Goal: Task Accomplishment & Management: Manage account settings

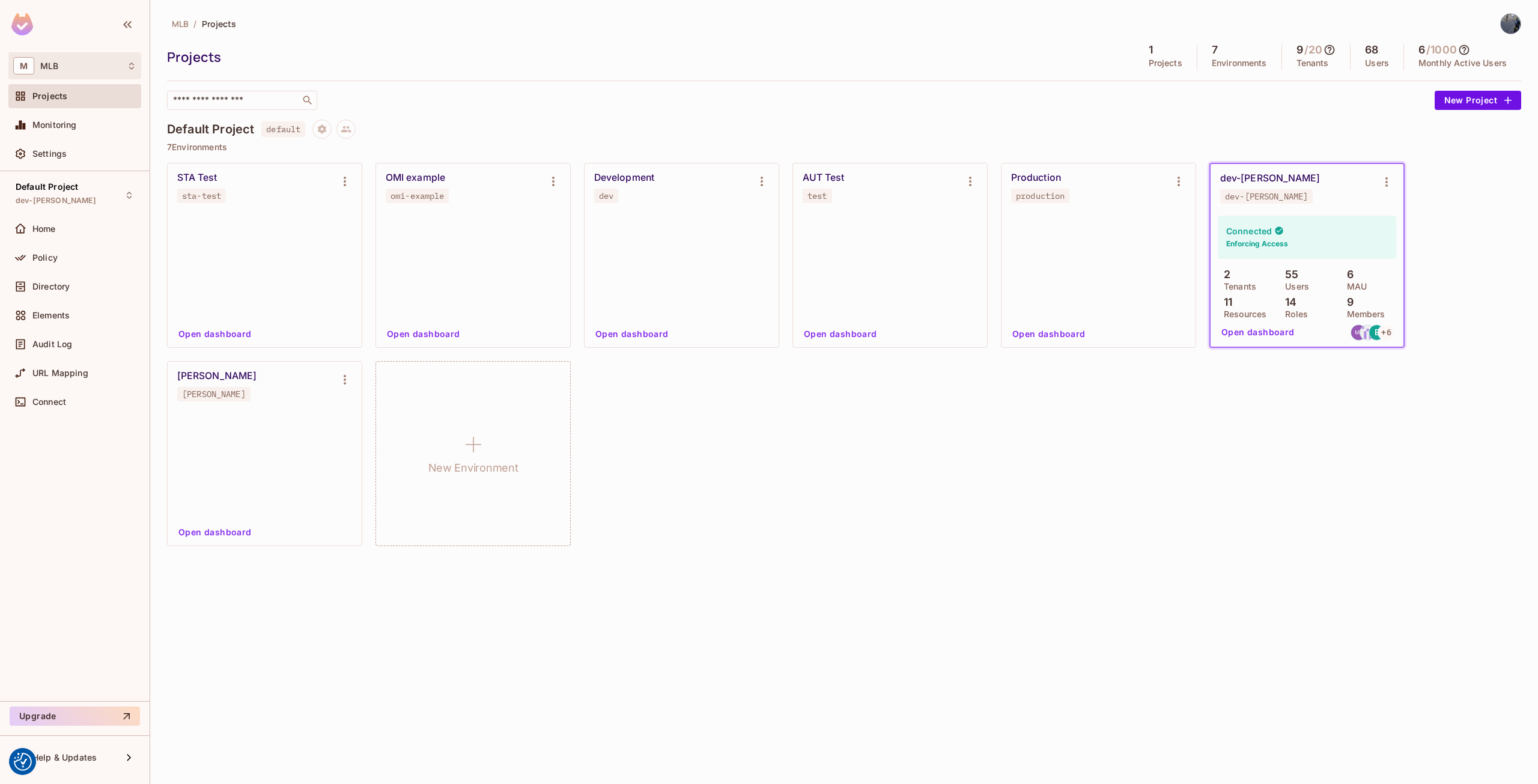
click at [104, 66] on div "M MLB" at bounding box center [75, 65] width 123 height 18
click at [82, 96] on span "Savin-8" at bounding box center [67, 102] width 84 height 12
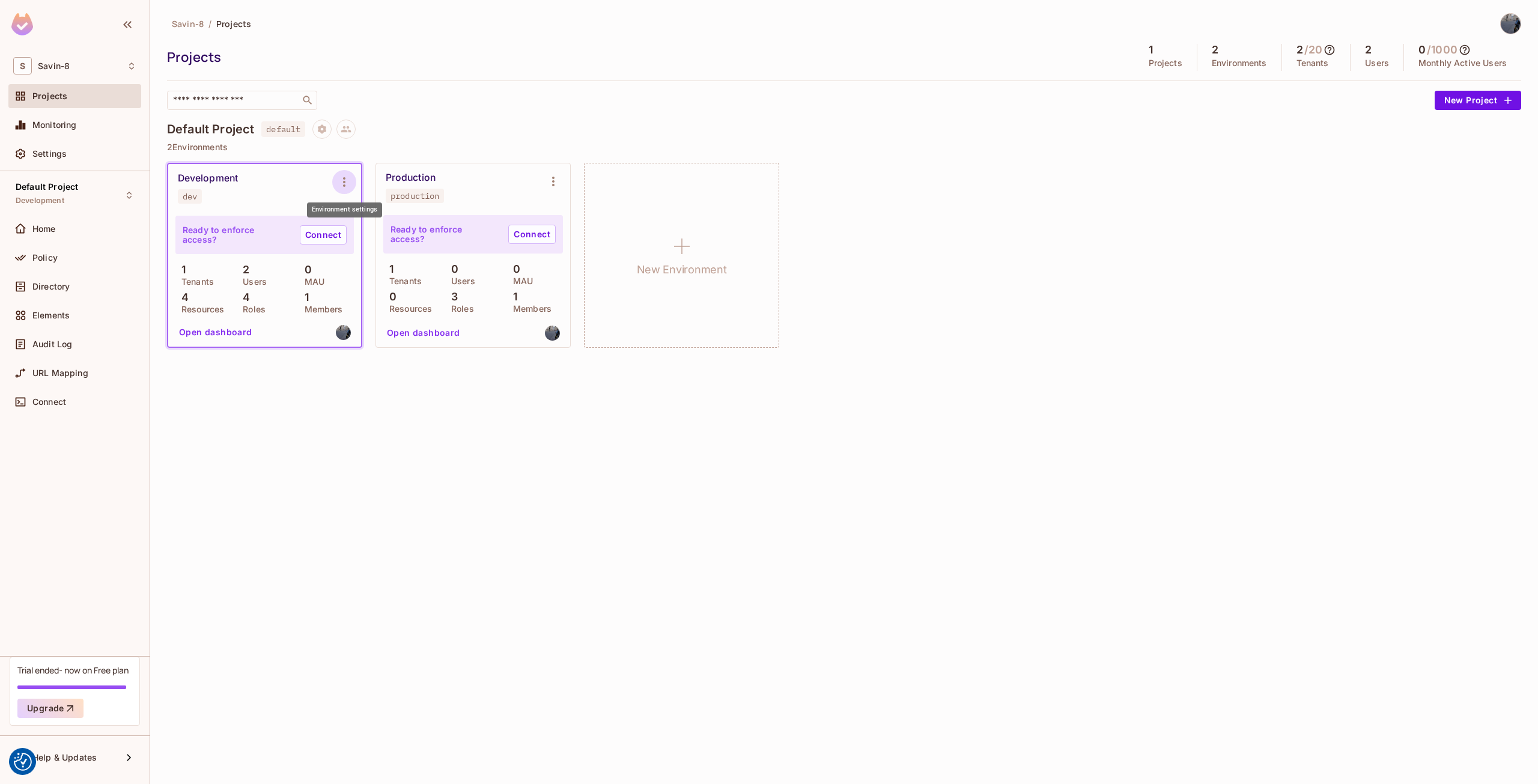
click at [342, 182] on icon "Environment settings" at bounding box center [344, 182] width 15 height 15
click at [396, 309] on div "Delete Environment" at bounding box center [417, 310] width 79 height 12
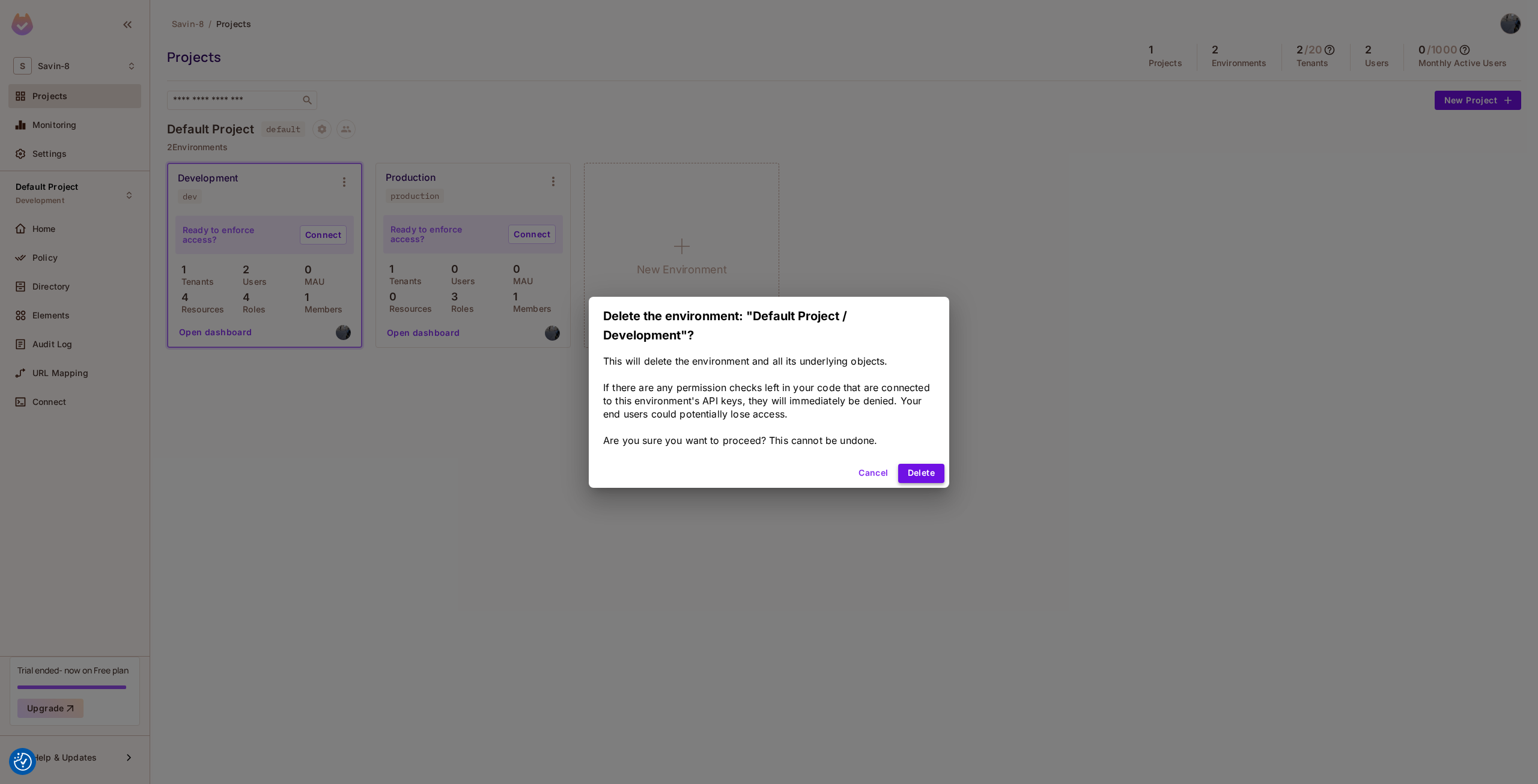
click at [926, 475] on button "Delete" at bounding box center [921, 474] width 46 height 20
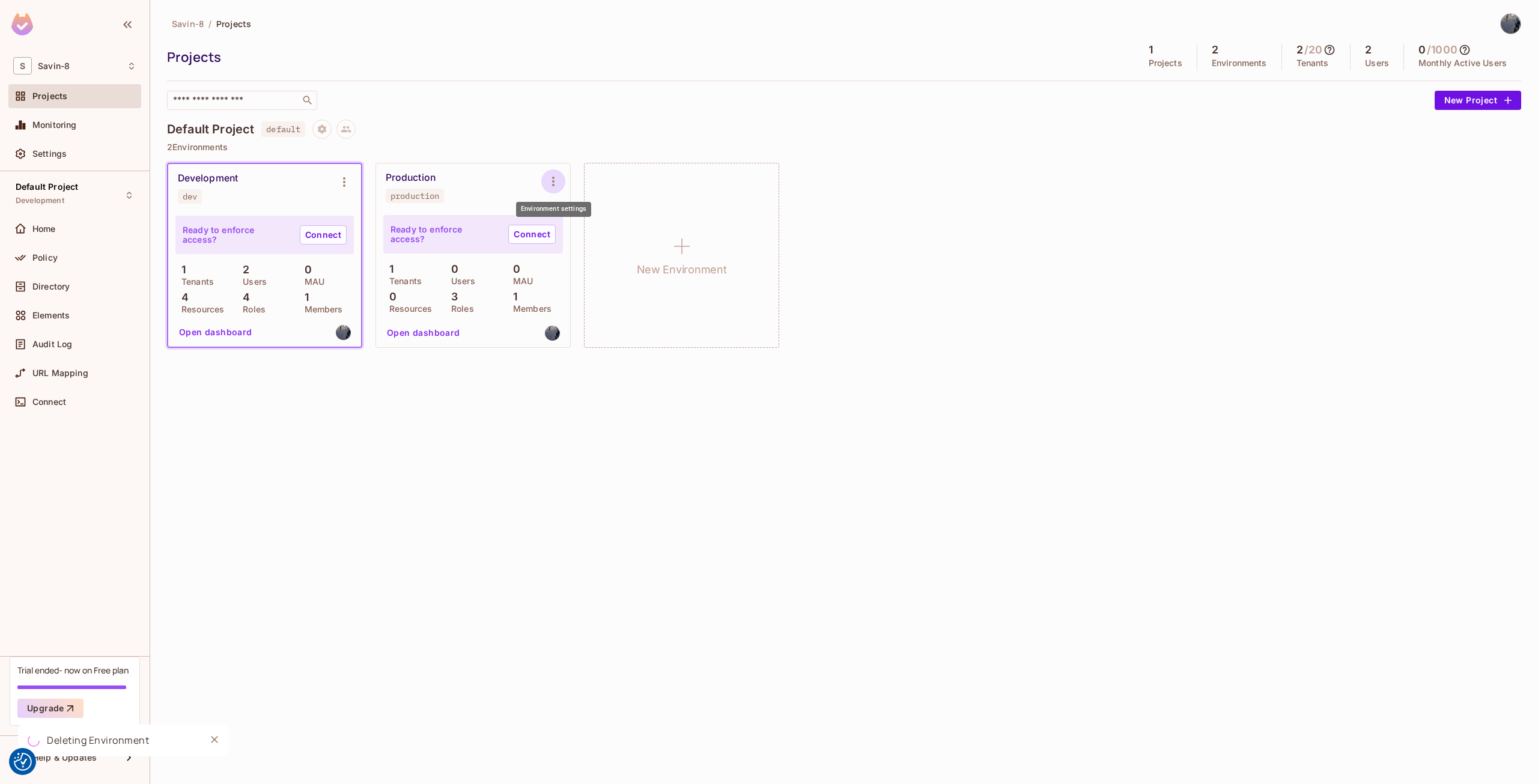
click at [557, 182] on icon "Environment settings" at bounding box center [553, 181] width 15 height 15
click at [636, 312] on div "Delete Environment" at bounding box center [626, 310] width 79 height 12
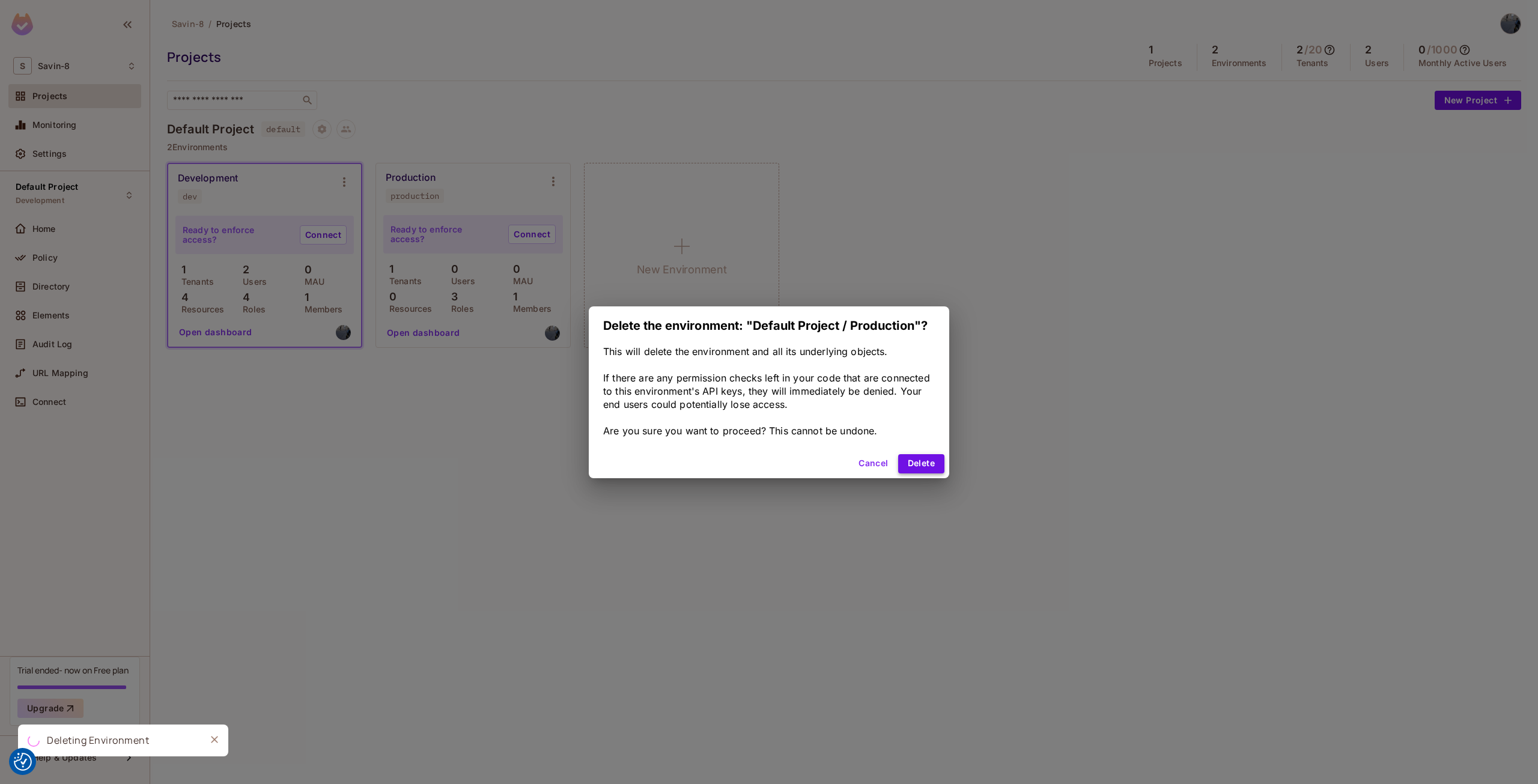
click at [921, 461] on button "Delete" at bounding box center [921, 464] width 46 height 20
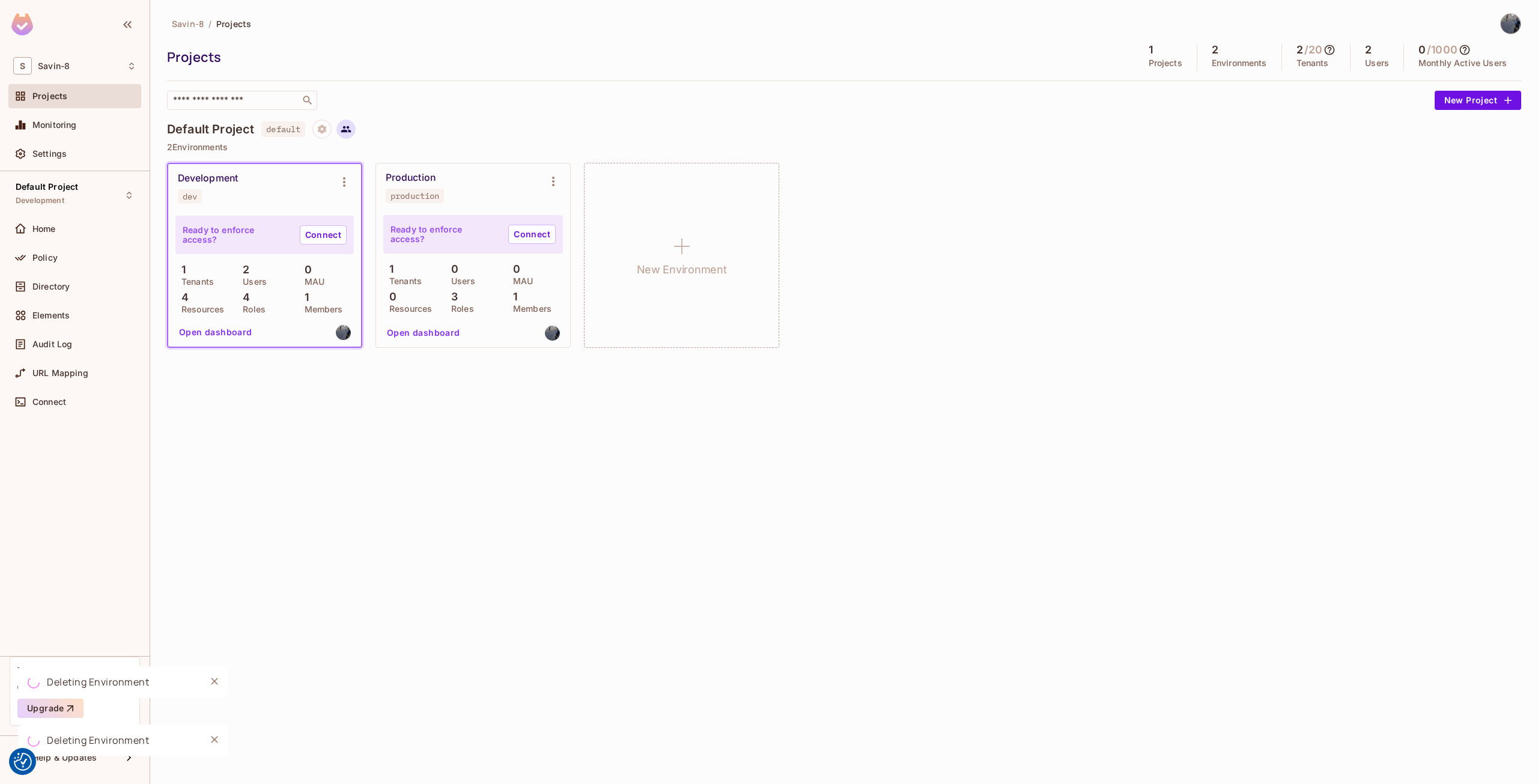
click at [355, 129] on button at bounding box center [346, 129] width 20 height 20
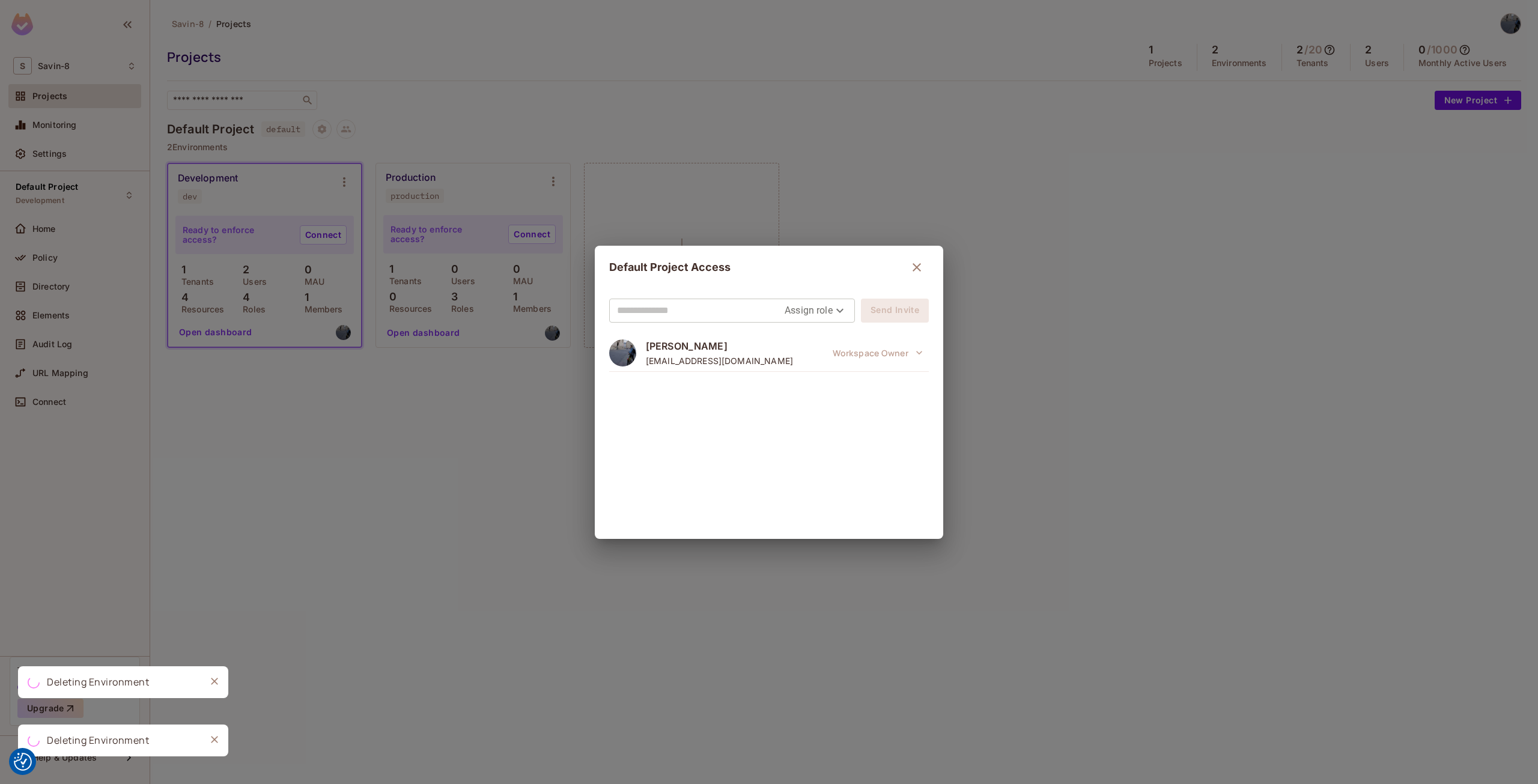
click at [406, 432] on div "Default Project Access Assign role Send Invite Savin Cristi savincristi11@gmail…" at bounding box center [769, 392] width 1538 height 784
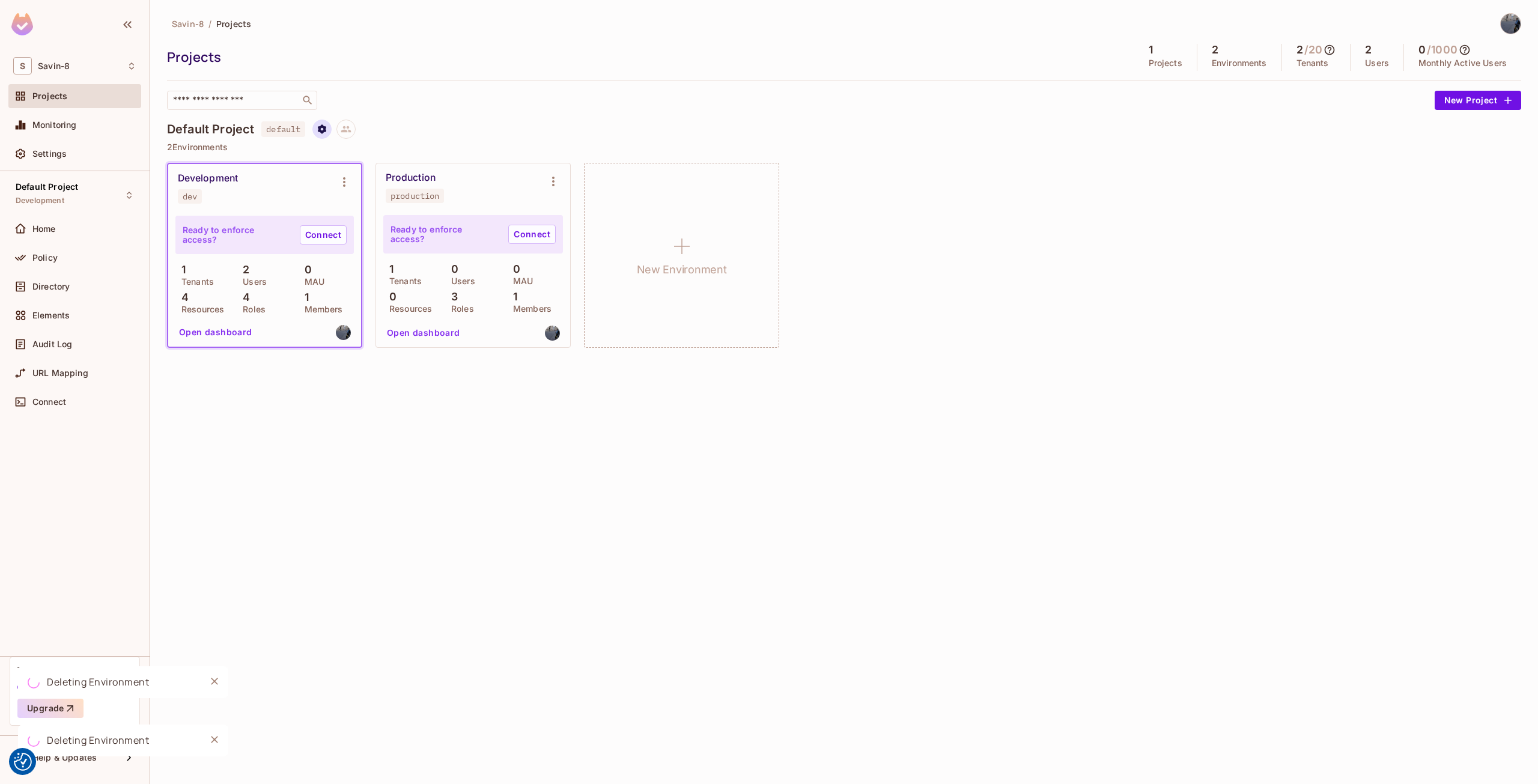
click at [318, 135] on button "Project settings" at bounding box center [322, 129] width 20 height 20
click at [377, 481] on div at bounding box center [769, 392] width 1538 height 784
click at [68, 291] on div "Directory" at bounding box center [75, 286] width 123 height 15
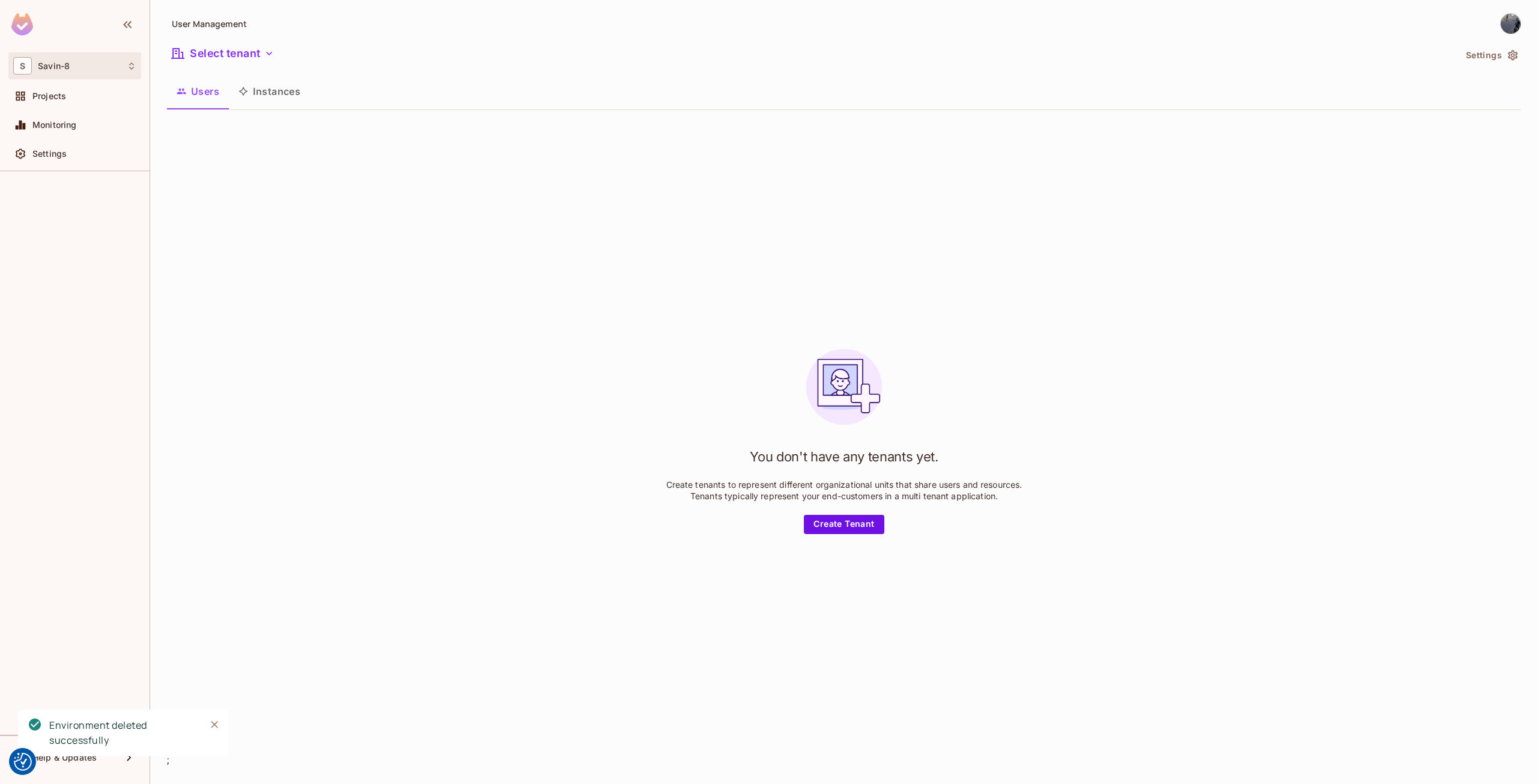
click at [88, 69] on div "S Savin-8" at bounding box center [75, 65] width 123 height 18
click at [90, 144] on li "MLB mlb" at bounding box center [82, 133] width 147 height 32
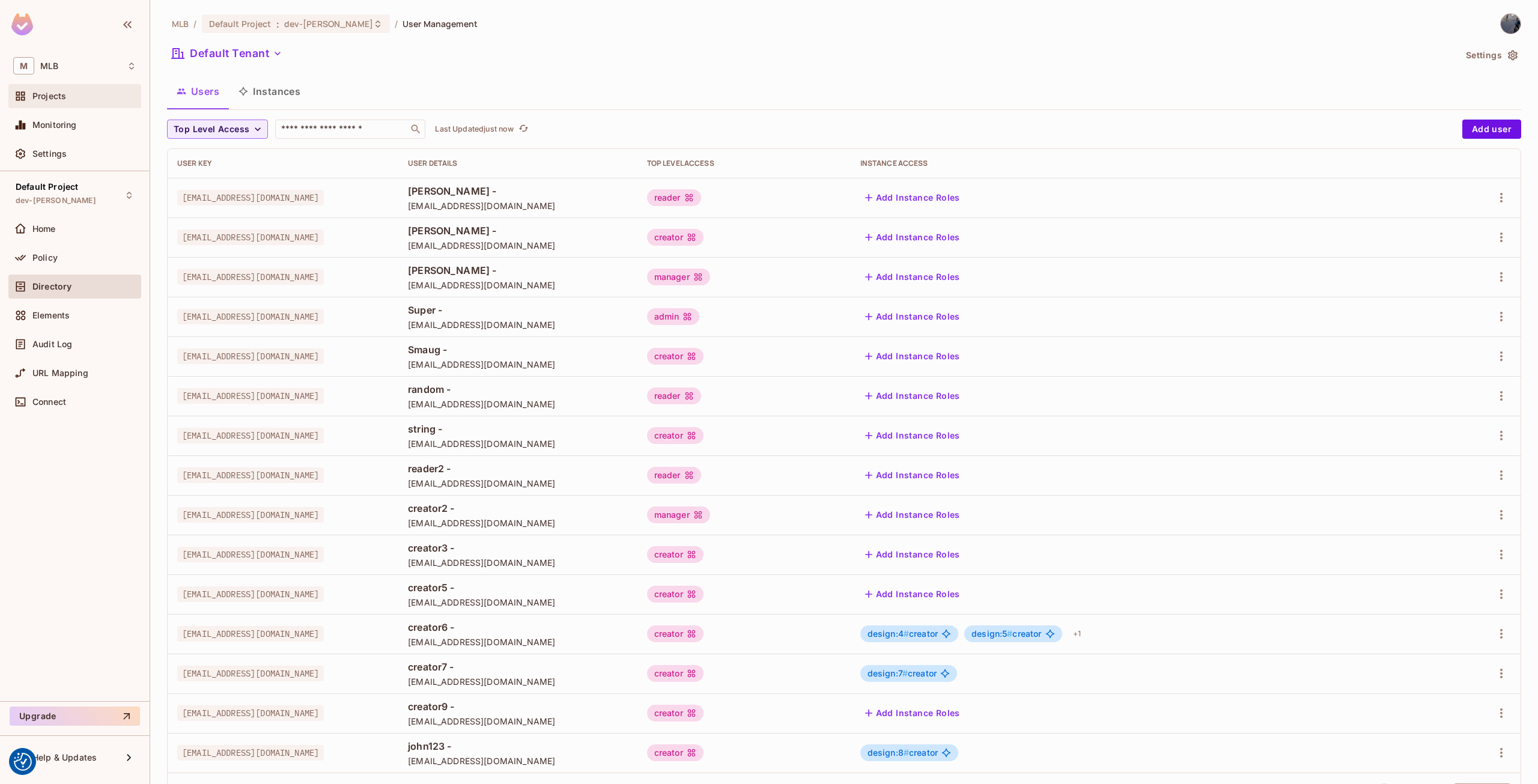
click at [64, 103] on div "Projects" at bounding box center [75, 96] width 123 height 15
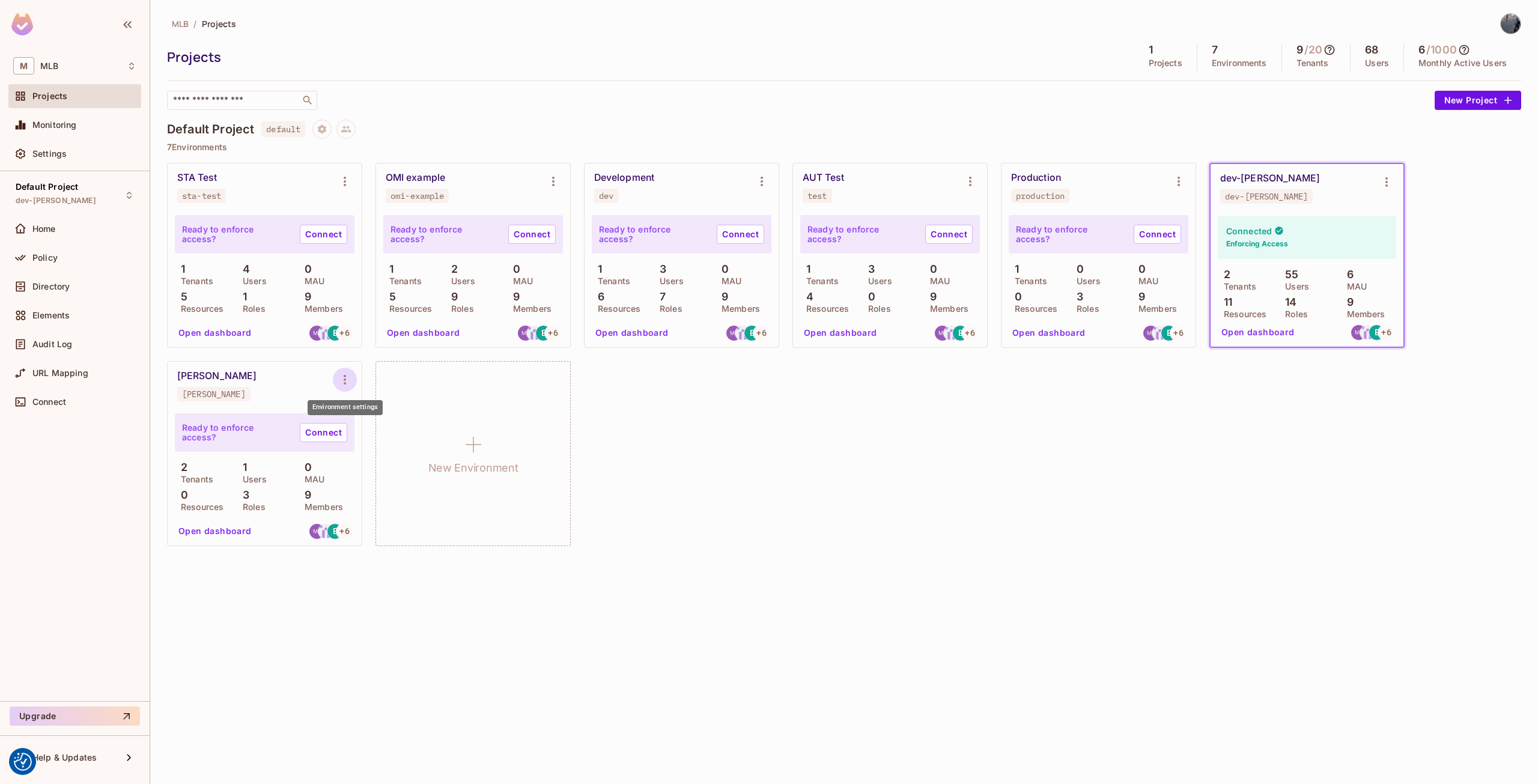
click at [352, 379] on icon "Environment settings" at bounding box center [345, 379] width 15 height 15
click at [431, 513] on div "Delete Environment" at bounding box center [418, 509] width 79 height 12
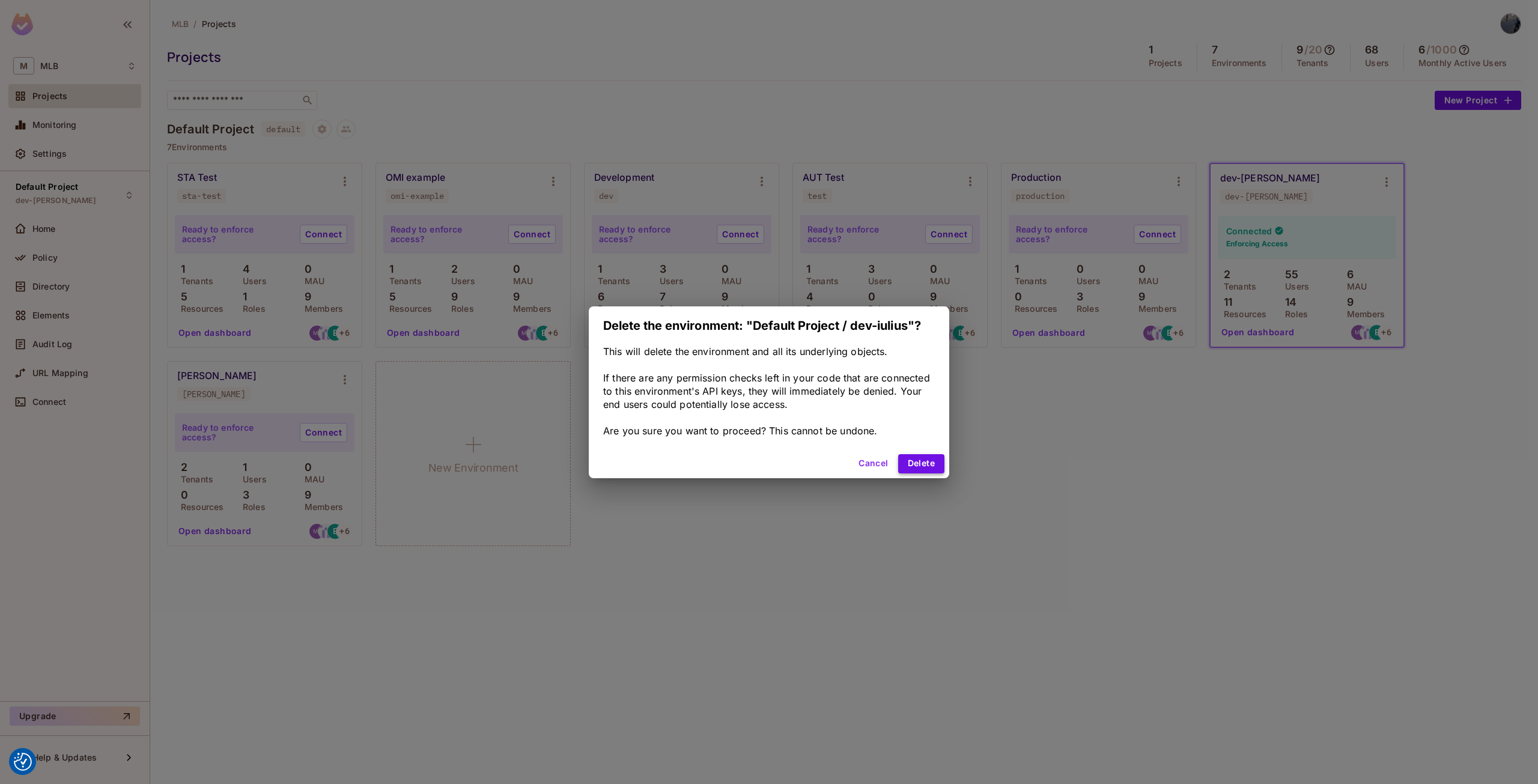
click at [923, 466] on button "Delete" at bounding box center [921, 464] width 46 height 20
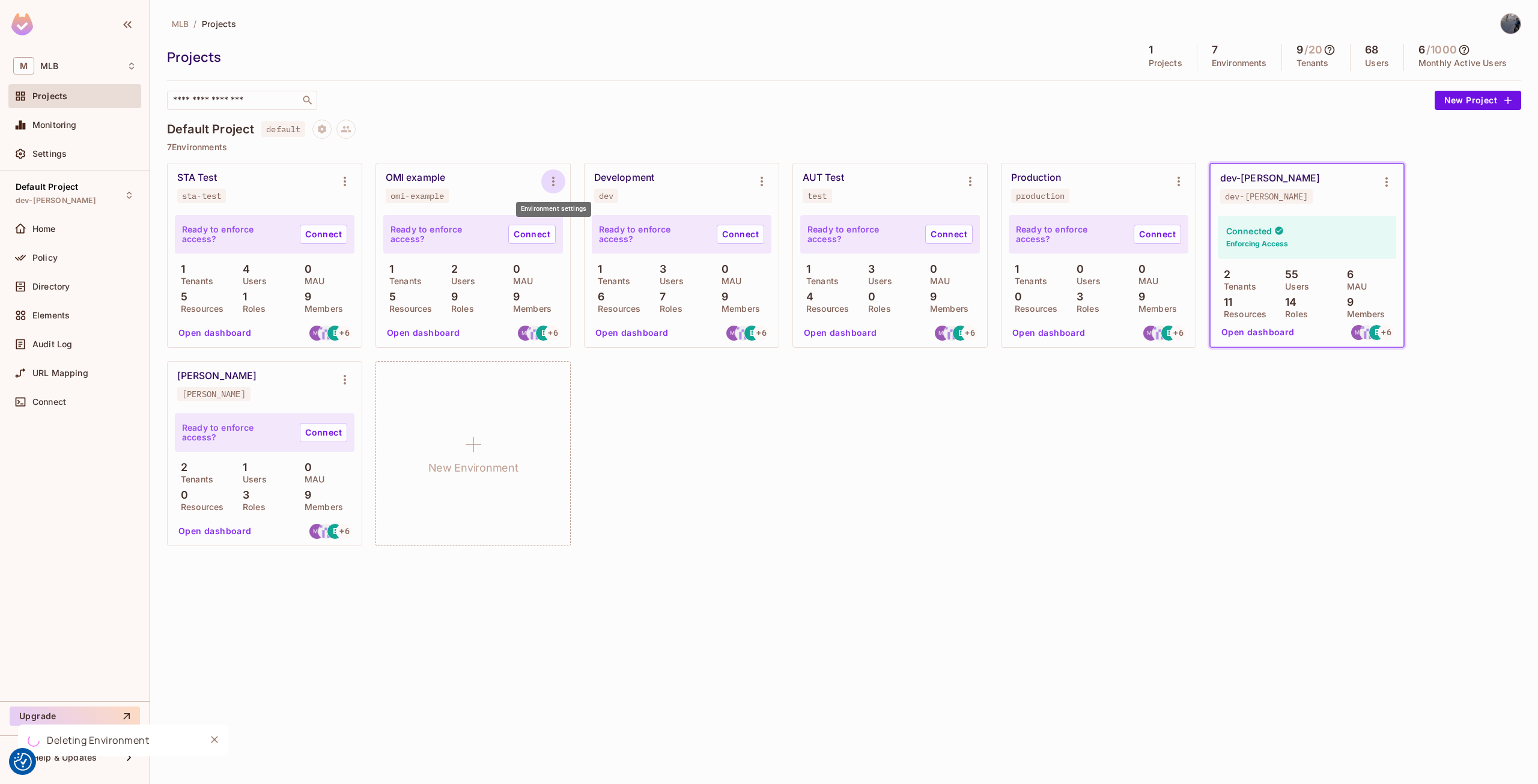
click at [553, 184] on icon "Environment settings" at bounding box center [553, 182] width 2 height 10
click at [753, 179] on div at bounding box center [769, 392] width 1538 height 784
click at [757, 179] on icon "Environment settings" at bounding box center [762, 181] width 15 height 15
click at [800, 302] on span "Delete Environment" at bounding box center [835, 310] width 86 height 20
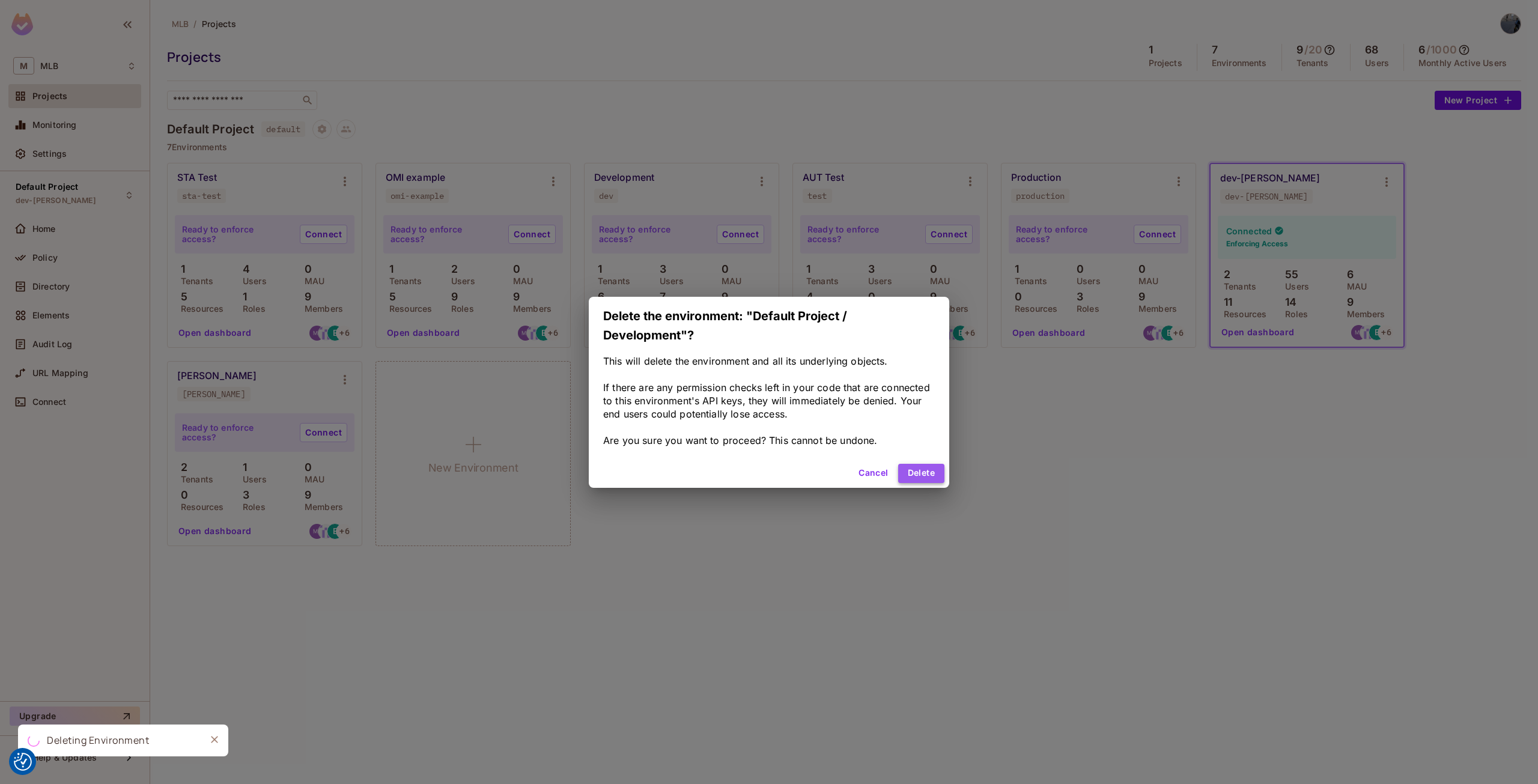
click at [931, 472] on button "Delete" at bounding box center [921, 474] width 46 height 20
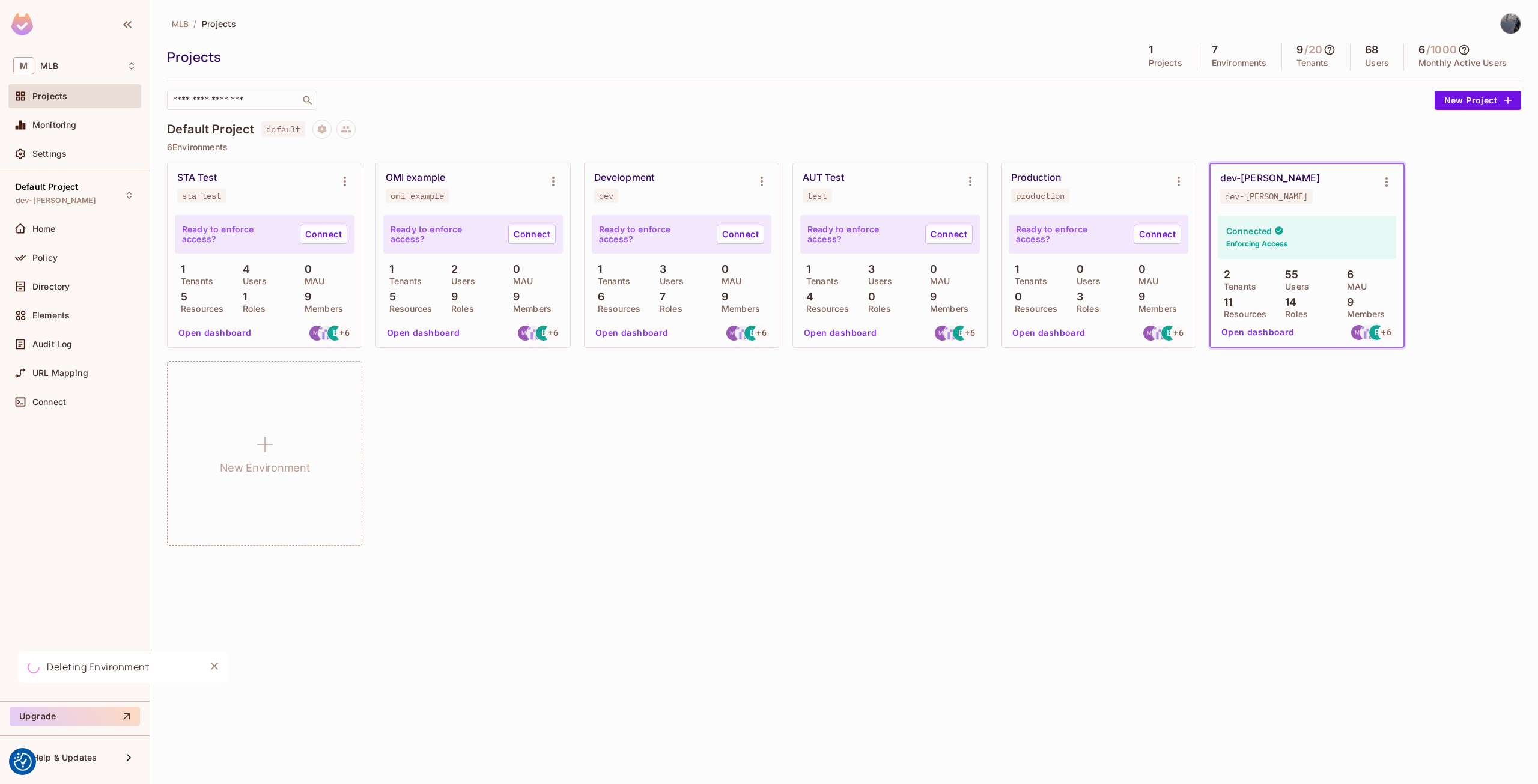
click at [956, 434] on div "STA Test sta-test Ready to enforce access? Connect 1 Tenants 4 Users 0 MAU 5 Re…" at bounding box center [844, 354] width 1353 height 383
click at [1182, 185] on icon "Environment settings" at bounding box center [1178, 181] width 15 height 15
click at [1212, 311] on div "Delete Environment" at bounding box center [1251, 310] width 79 height 12
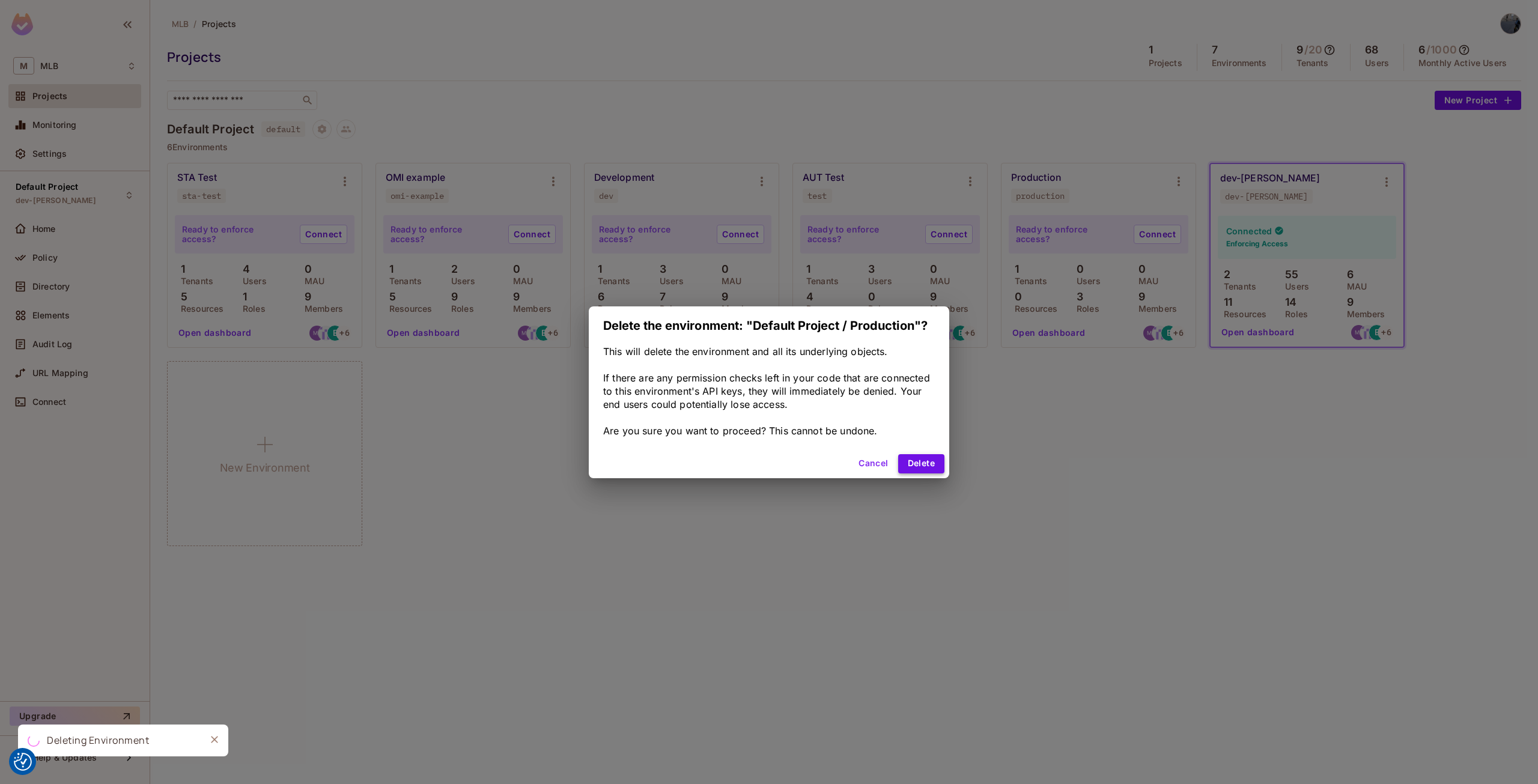
click at [937, 458] on button "Delete" at bounding box center [921, 464] width 46 height 20
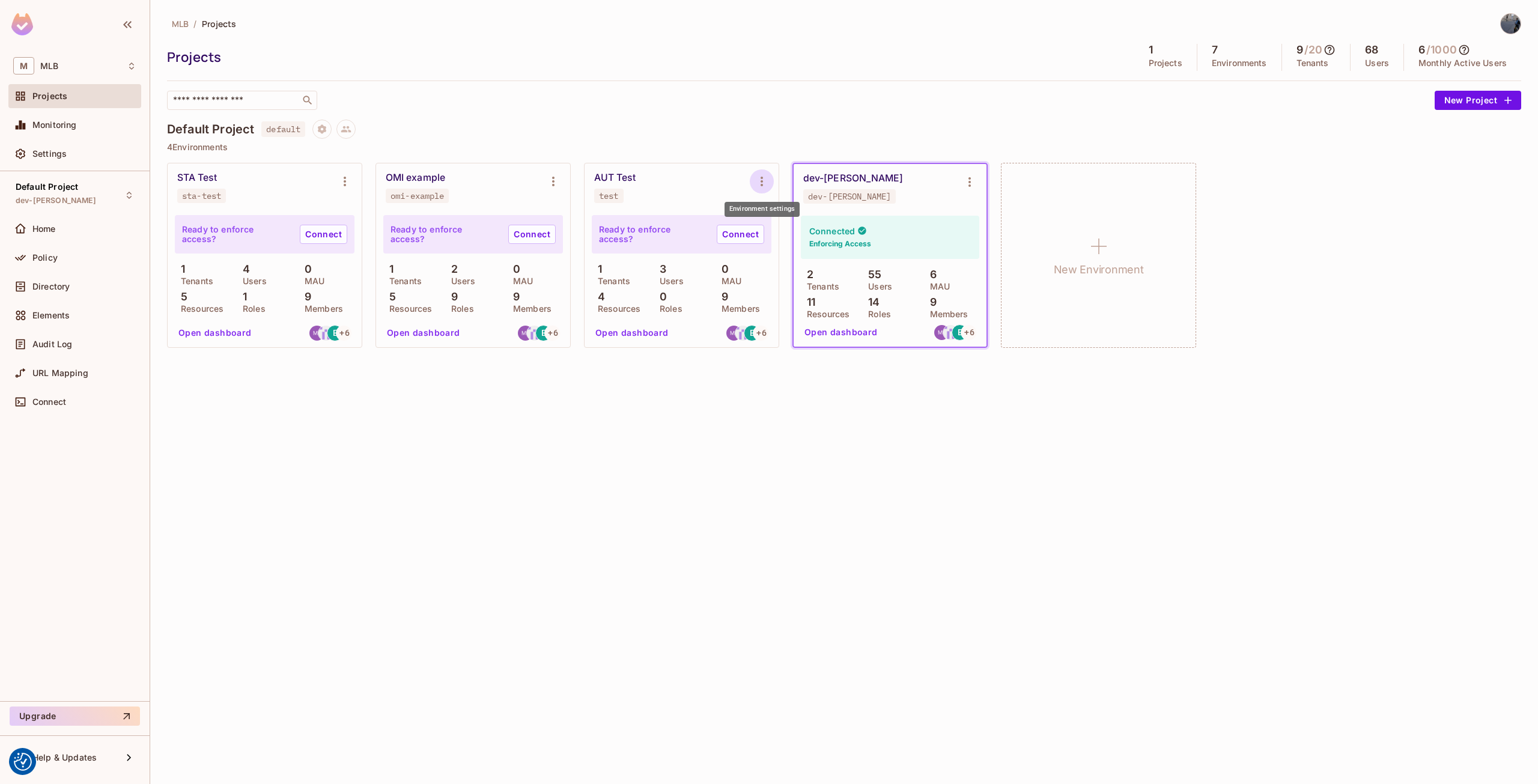
click at [762, 179] on icon "Environment settings" at bounding box center [762, 181] width 15 height 15
click at [812, 309] on div "Delete Environment" at bounding box center [834, 310] width 79 height 12
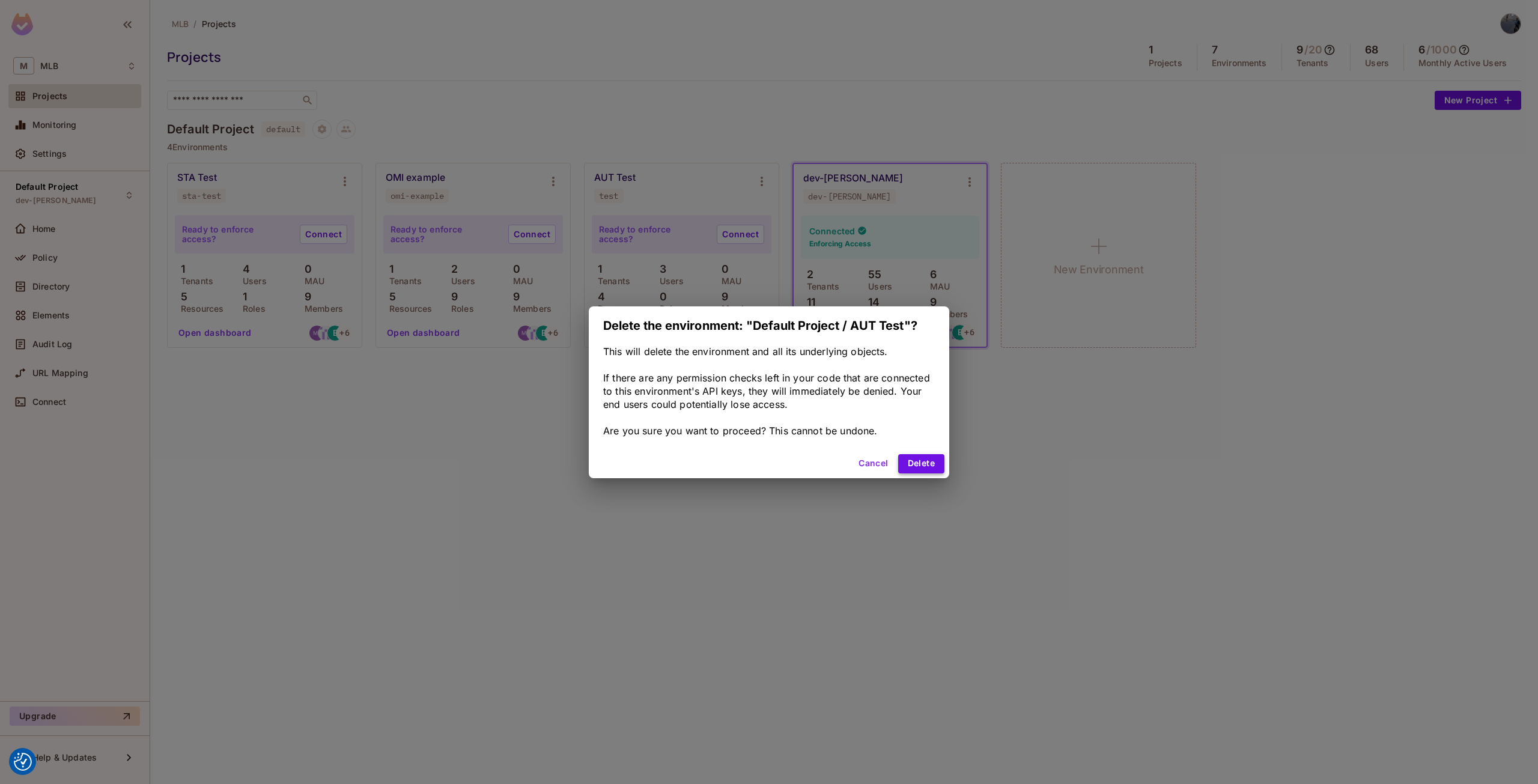
click at [925, 465] on button "Delete" at bounding box center [921, 464] width 46 height 20
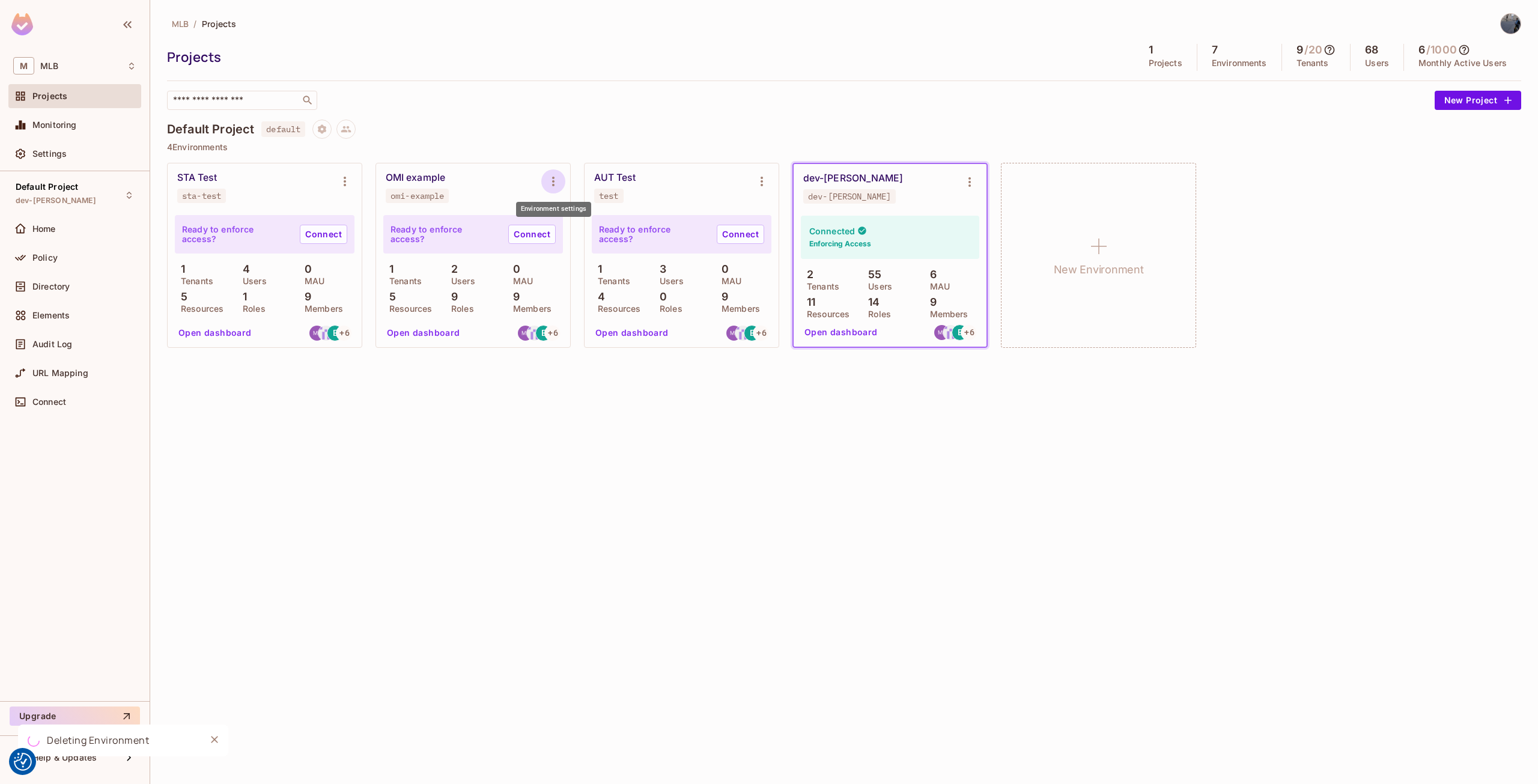
click at [551, 182] on icon "Environment settings" at bounding box center [553, 181] width 15 height 15
click at [618, 309] on div "Delete Environment" at bounding box center [626, 310] width 79 height 12
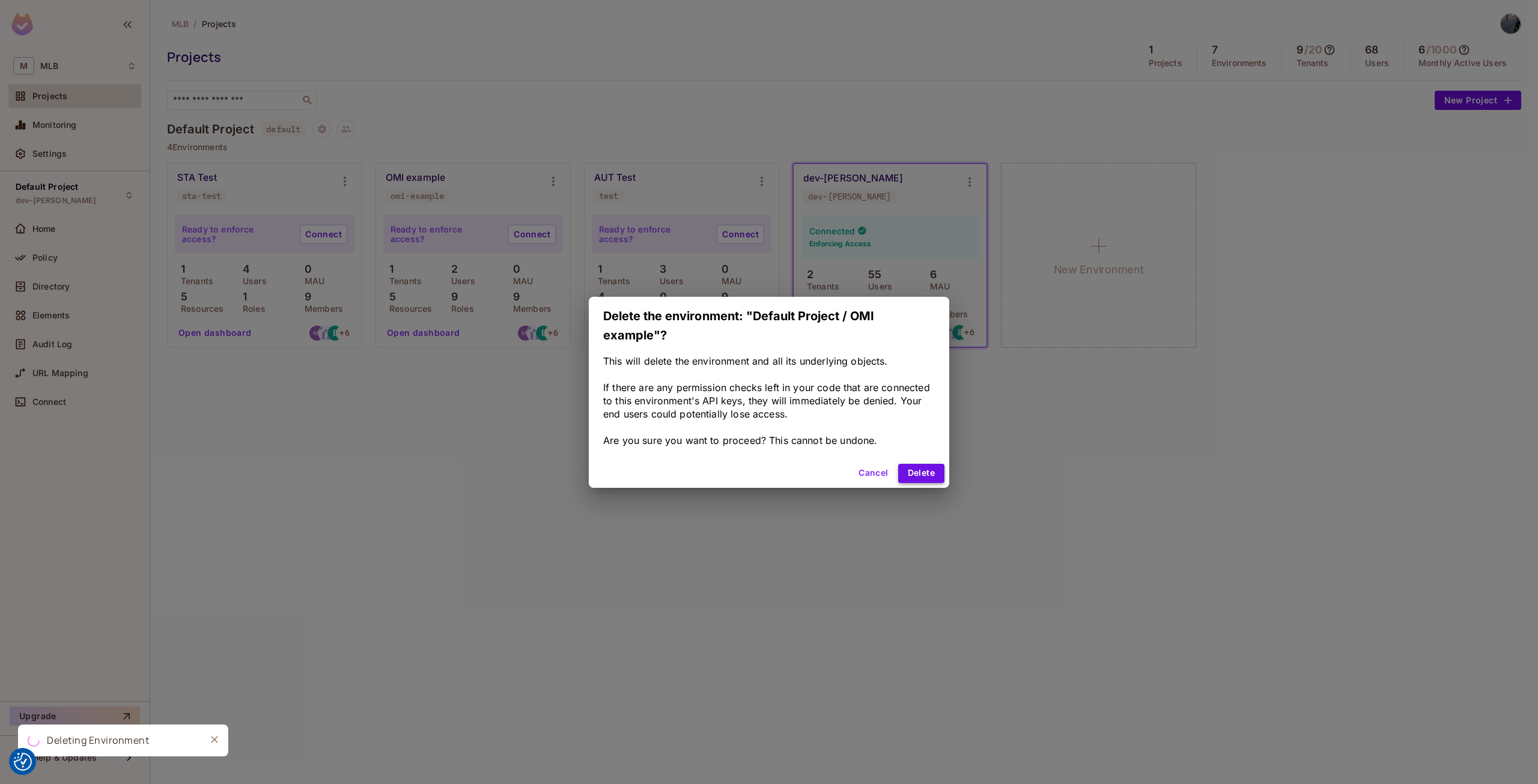
click at [928, 472] on button "Delete" at bounding box center [921, 474] width 46 height 20
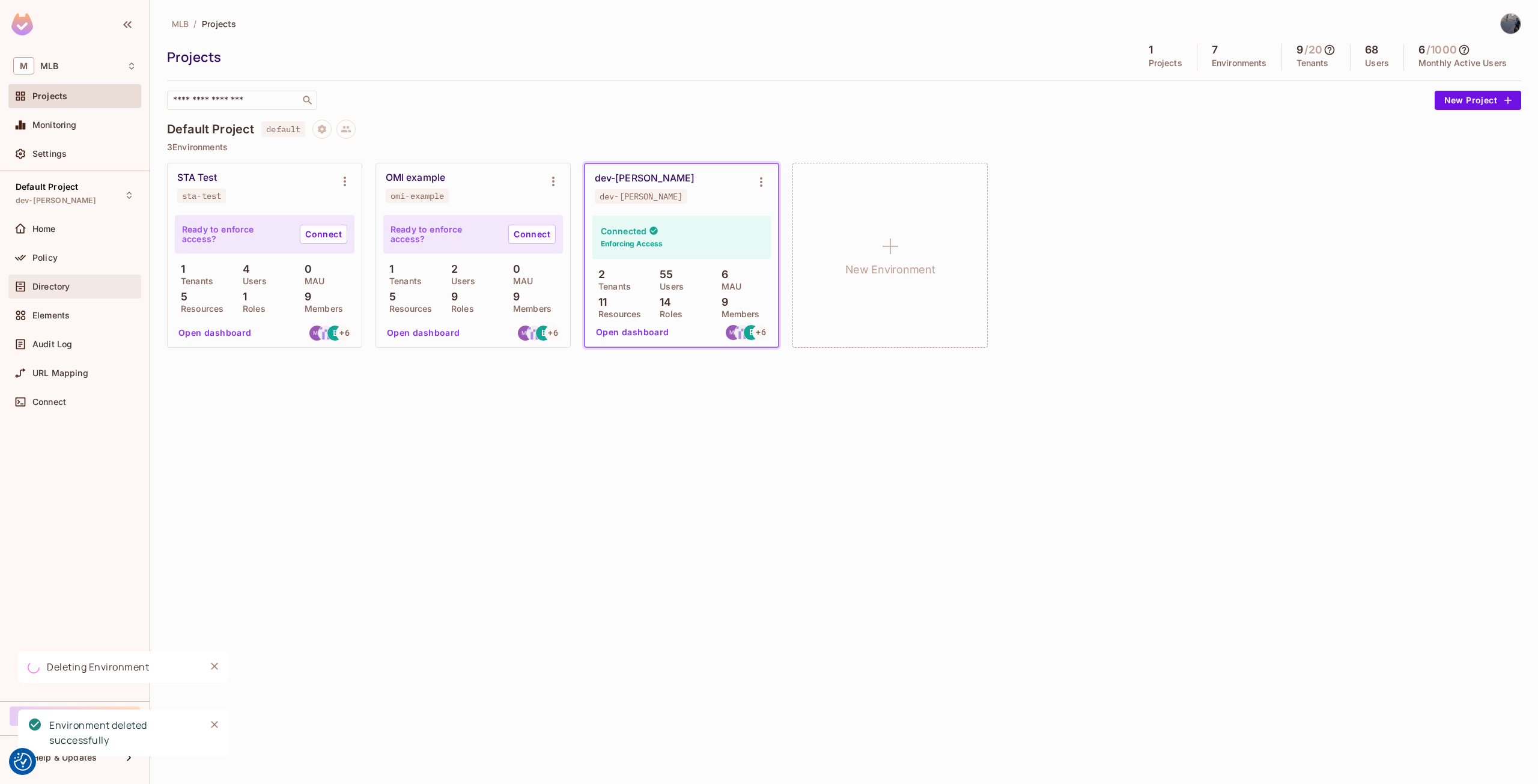
click at [66, 286] on span "Directory" at bounding box center [51, 286] width 37 height 10
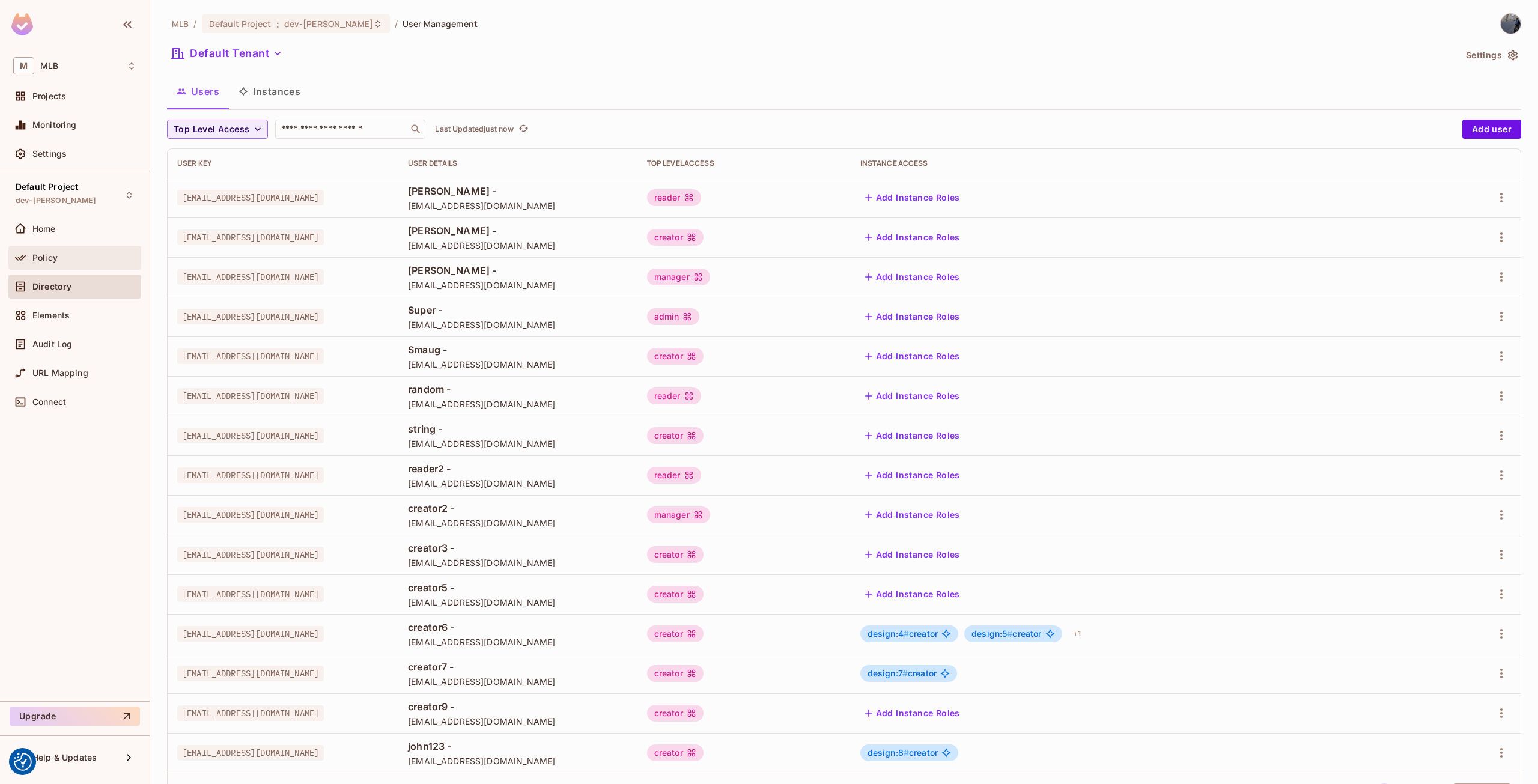
click at [59, 254] on div "Policy" at bounding box center [84, 258] width 104 height 10
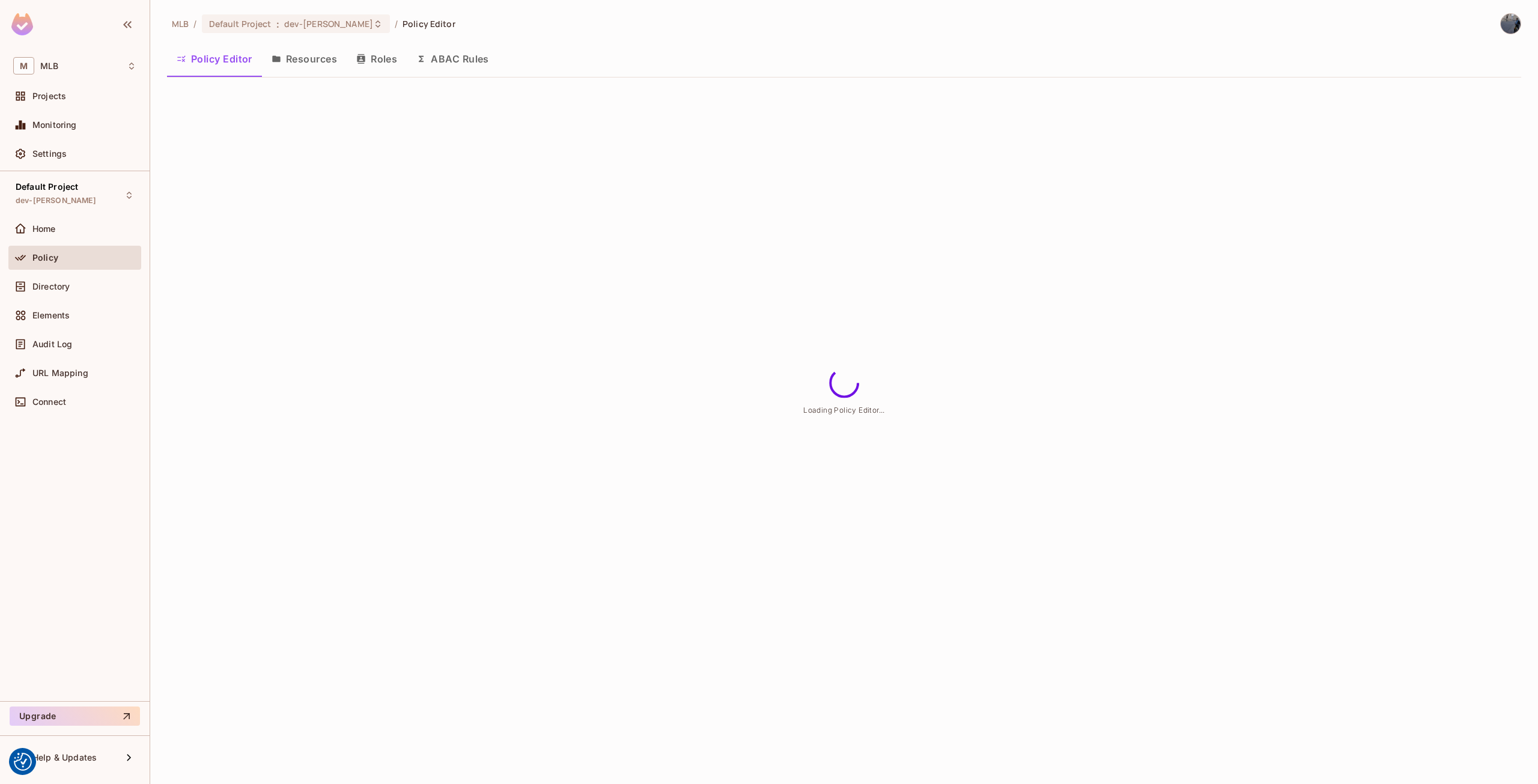
click at [313, 65] on button "Resources" at bounding box center [304, 59] width 85 height 30
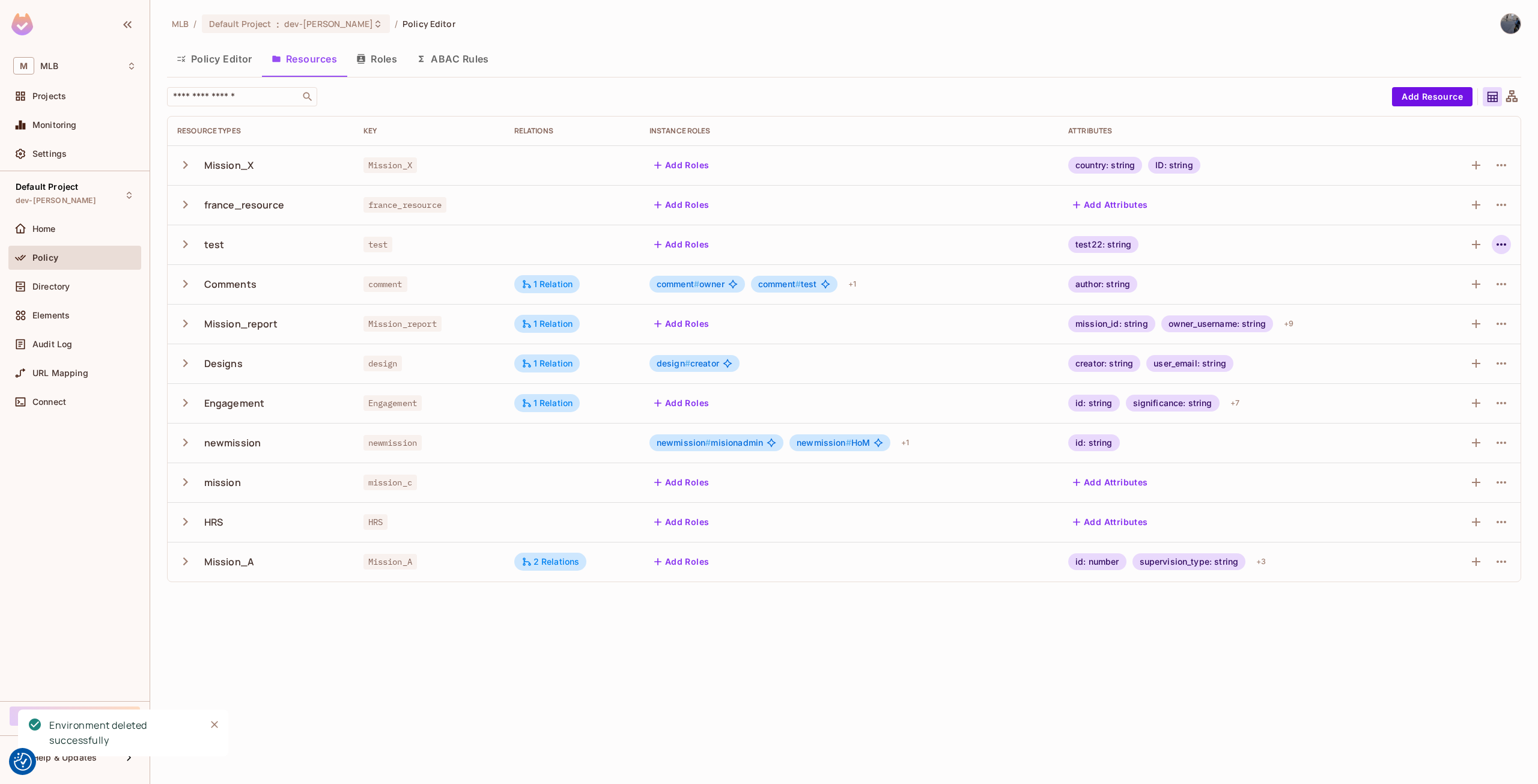
click at [1506, 239] on icon "button" at bounding box center [1501, 244] width 15 height 15
click at [1477, 309] on span "Delete Resource" at bounding box center [1454, 318] width 74 height 20
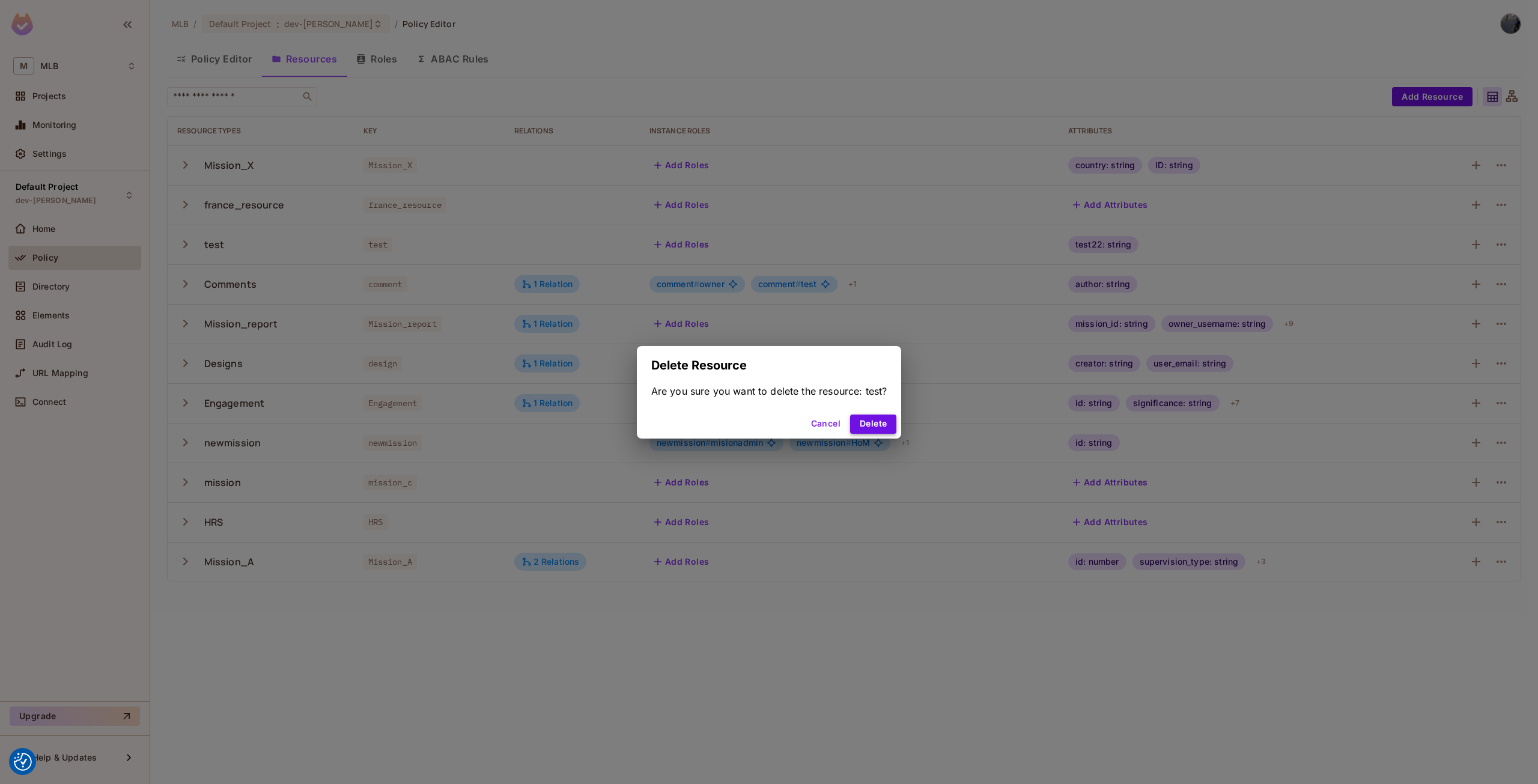
click at [888, 425] on button "Delete" at bounding box center [872, 424] width 46 height 20
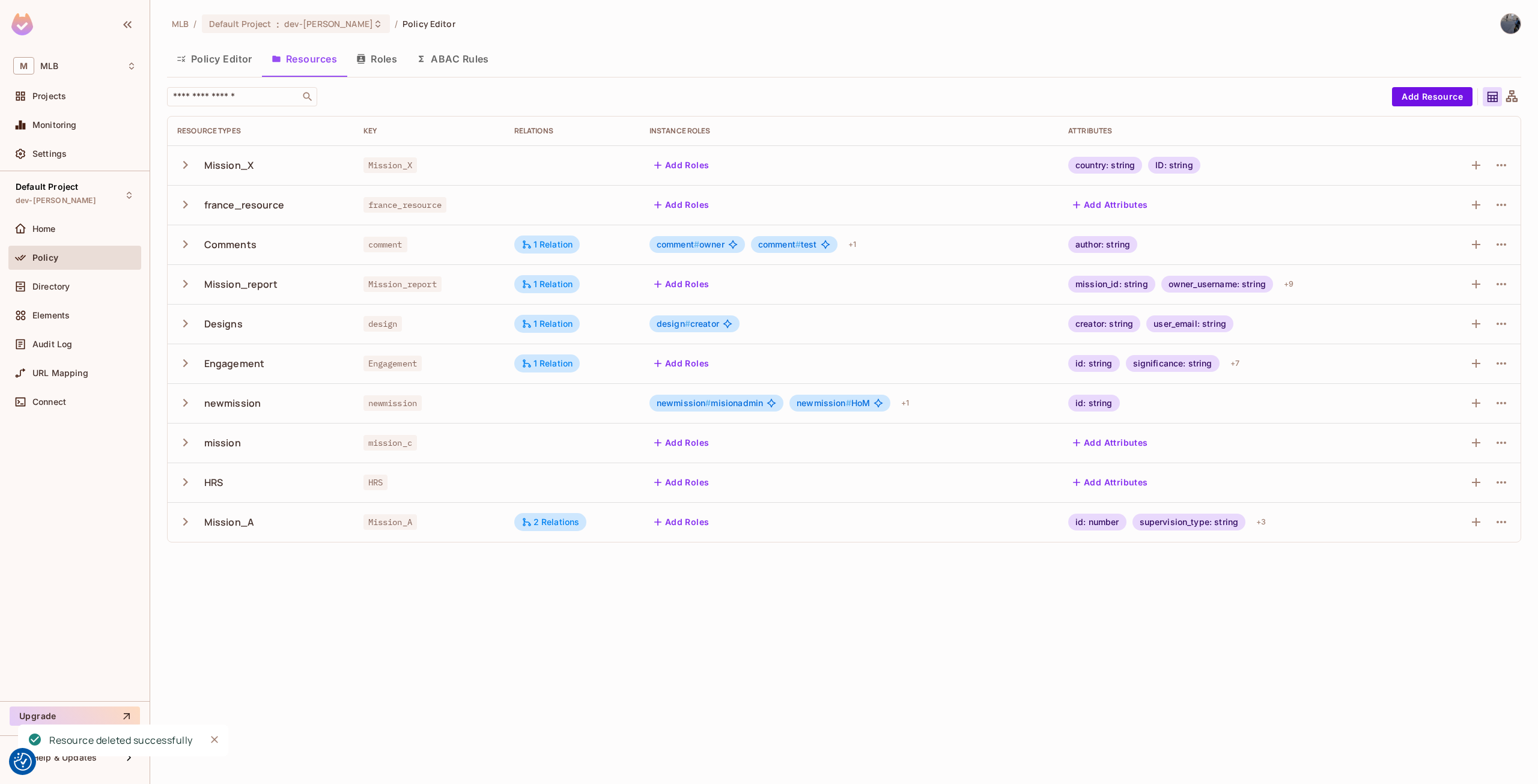
click at [1510, 525] on div at bounding box center [1501, 522] width 20 height 20
click at [1505, 522] on icon "button" at bounding box center [1501, 521] width 10 height 2
click at [1461, 596] on div "Delete Resource" at bounding box center [1454, 596] width 66 height 12
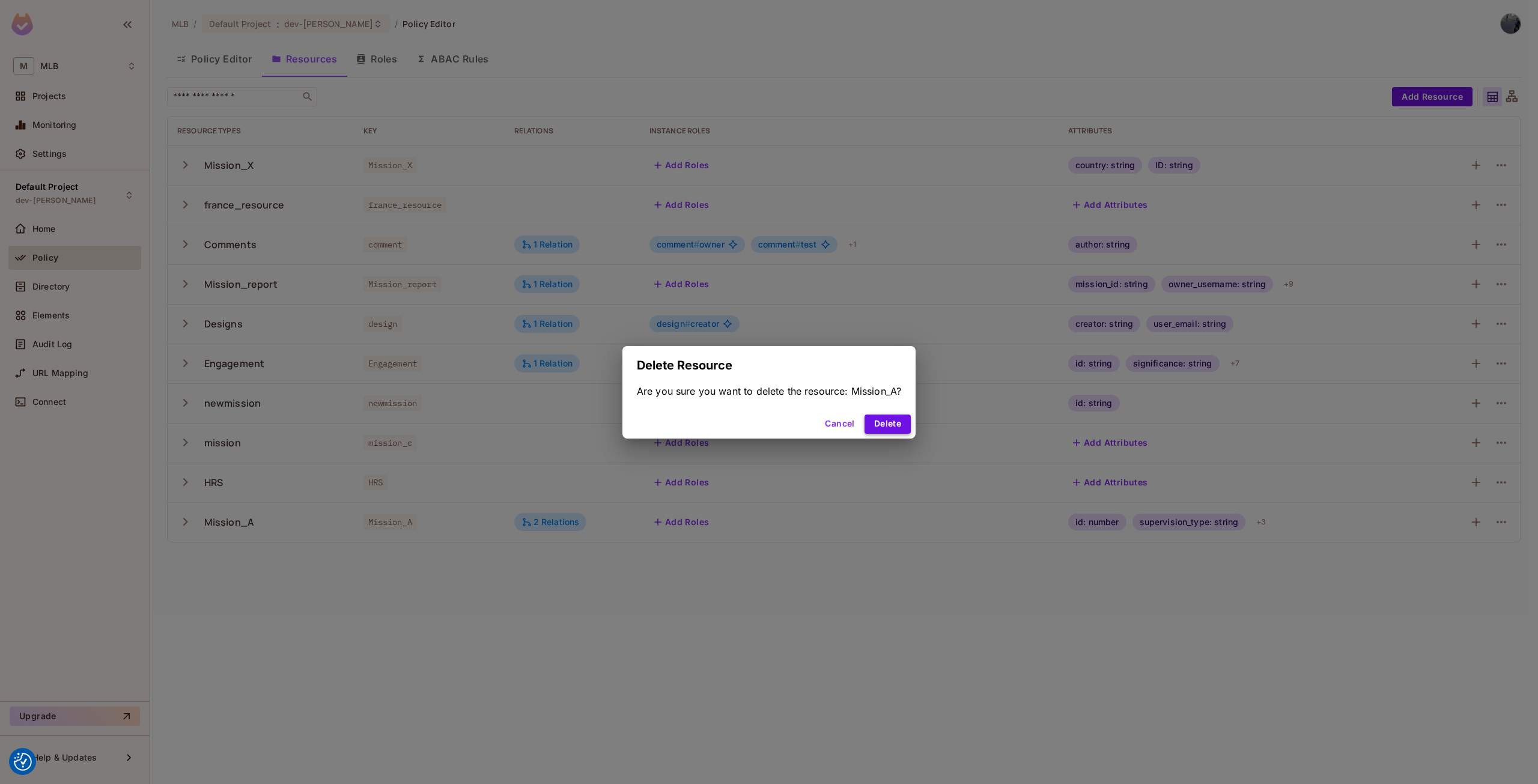
click at [879, 416] on button "Delete" at bounding box center [887, 424] width 46 height 20
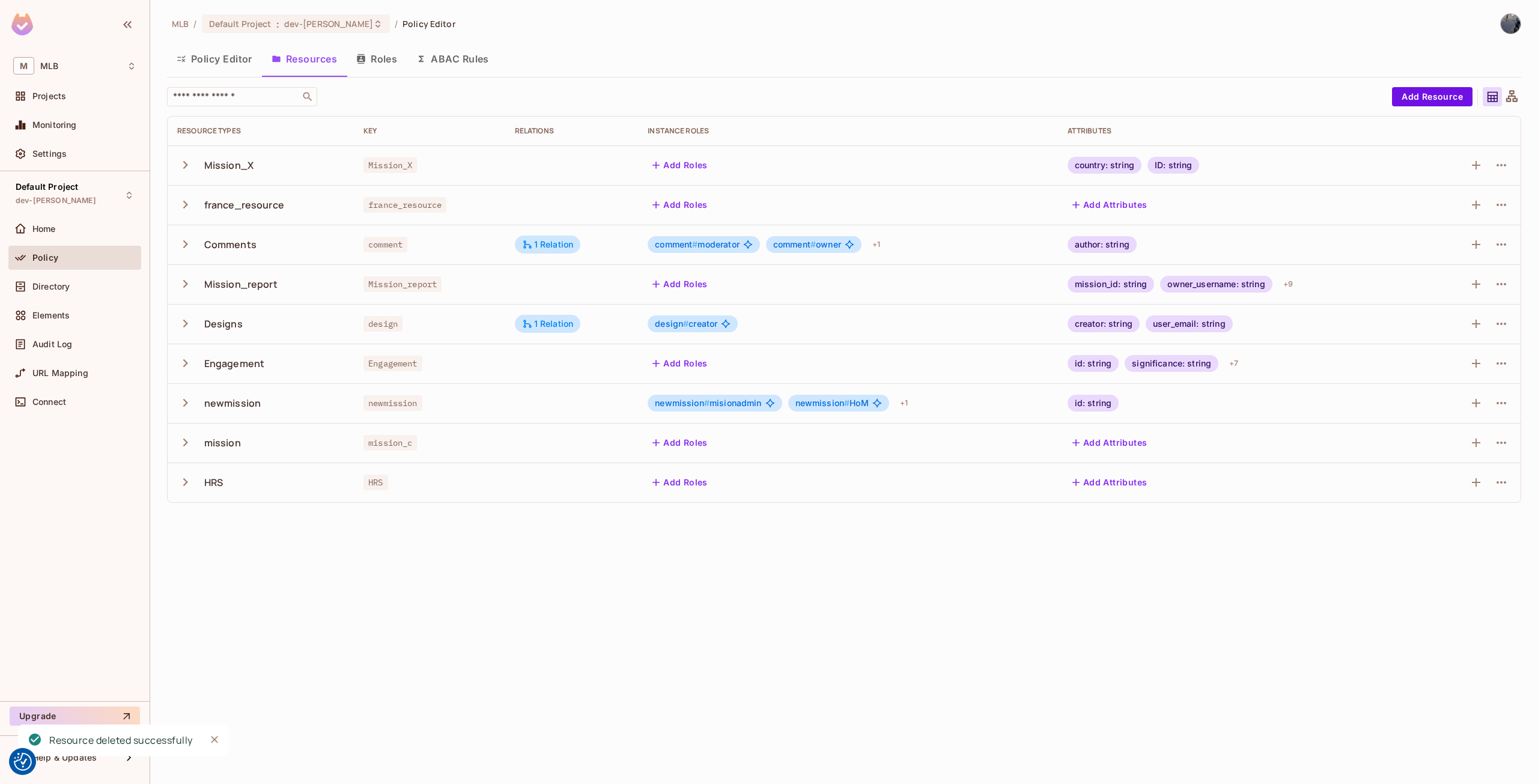
click at [1515, 364] on td at bounding box center [1473, 363] width 95 height 40
click at [1505, 359] on icon "button" at bounding box center [1501, 363] width 15 height 15
click at [1476, 440] on div "Delete Resource" at bounding box center [1454, 437] width 66 height 12
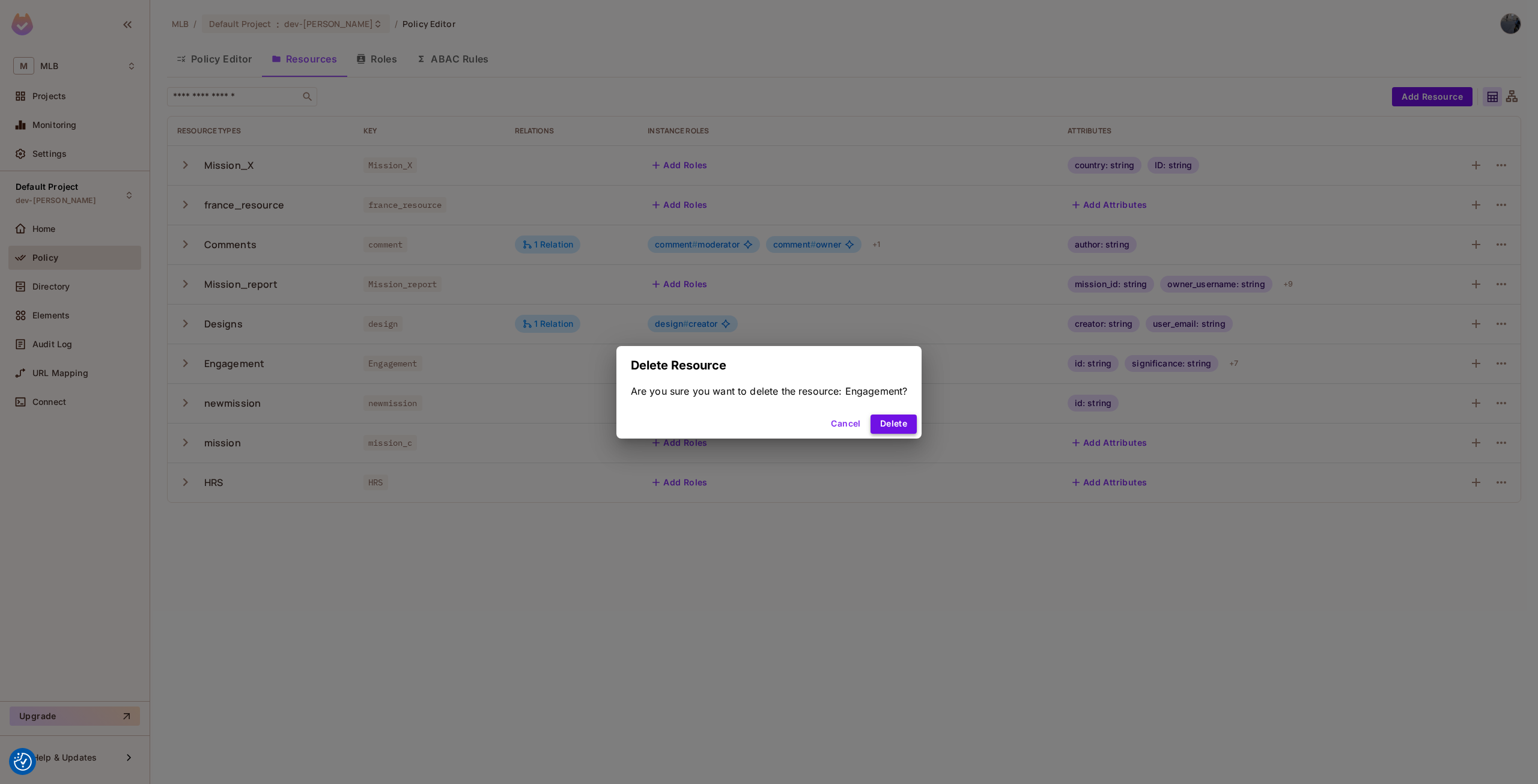
click at [898, 420] on button "Delete" at bounding box center [893, 424] width 46 height 20
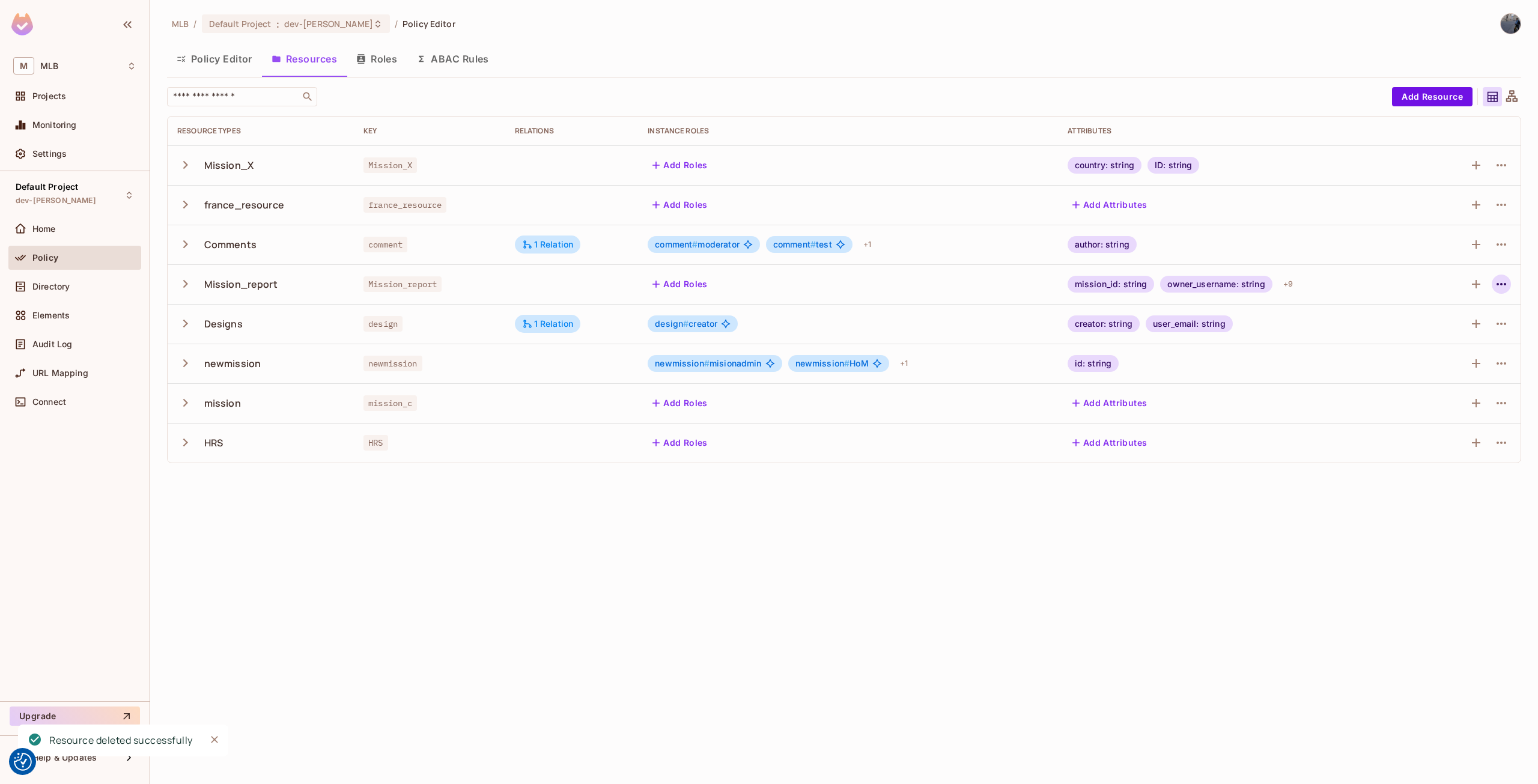
click at [1505, 287] on icon "button" at bounding box center [1501, 284] width 15 height 15
click at [1453, 362] on div "Delete Resource" at bounding box center [1454, 357] width 66 height 12
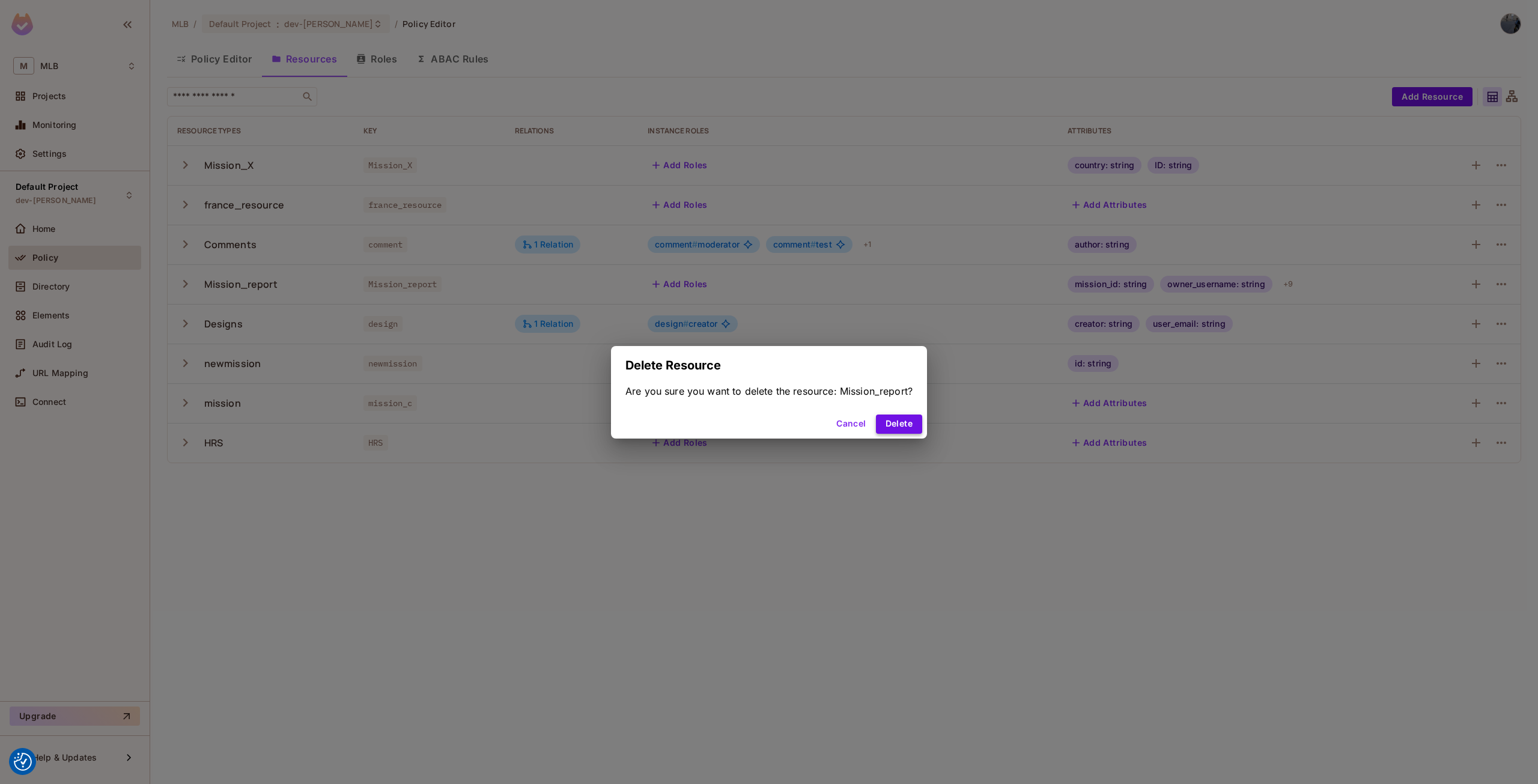
click at [907, 422] on button "Delete" at bounding box center [898, 424] width 46 height 20
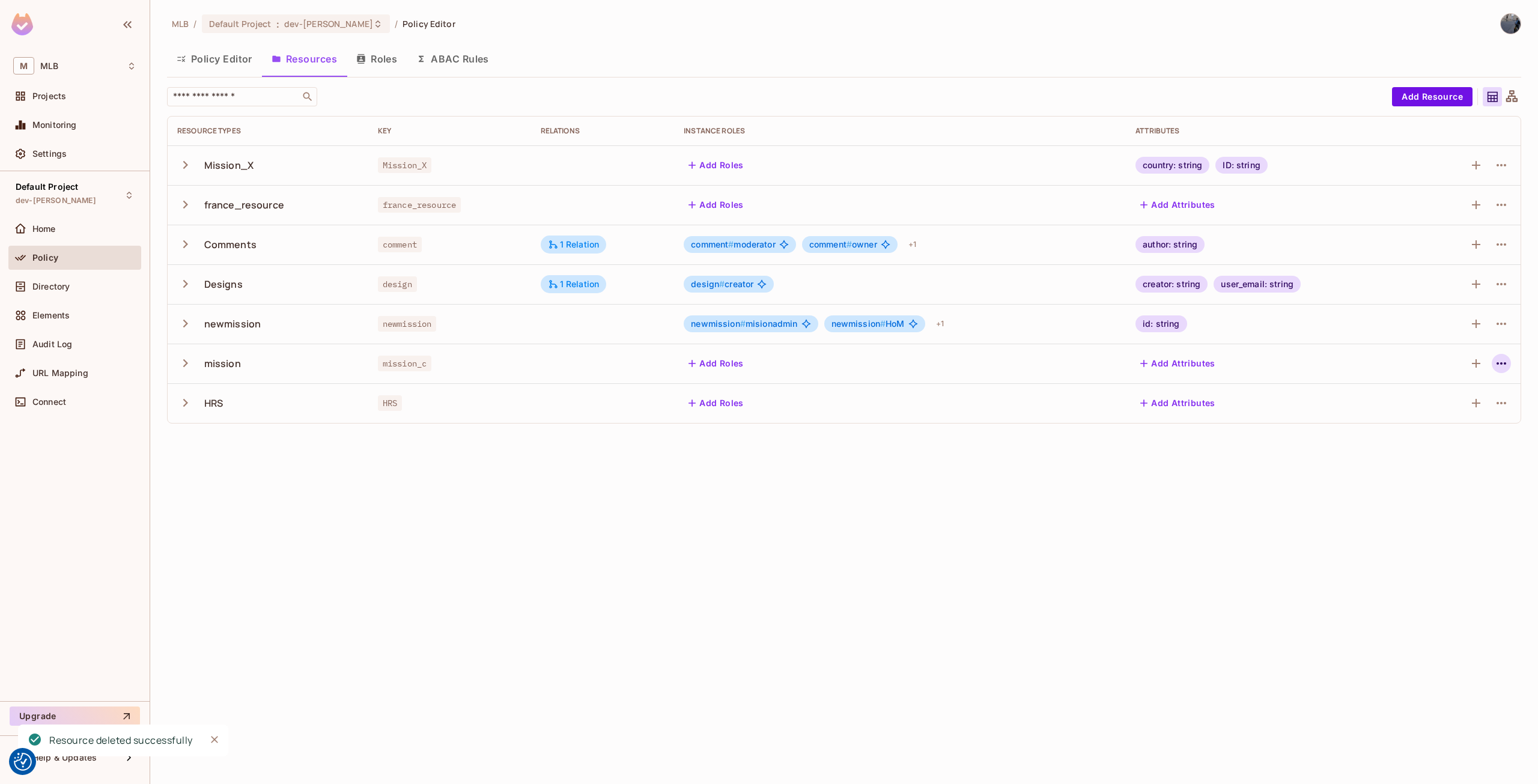
click at [1494, 368] on icon "button" at bounding box center [1501, 363] width 15 height 15
click at [1434, 435] on div "Delete Resource" at bounding box center [1454, 437] width 66 height 12
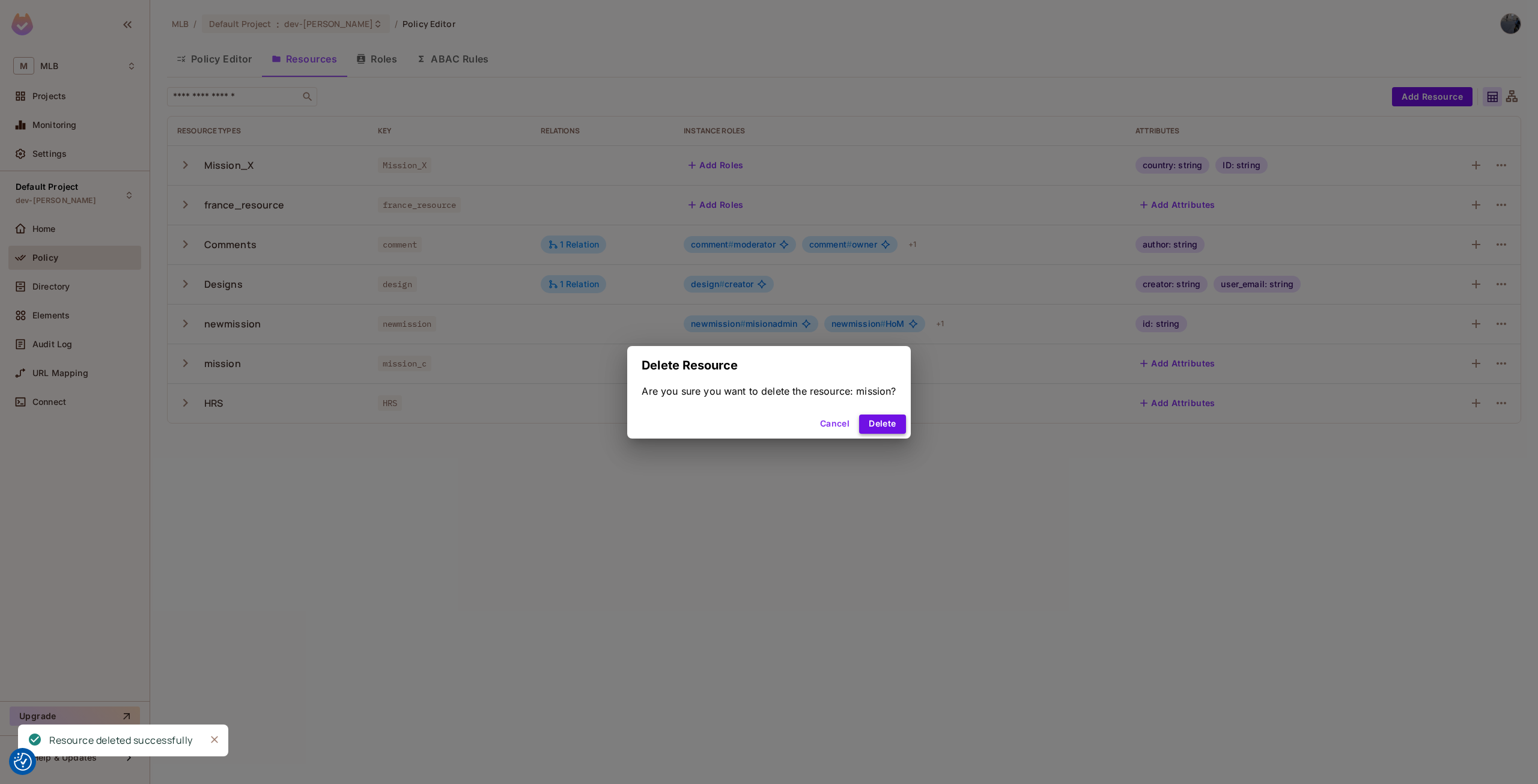
click at [899, 426] on button "Delete" at bounding box center [882, 424] width 46 height 20
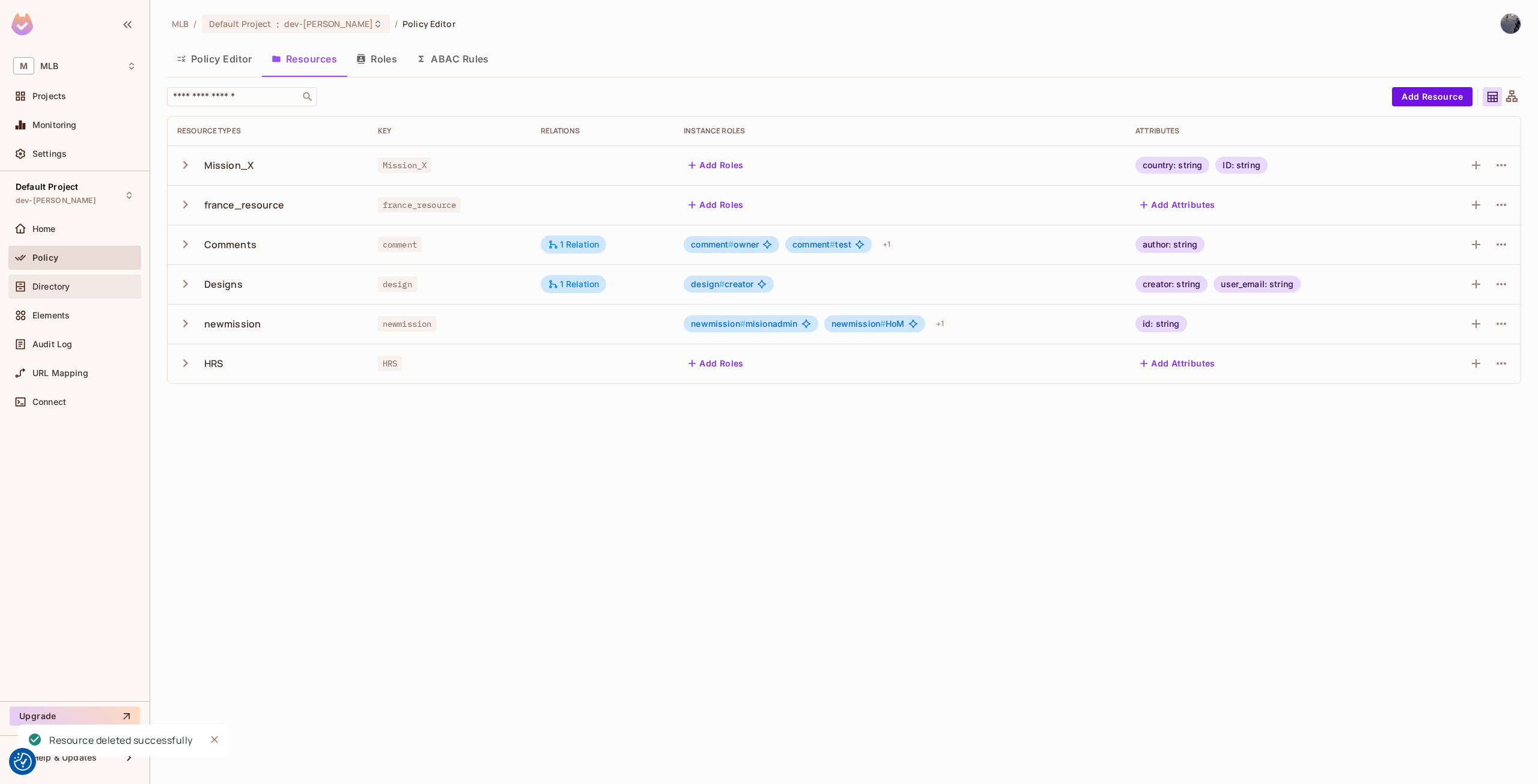
click at [58, 291] on span "Directory" at bounding box center [51, 286] width 37 height 10
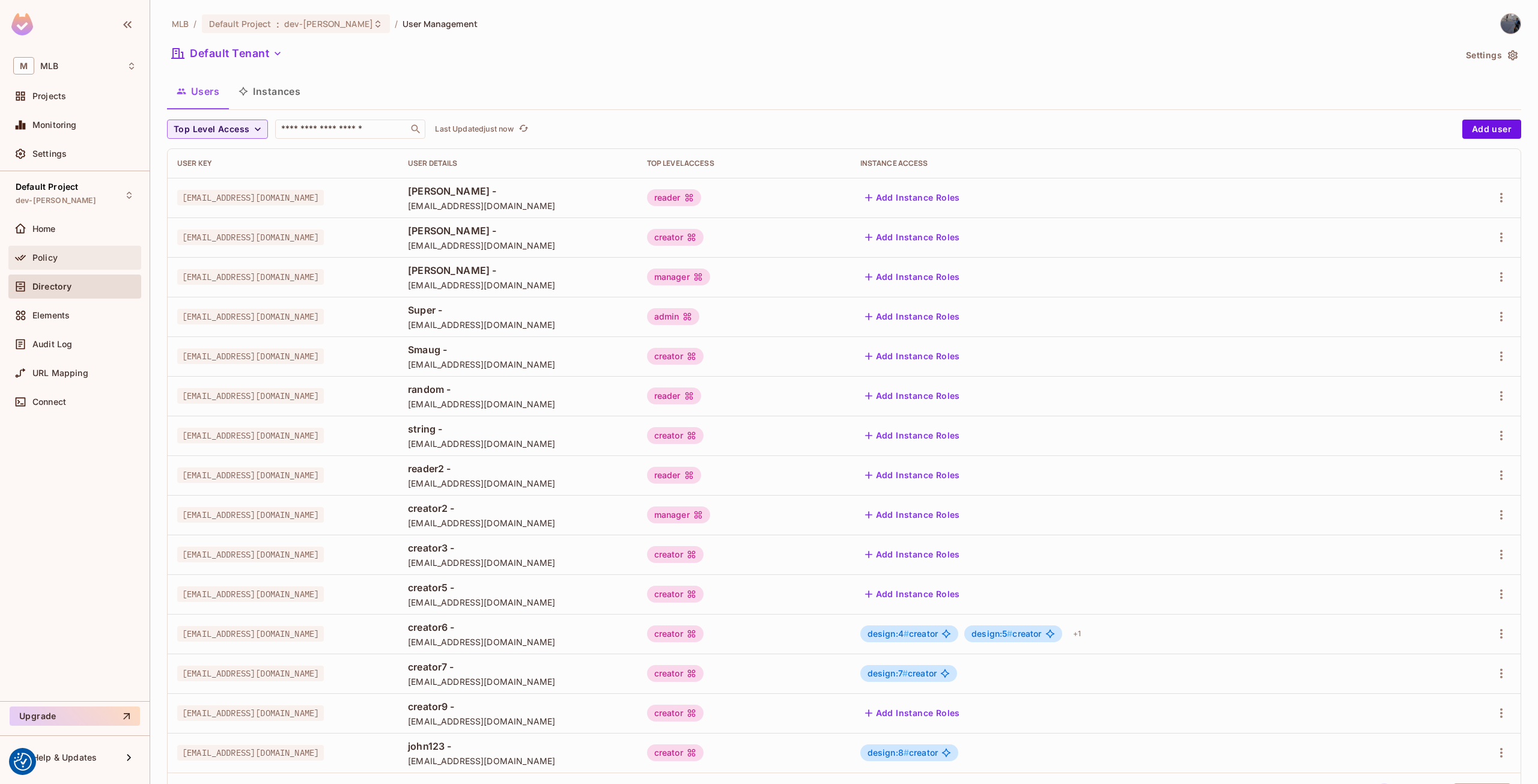
click at [54, 268] on div "Policy" at bounding box center [75, 258] width 133 height 24
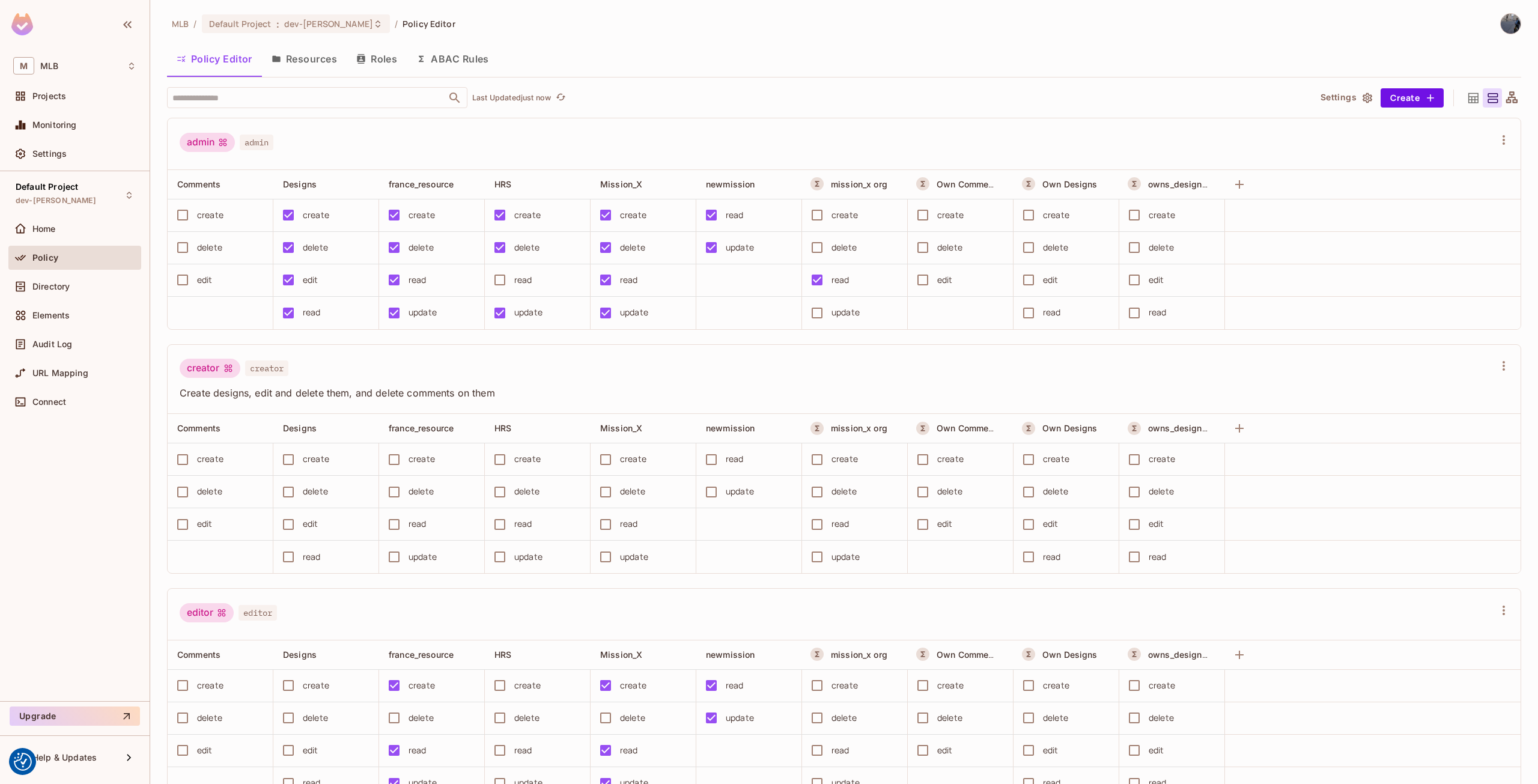
click at [386, 66] on button "Roles" at bounding box center [377, 59] width 61 height 30
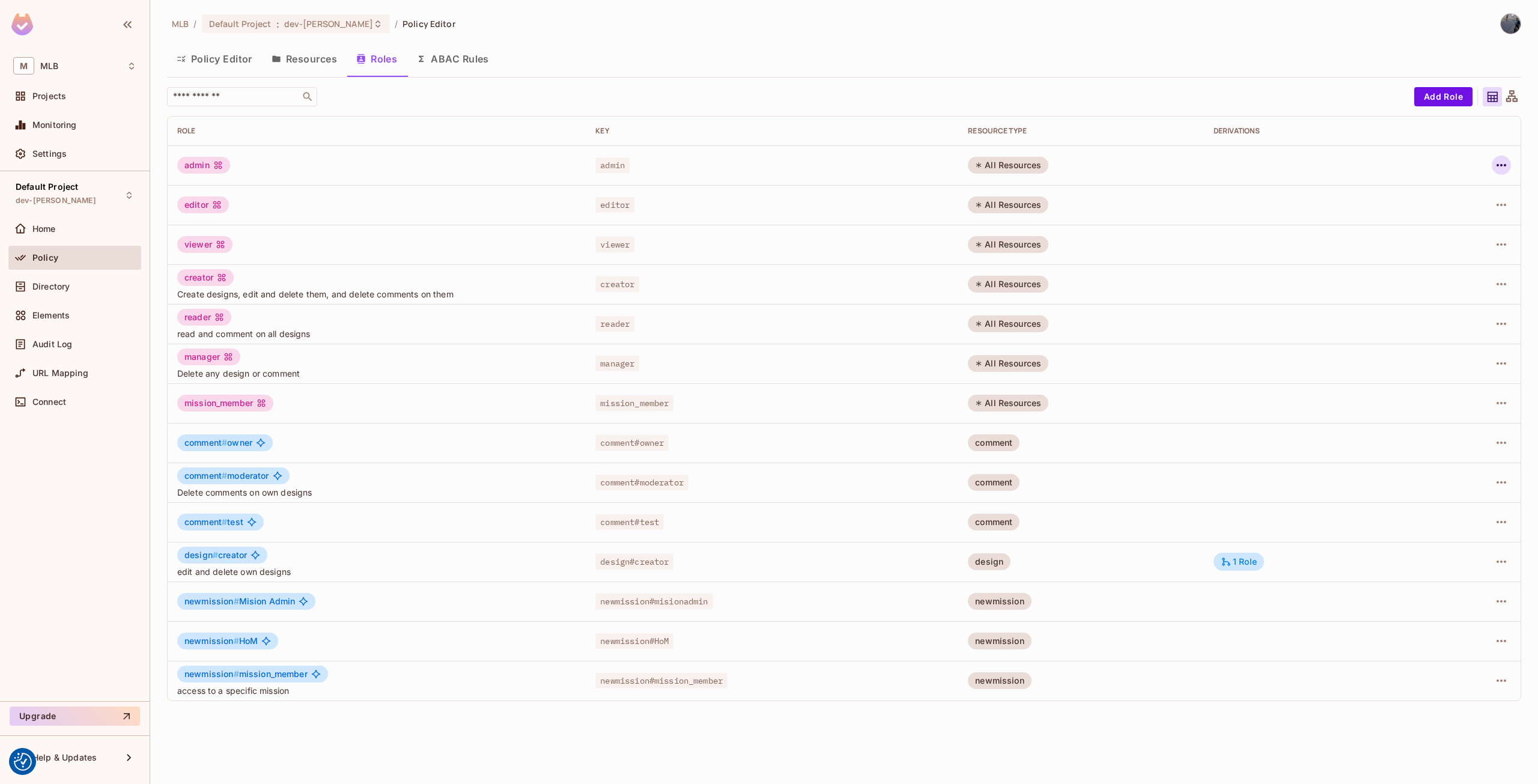
click at [1496, 169] on icon "button" at bounding box center [1501, 165] width 15 height 15
click at [1517, 195] on div at bounding box center [769, 392] width 1538 height 784
click at [1504, 204] on icon "button" at bounding box center [1501, 204] width 15 height 15
click at [1468, 284] on div "Delete Role" at bounding box center [1452, 285] width 46 height 12
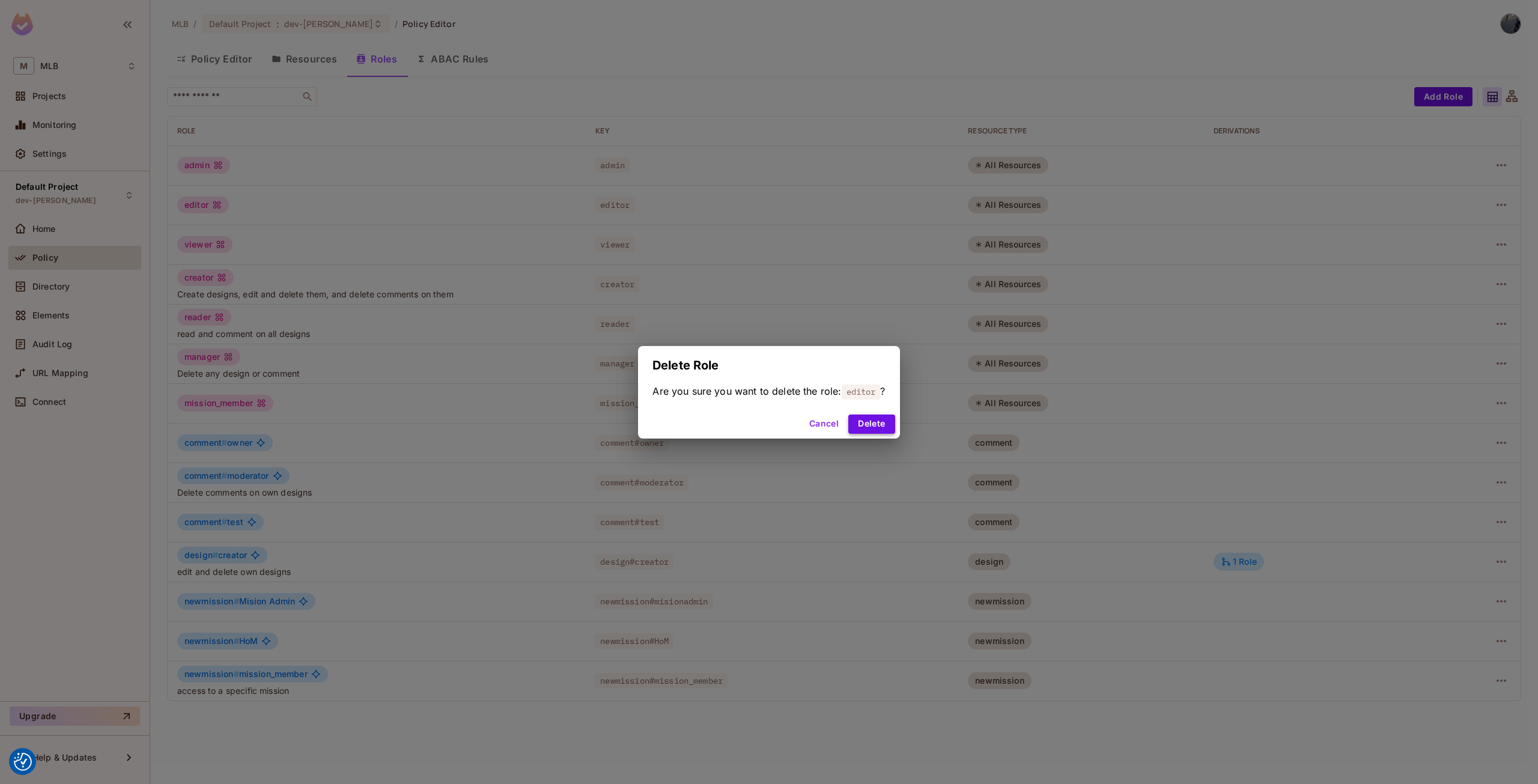
click at [880, 423] on button "Delete" at bounding box center [871, 424] width 46 height 20
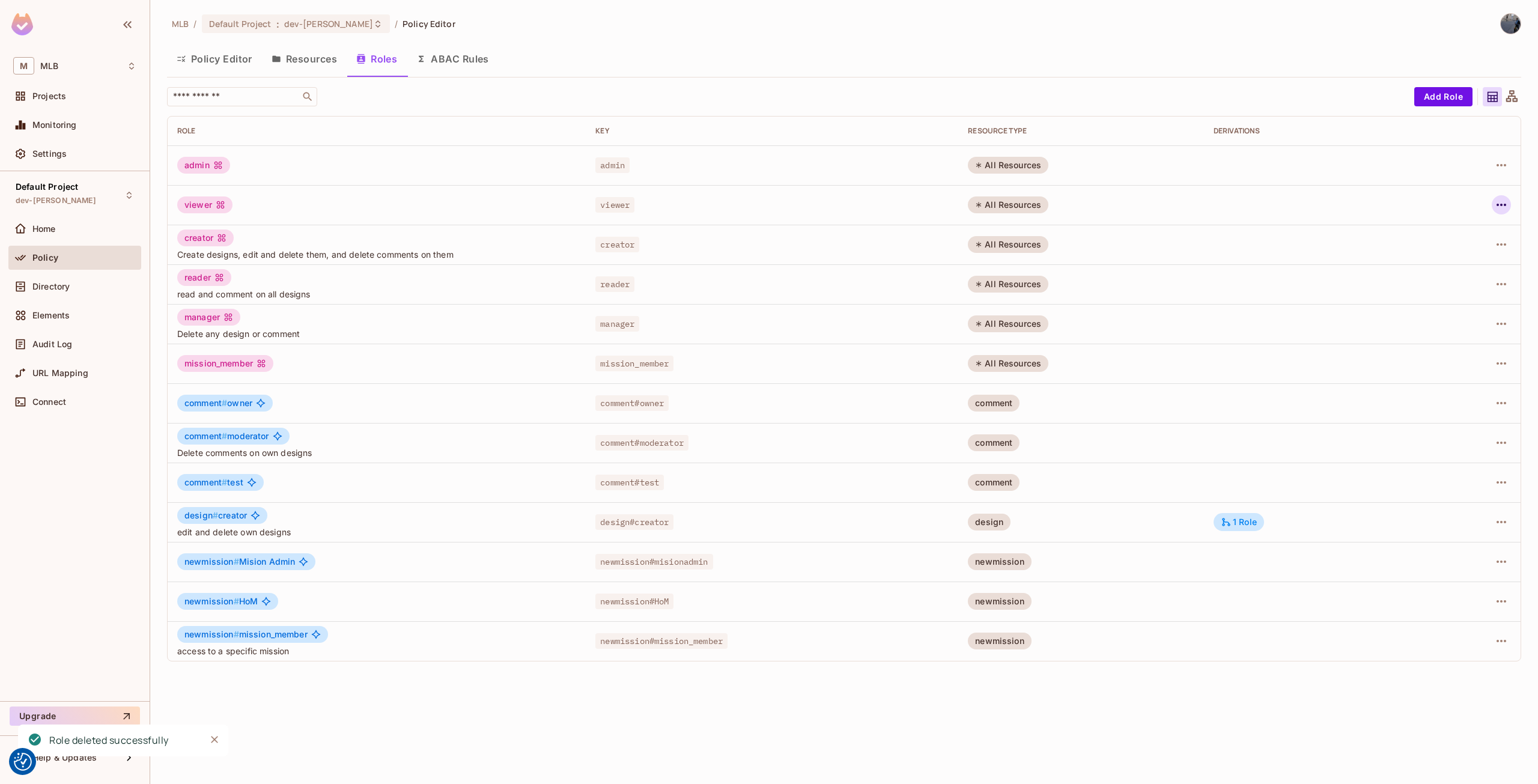
click at [1498, 208] on icon "button" at bounding box center [1501, 204] width 15 height 15
click at [1449, 289] on div "Delete Role" at bounding box center [1452, 285] width 46 height 12
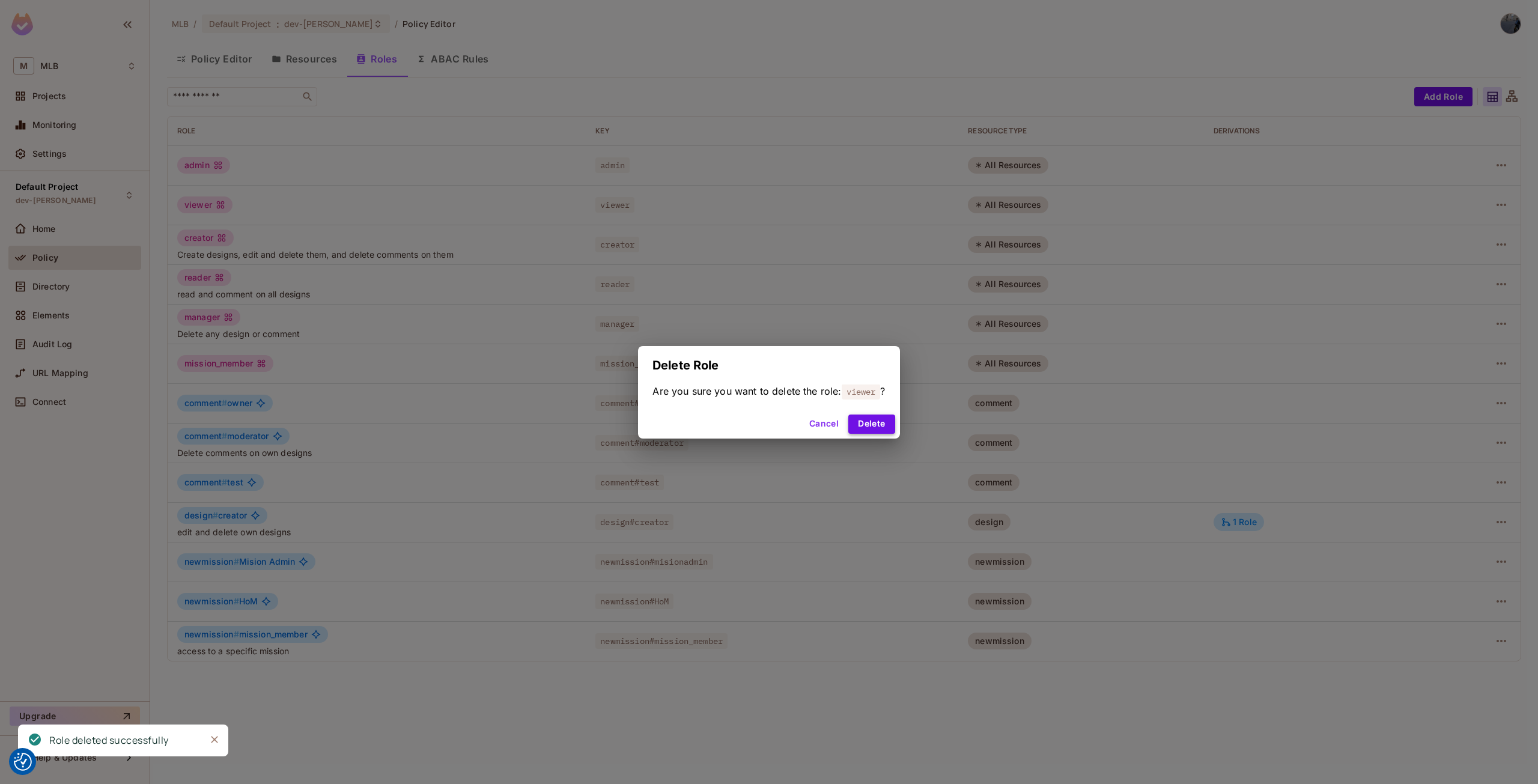
click at [886, 421] on button "Delete" at bounding box center [871, 424] width 46 height 20
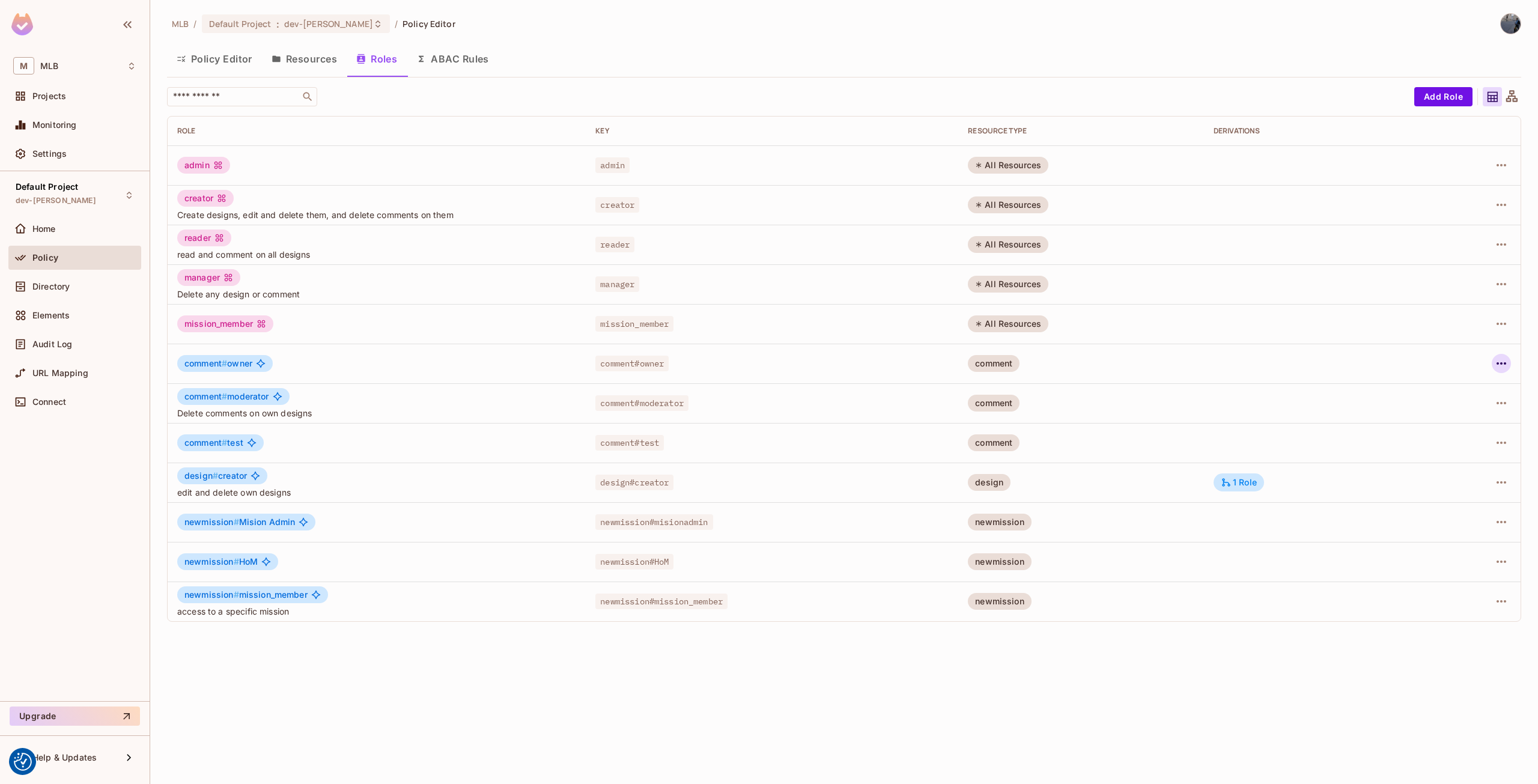
click at [1498, 366] on icon "button" at bounding box center [1501, 363] width 15 height 15
click at [1459, 440] on div "Delete Role" at bounding box center [1452, 443] width 46 height 12
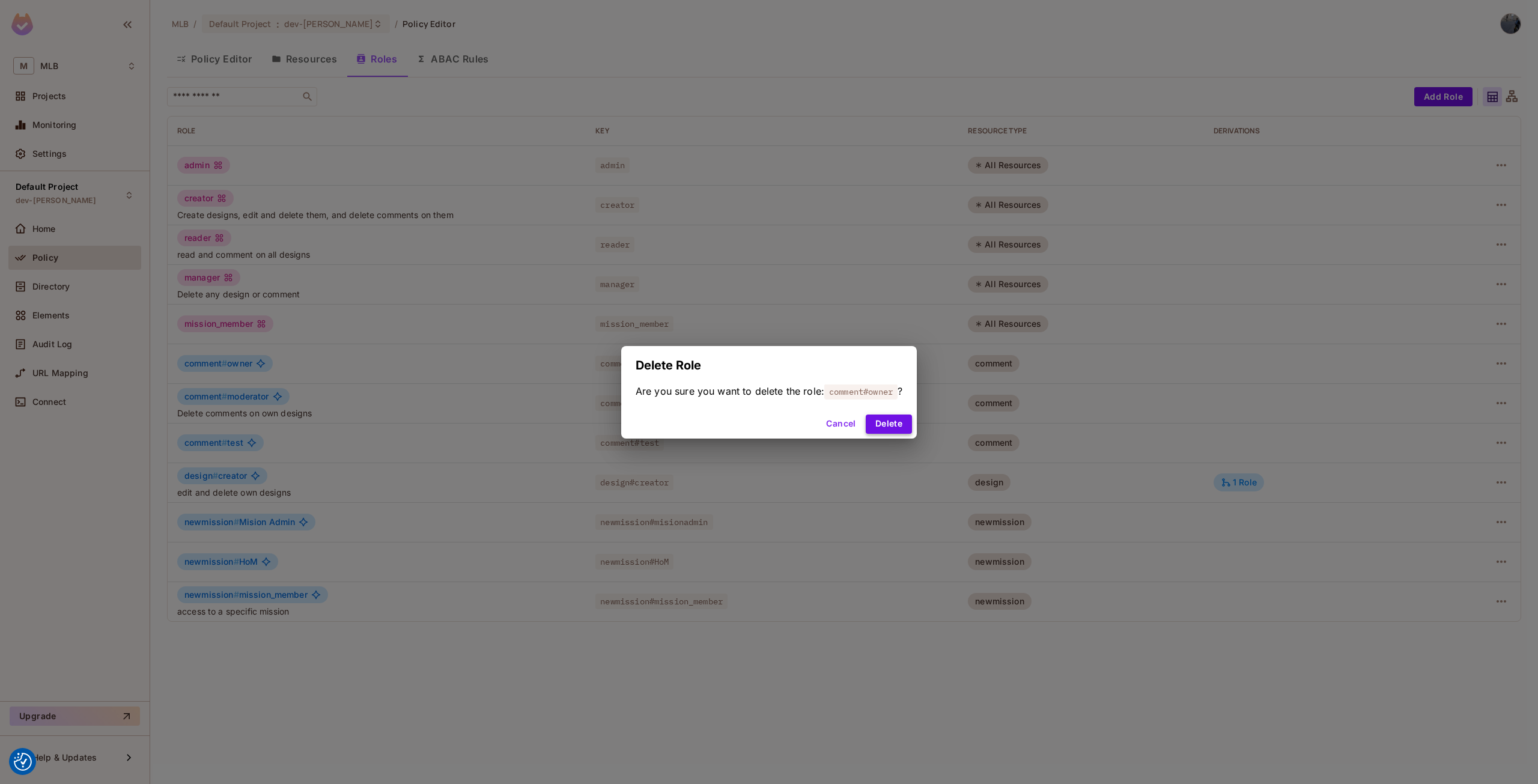
click at [908, 422] on button "Delete" at bounding box center [888, 424] width 46 height 20
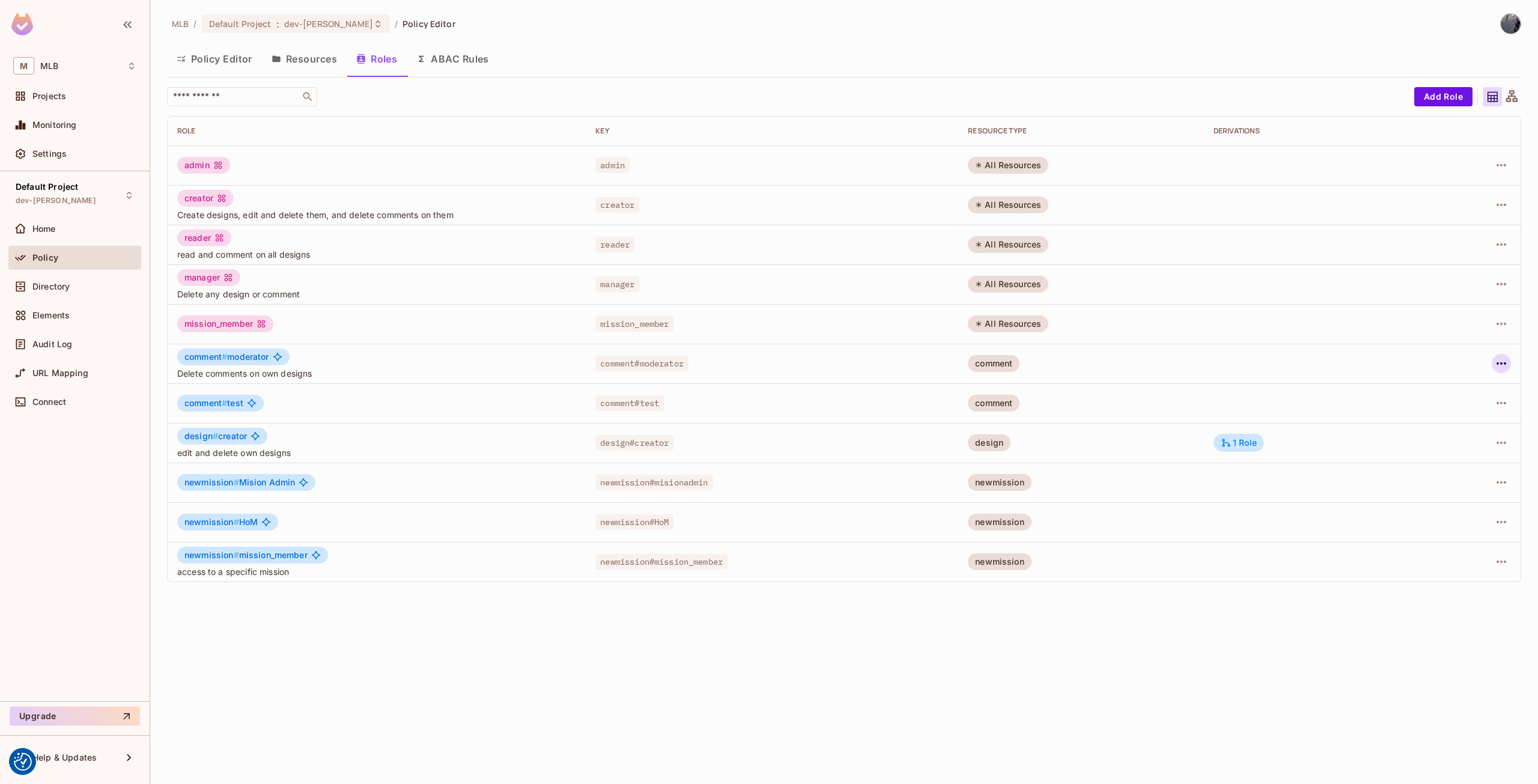
click at [1499, 365] on icon "button" at bounding box center [1501, 363] width 15 height 15
click at [1431, 445] on div "Delete Role" at bounding box center [1452, 443] width 46 height 12
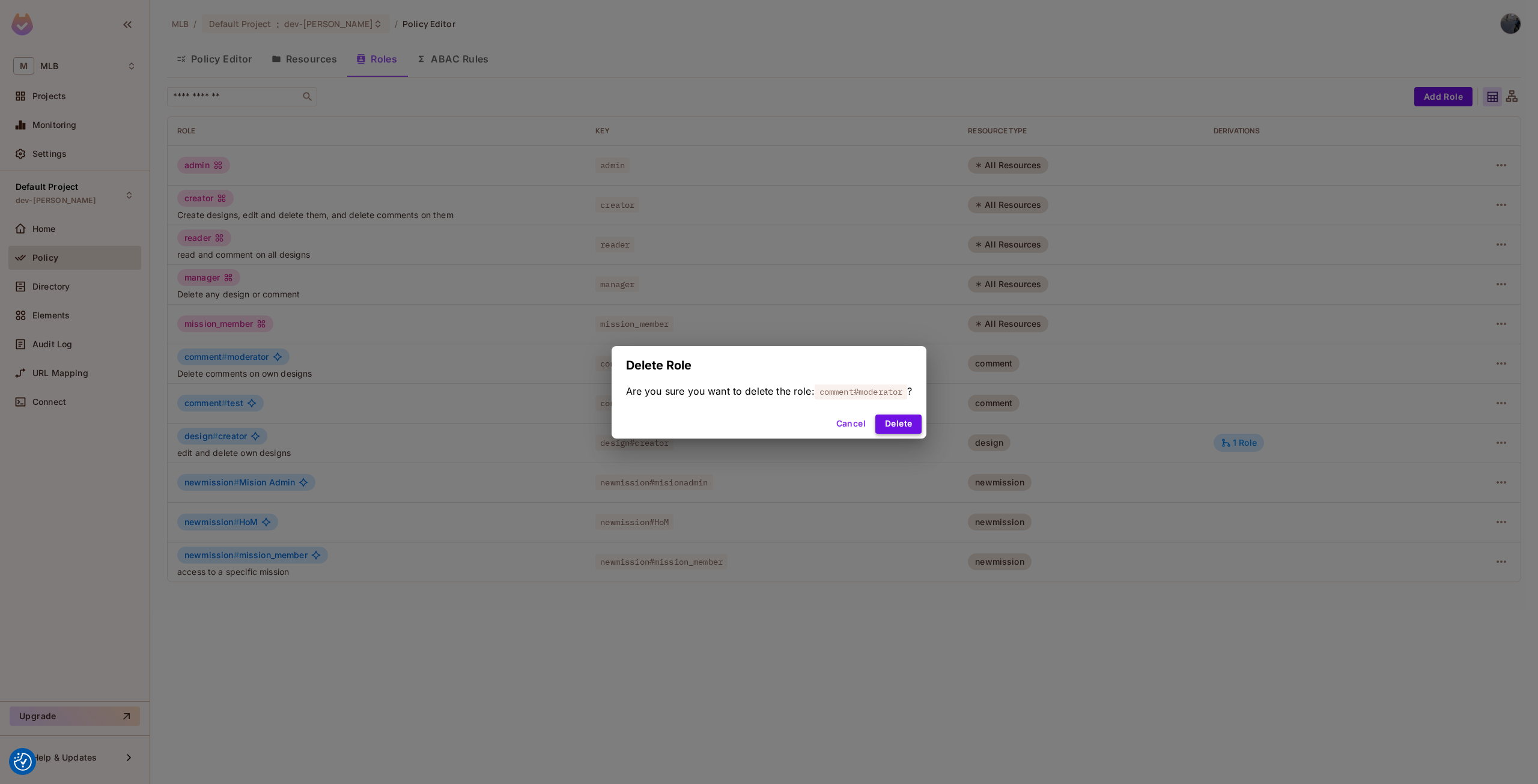
click at [914, 426] on button "Delete" at bounding box center [897, 424] width 46 height 20
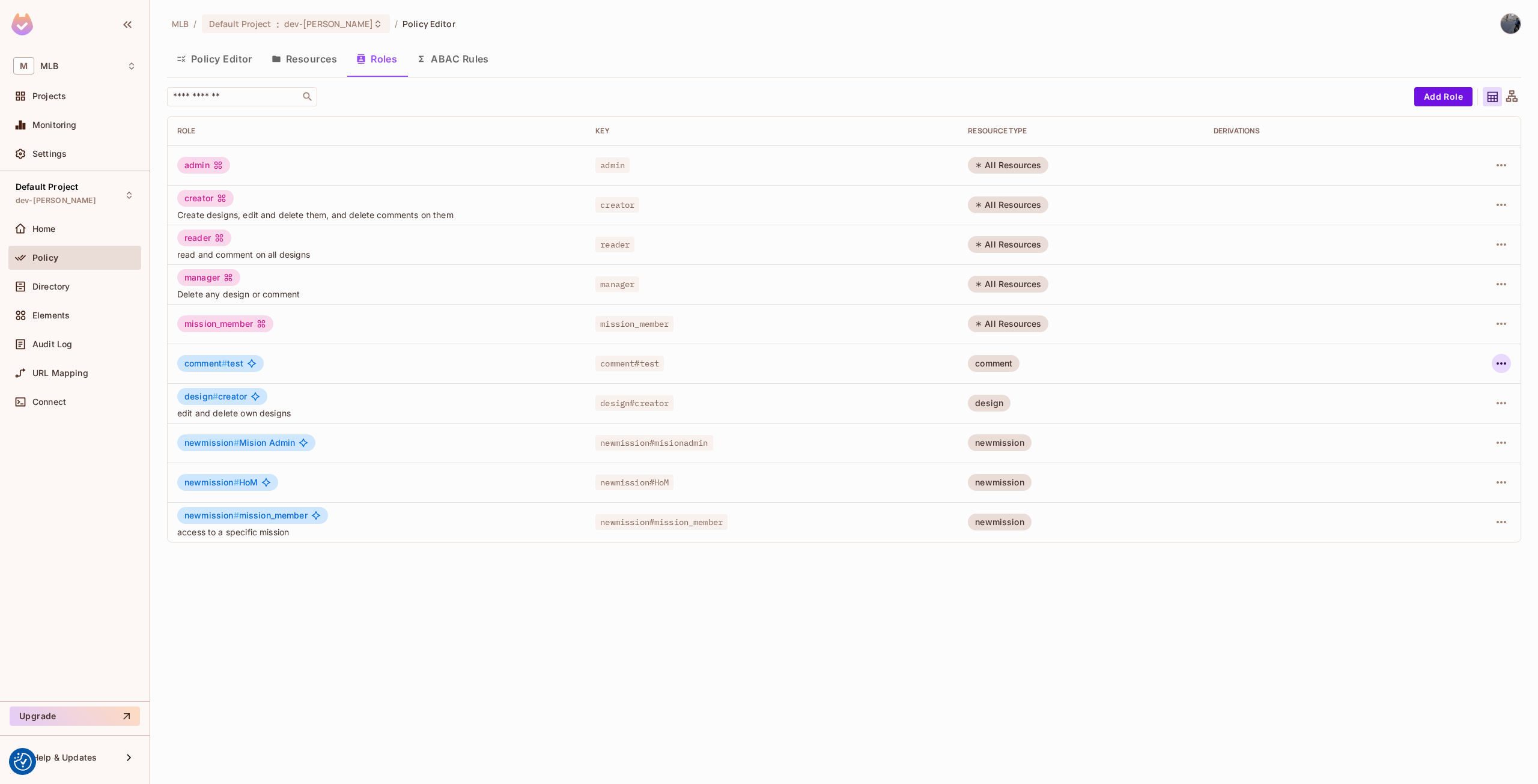
click at [1498, 358] on icon "button" at bounding box center [1501, 363] width 15 height 15
click at [1458, 446] on div "Delete Role" at bounding box center [1452, 443] width 46 height 12
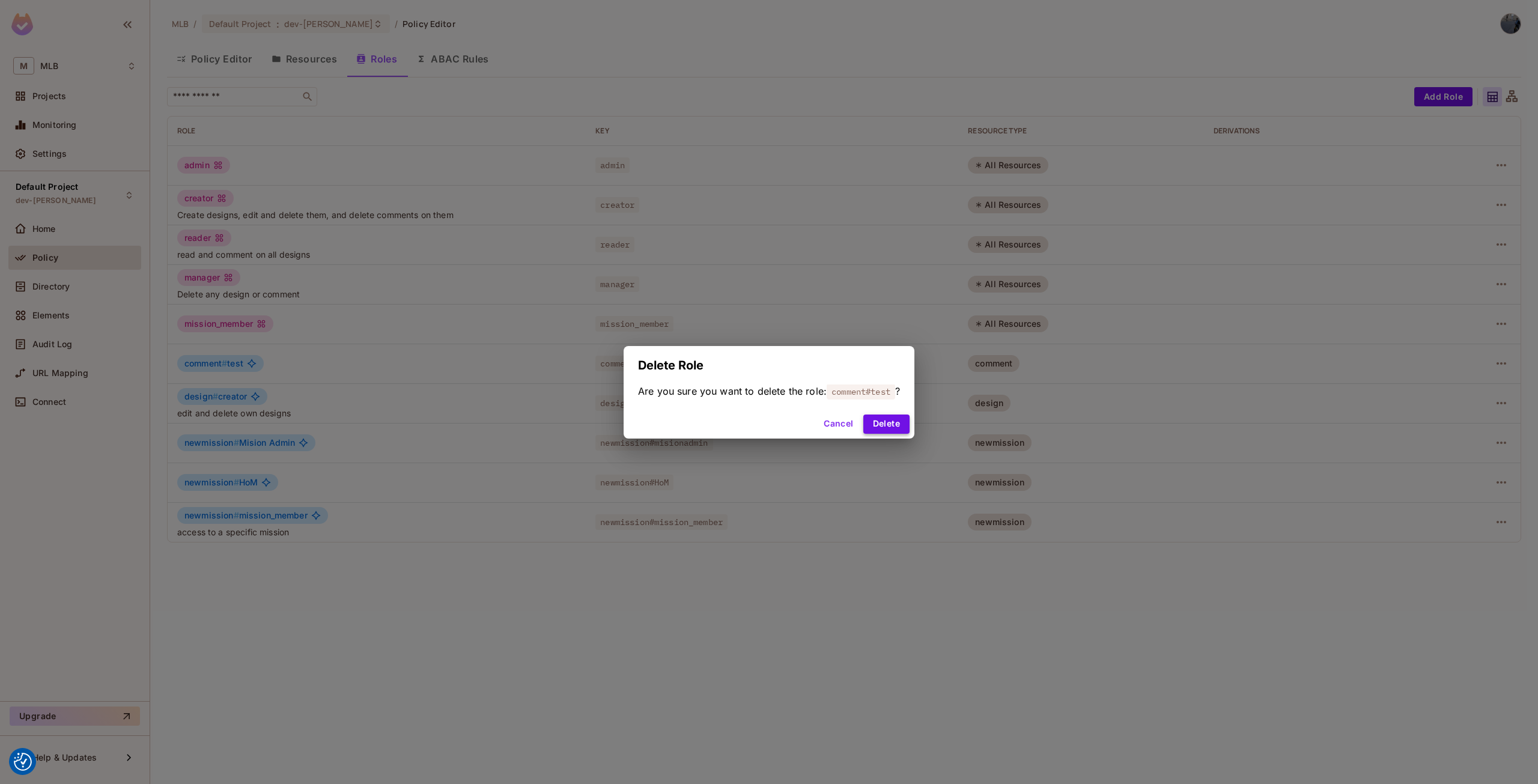
click at [886, 418] on button "Delete" at bounding box center [886, 424] width 46 height 20
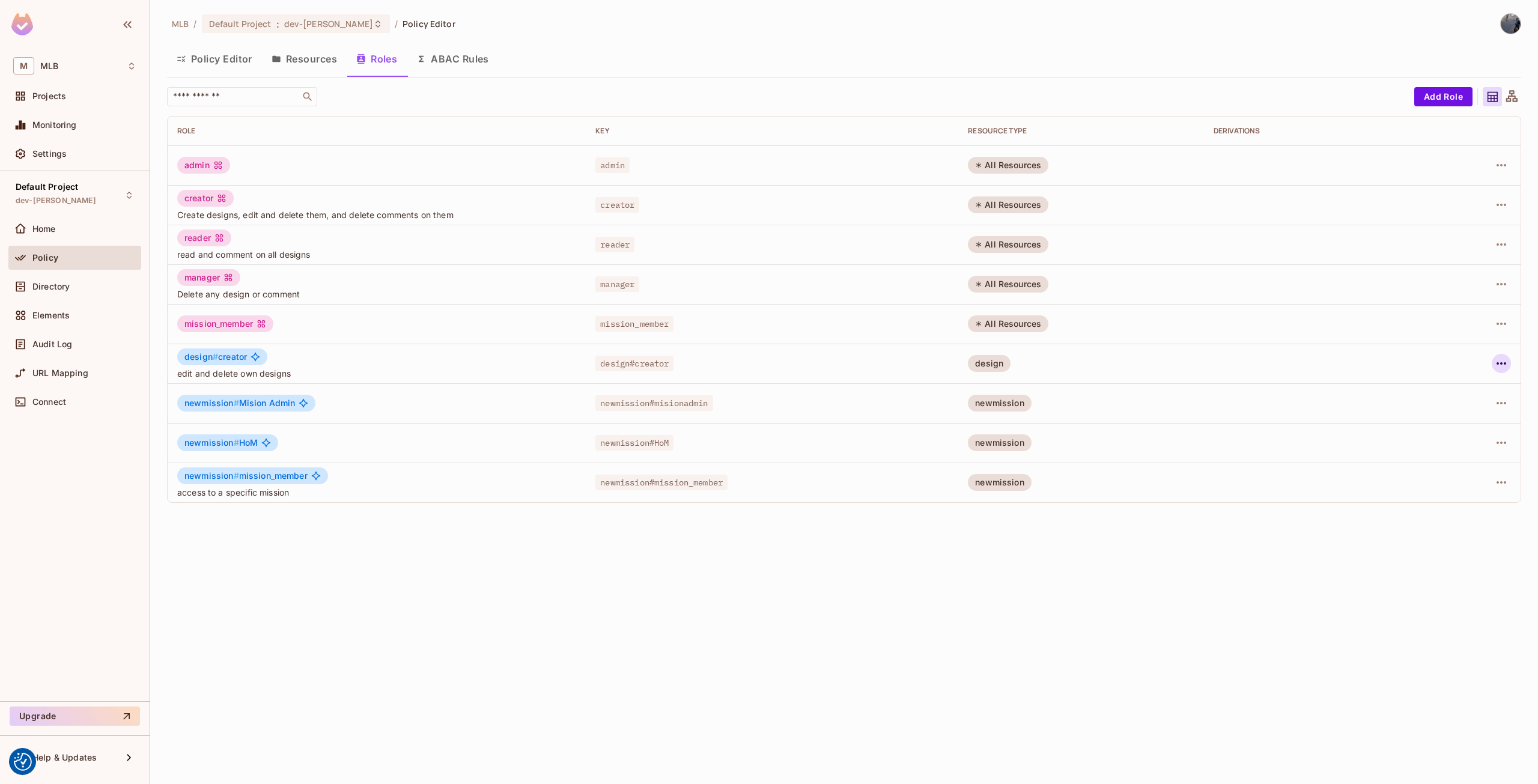
click at [1493, 367] on button "button" at bounding box center [1501, 363] width 20 height 20
click at [1434, 447] on div "Delete Role" at bounding box center [1452, 443] width 46 height 12
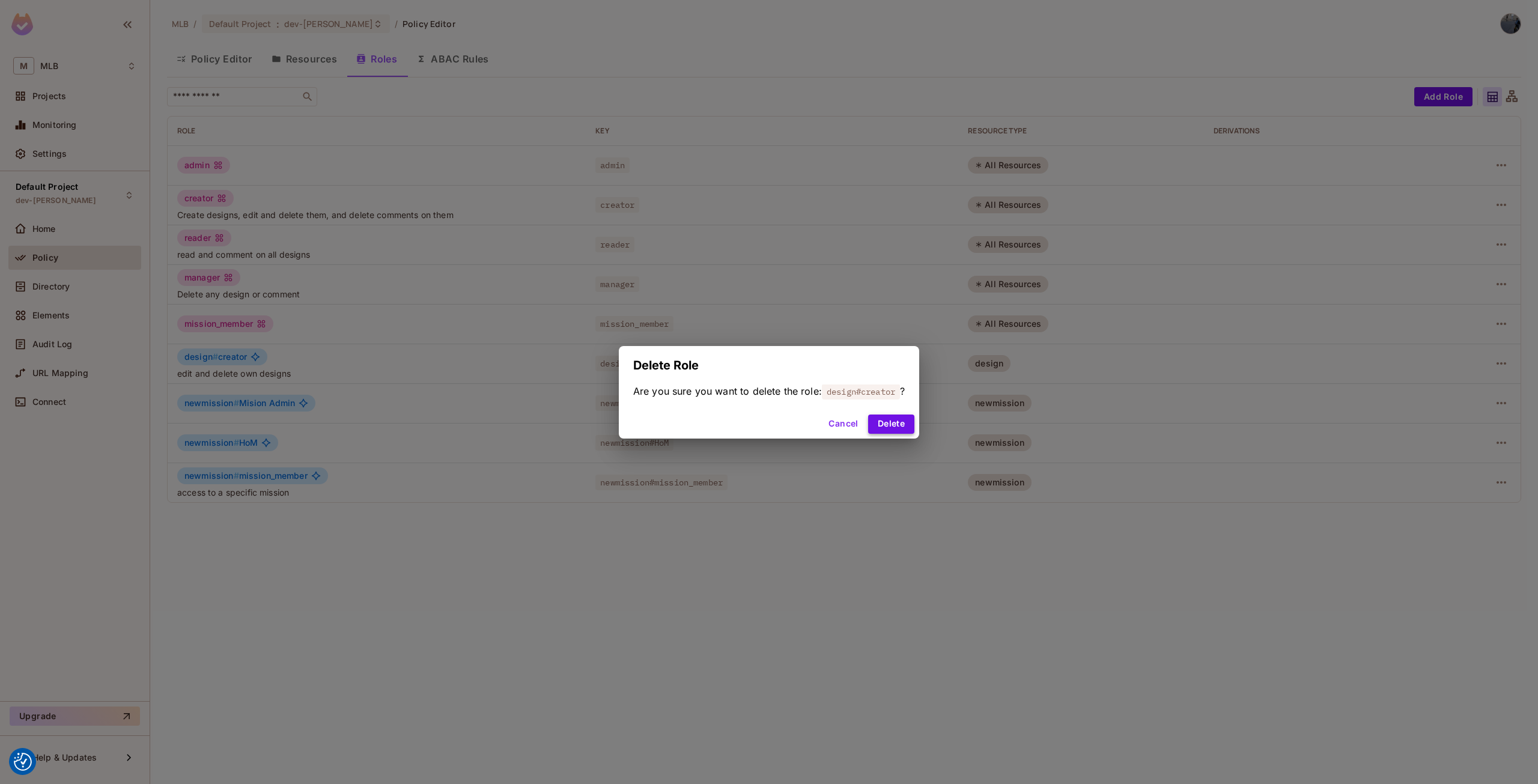
click at [894, 424] on button "Delete" at bounding box center [891, 424] width 46 height 20
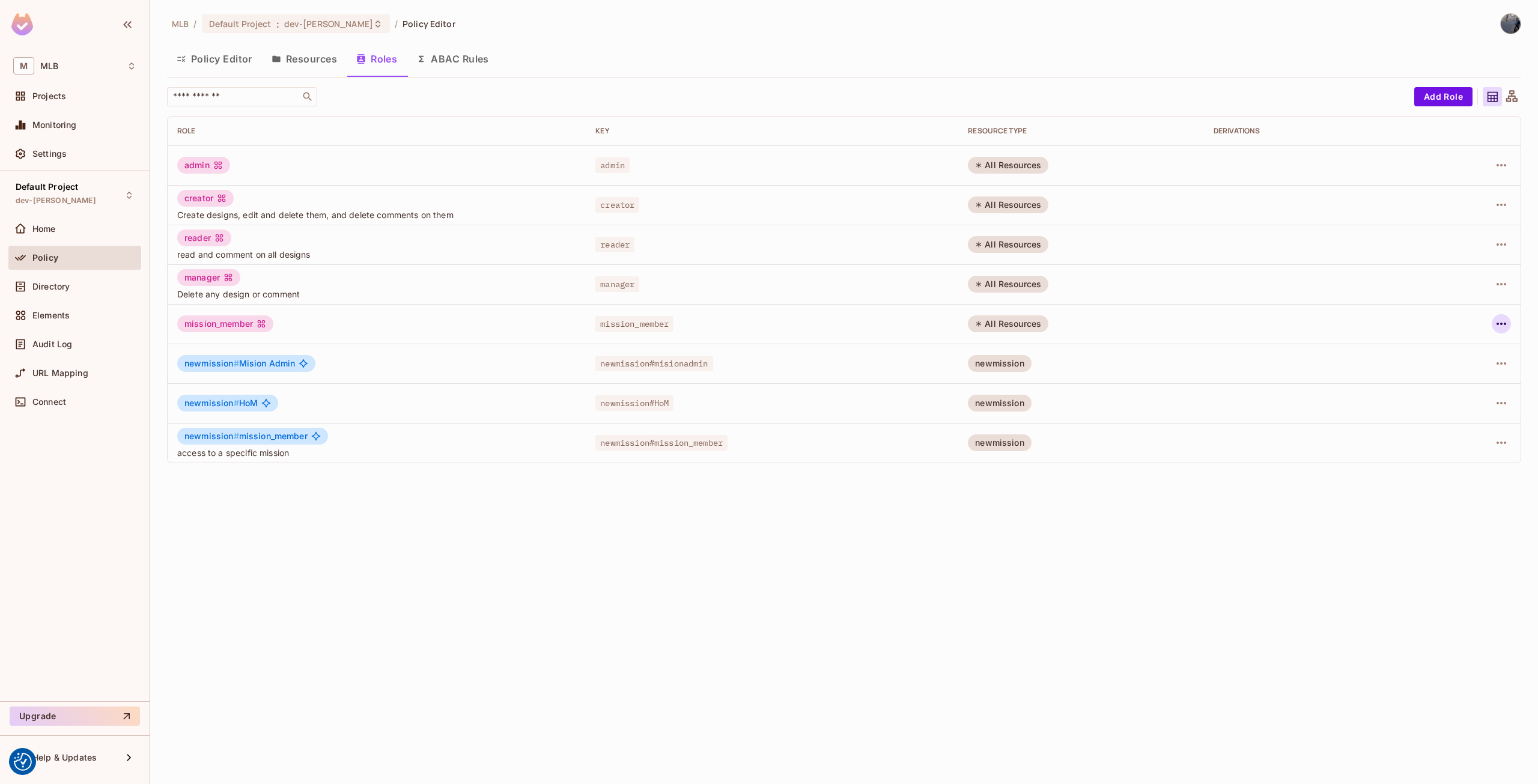
click at [1502, 325] on icon "button" at bounding box center [1501, 323] width 15 height 15
click at [1444, 403] on div "Delete Role" at bounding box center [1452, 404] width 46 height 12
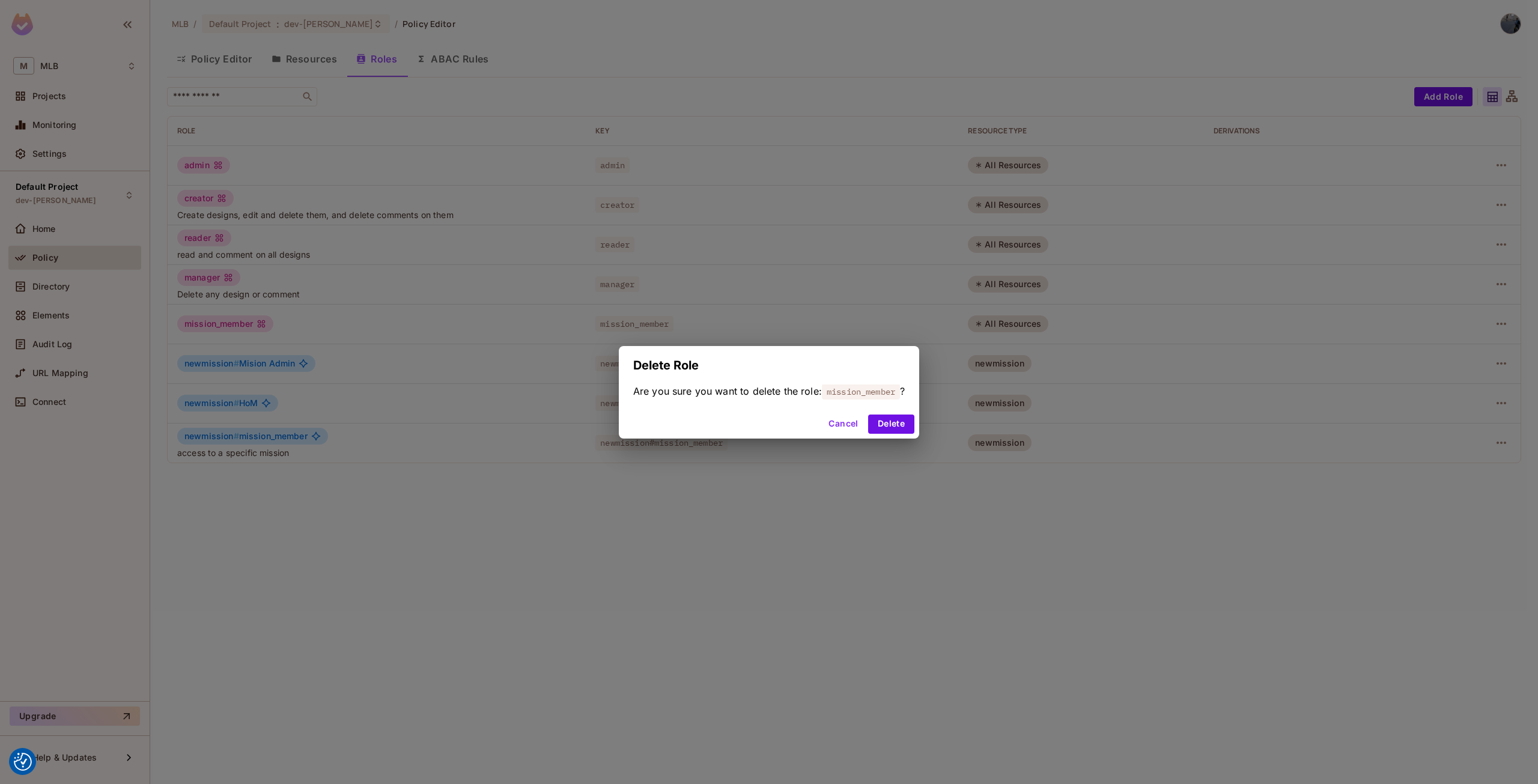
click at [919, 416] on div "Cancel Delete" at bounding box center [769, 424] width 301 height 29
click at [919, 421] on div "Cancel Delete" at bounding box center [769, 424] width 301 height 29
click at [908, 420] on button "Delete" at bounding box center [891, 424] width 46 height 20
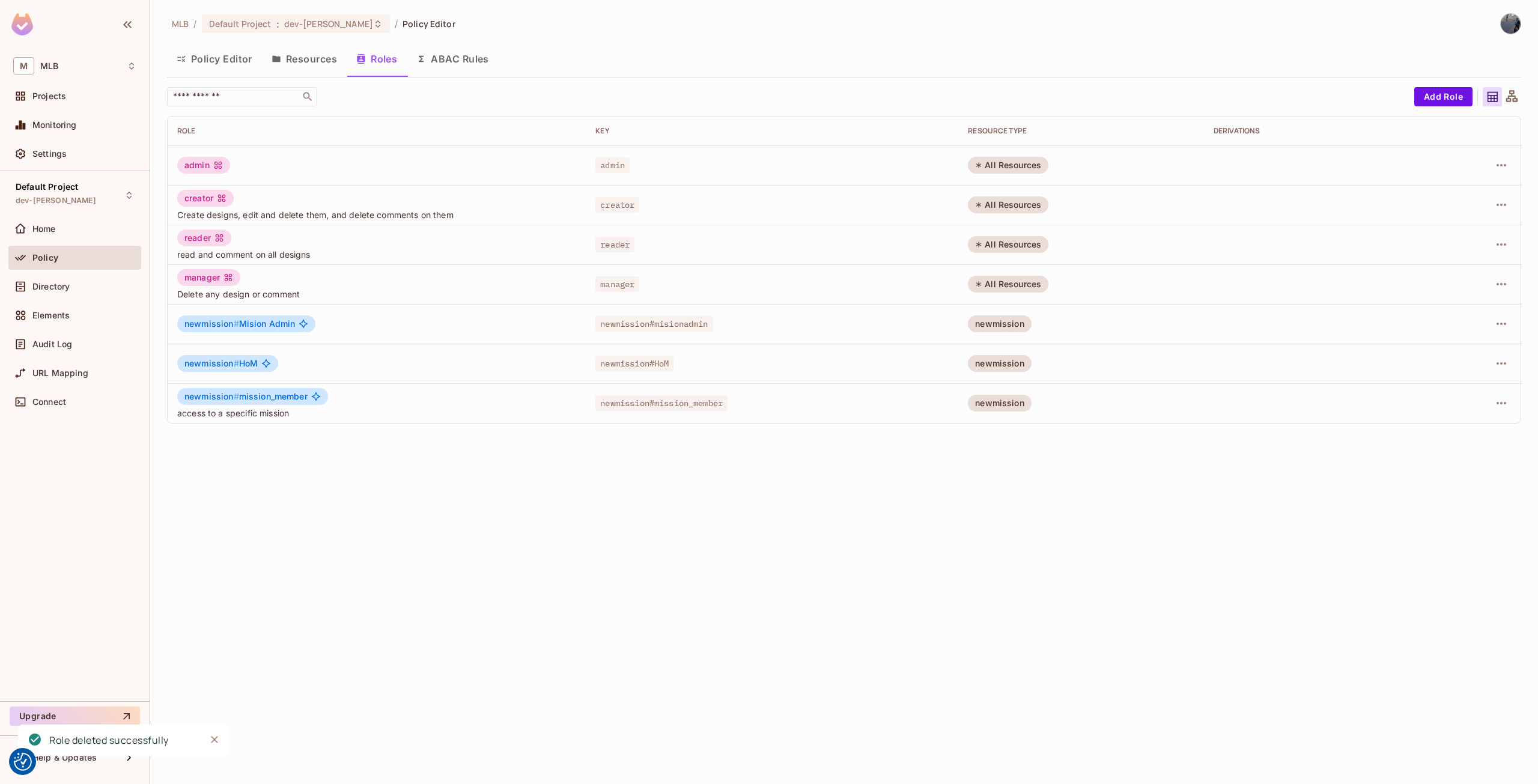
click at [444, 62] on button "ABAC Rules" at bounding box center [452, 59] width 92 height 30
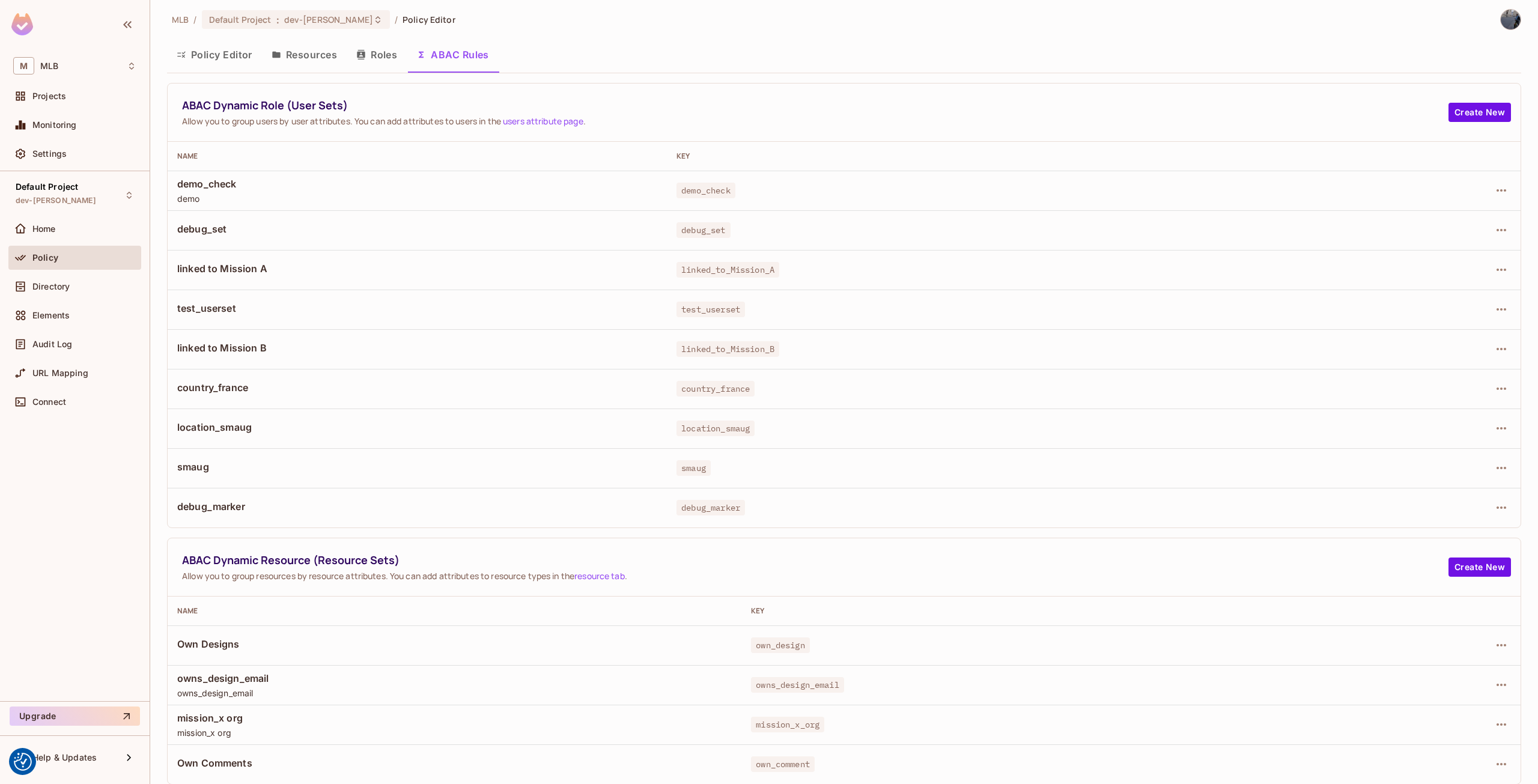
scroll to position [5, 0]
click at [1494, 642] on icon "button" at bounding box center [1501, 644] width 15 height 15
click at [1351, 722] on div "Delete Dynamic Resource (Resource Set)" at bounding box center [1393, 718] width 167 height 12
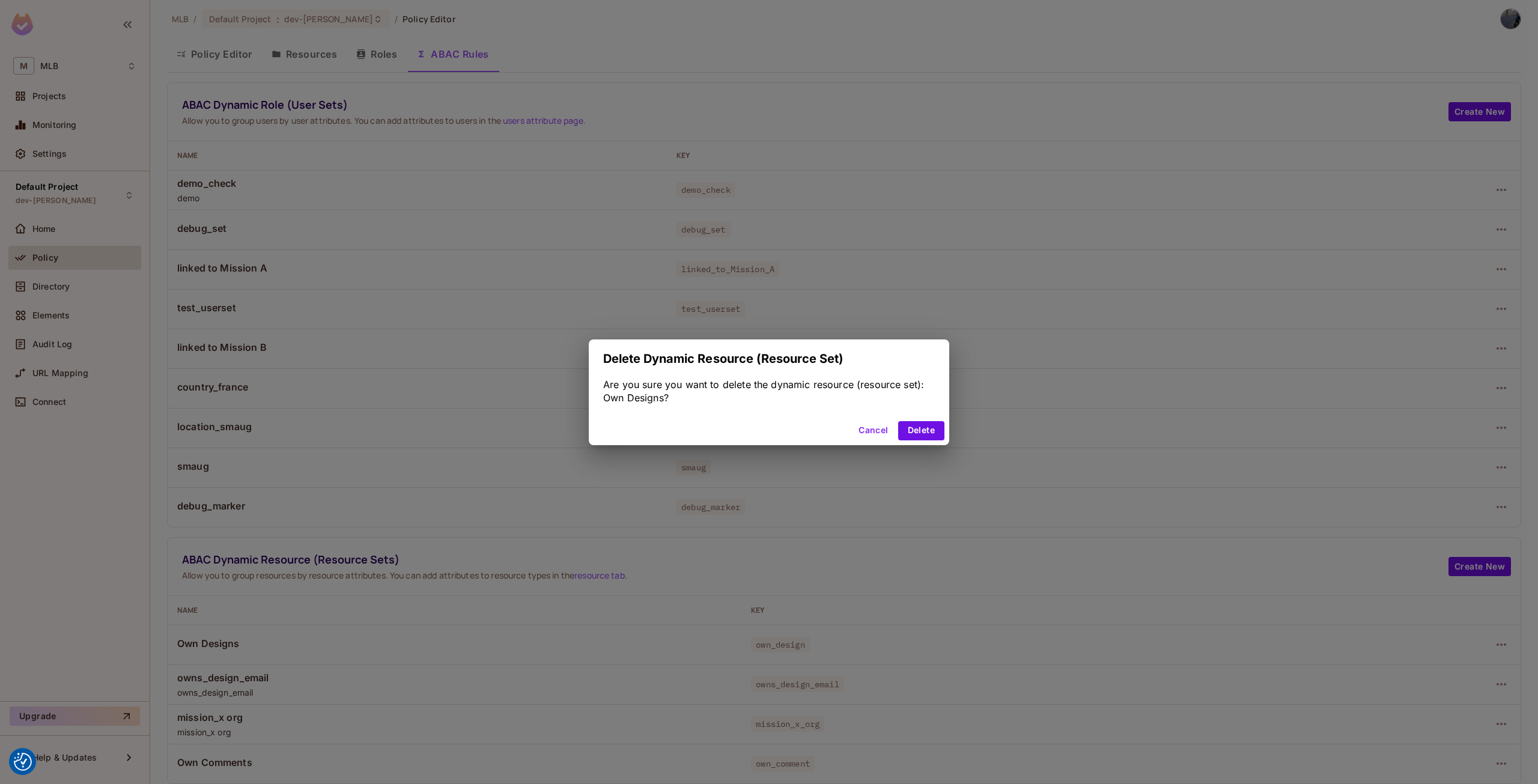
click at [930, 440] on div "Cancel Delete" at bounding box center [769, 431] width 360 height 29
click at [934, 434] on button "Delete" at bounding box center [921, 431] width 46 height 20
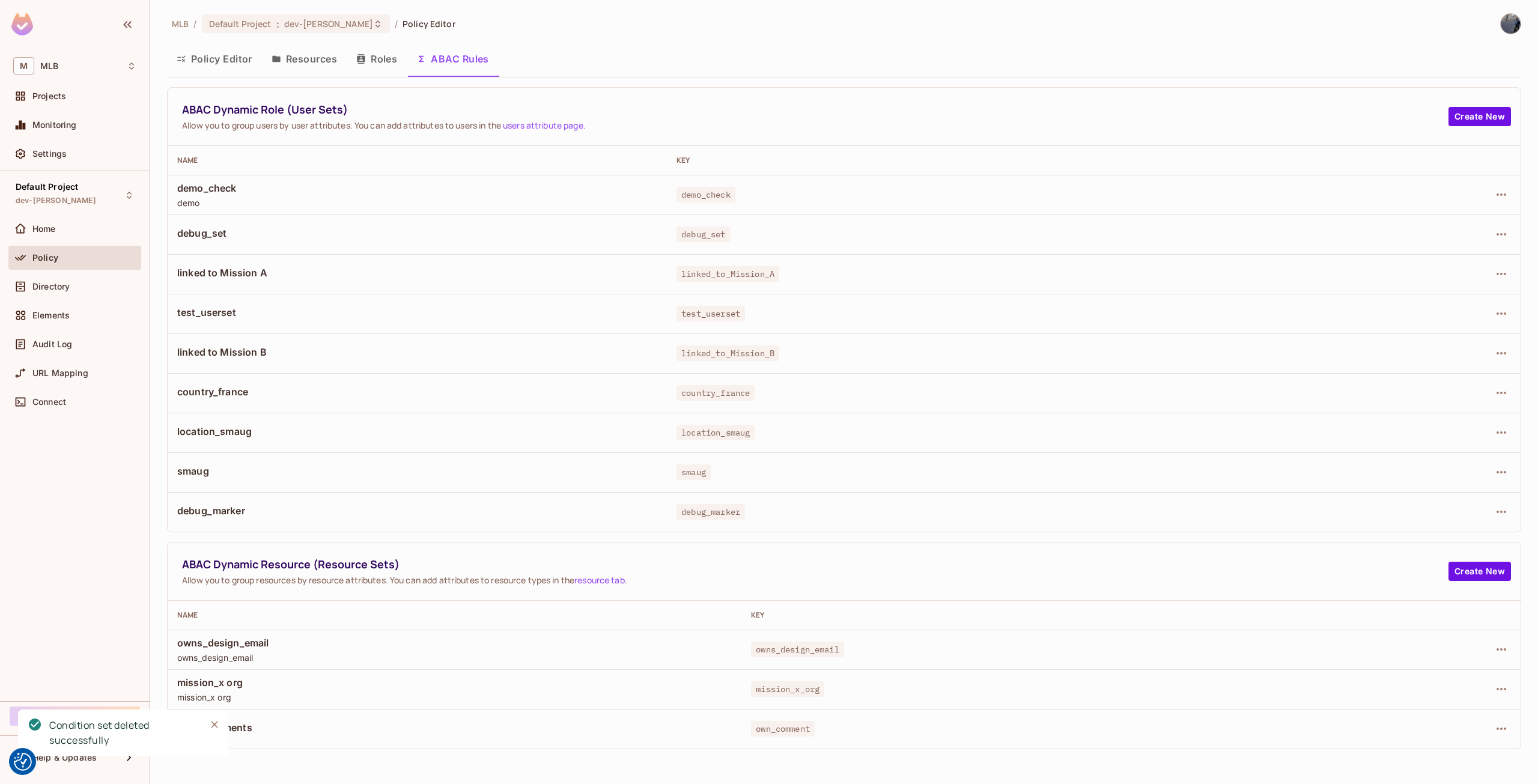
scroll to position [0, 0]
click at [1497, 651] on icon "button" at bounding box center [1501, 649] width 15 height 15
click at [1399, 724] on div "Delete Dynamic Resource (Resource Set)" at bounding box center [1402, 722] width 167 height 12
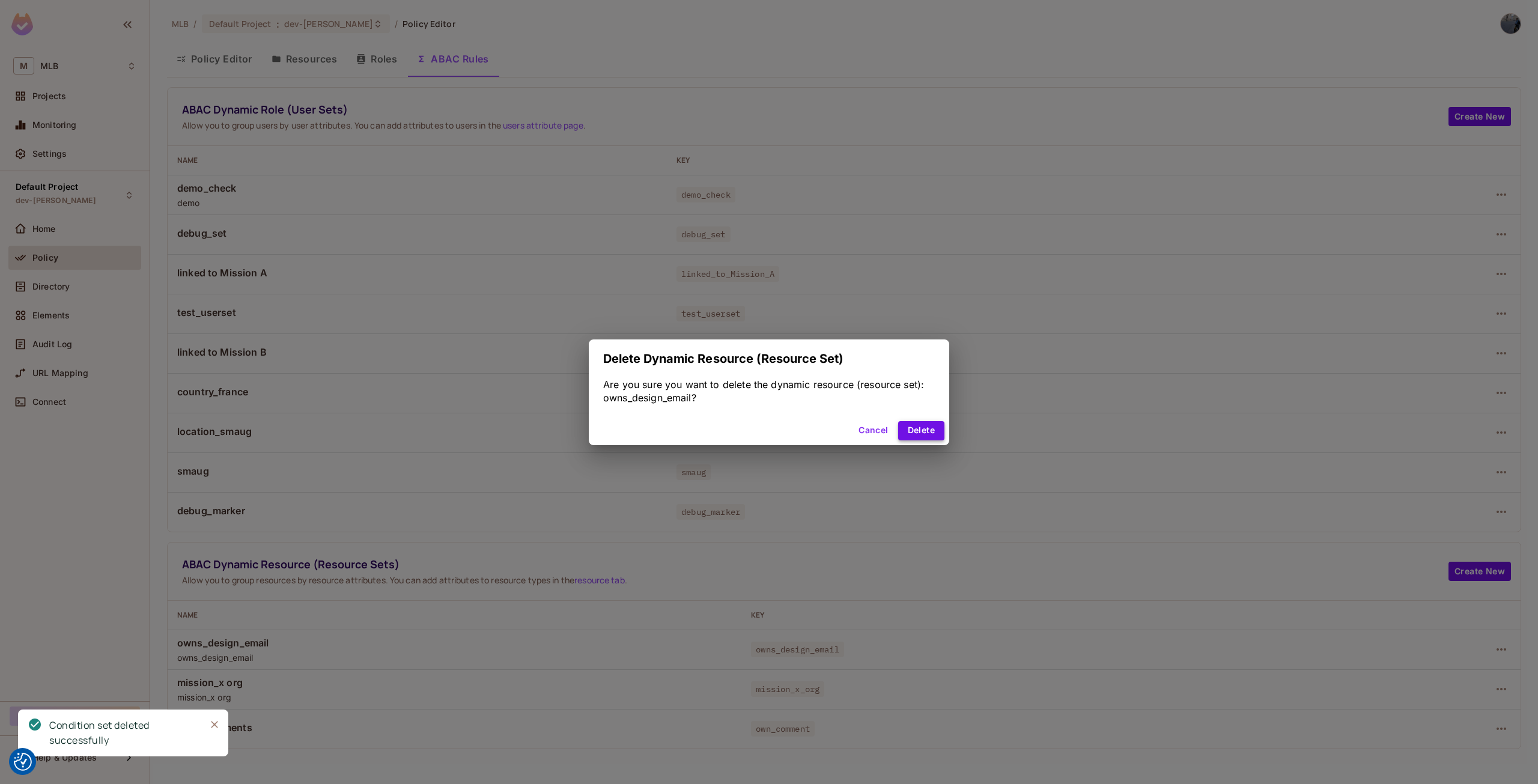
click at [935, 429] on button "Delete" at bounding box center [921, 431] width 46 height 20
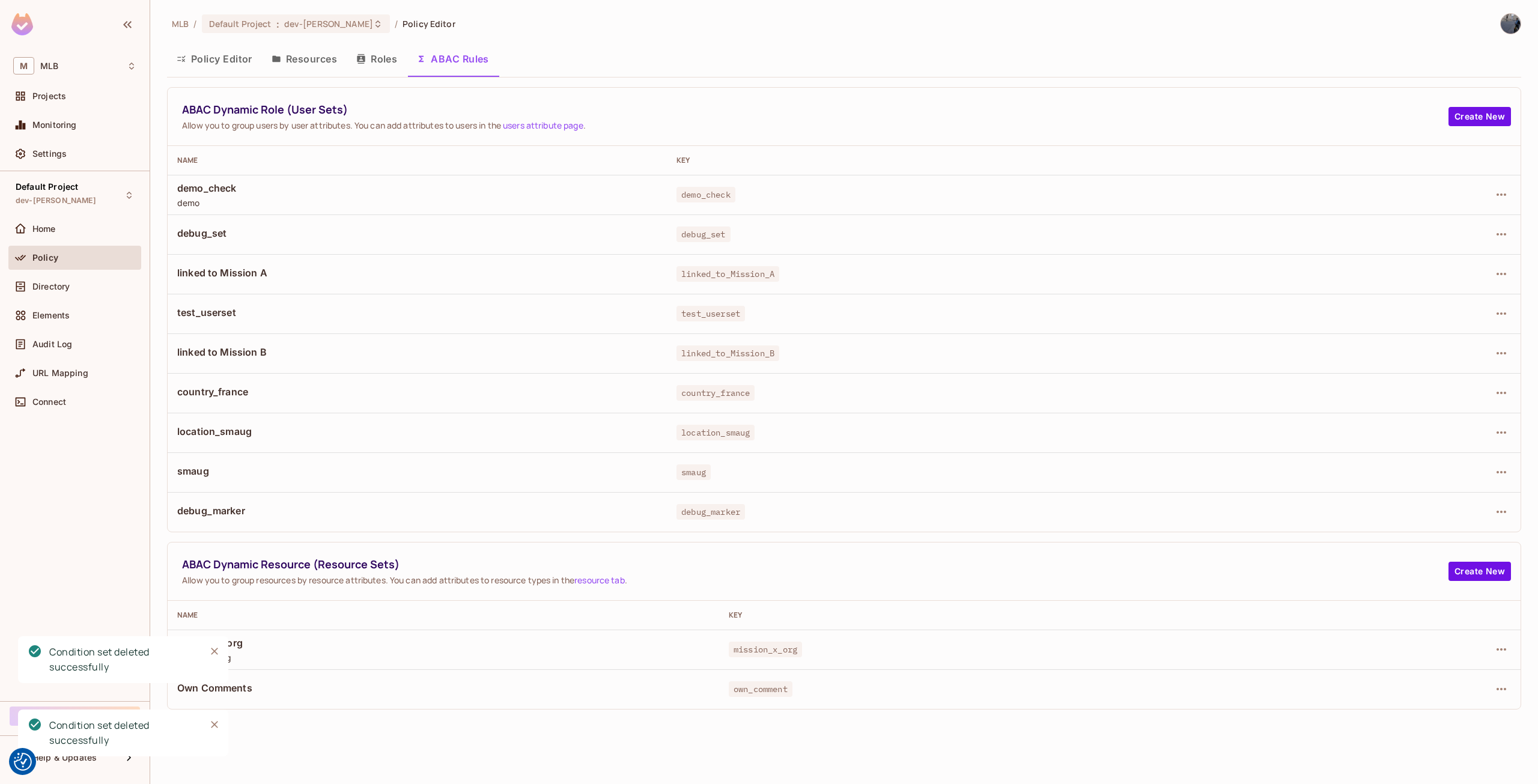
click at [1491, 652] on div at bounding box center [1402, 649] width 216 height 20
click at [1497, 650] on icon "button" at bounding box center [1501, 649] width 10 height 2
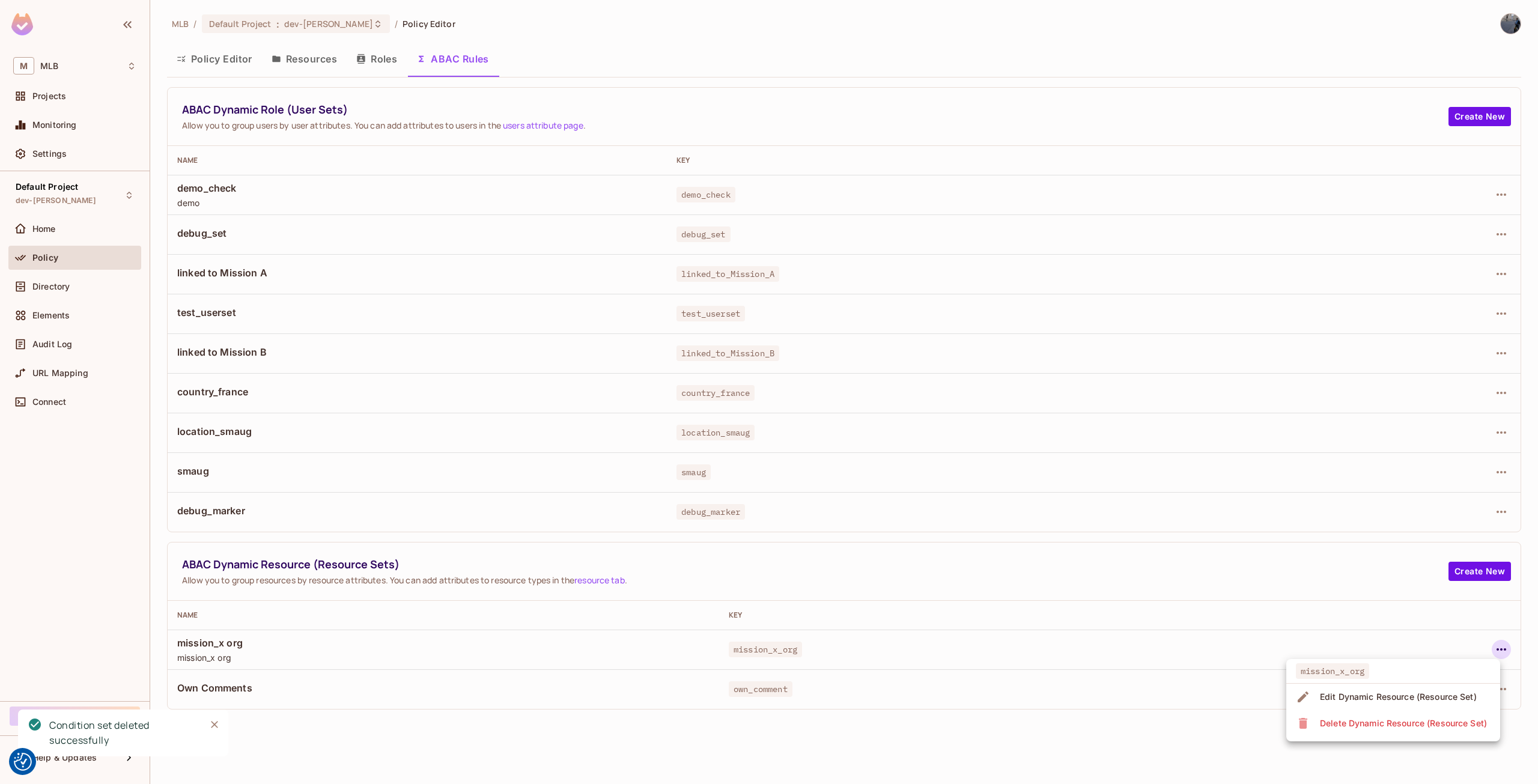
click at [1398, 732] on span "Delete Dynamic Resource (Resource Set)" at bounding box center [1403, 723] width 174 height 20
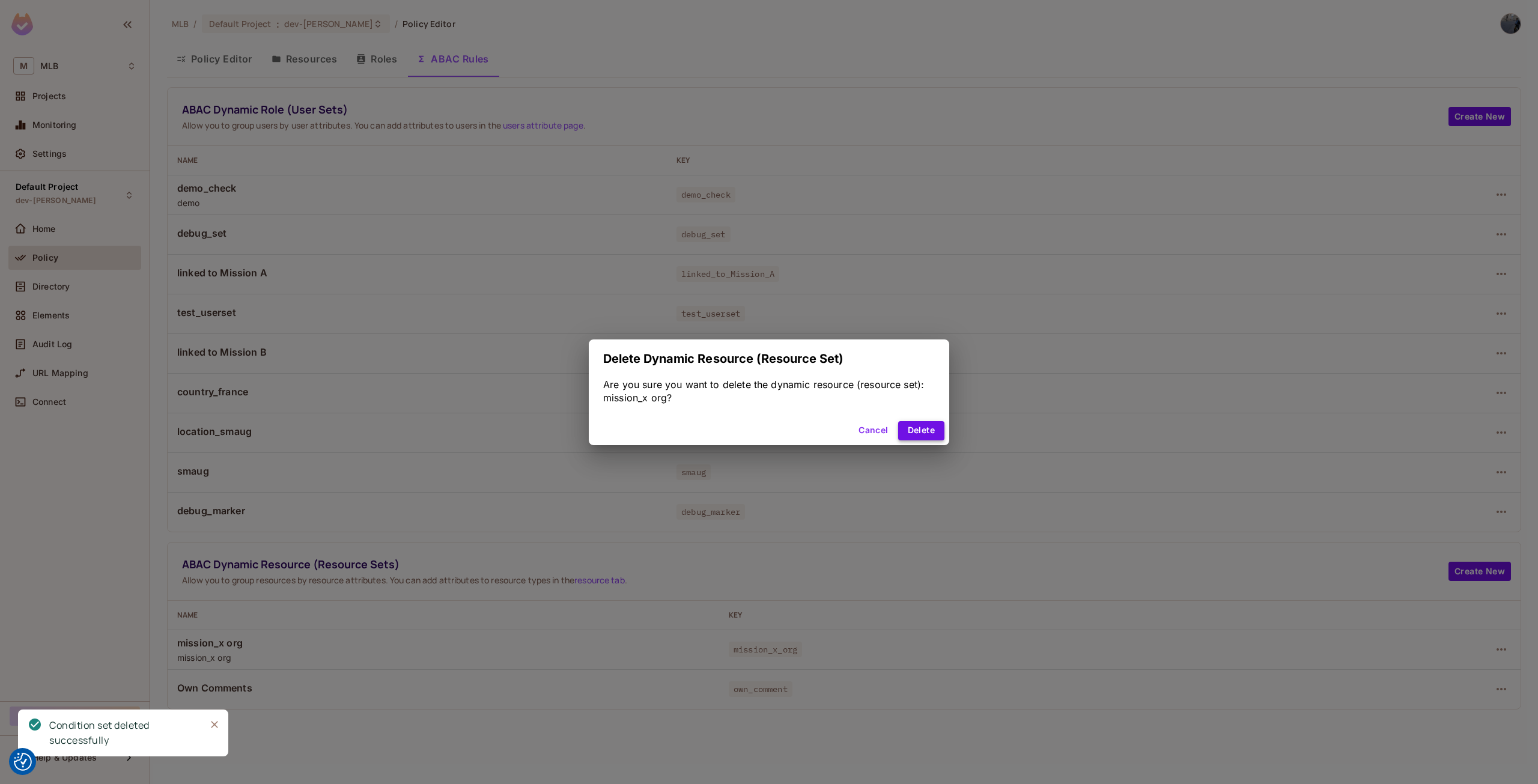
click at [932, 433] on button "Delete" at bounding box center [921, 431] width 46 height 20
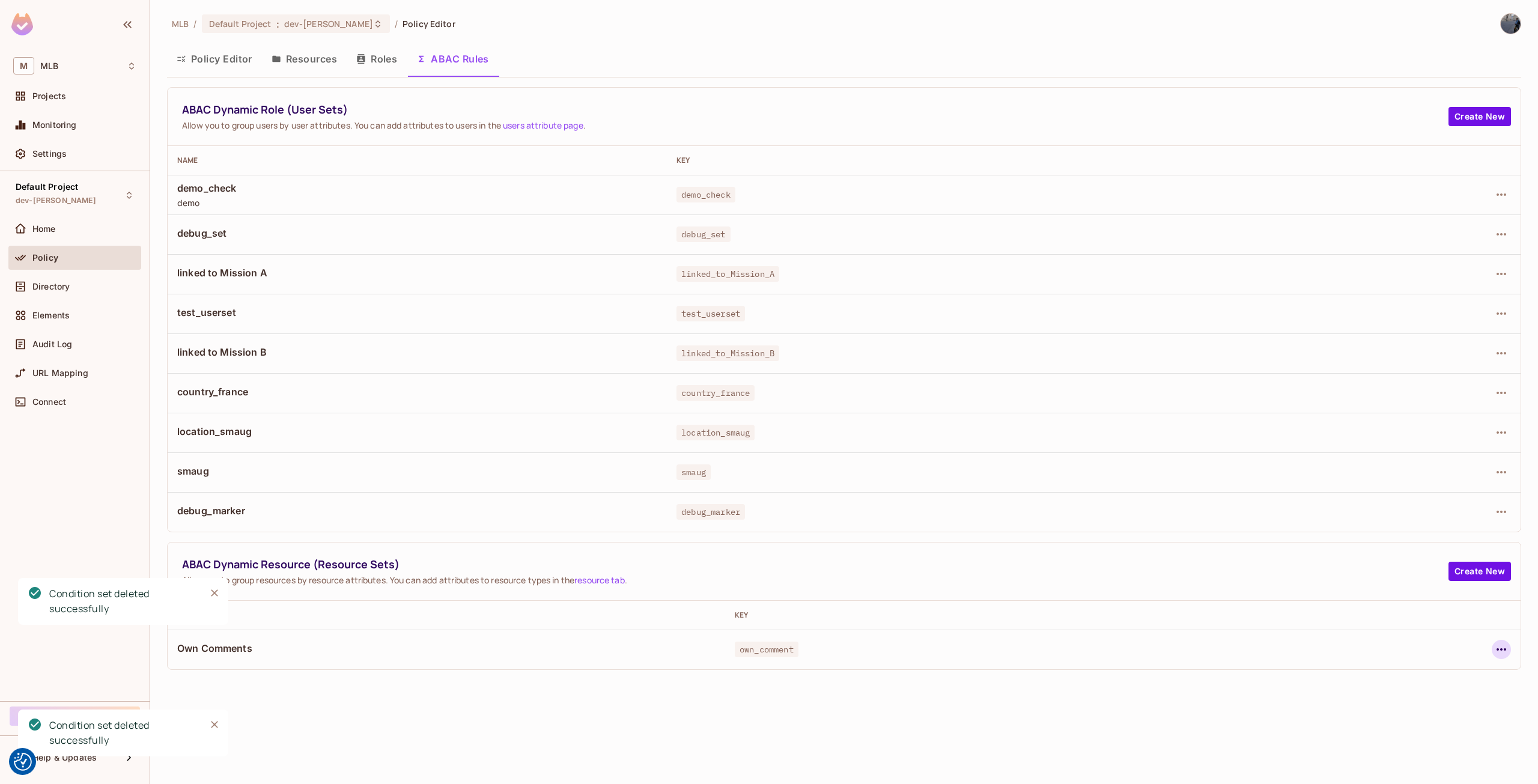
click at [1500, 648] on icon "button" at bounding box center [1501, 649] width 10 height 2
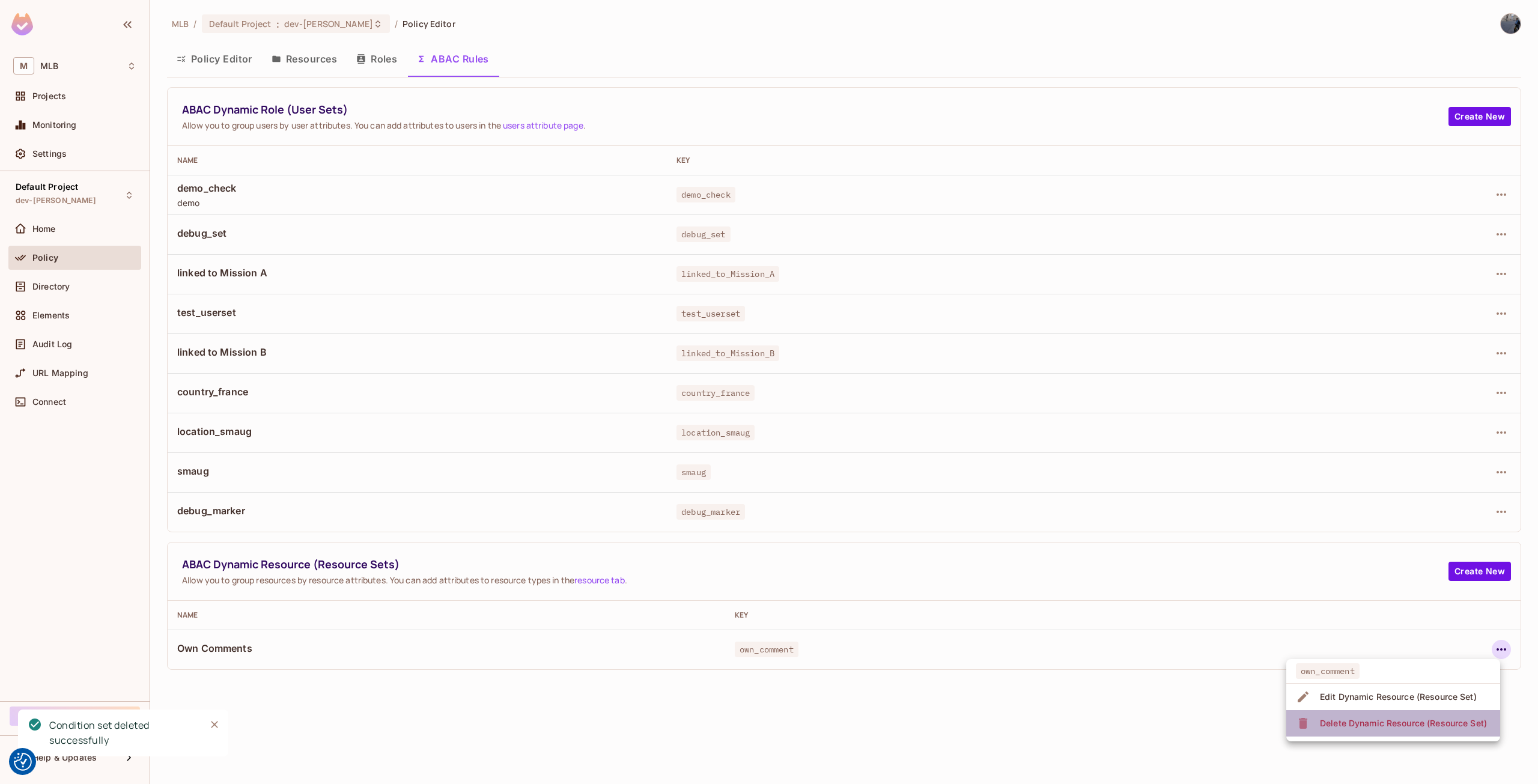
click at [1425, 721] on div "Delete Dynamic Resource (Resource Set)" at bounding box center [1402, 722] width 167 height 12
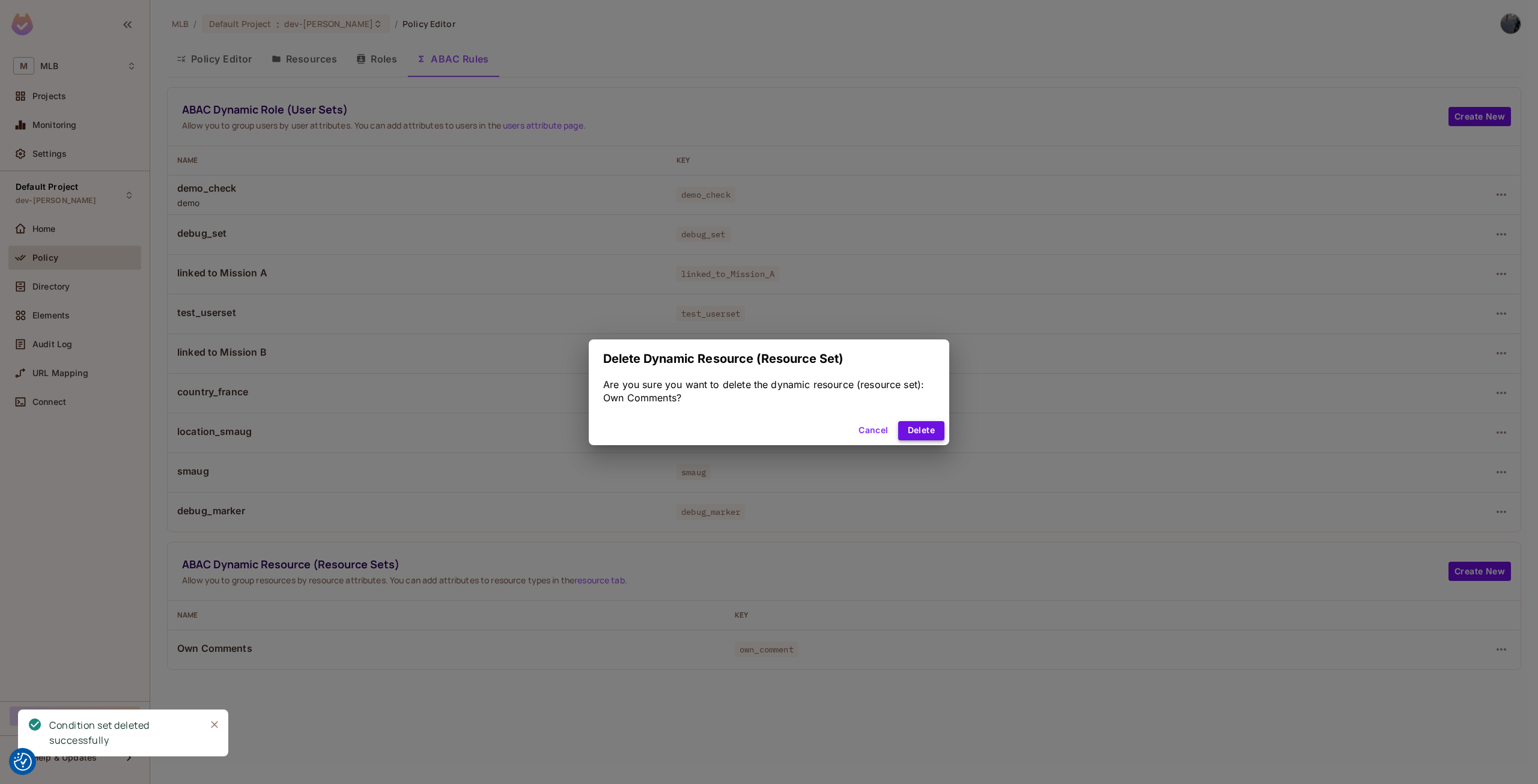
click at [920, 435] on button "Delete" at bounding box center [921, 431] width 46 height 20
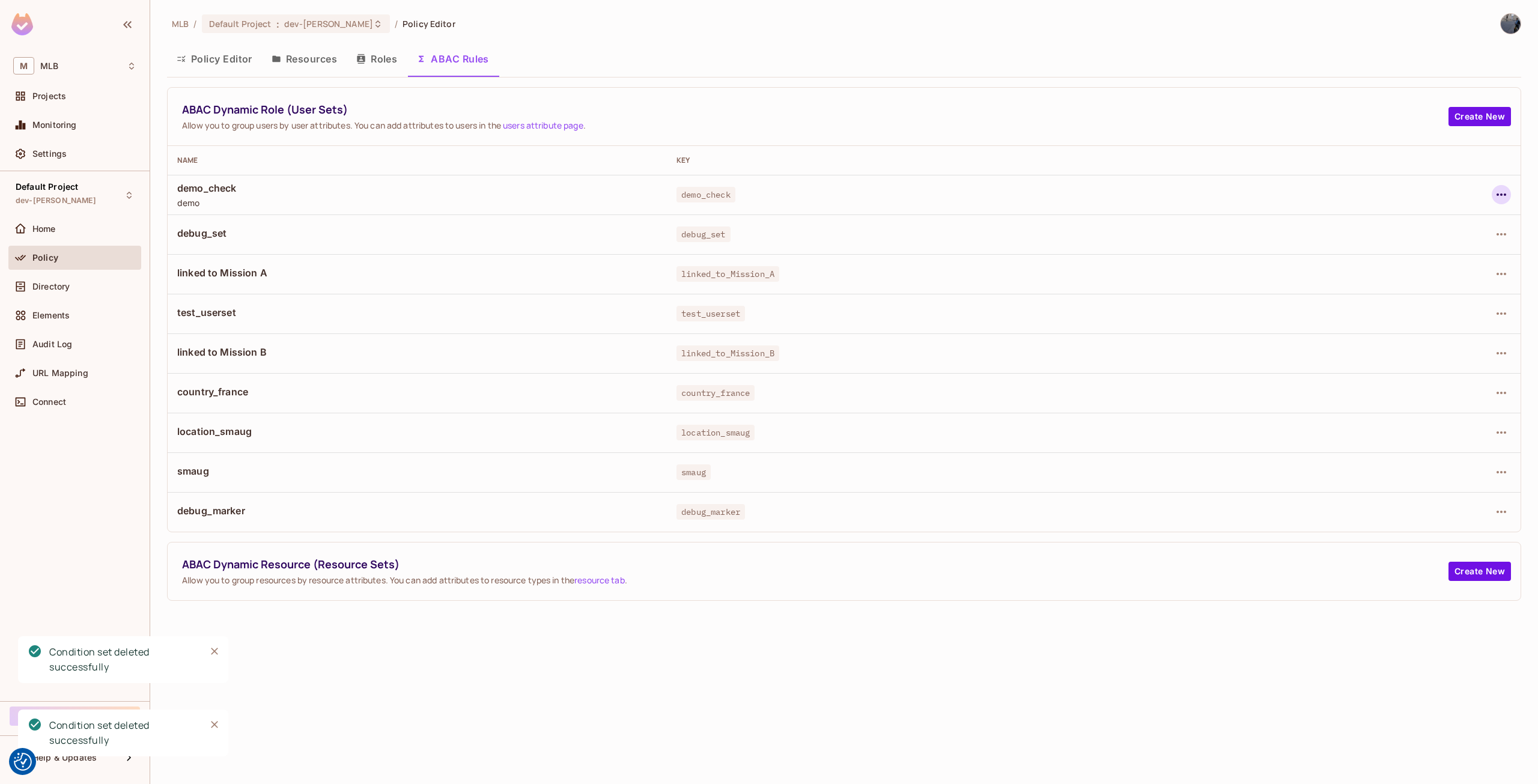
click at [1503, 197] on icon "button" at bounding box center [1501, 194] width 15 height 15
click at [1398, 249] on div "Delete Dynamic Role (User Set)" at bounding box center [1424, 248] width 128 height 12
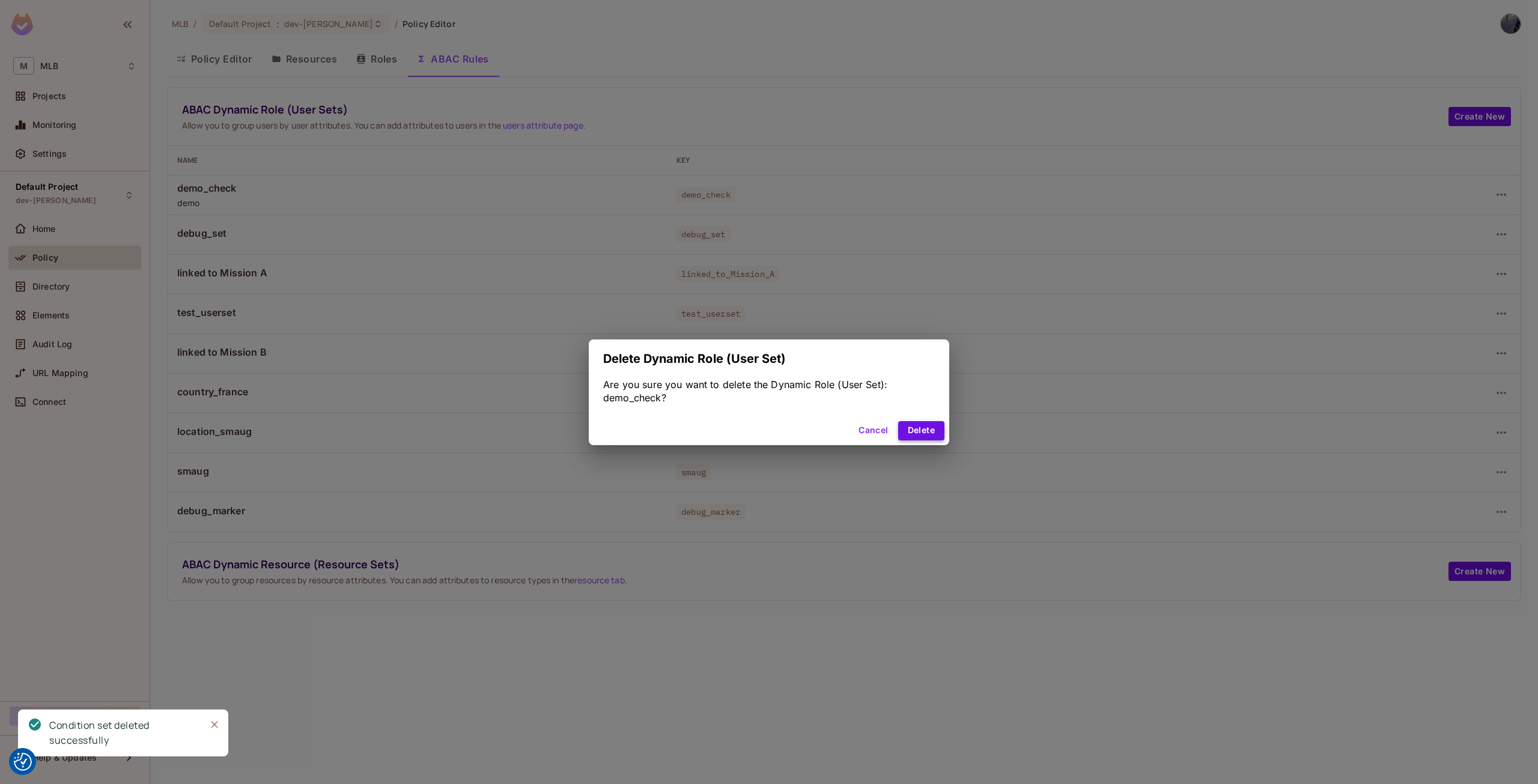
click at [931, 428] on button "Delete" at bounding box center [921, 431] width 46 height 20
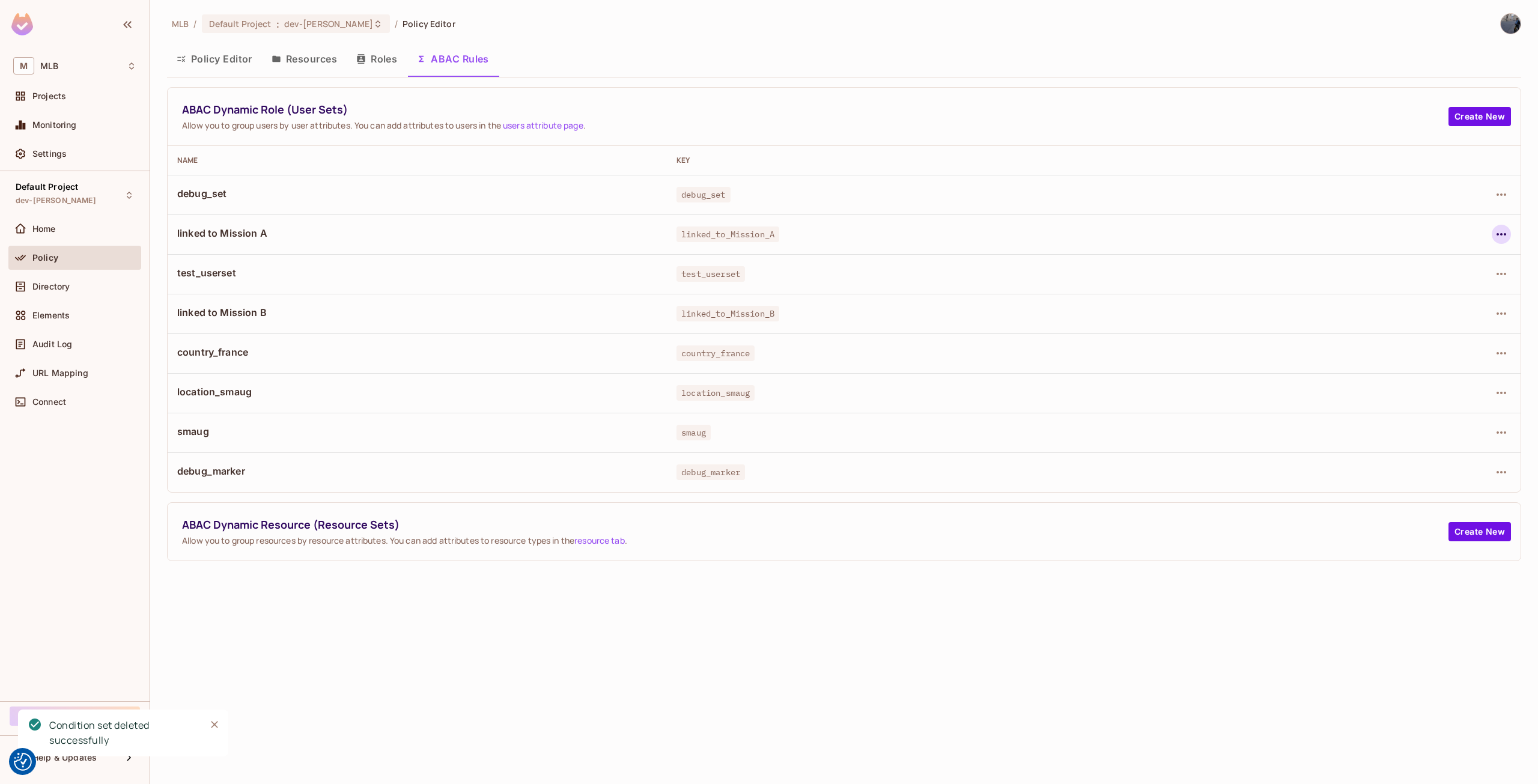
click at [1494, 236] on icon "button" at bounding box center [1501, 234] width 15 height 15
click at [1423, 287] on div "Delete Dynamic Role (User Set)" at bounding box center [1424, 288] width 128 height 12
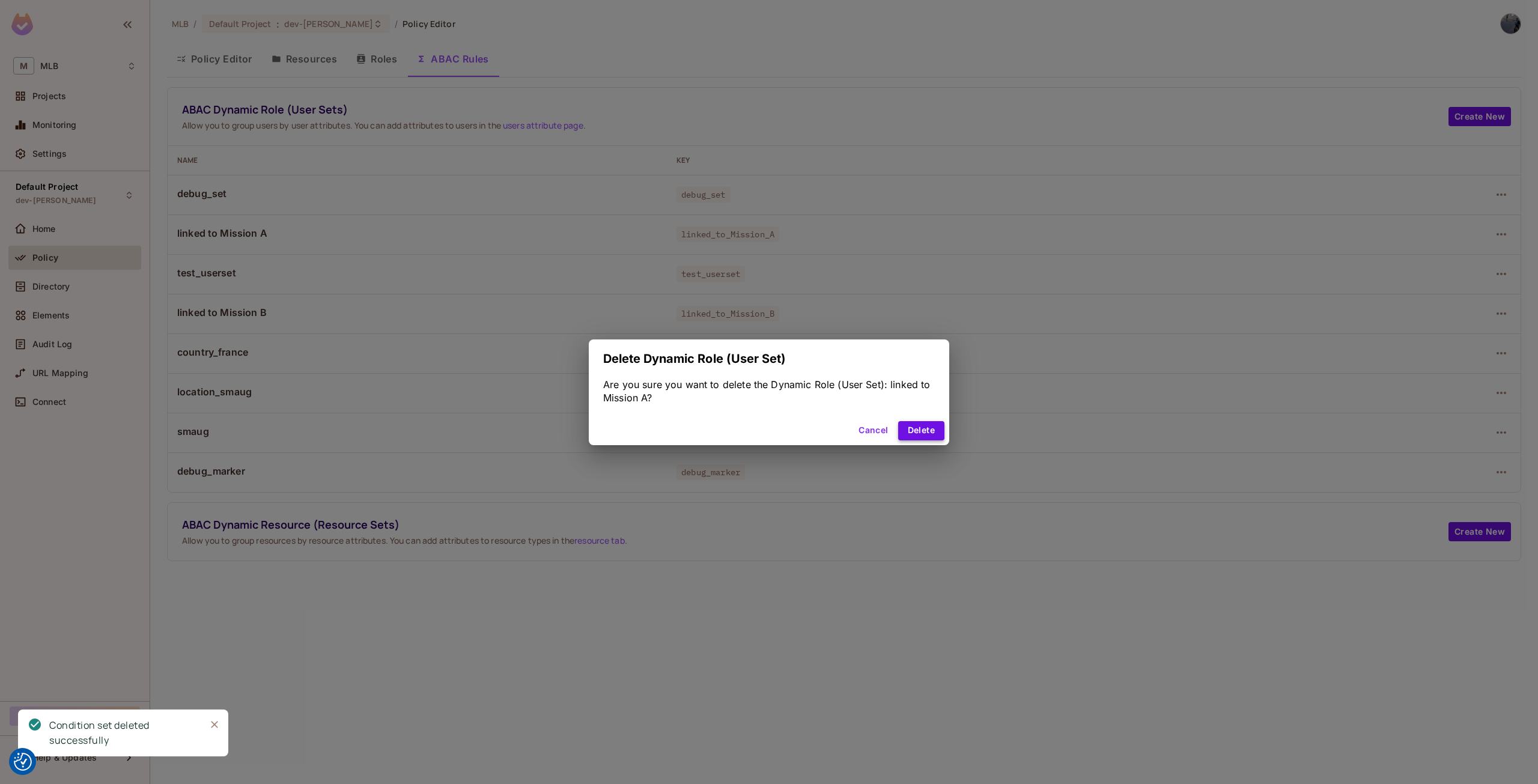
click at [935, 427] on button "Delete" at bounding box center [921, 431] width 46 height 20
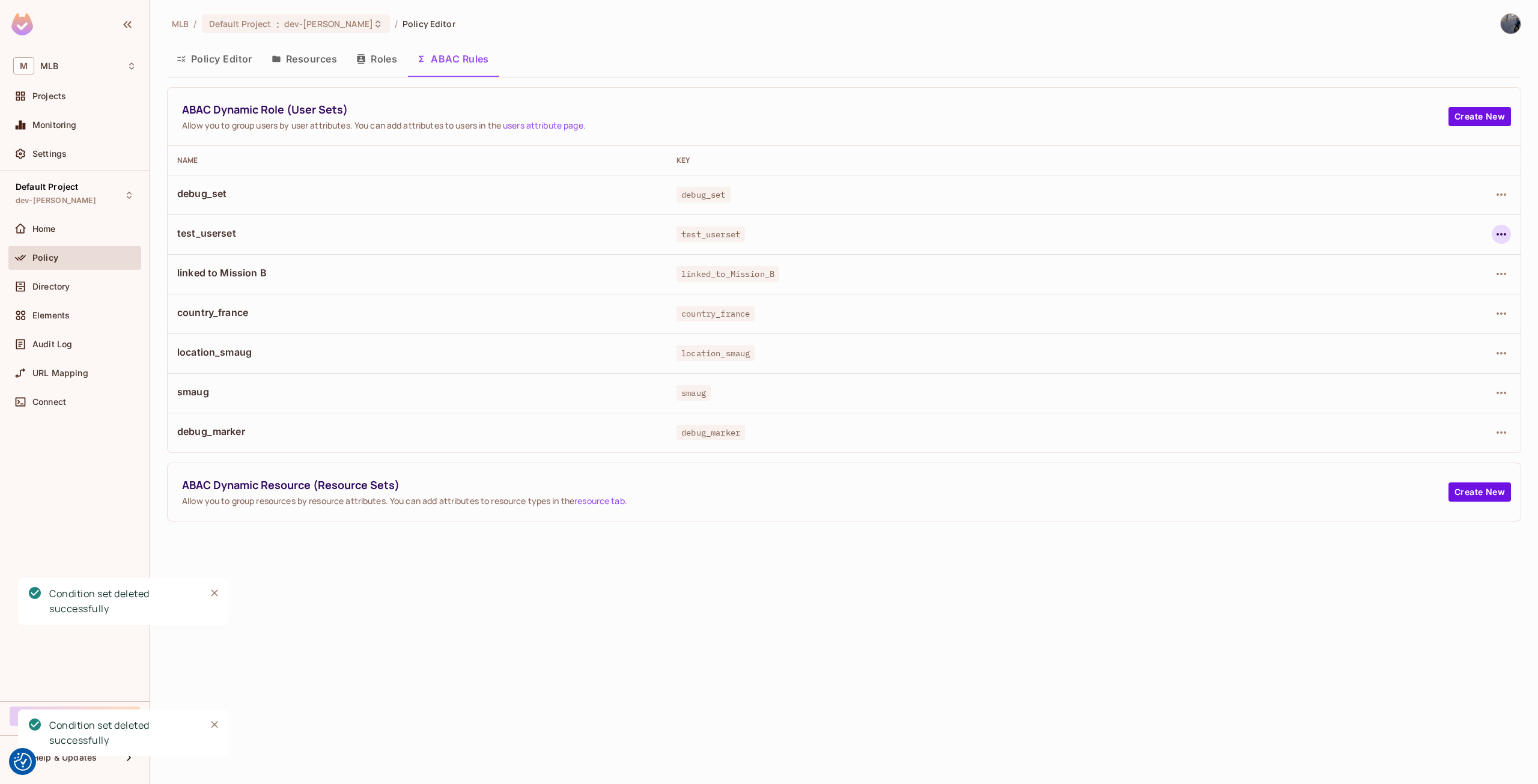
click at [1505, 238] on icon "button" at bounding box center [1501, 234] width 15 height 15
click at [1421, 295] on span "Delete Dynamic Role (User Set)" at bounding box center [1424, 288] width 135 height 20
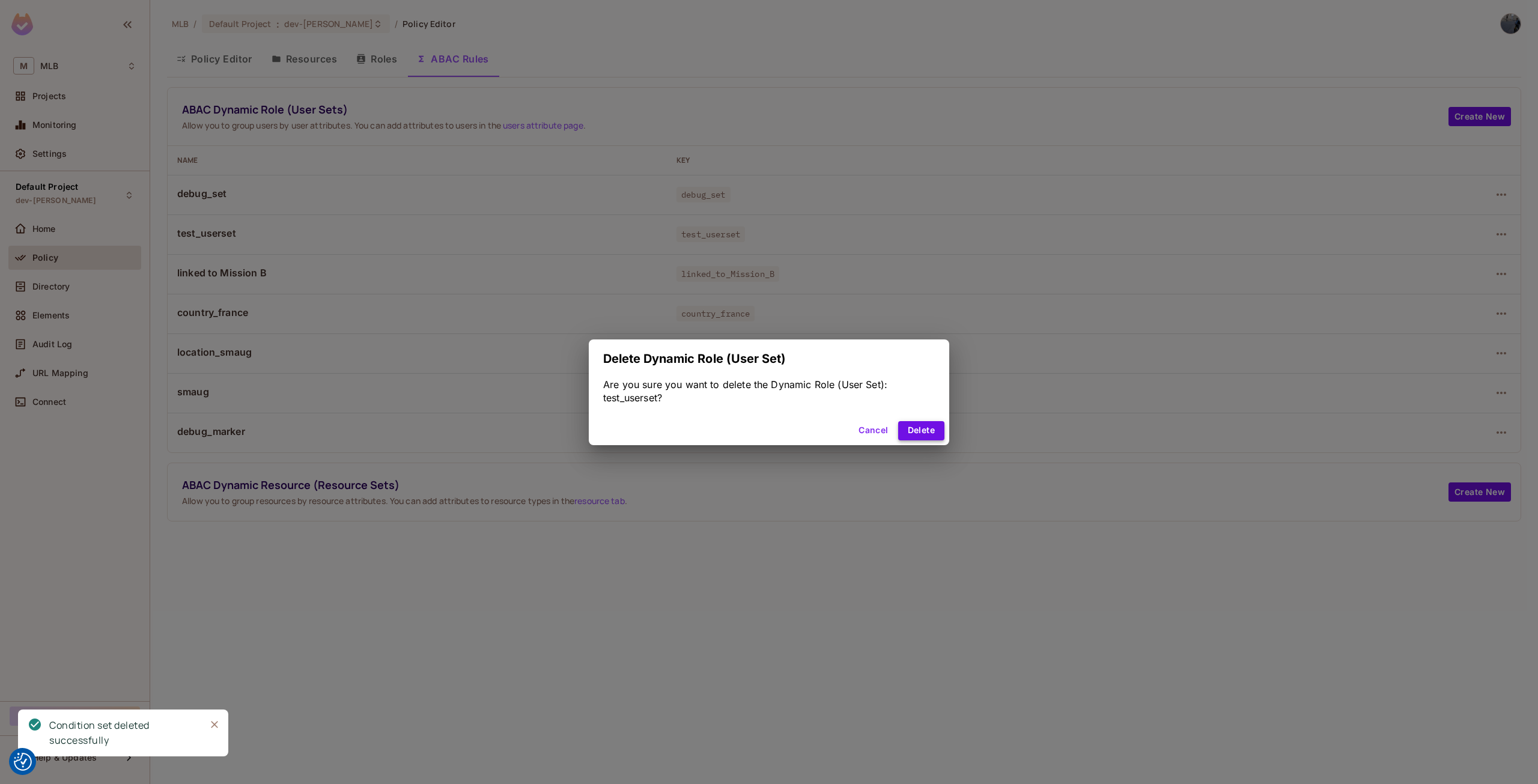
click at [926, 430] on button "Delete" at bounding box center [921, 431] width 46 height 20
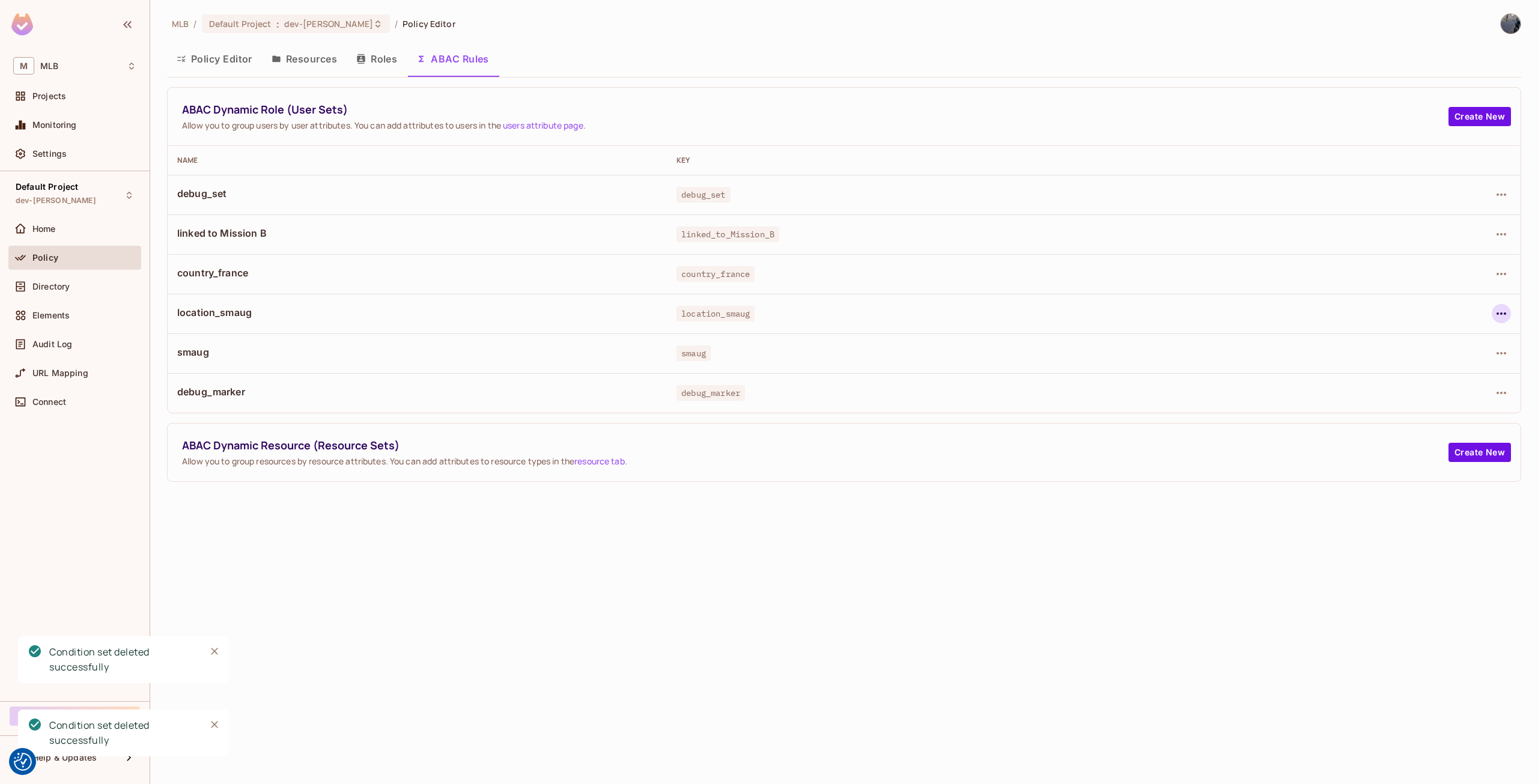
click at [1503, 317] on icon "button" at bounding box center [1501, 313] width 15 height 15
click at [1405, 371] on div "Delete Dynamic Role (User Set)" at bounding box center [1424, 367] width 128 height 12
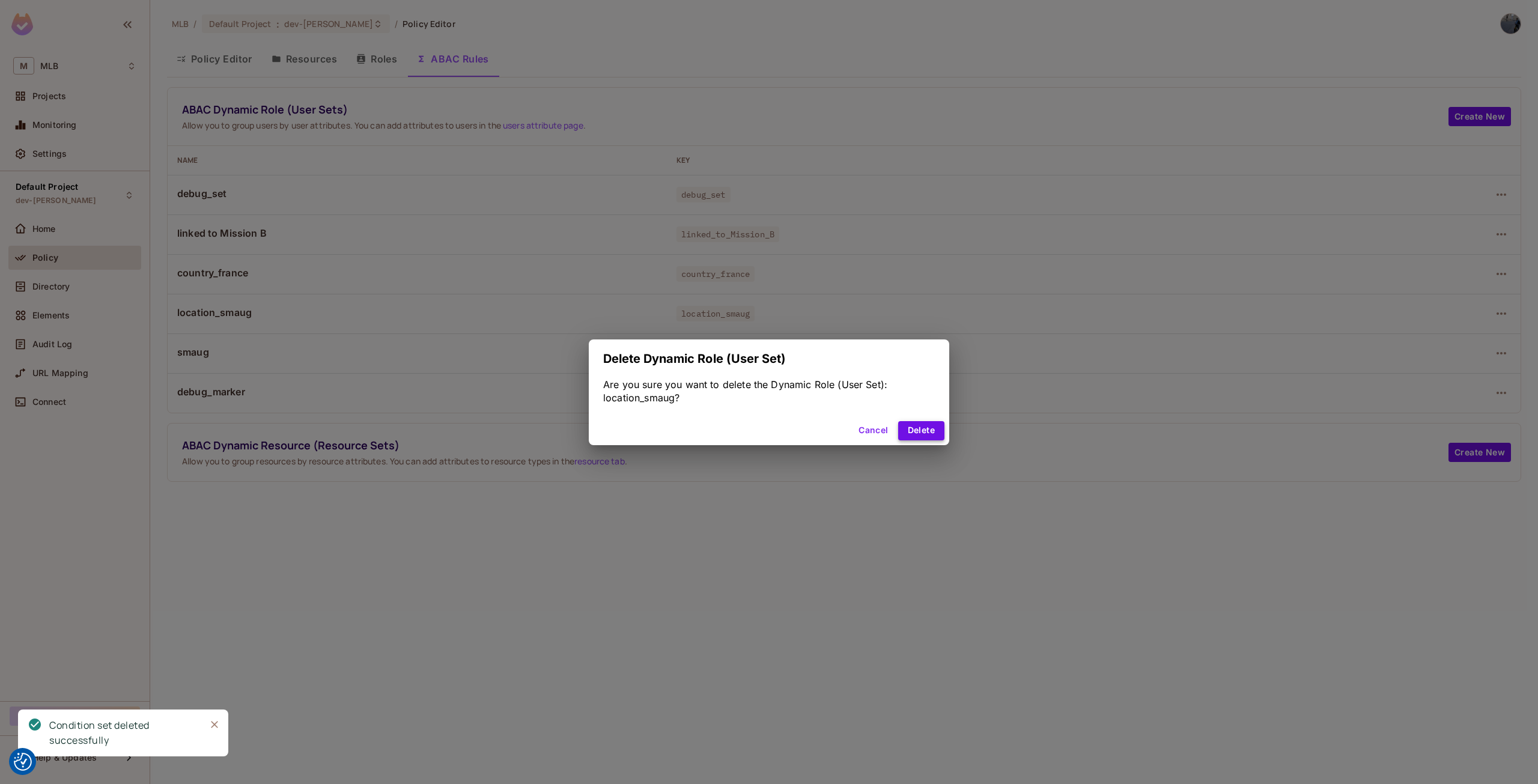
click at [936, 428] on button "Delete" at bounding box center [921, 431] width 46 height 20
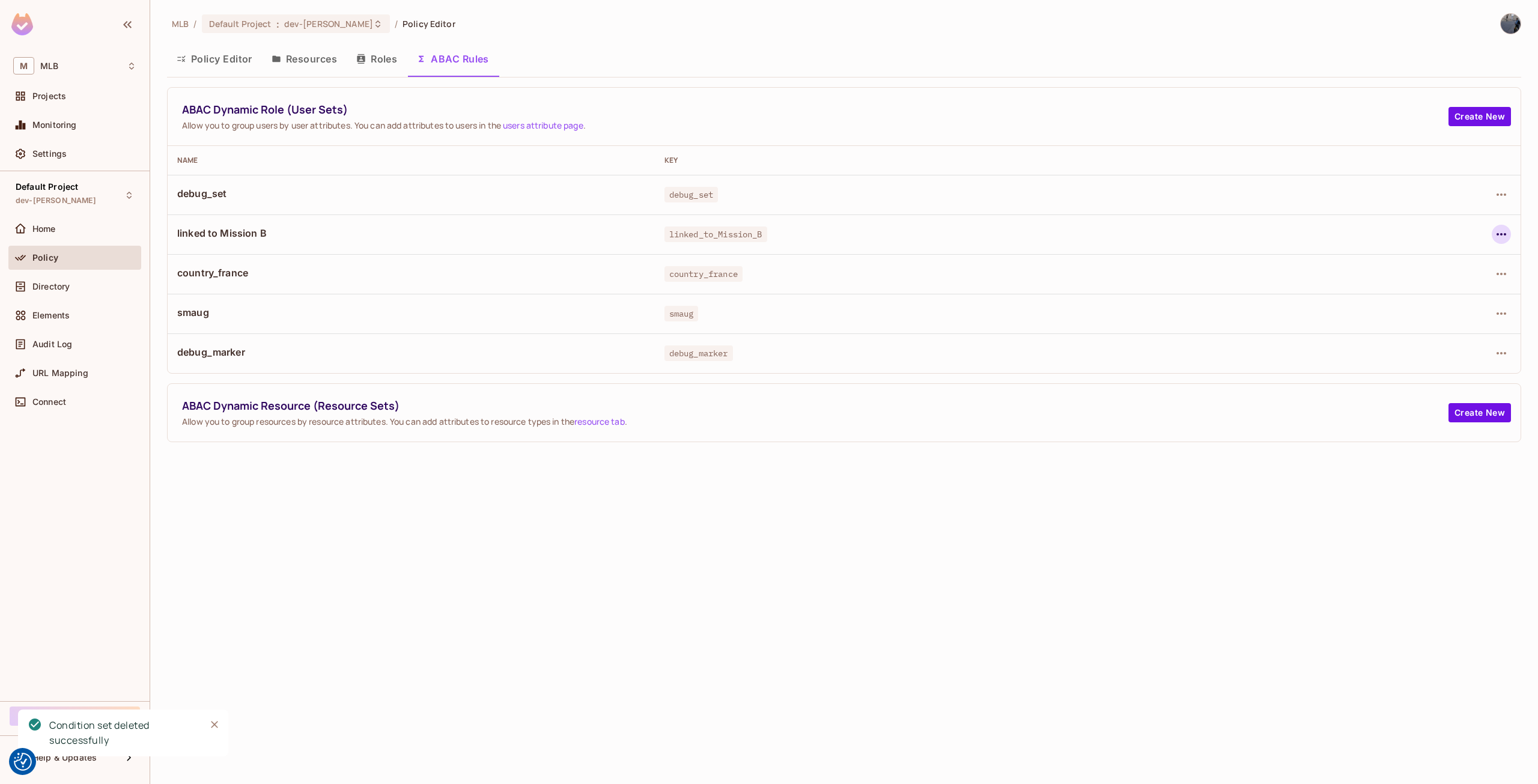
click at [1500, 234] on icon "button" at bounding box center [1501, 234] width 10 height 2
click at [1403, 300] on li "Delete Dynamic Role (User Set)" at bounding box center [1413, 288] width 175 height 26
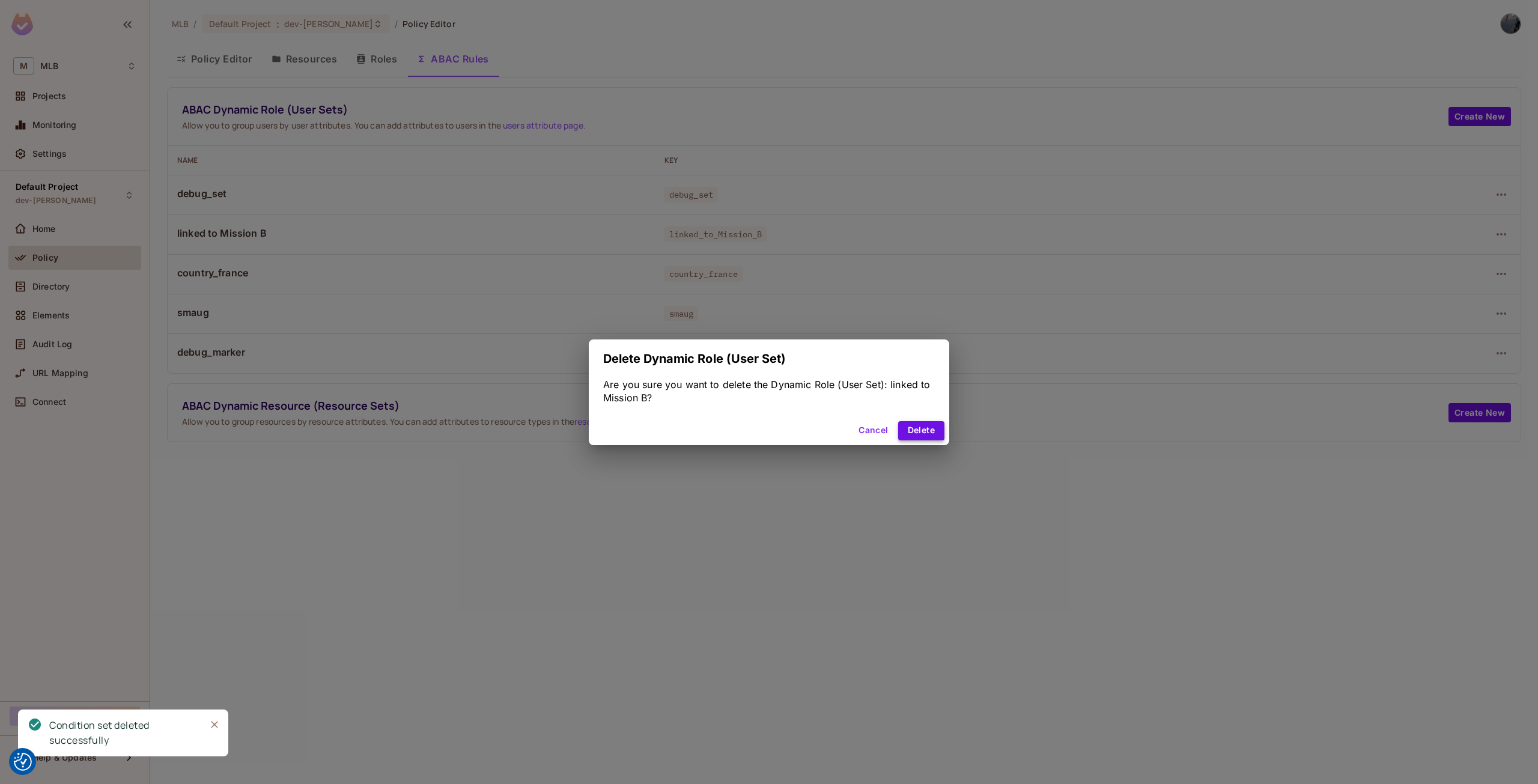
click at [917, 436] on button "Delete" at bounding box center [921, 431] width 46 height 20
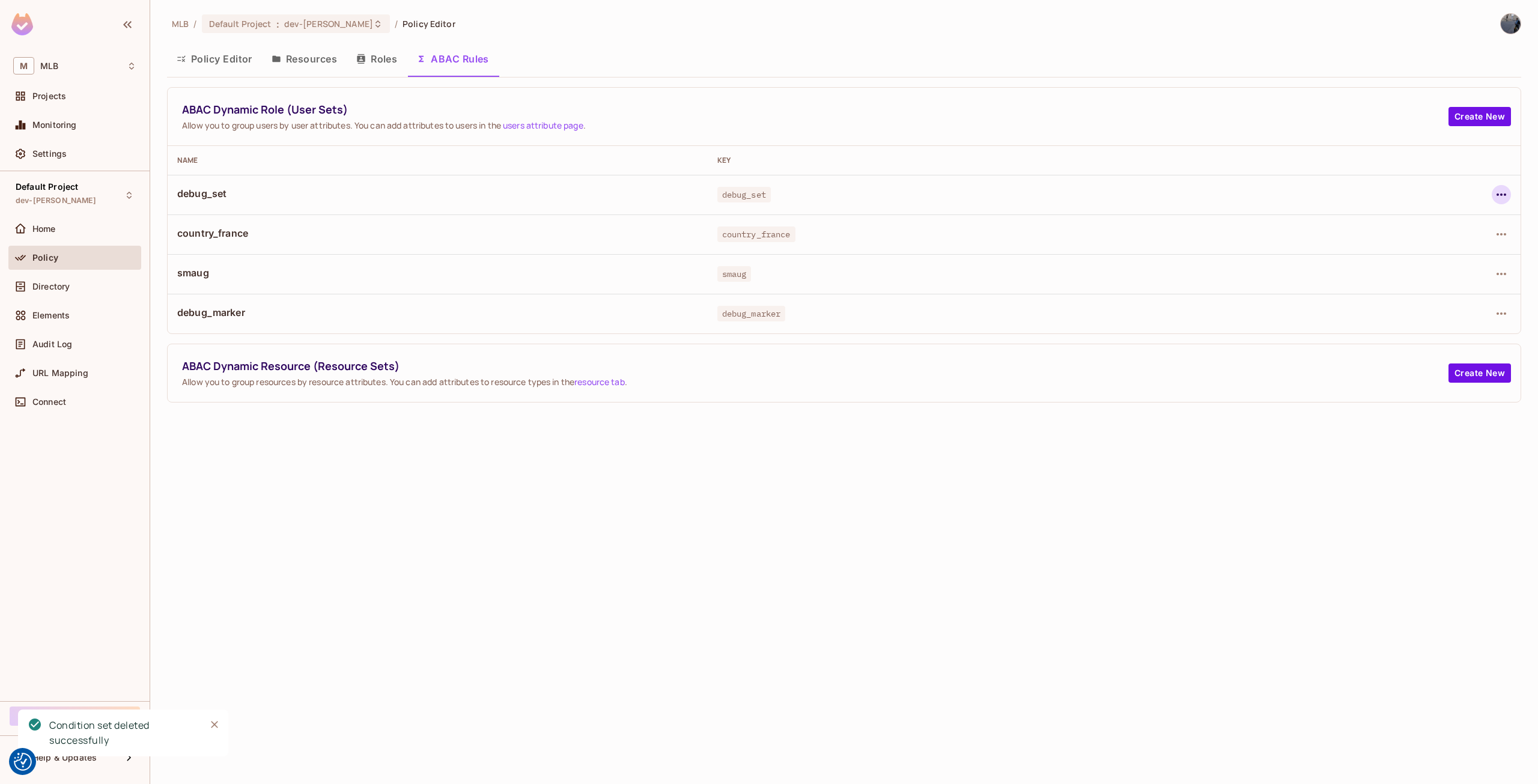
click at [1501, 198] on icon "button" at bounding box center [1501, 194] width 15 height 15
click at [1419, 249] on div "Delete Dynamic Role (User Set)" at bounding box center [1424, 248] width 128 height 12
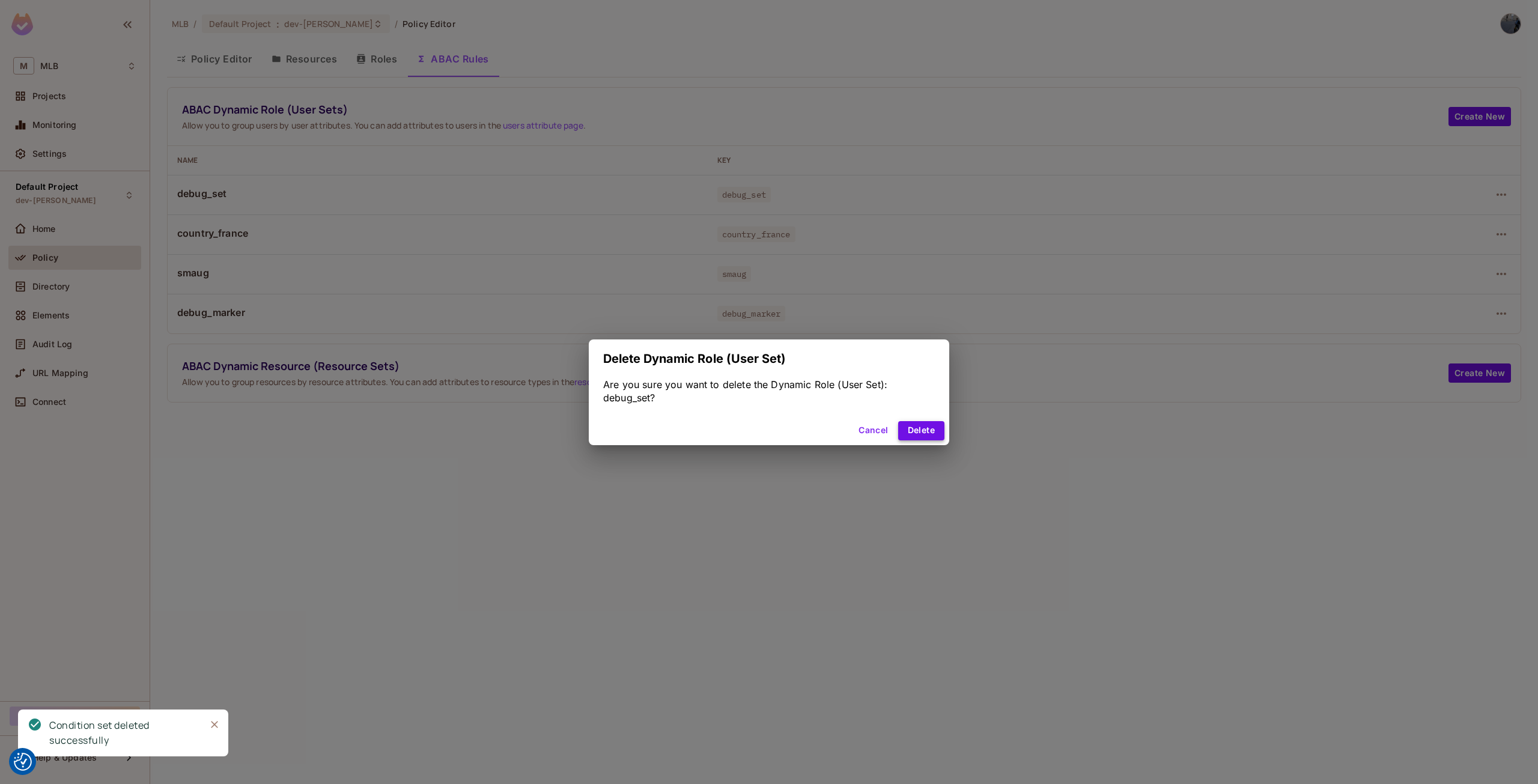
click at [925, 424] on button "Delete" at bounding box center [921, 431] width 46 height 20
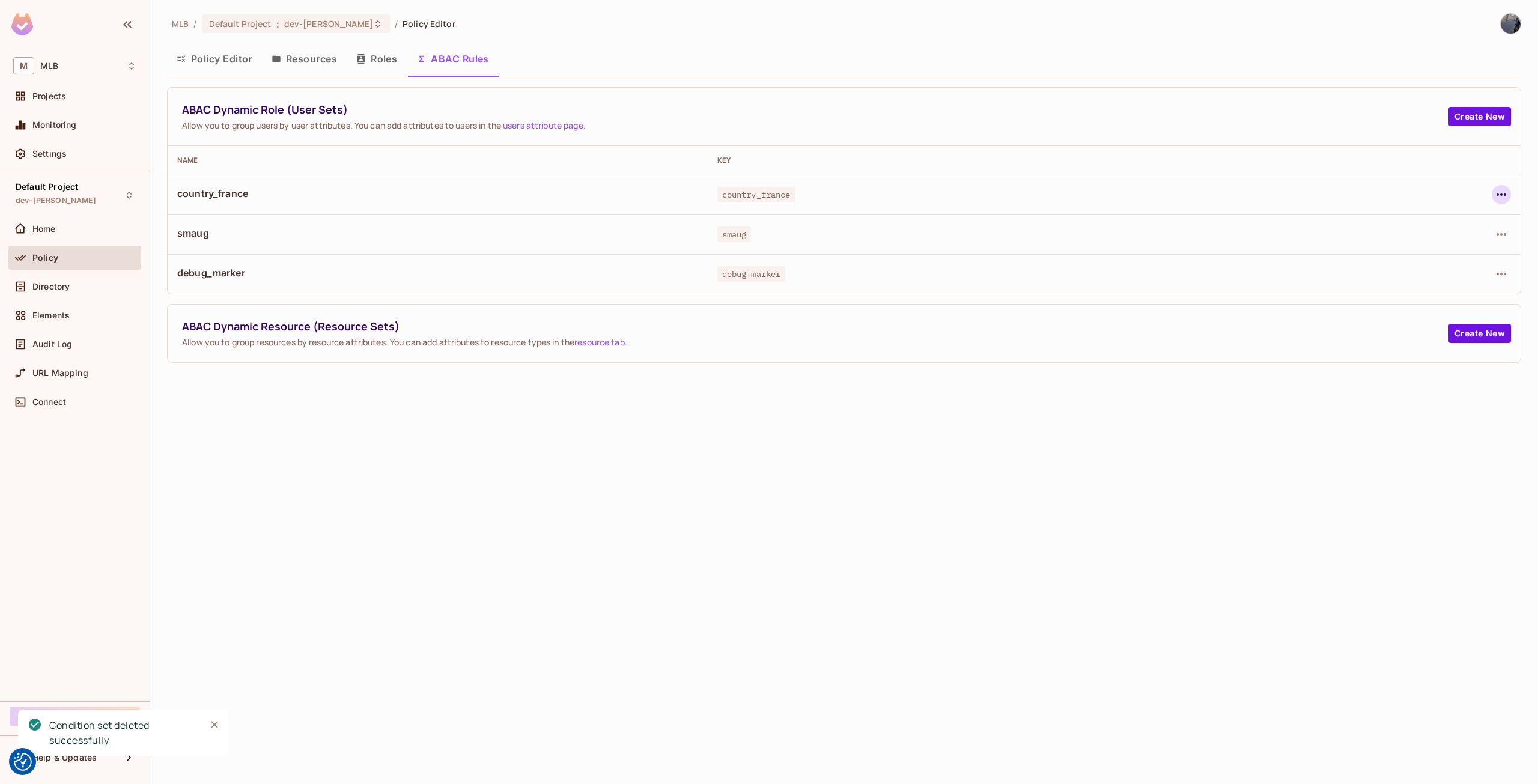
click at [1494, 197] on icon "button" at bounding box center [1501, 194] width 15 height 15
click at [1397, 247] on div "Delete Dynamic Role (User Set)" at bounding box center [1424, 248] width 128 height 12
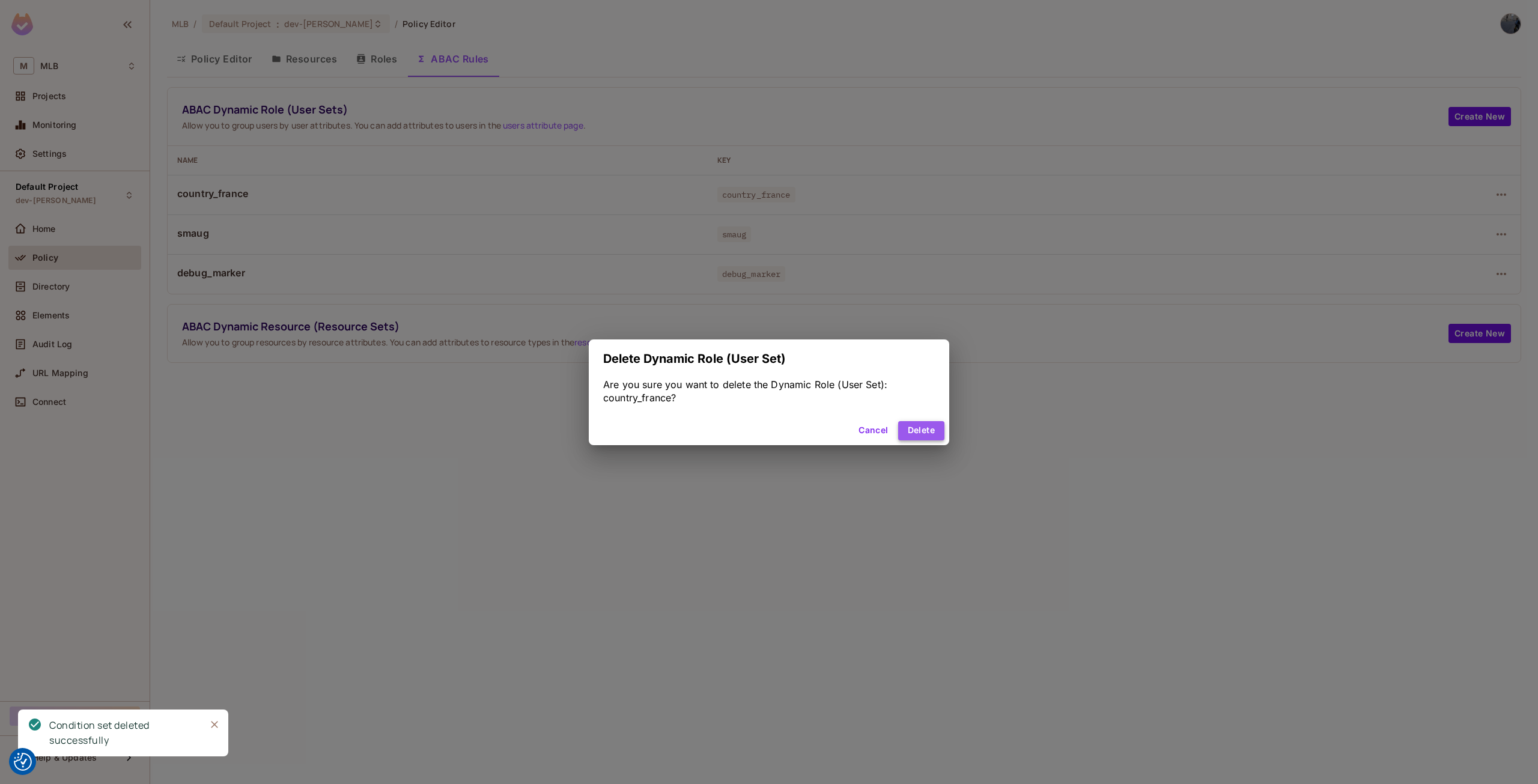
click at [940, 427] on button "Delete" at bounding box center [921, 431] width 46 height 20
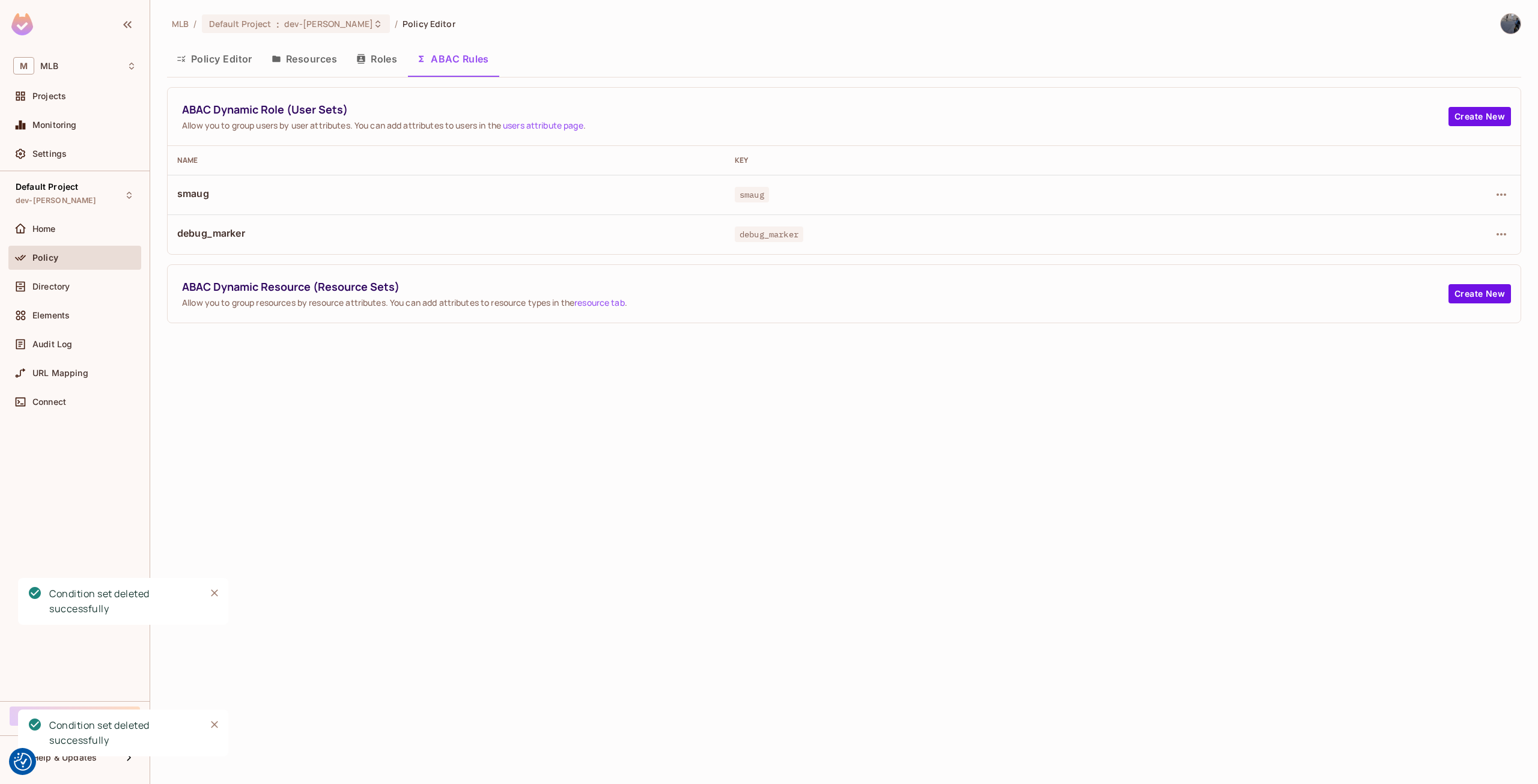
click at [387, 68] on button "Roles" at bounding box center [377, 59] width 61 height 30
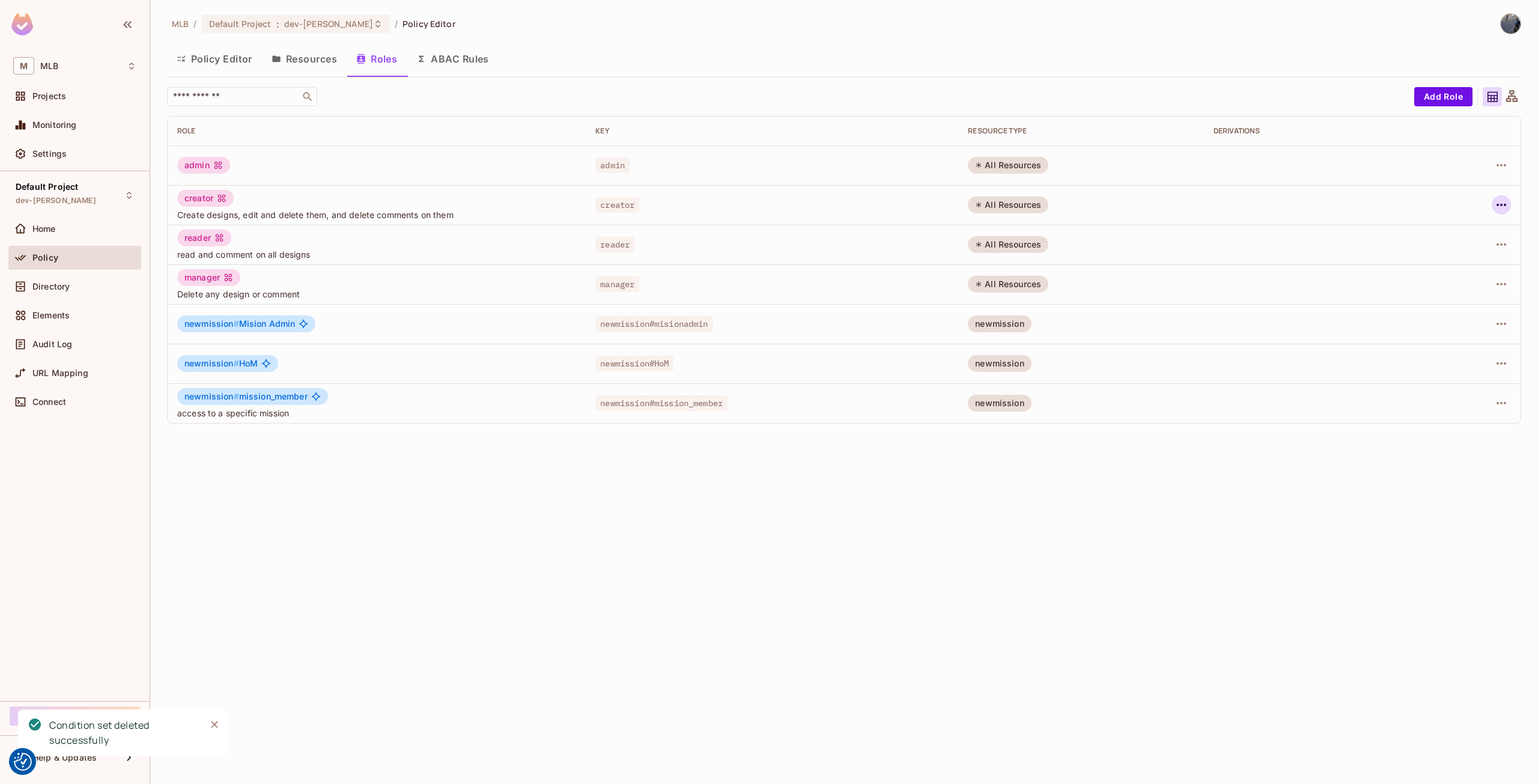
click at [1503, 204] on icon "button" at bounding box center [1501, 204] width 15 height 15
click at [1467, 280] on div "Delete Role" at bounding box center [1452, 285] width 46 height 12
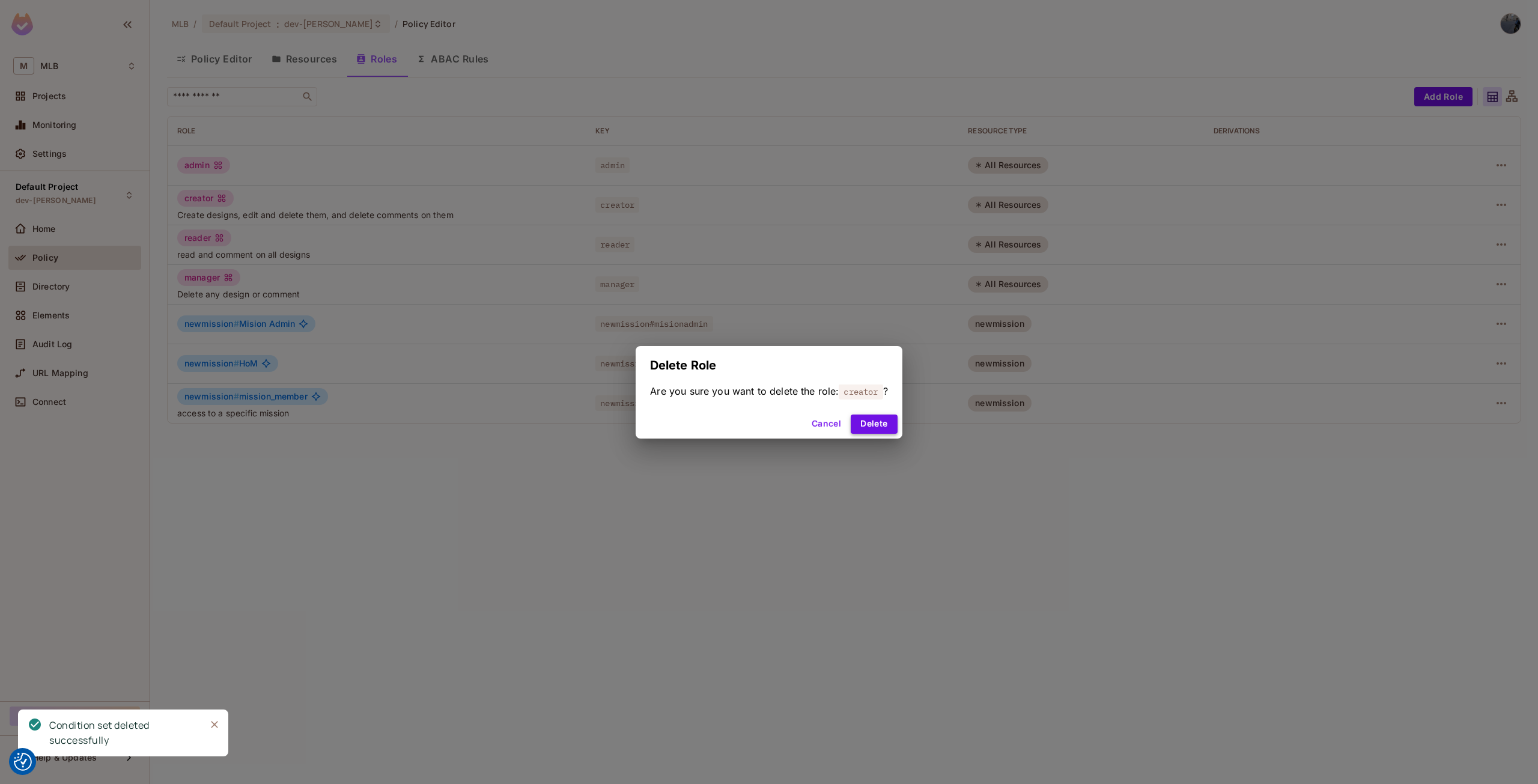
click at [894, 415] on button "Delete" at bounding box center [873, 424] width 46 height 20
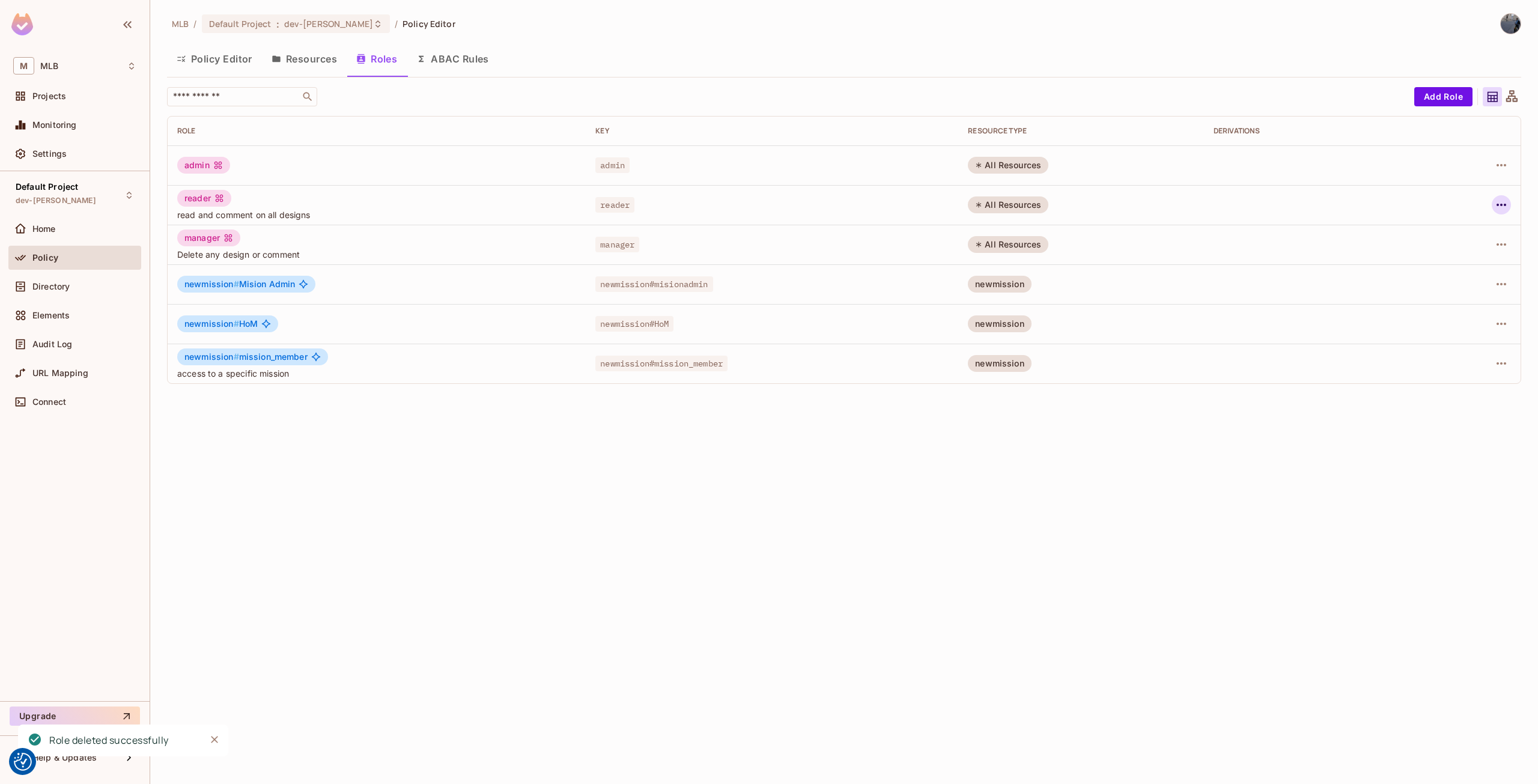
click at [1503, 207] on icon "button" at bounding box center [1501, 204] width 15 height 15
click at [1449, 289] on div "Delete Role" at bounding box center [1452, 285] width 46 height 12
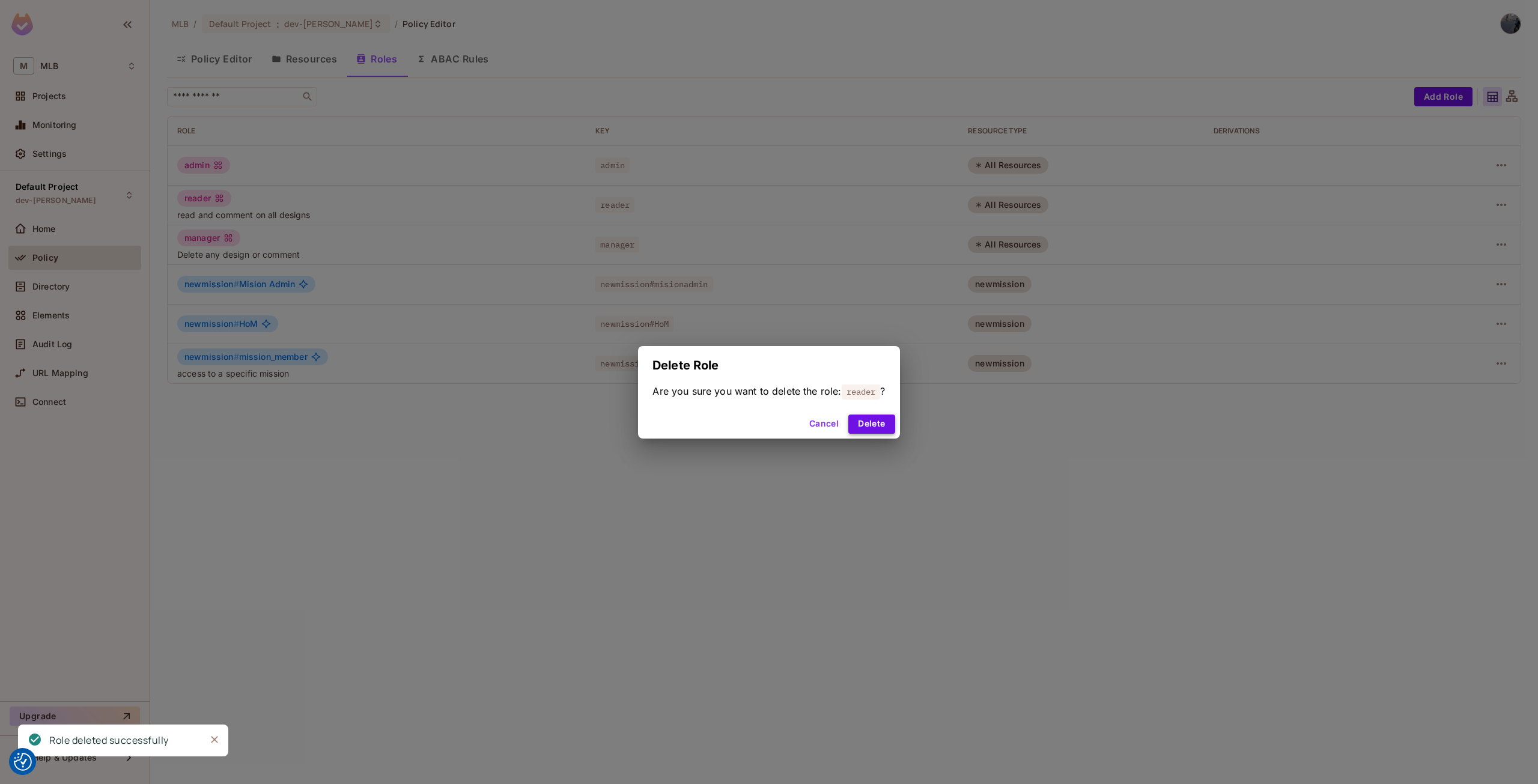
click at [891, 429] on button "Delete" at bounding box center [871, 424] width 46 height 20
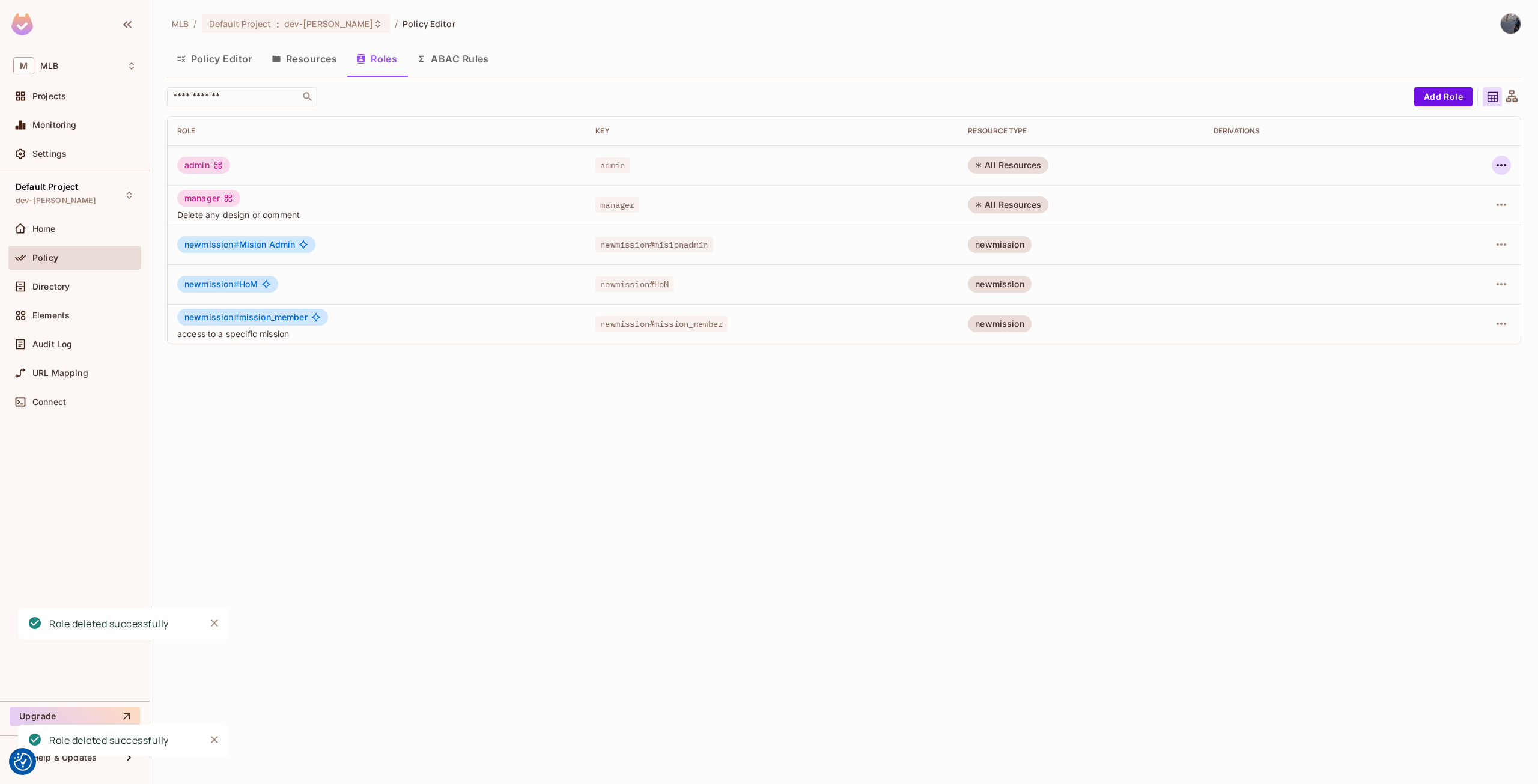
click at [1504, 166] on icon "button" at bounding box center [1501, 165] width 10 height 2
click at [1454, 251] on div "Delete Role" at bounding box center [1452, 245] width 46 height 12
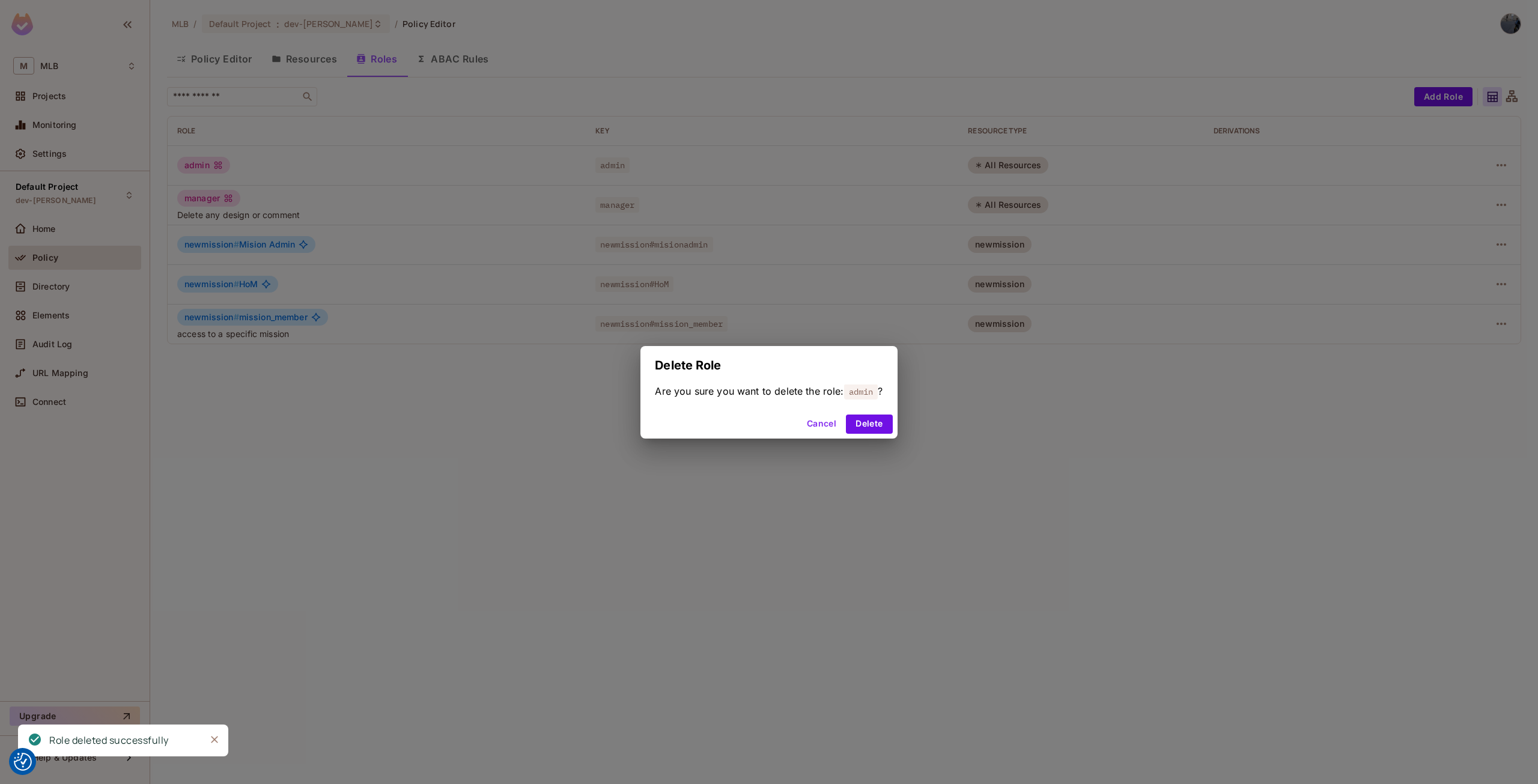
click at [896, 424] on div "Cancel Delete" at bounding box center [769, 424] width 257 height 29
click at [892, 426] on button "Delete" at bounding box center [868, 424] width 46 height 20
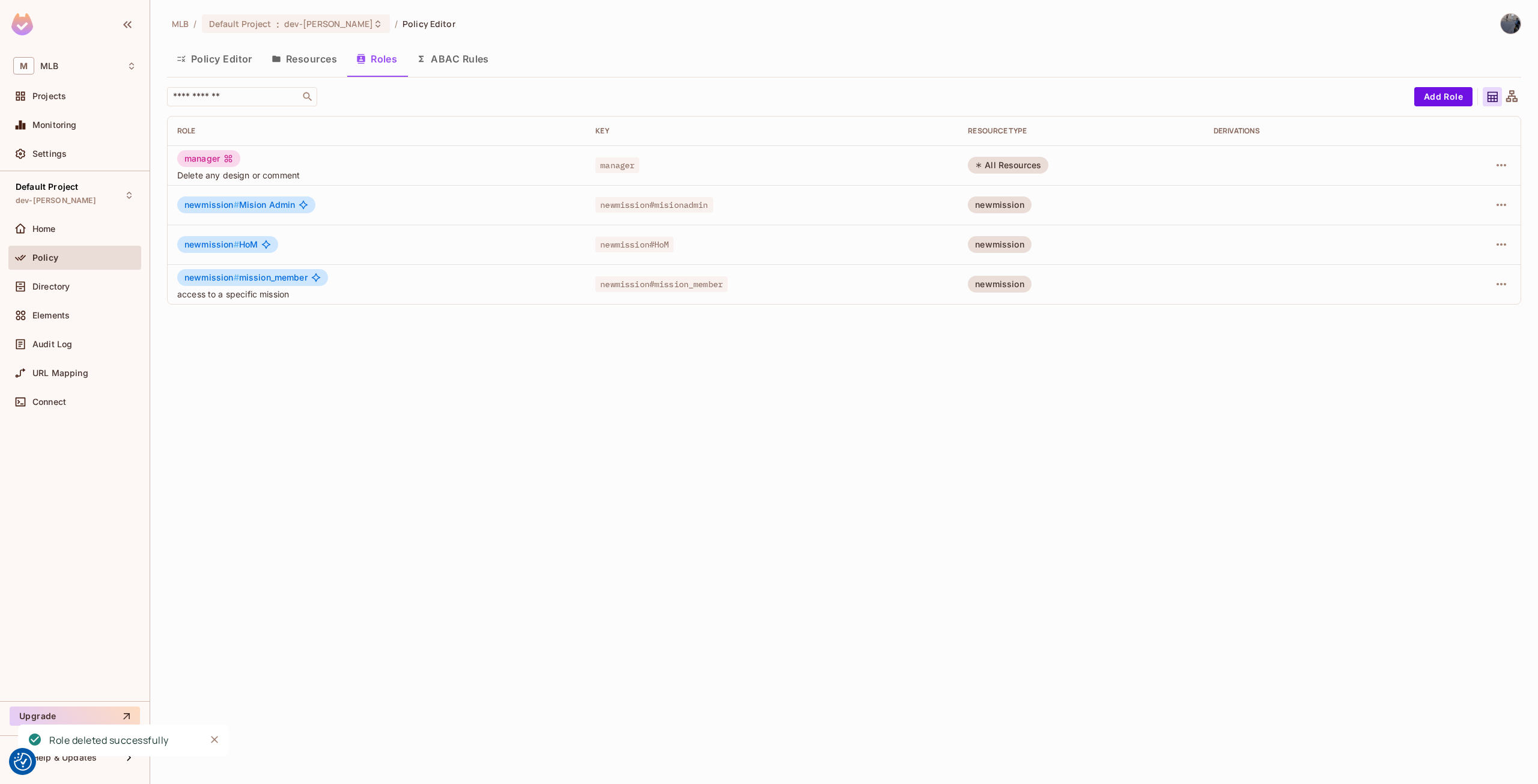
click at [487, 56] on button "ABAC Rules" at bounding box center [452, 59] width 92 height 30
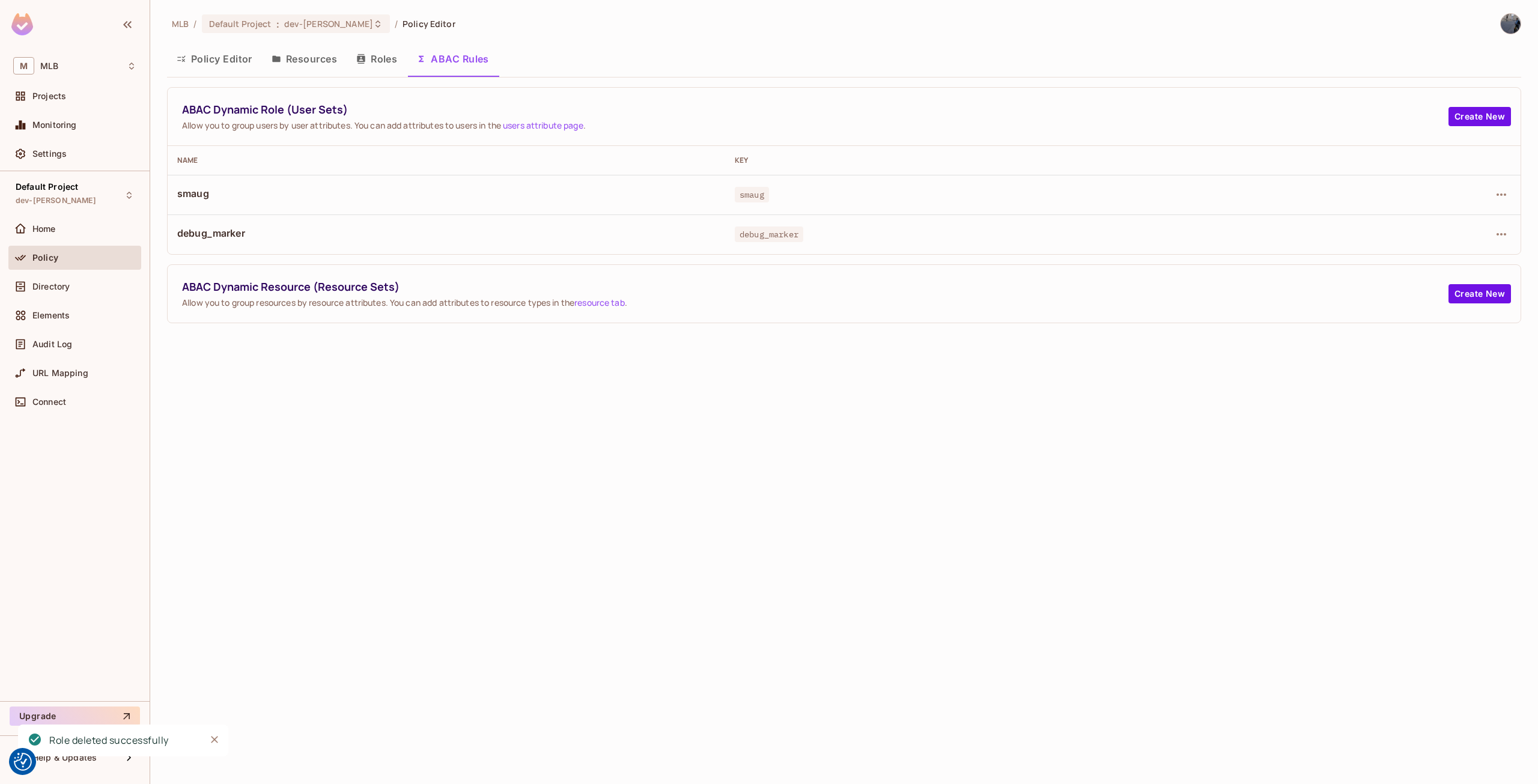
click at [374, 61] on button "Roles" at bounding box center [377, 59] width 61 height 30
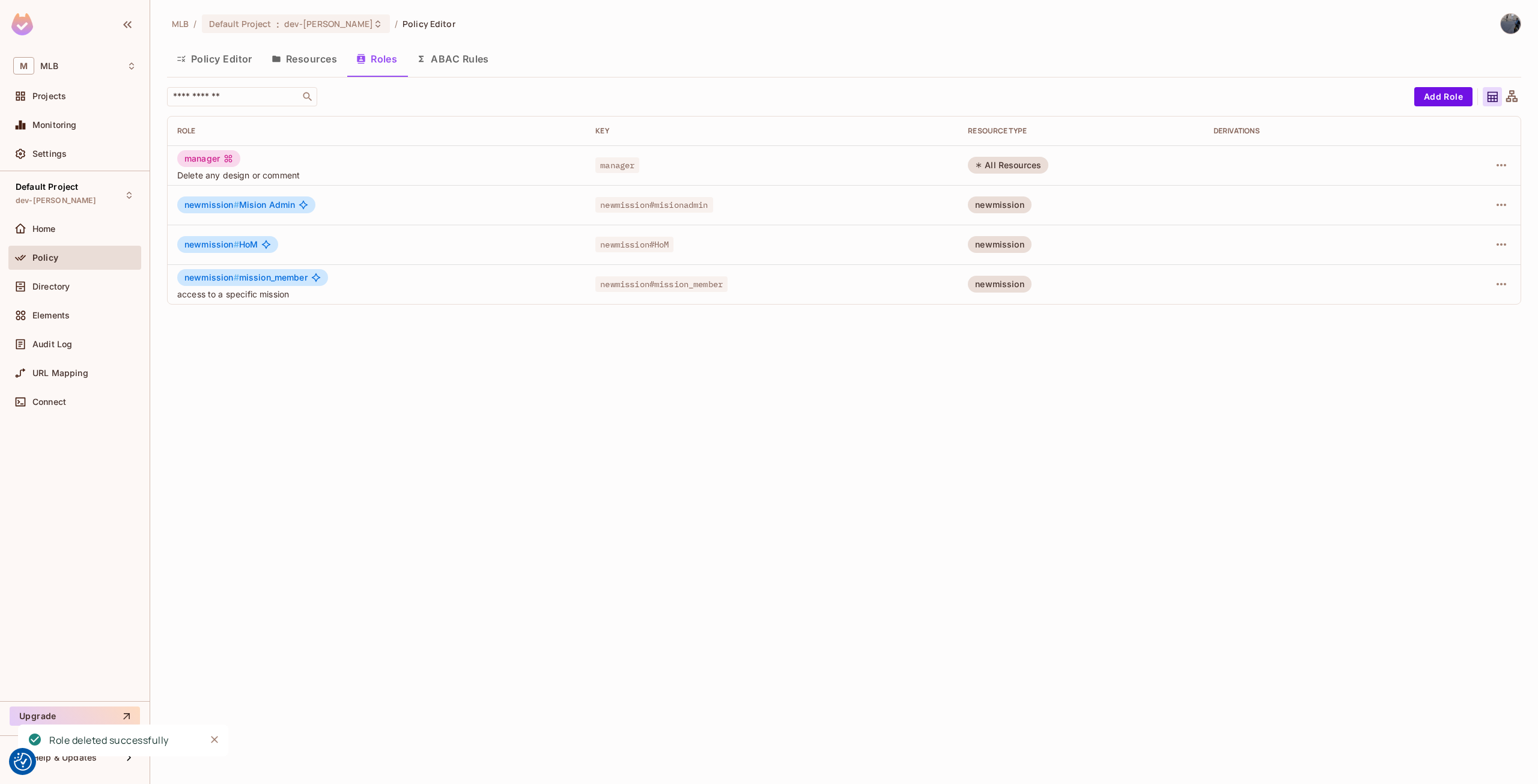
click at [313, 59] on button "Resources" at bounding box center [304, 59] width 85 height 30
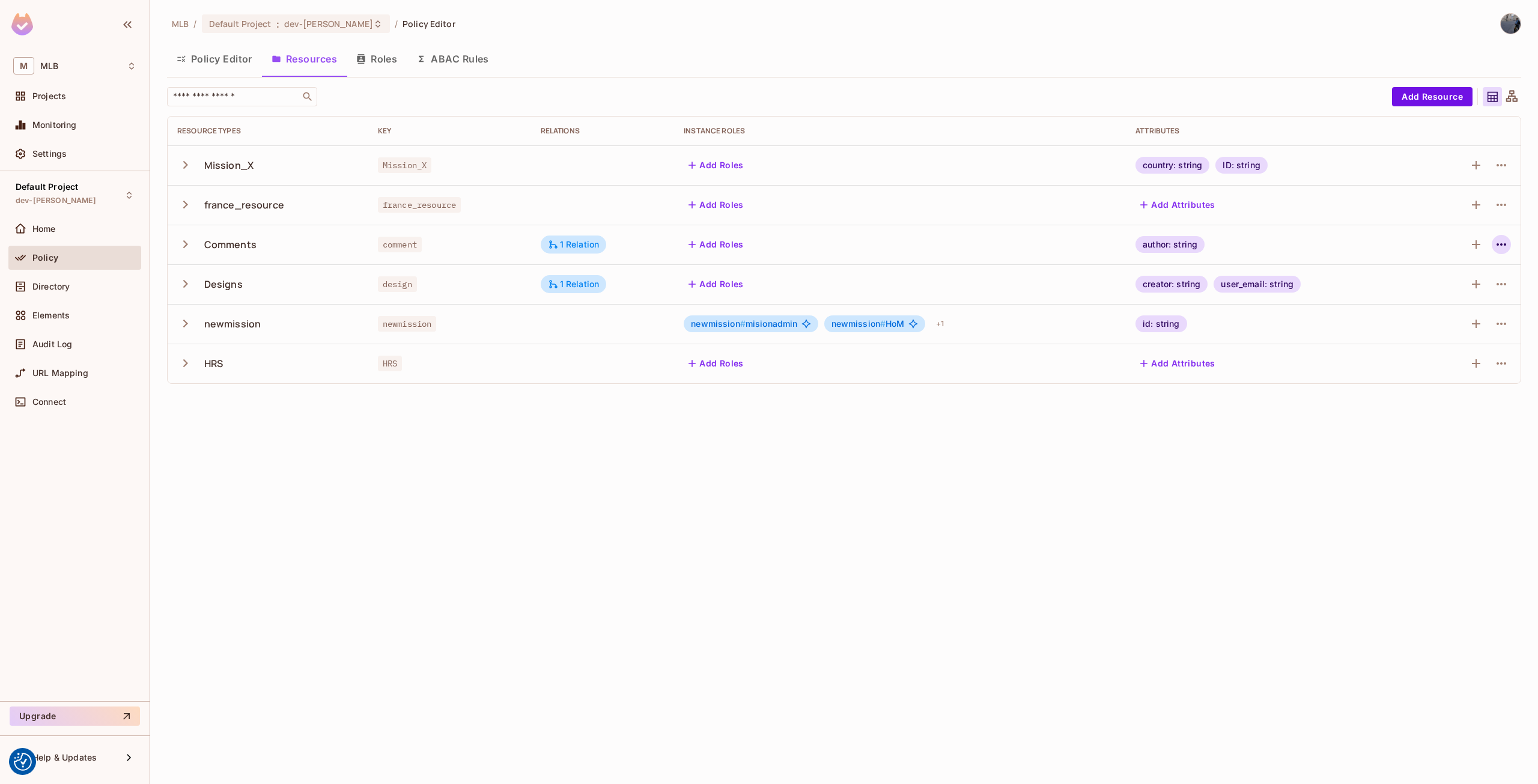
click at [1496, 240] on icon "button" at bounding box center [1501, 244] width 15 height 15
click at [1454, 315] on div "Delete Resource" at bounding box center [1454, 318] width 66 height 12
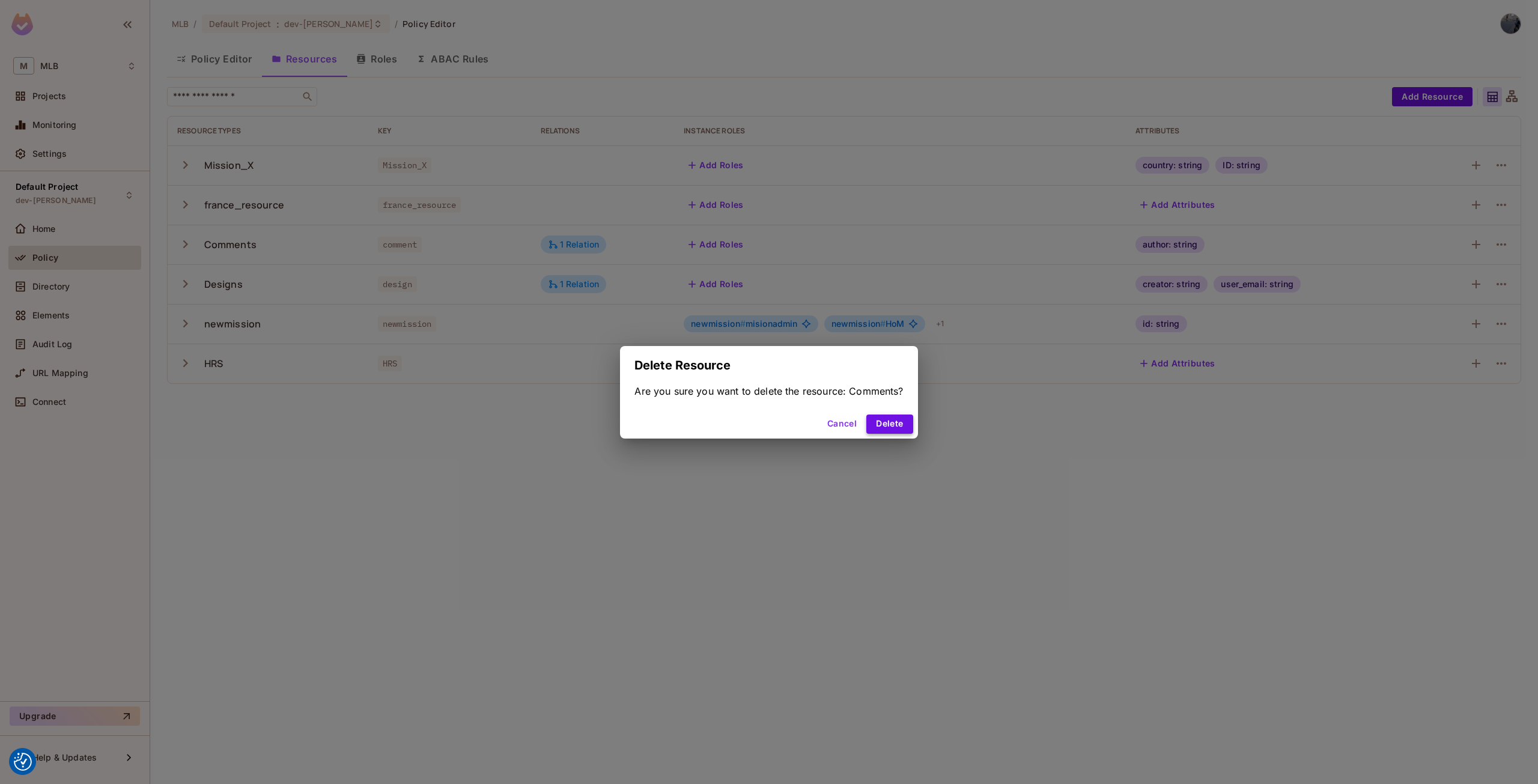
click at [882, 422] on button "Delete" at bounding box center [889, 424] width 46 height 20
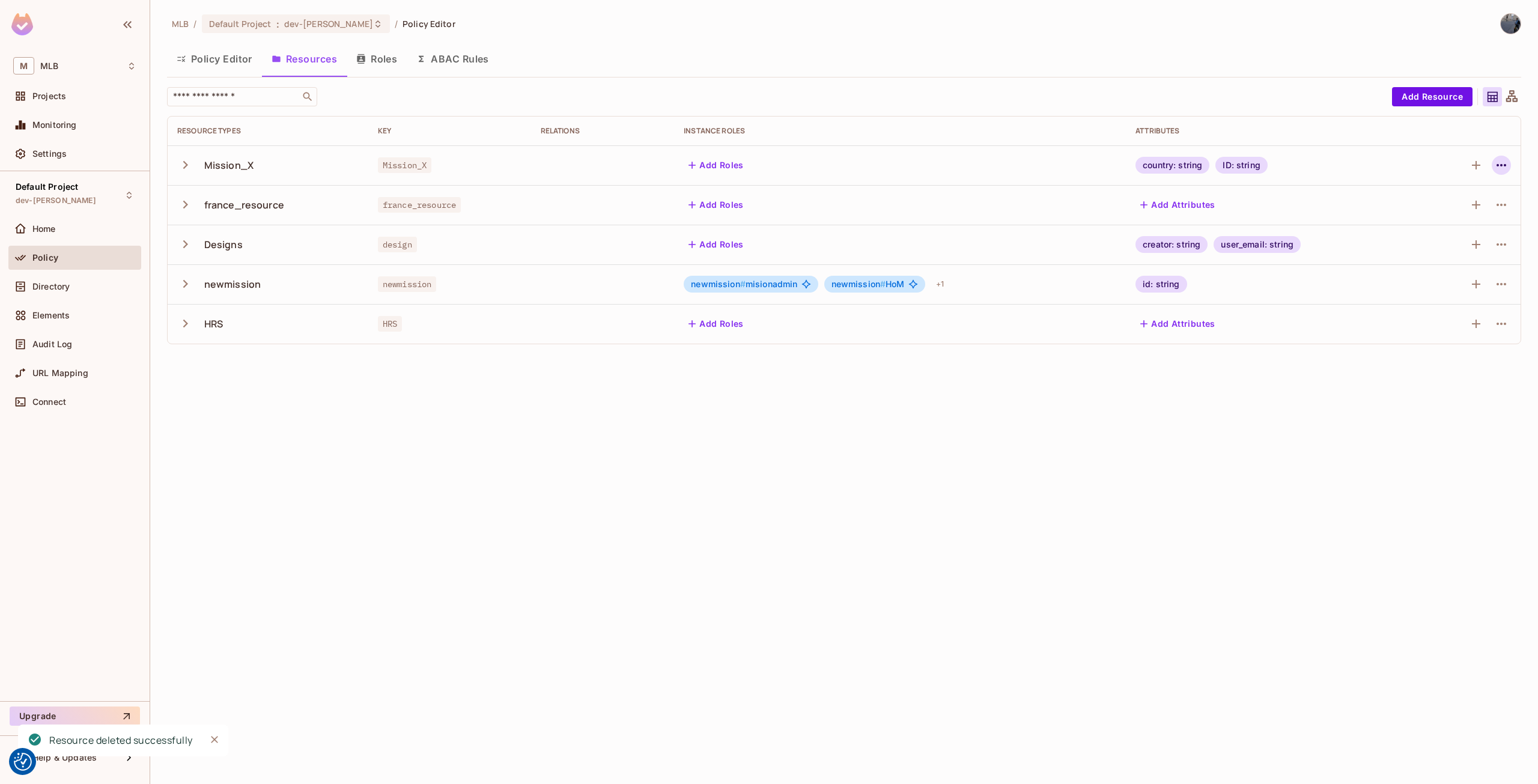
click at [1505, 164] on icon "button" at bounding box center [1501, 165] width 15 height 15
click at [1444, 241] on div "Delete Resource" at bounding box center [1454, 239] width 66 height 12
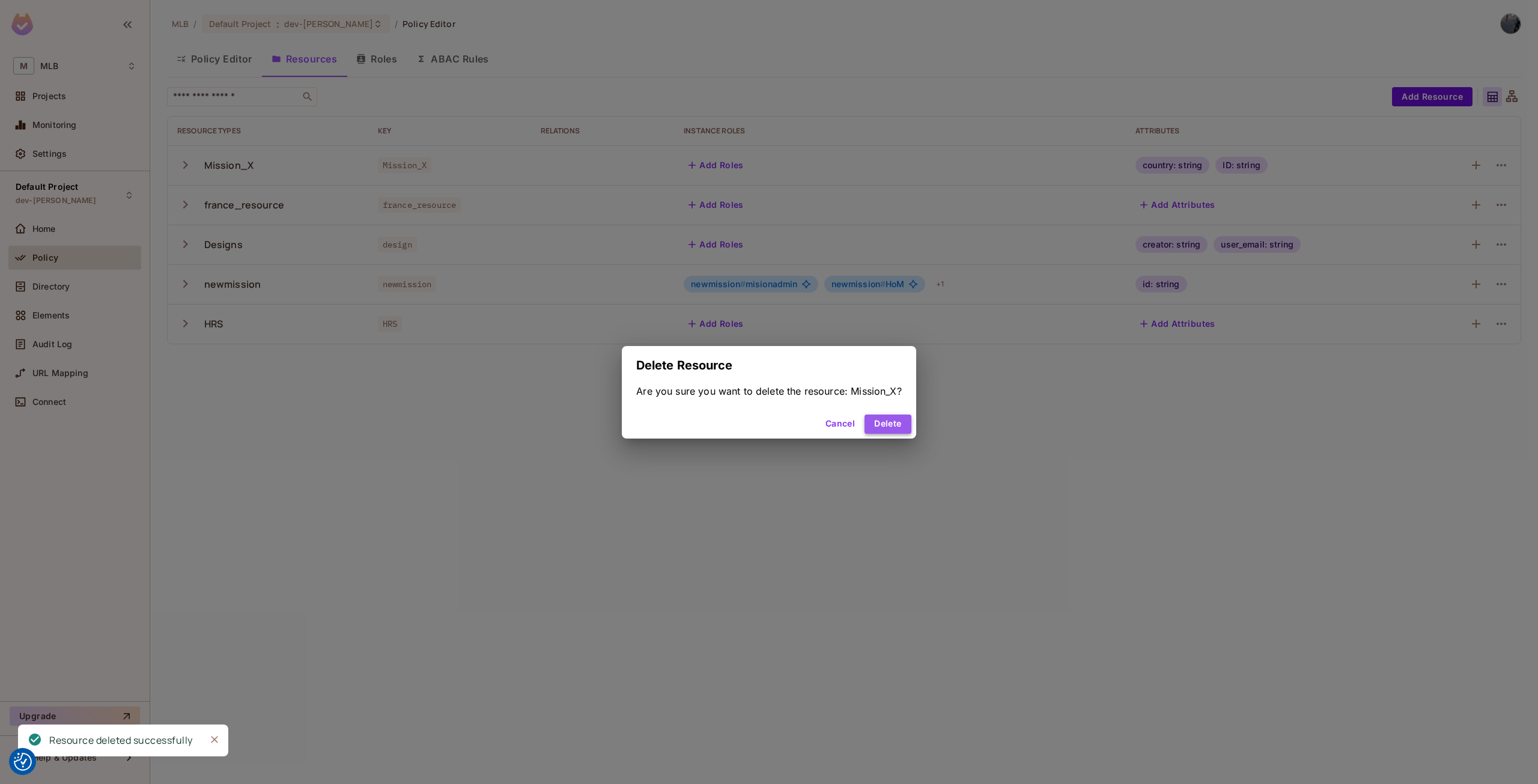
click at [891, 420] on button "Delete" at bounding box center [887, 424] width 46 height 20
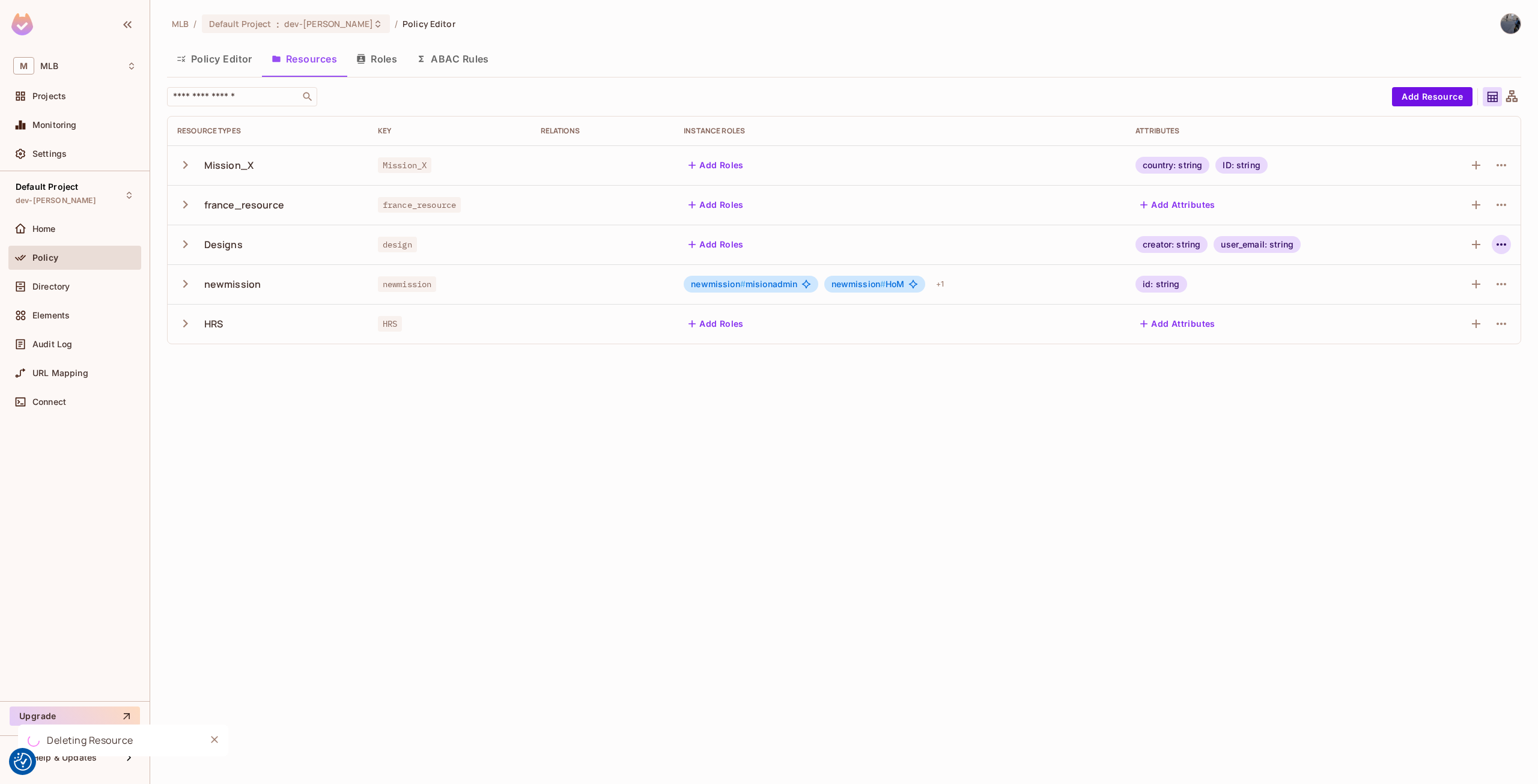
click at [1502, 243] on icon "button" at bounding box center [1501, 244] width 15 height 15
click at [1446, 328] on div "MLB / Default Project : dev-chris / Policy Editor Policy Editor Resources Roles…" at bounding box center [844, 392] width 1388 height 784
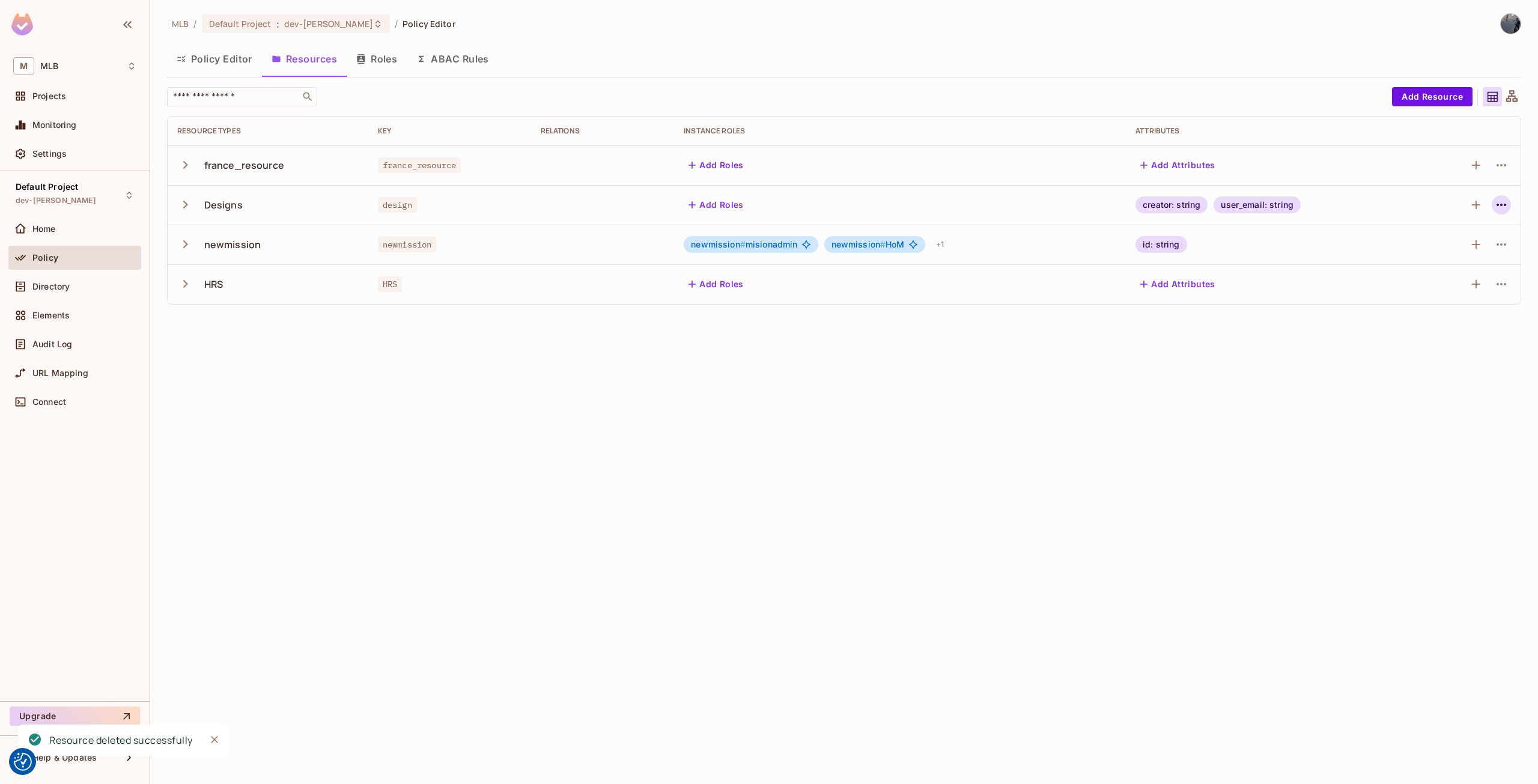
click at [1508, 207] on icon "button" at bounding box center [1501, 204] width 15 height 15
click at [1445, 274] on div "Delete Resource" at bounding box center [1454, 278] width 66 height 12
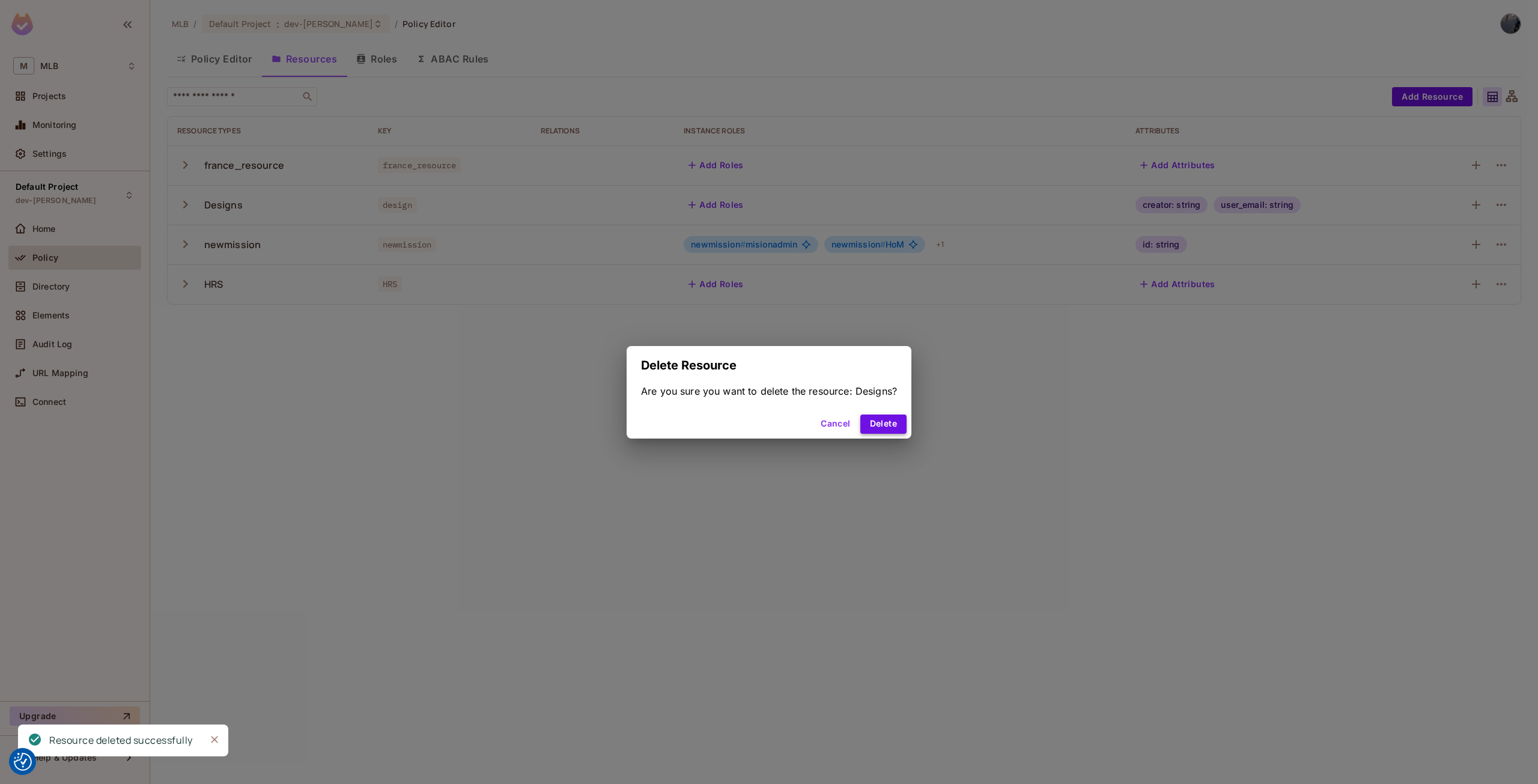
click at [868, 428] on button "Delete" at bounding box center [883, 424] width 46 height 20
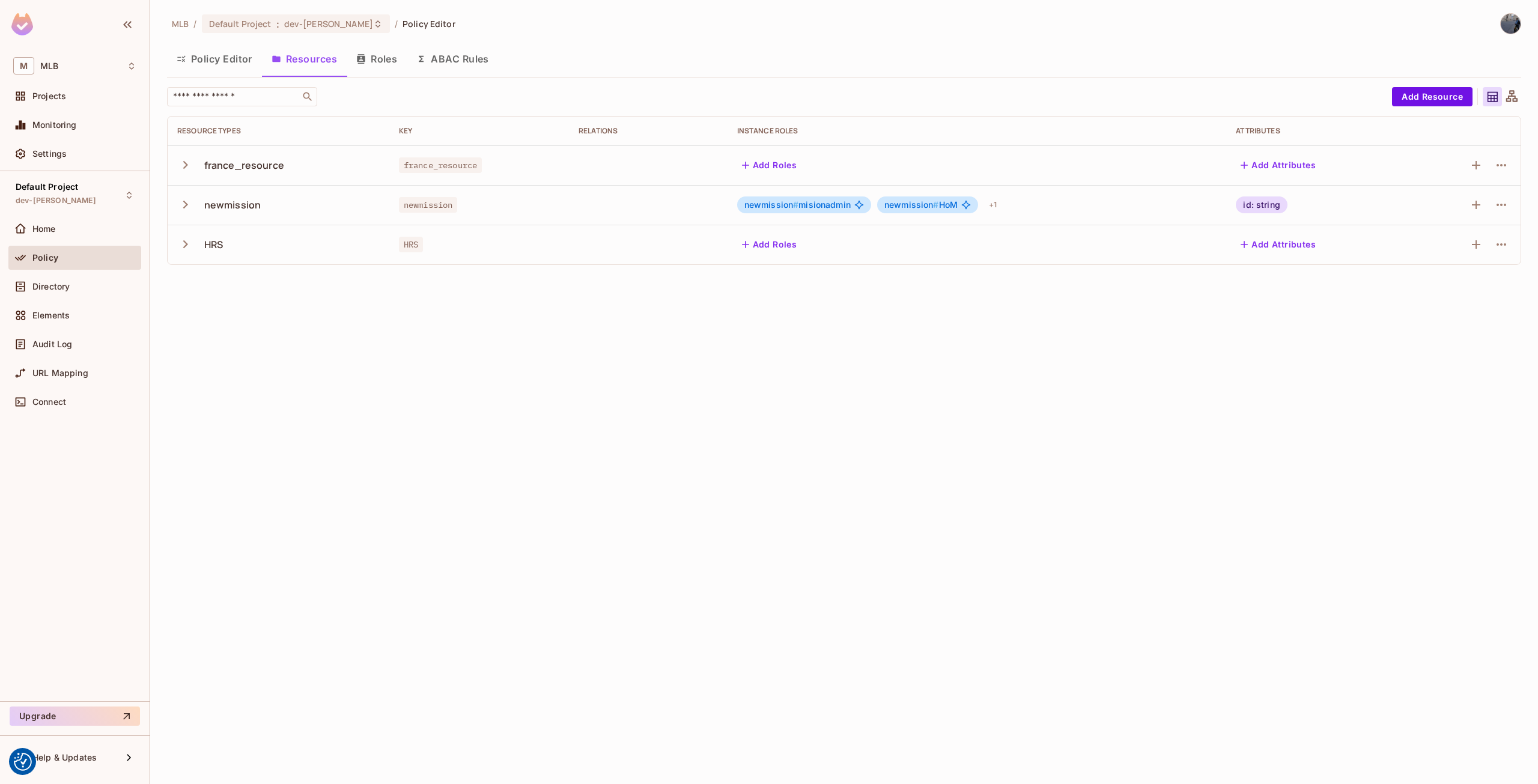
click at [229, 58] on button "Policy Editor" at bounding box center [214, 59] width 95 height 30
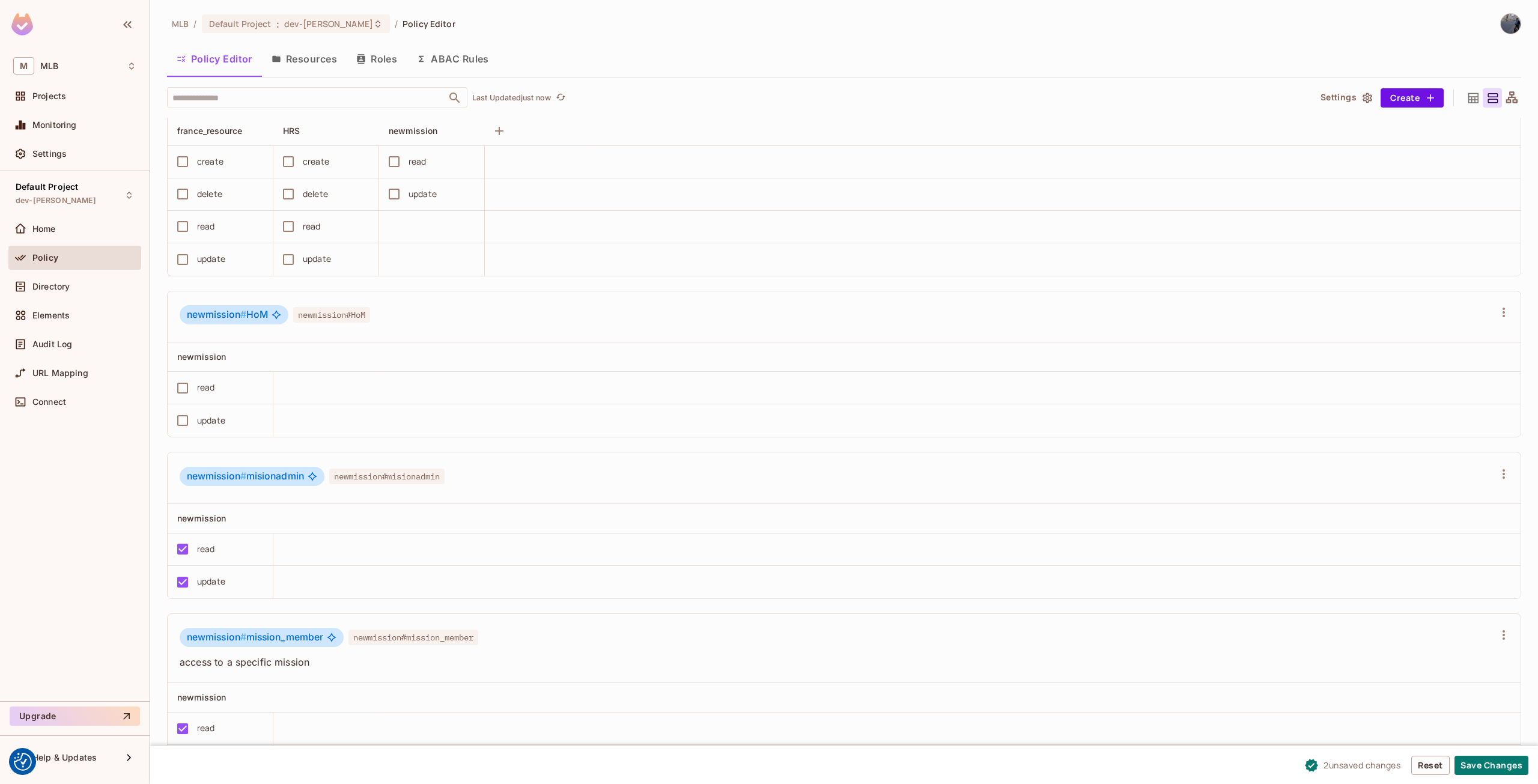
scroll to position [181, 0]
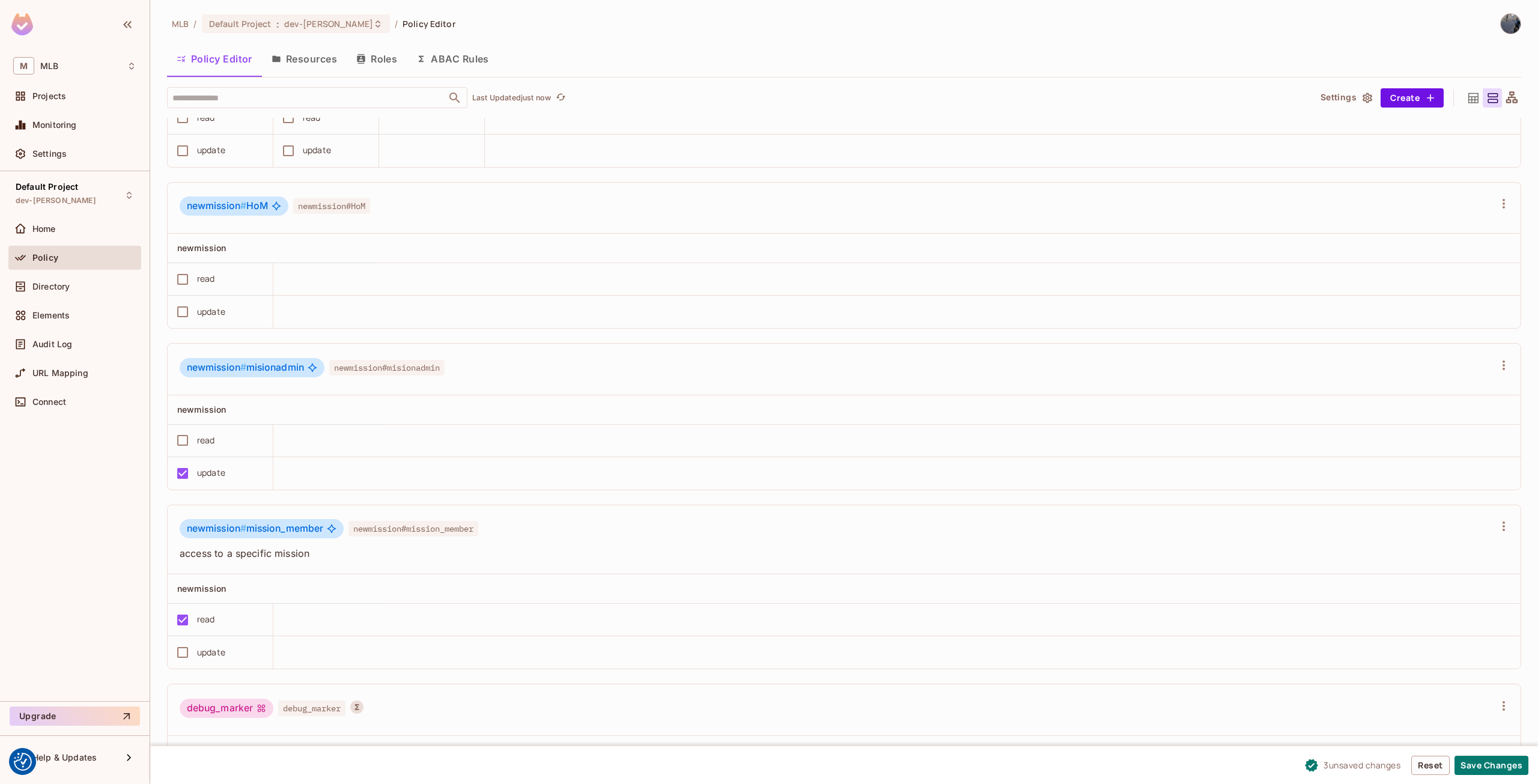
click at [182, 459] on td "update" at bounding box center [221, 473] width 105 height 32
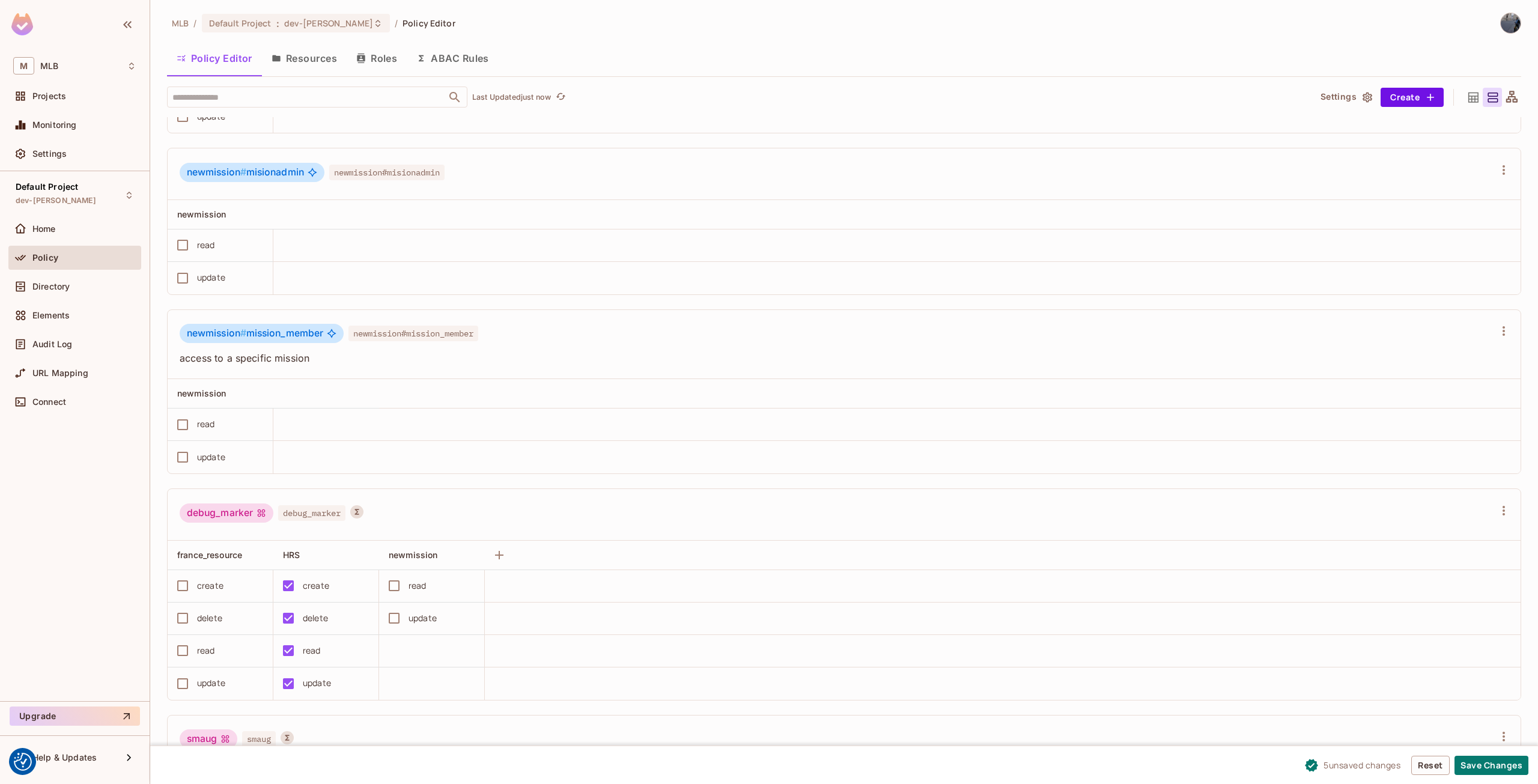
scroll to position [547, 0]
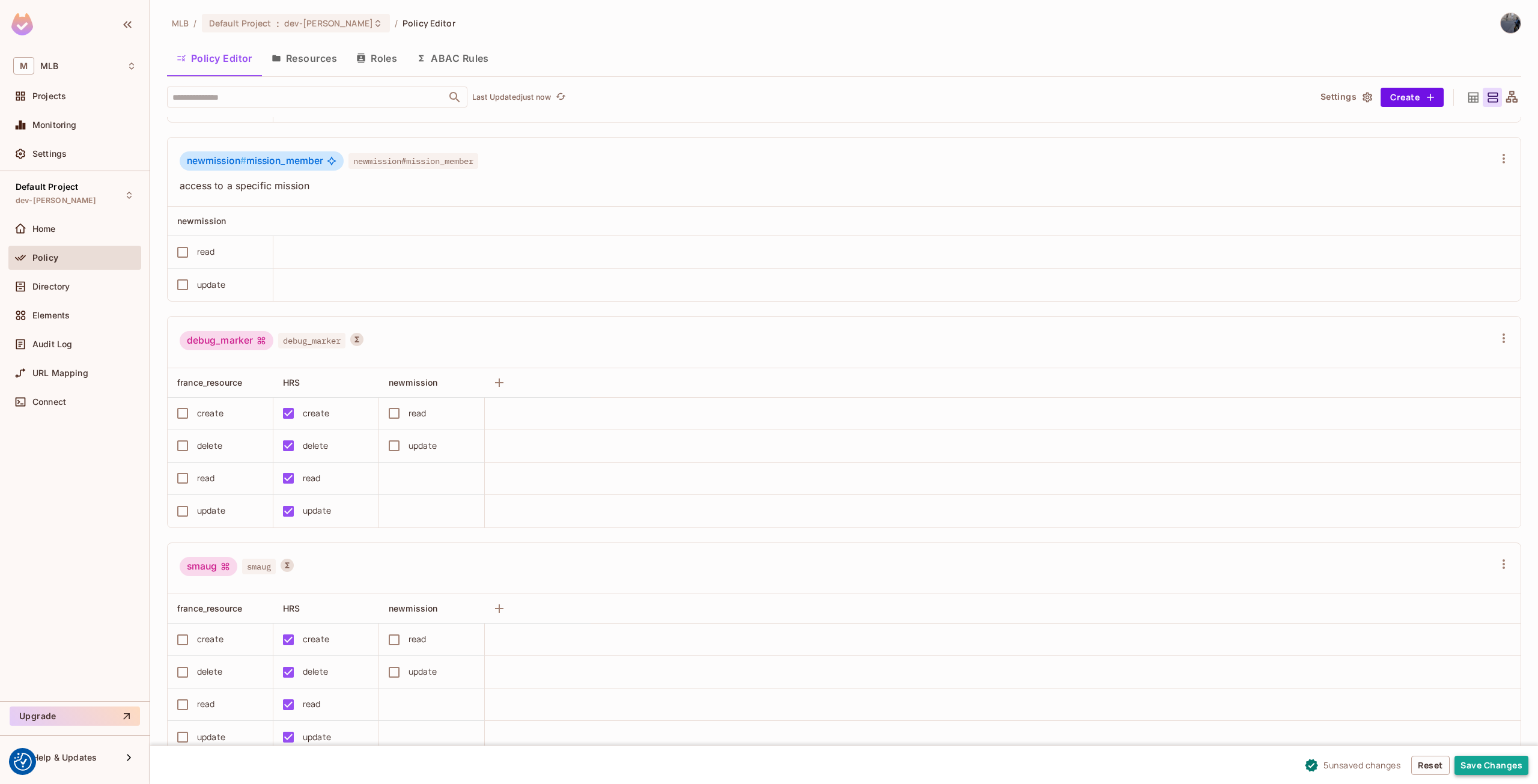
click at [1476, 759] on button "Save Changes" at bounding box center [1491, 765] width 74 height 20
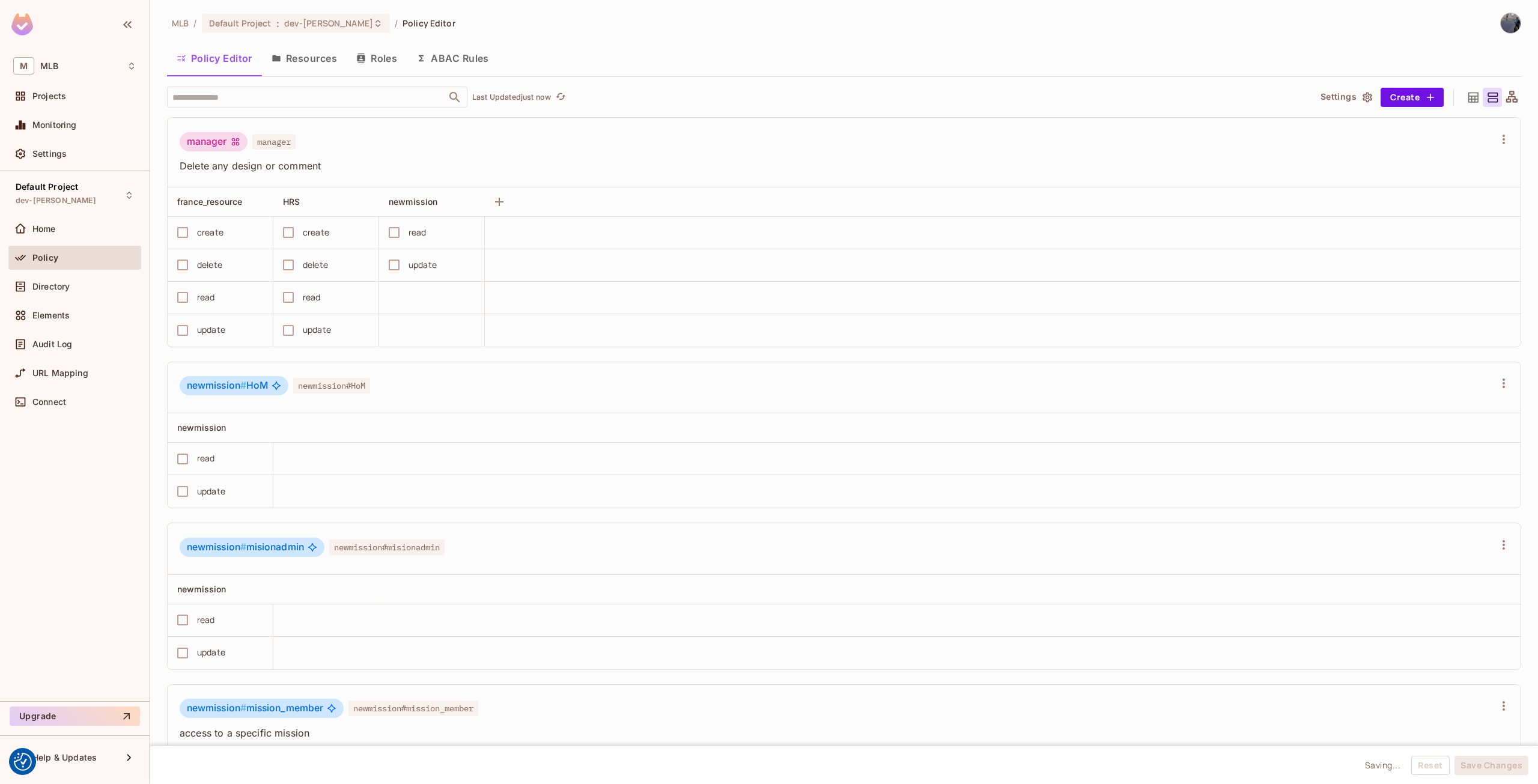
scroll to position [0, 0]
click at [461, 59] on button "ABAC Rules" at bounding box center [452, 59] width 92 height 30
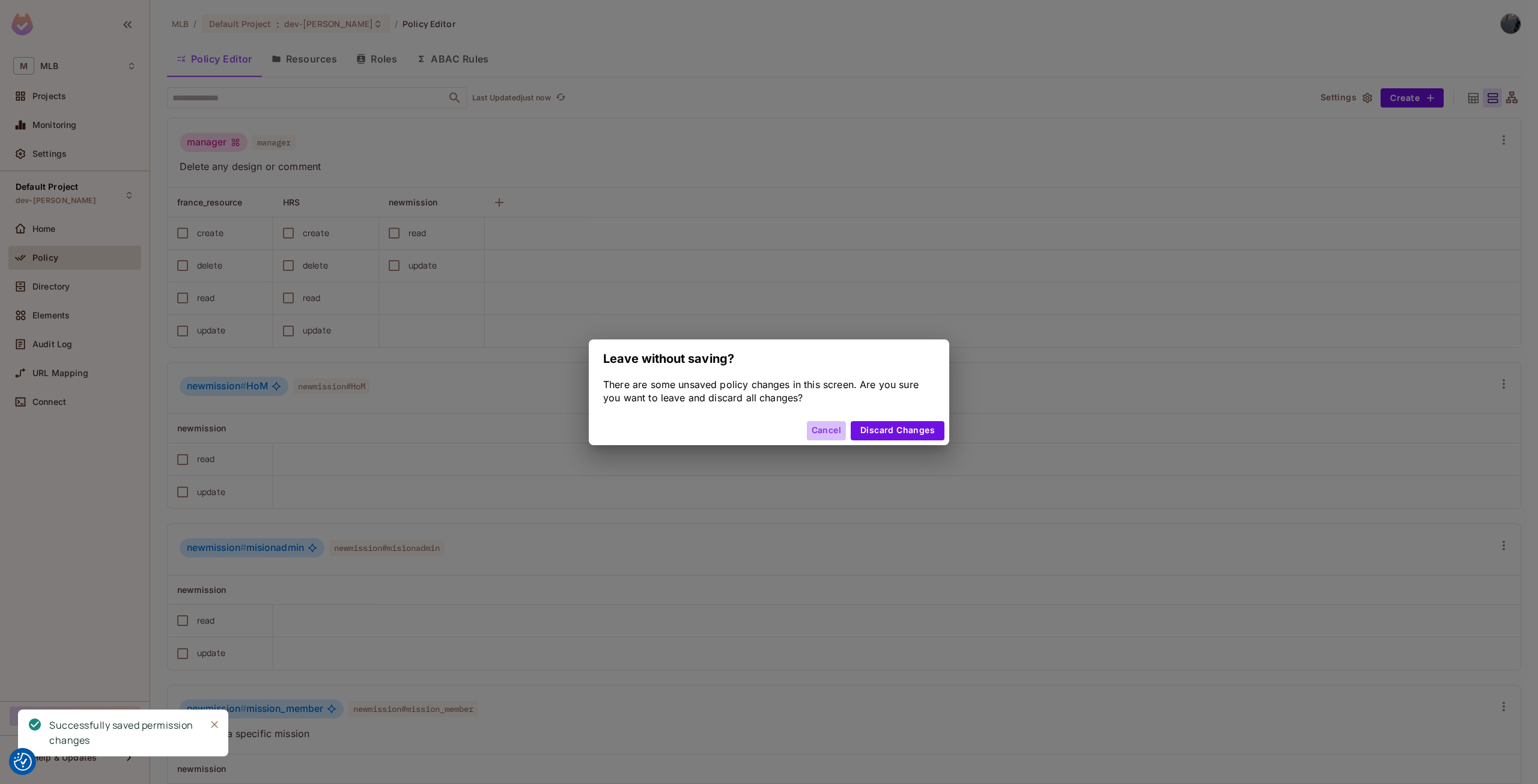
click at [829, 432] on button "Cancel" at bounding box center [826, 431] width 39 height 20
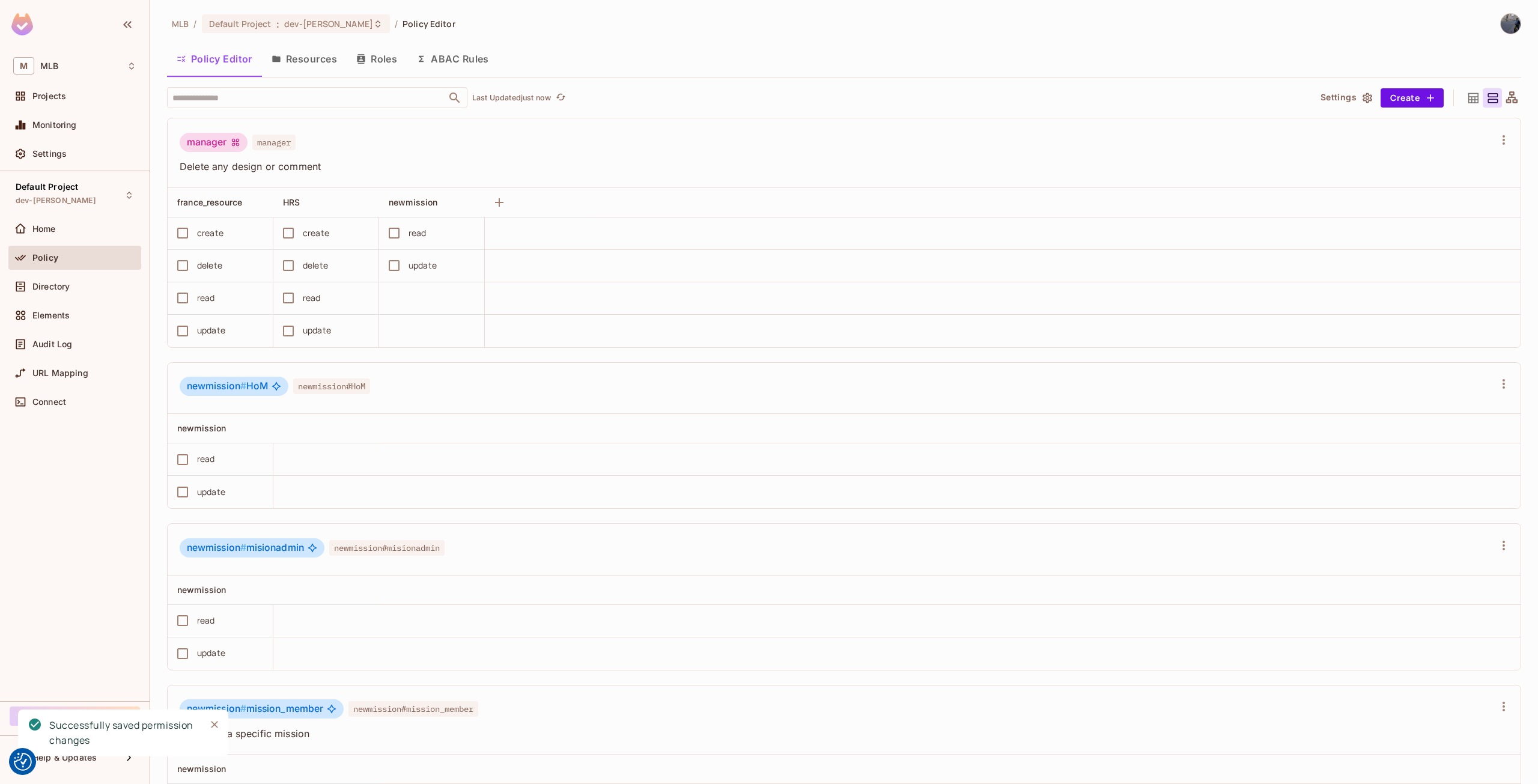
click at [480, 57] on button "ABAC Rules" at bounding box center [452, 59] width 92 height 30
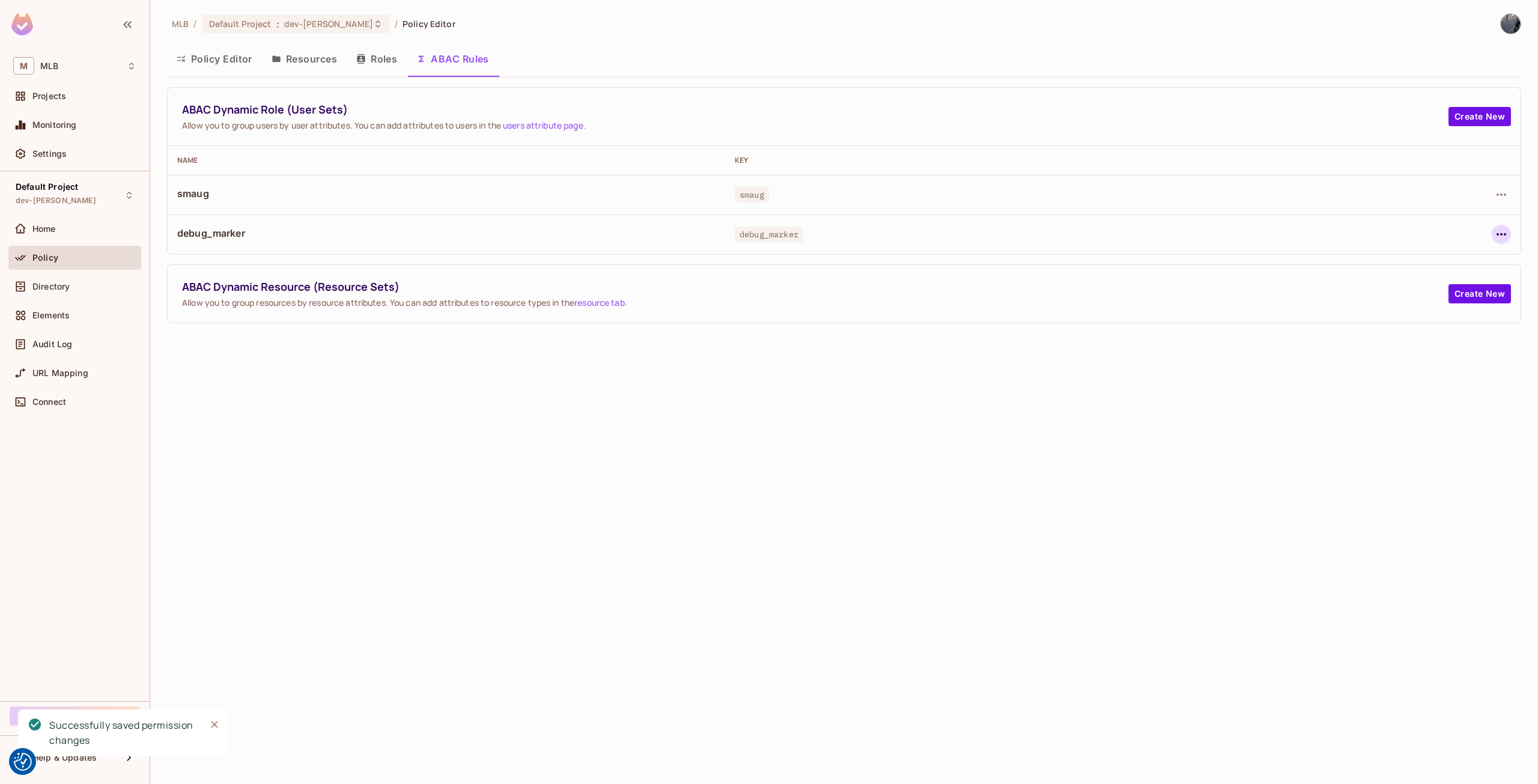
click at [1508, 236] on button "button" at bounding box center [1501, 234] width 20 height 20
click at [394, 52] on div at bounding box center [769, 392] width 1538 height 784
click at [389, 57] on button "Roles" at bounding box center [377, 59] width 61 height 30
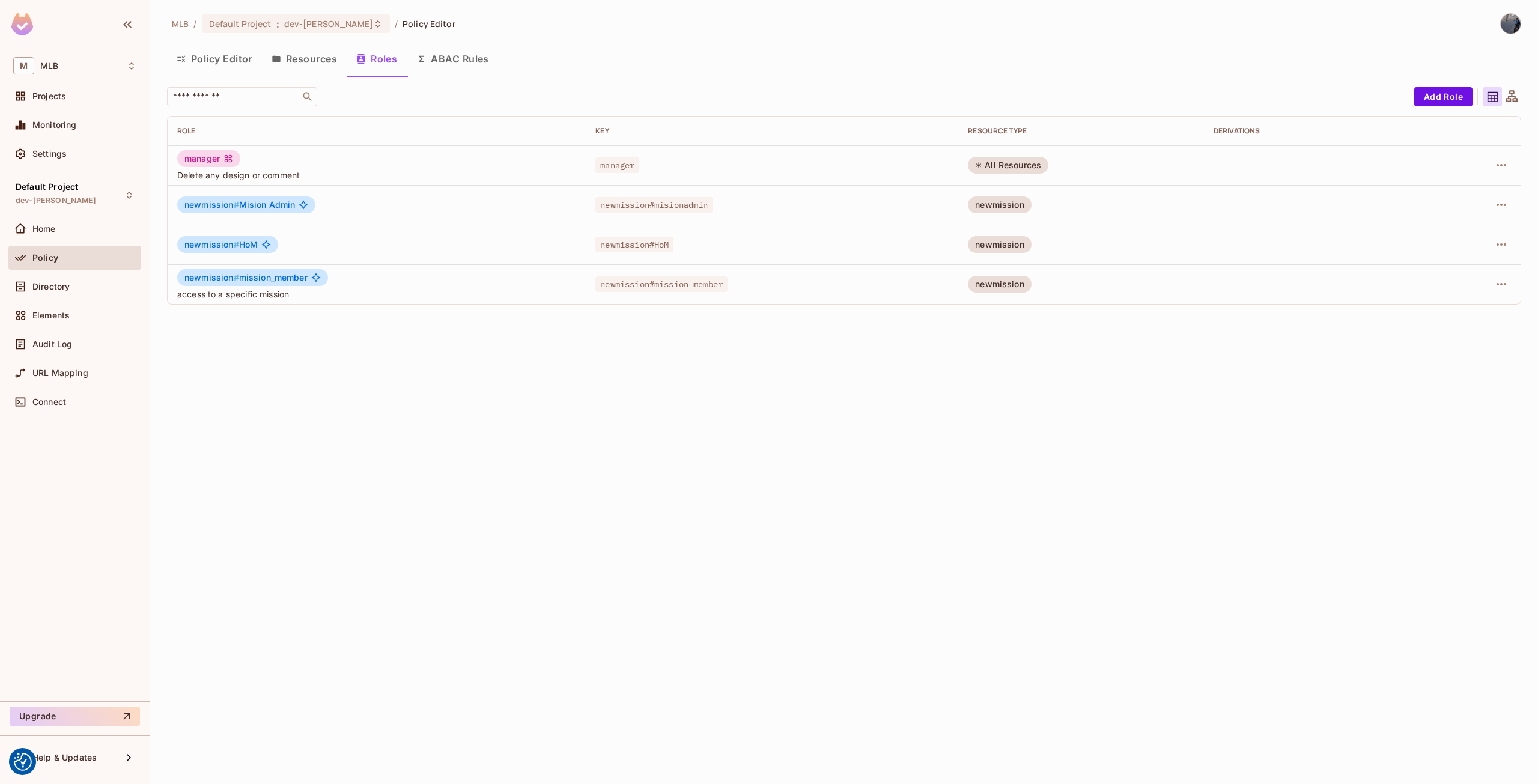
click at [310, 59] on button "Resources" at bounding box center [304, 59] width 85 height 30
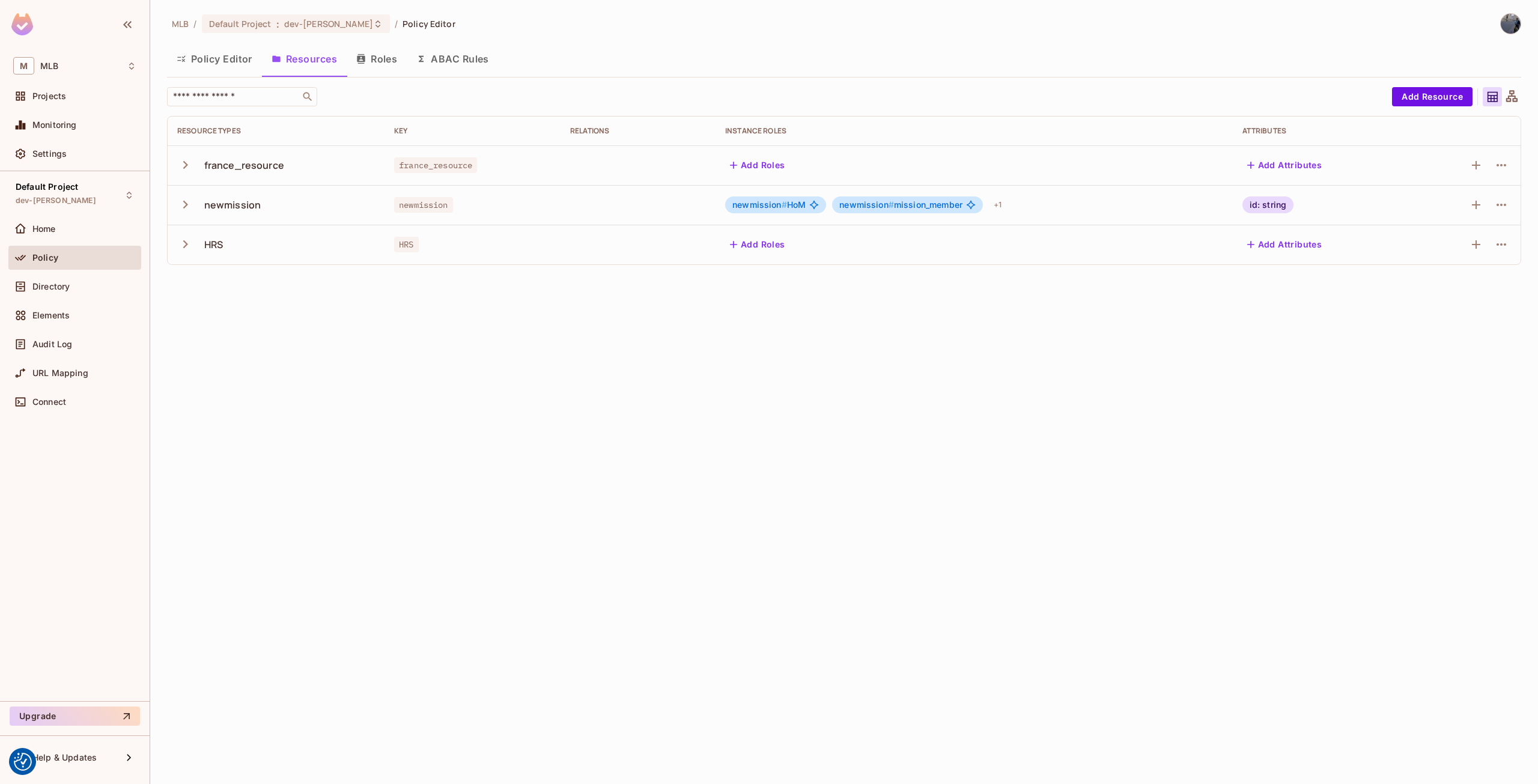
click at [240, 56] on button "Policy Editor" at bounding box center [214, 59] width 95 height 30
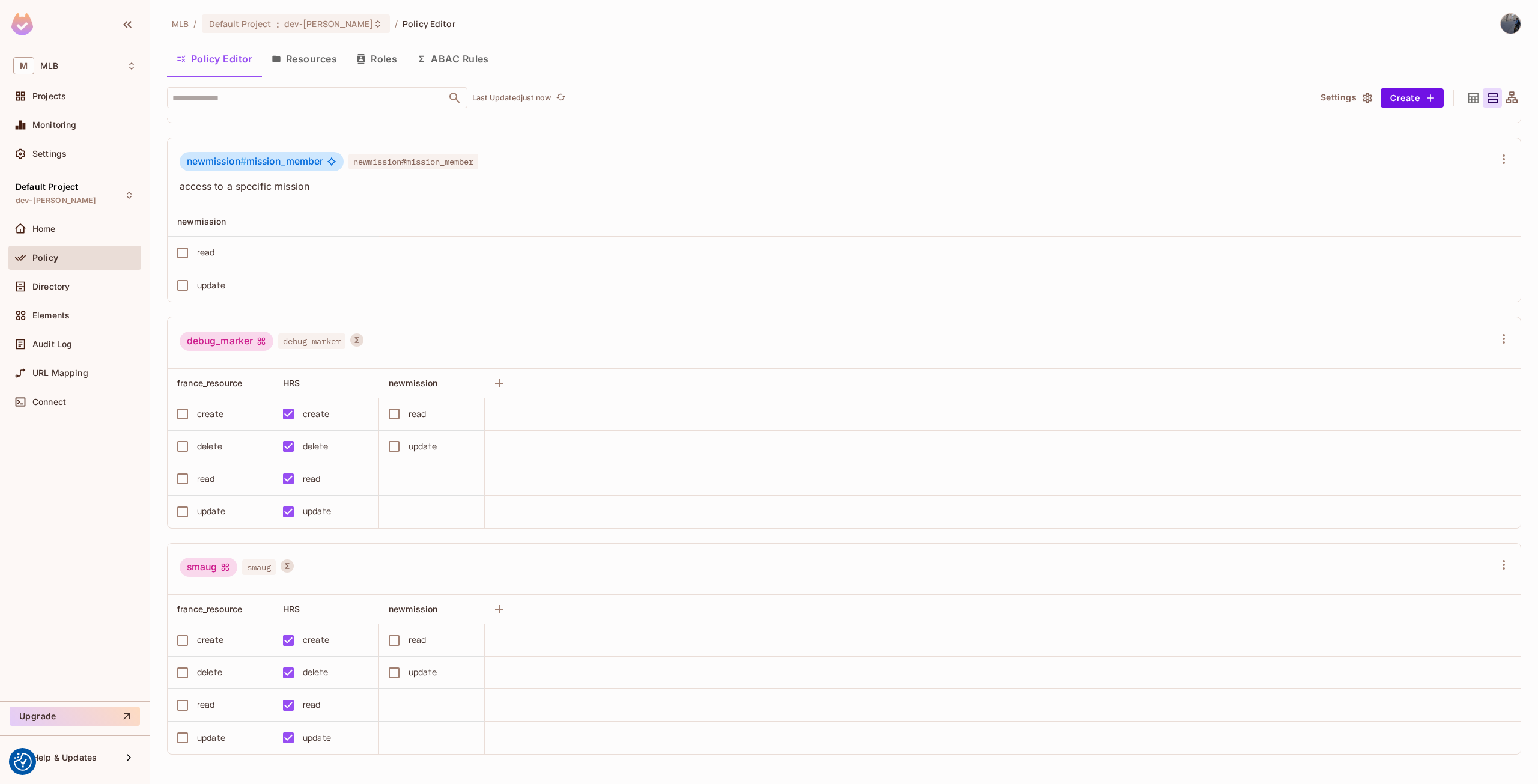
scroll to position [1, 0]
click at [56, 103] on div "Projects" at bounding box center [75, 96] width 133 height 24
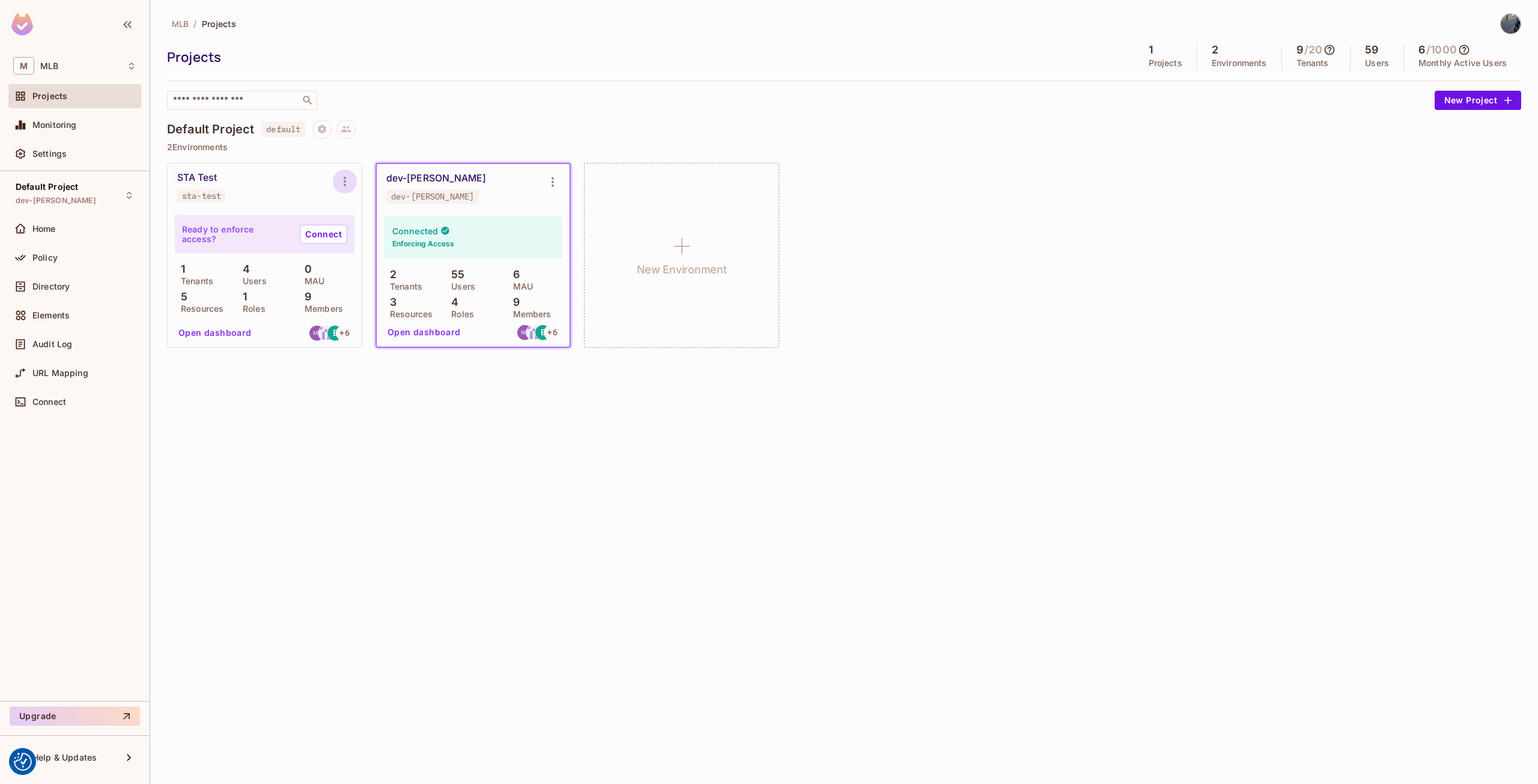
click at [344, 178] on icon "Environment settings" at bounding box center [345, 182] width 2 height 10
click at [343, 185] on div at bounding box center [769, 392] width 1538 height 784
click at [346, 177] on icon "Environment settings" at bounding box center [345, 182] width 2 height 10
click at [401, 312] on div "Delete Environment" at bounding box center [418, 310] width 79 height 12
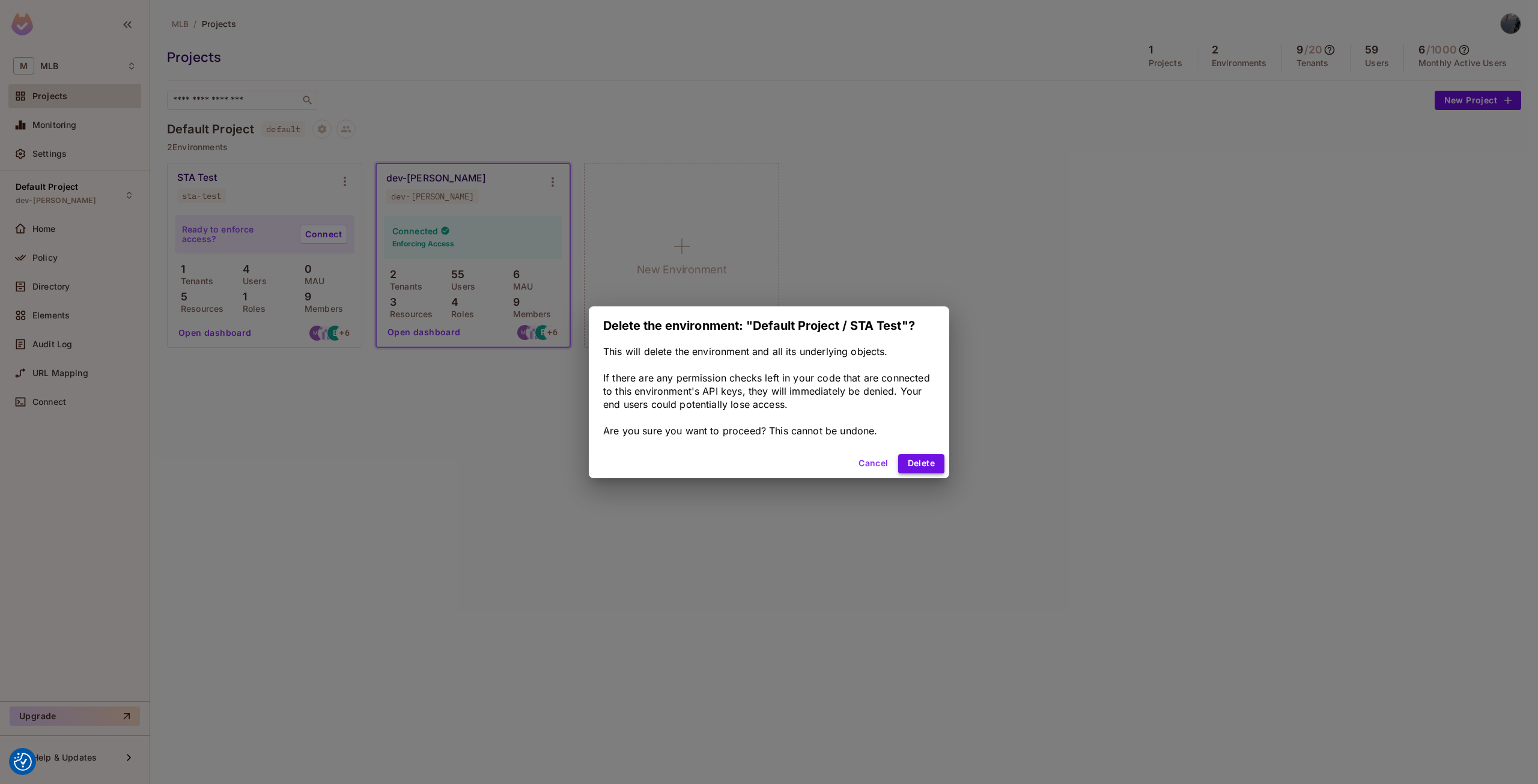
click at [933, 468] on button "Delete" at bounding box center [921, 464] width 46 height 20
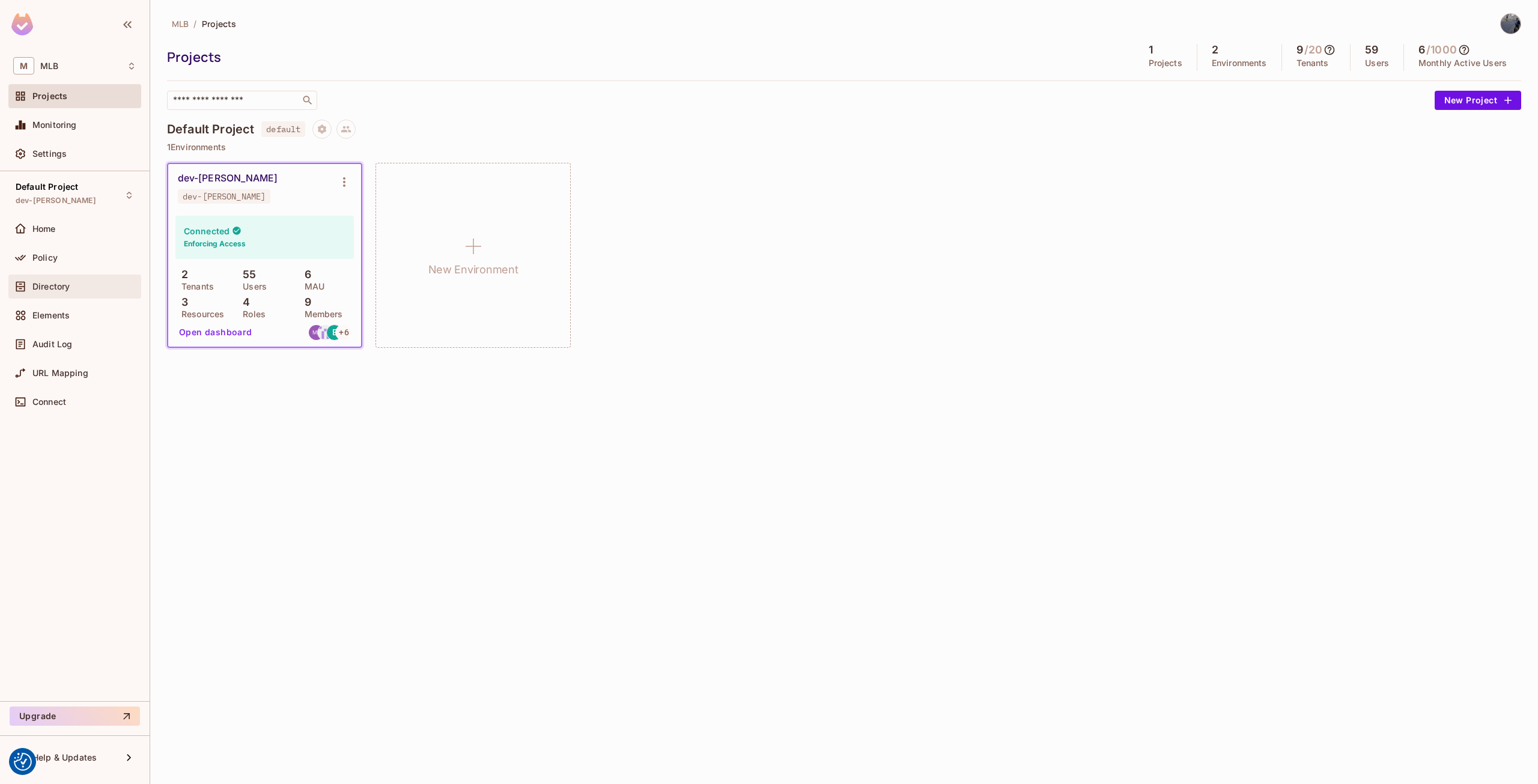
click at [69, 291] on div "Directory" at bounding box center [75, 286] width 123 height 15
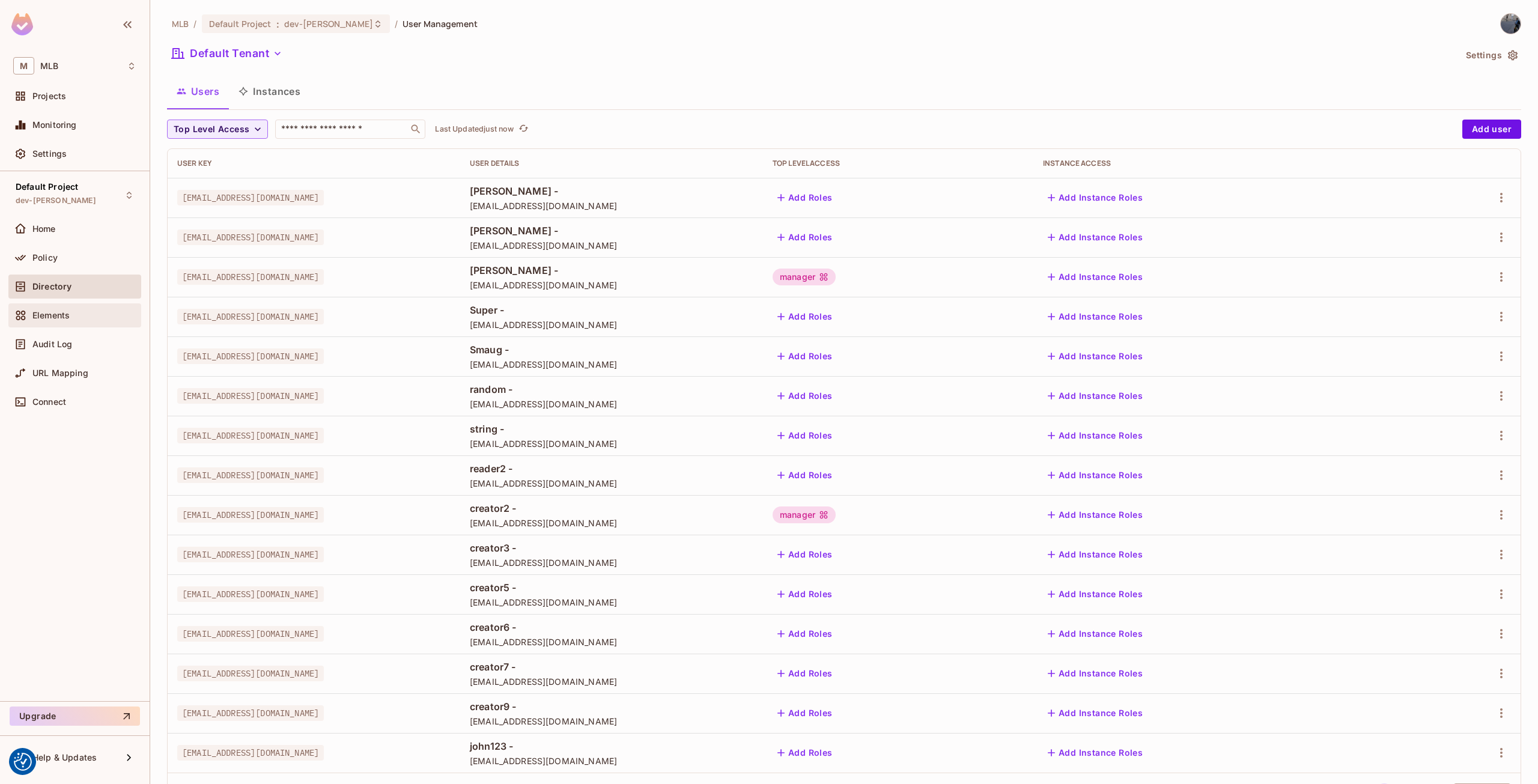
click at [68, 317] on span "Elements" at bounding box center [51, 315] width 37 height 10
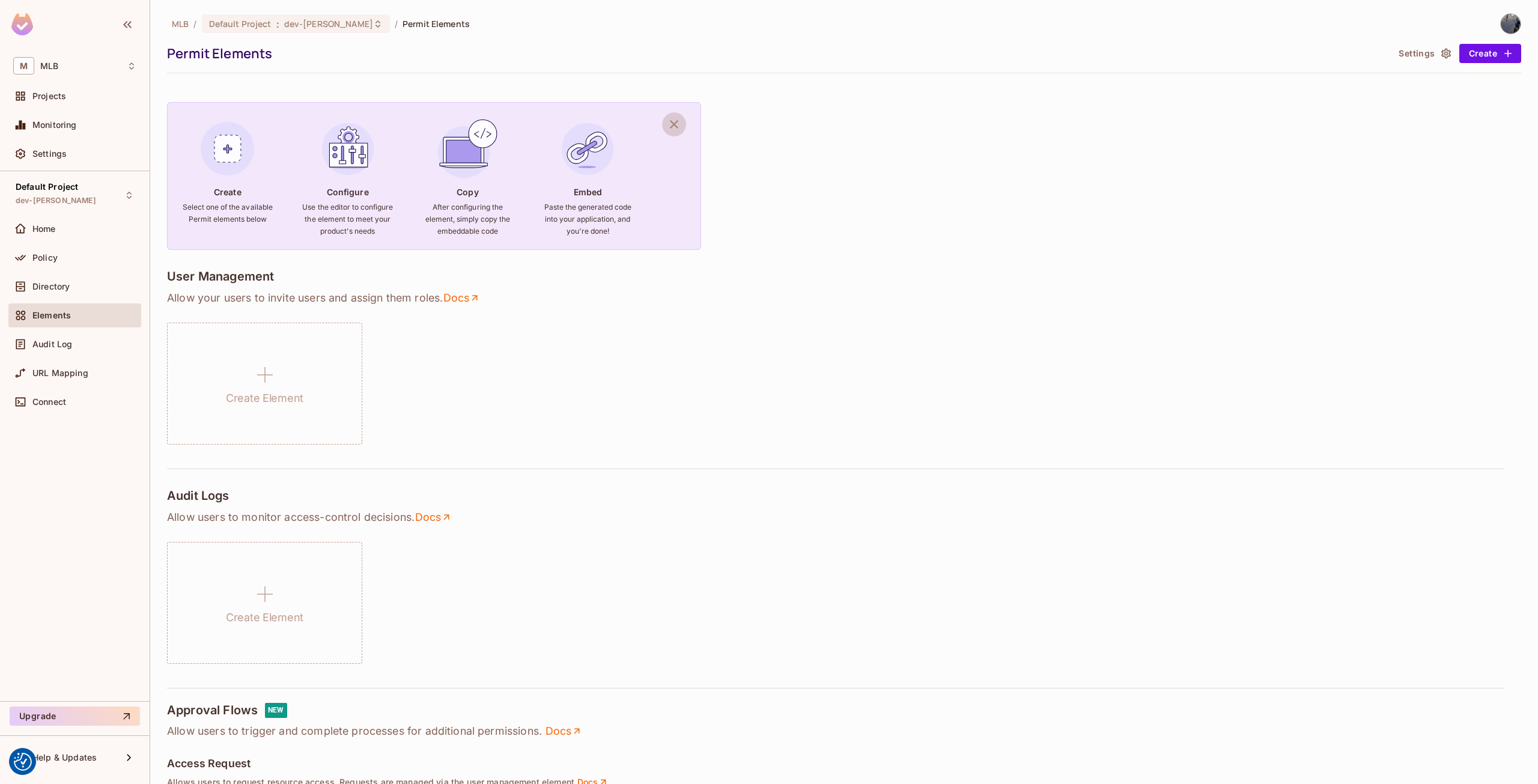
click at [677, 127] on icon "button" at bounding box center [674, 124] width 9 height 9
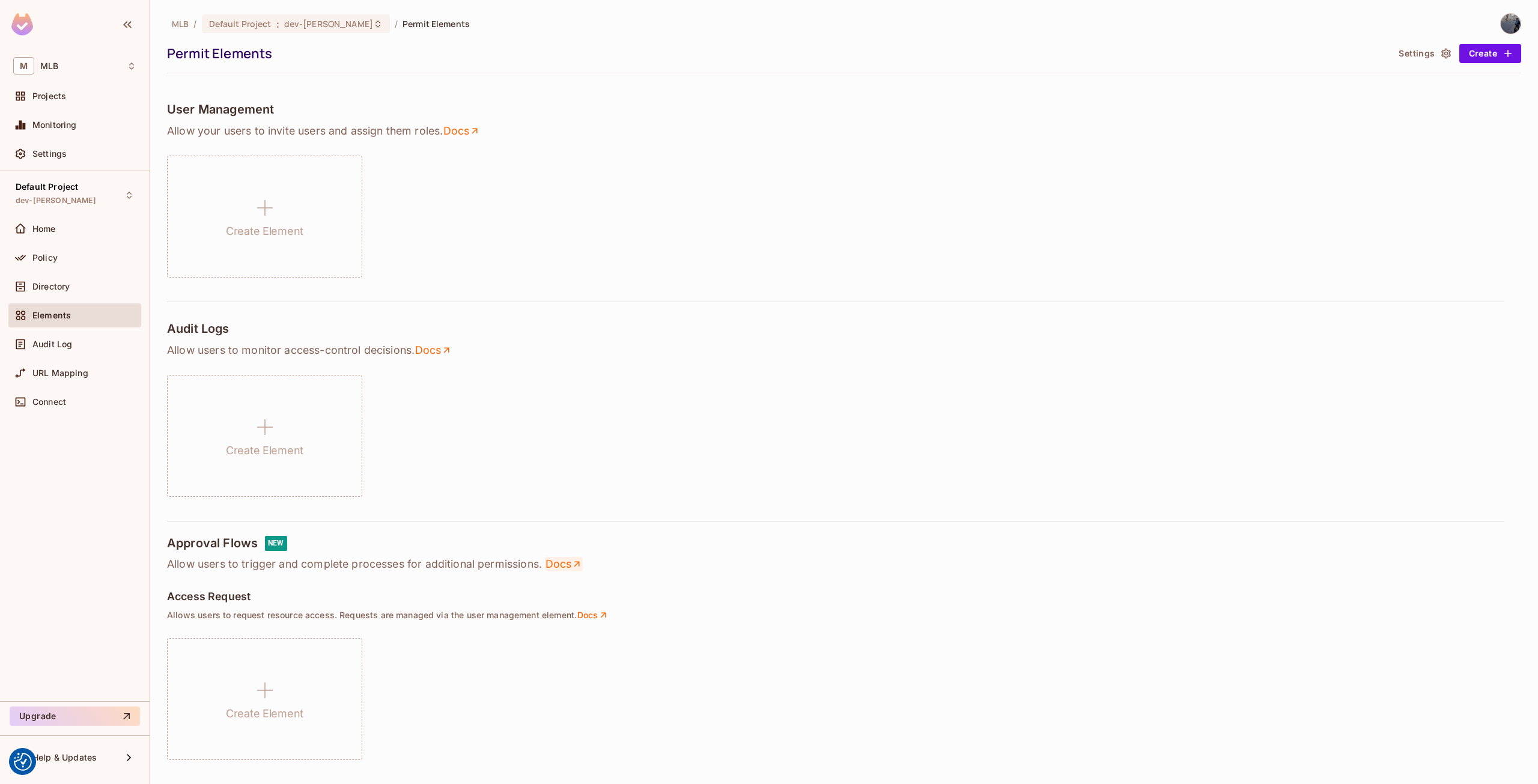
click at [572, 561] on icon at bounding box center [576, 563] width 11 height 11
click at [64, 257] on div "Policy" at bounding box center [84, 258] width 104 height 10
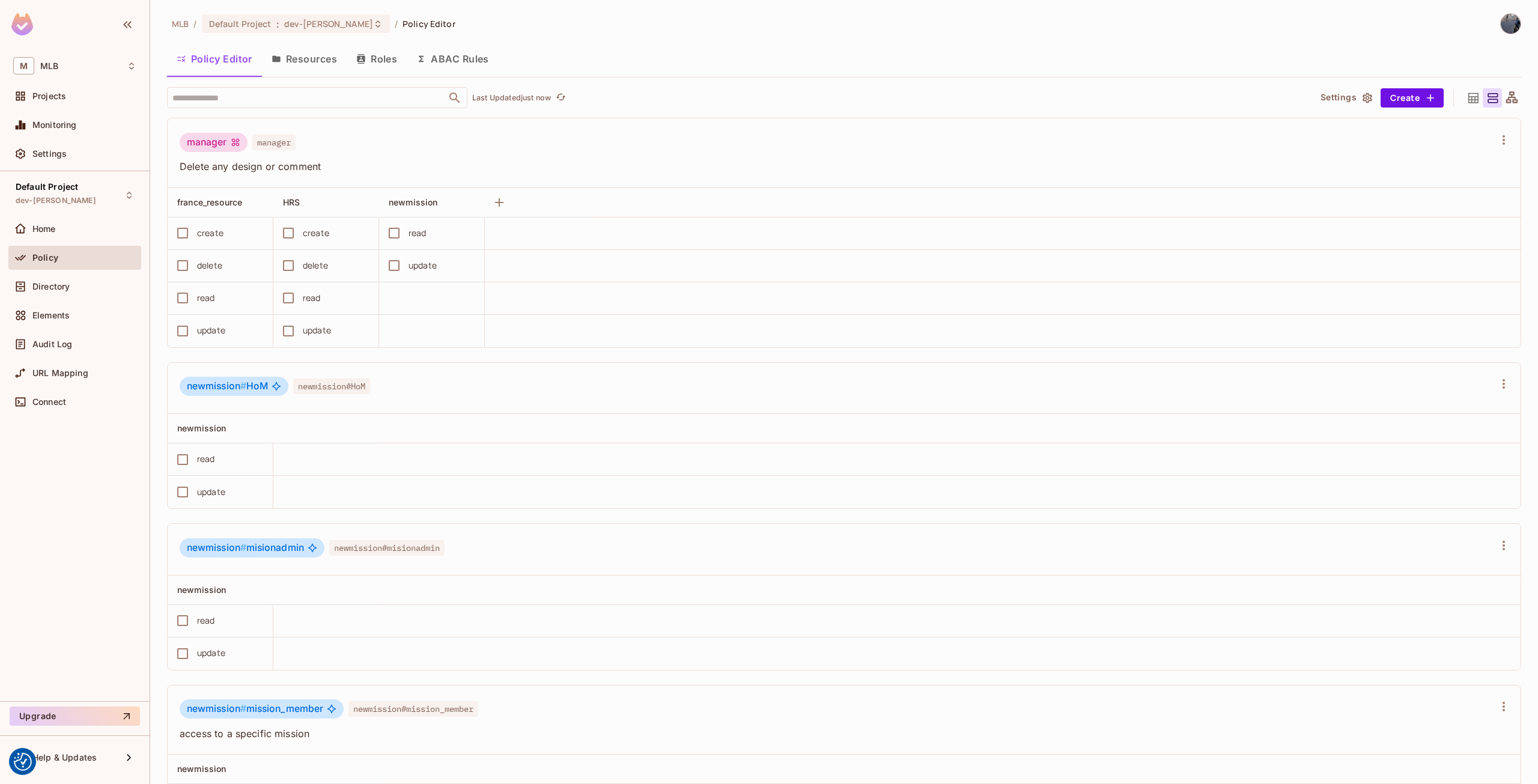
click at [460, 67] on button "ABAC Rules" at bounding box center [452, 59] width 92 height 30
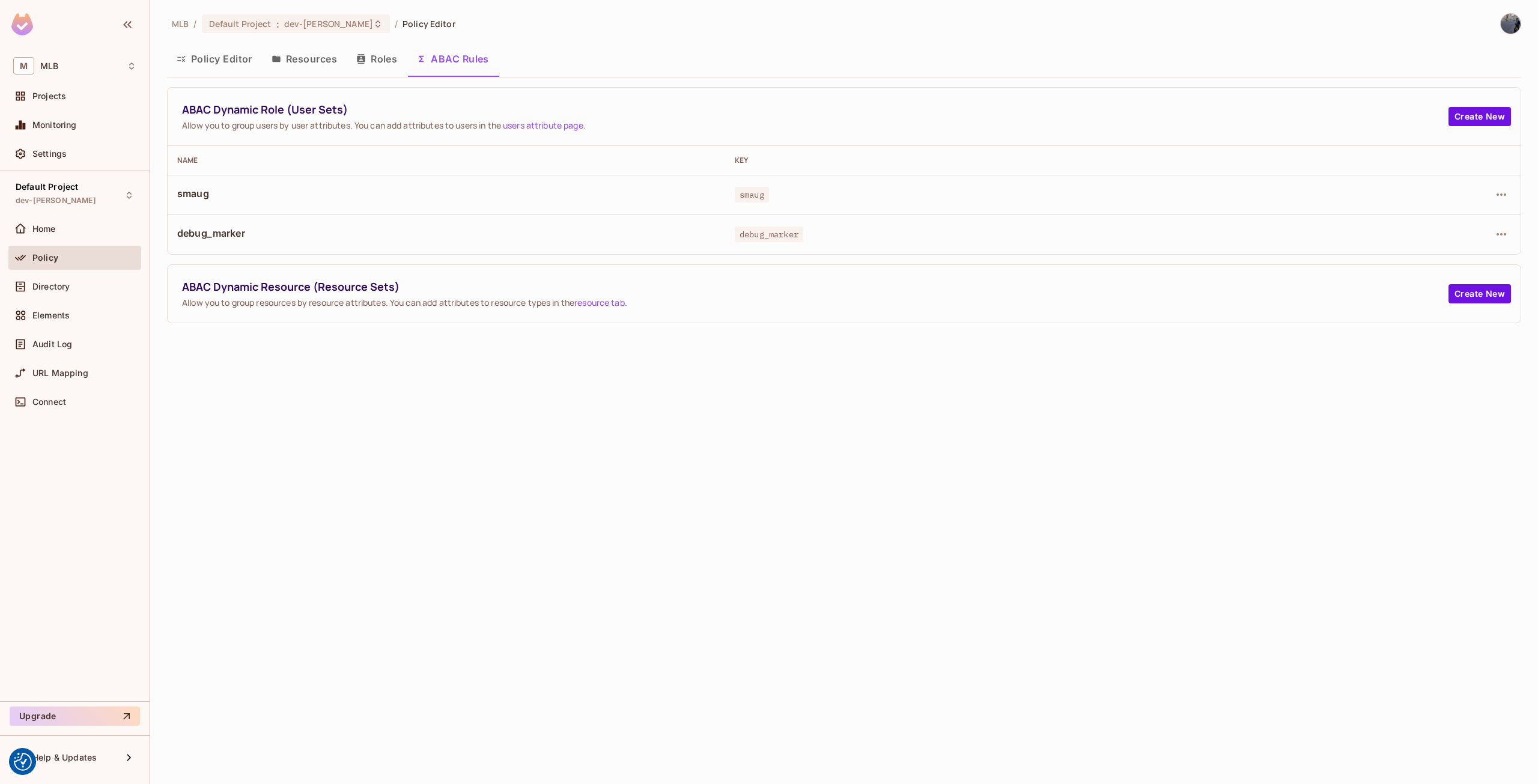
click at [221, 66] on button "Policy Editor" at bounding box center [214, 59] width 95 height 30
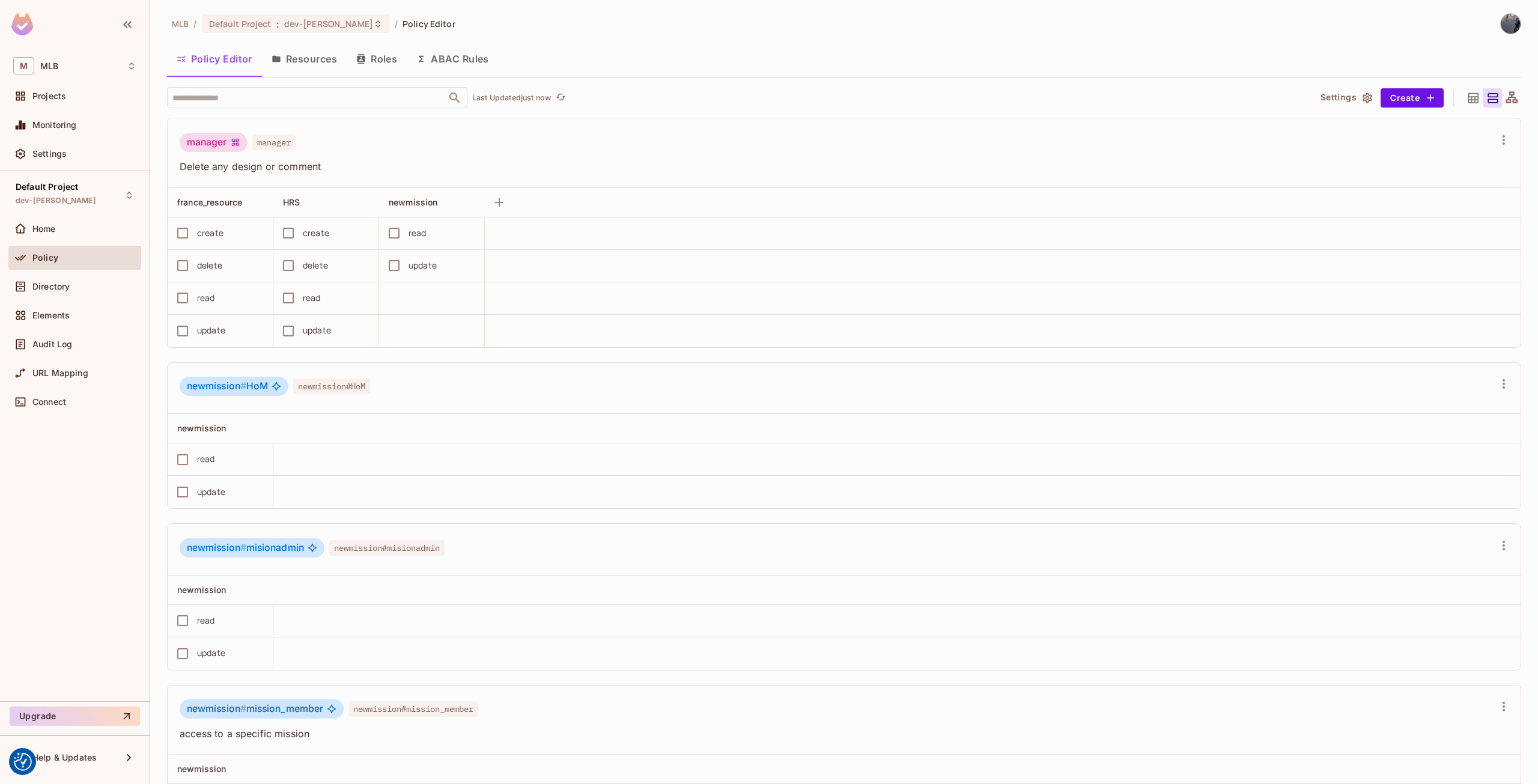
click at [472, 57] on button "ABAC Rules" at bounding box center [452, 59] width 92 height 30
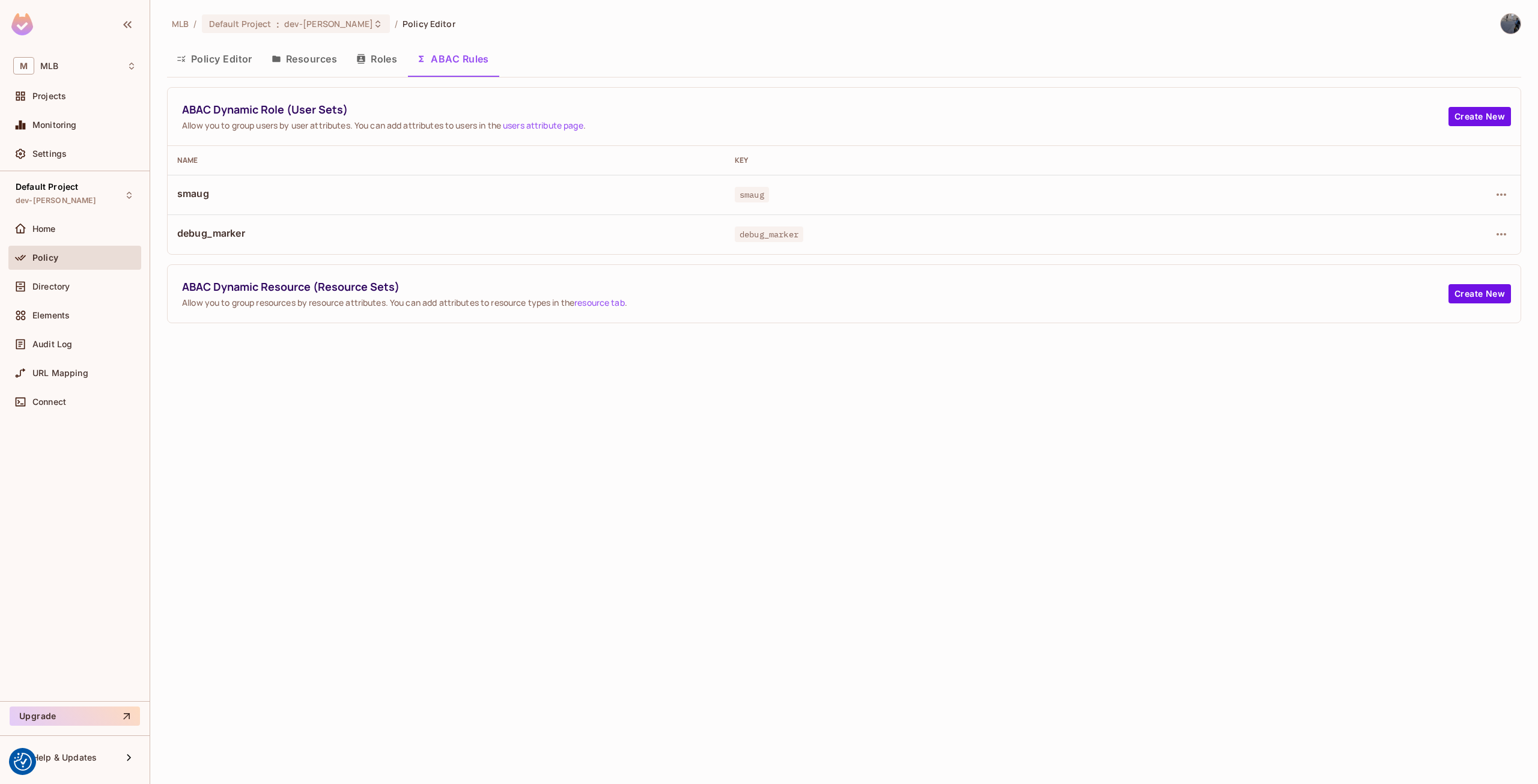
click at [235, 61] on button "Policy Editor" at bounding box center [214, 59] width 95 height 30
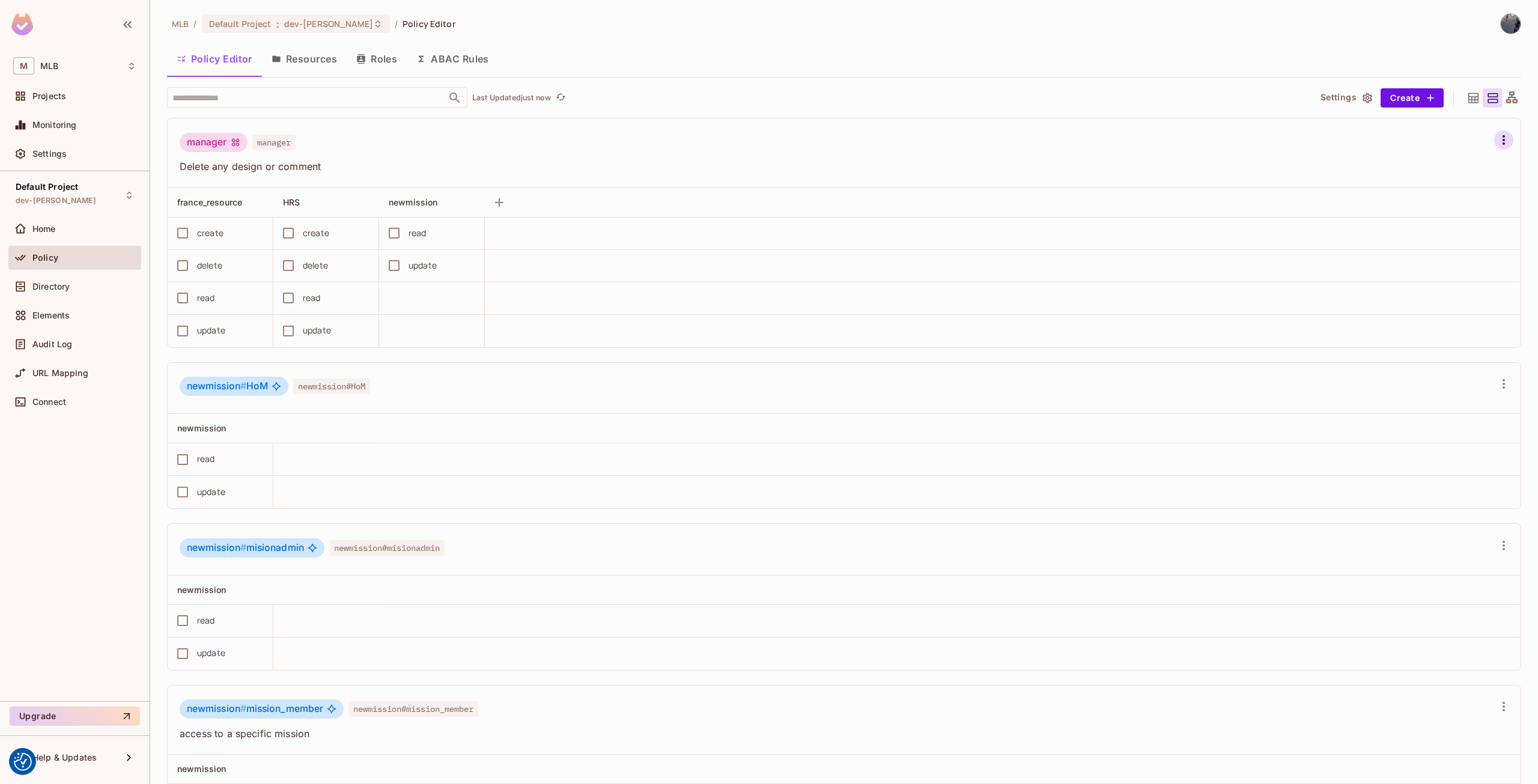
click at [1496, 134] on icon "button" at bounding box center [1503, 140] width 15 height 15
click at [1434, 294] on div "Delete Role" at bounding box center [1421, 293] width 46 height 12
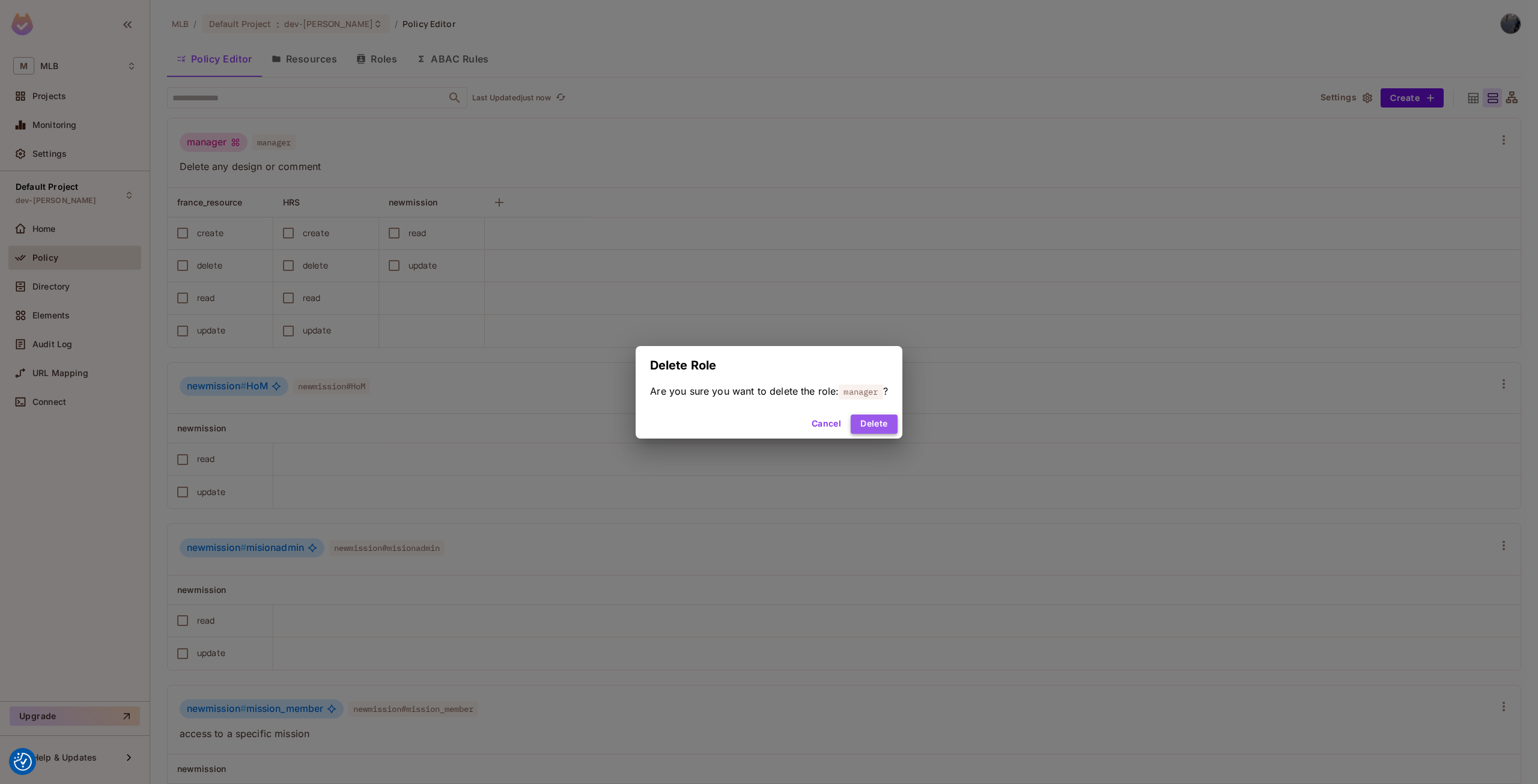
click at [886, 421] on button "Delete" at bounding box center [873, 424] width 46 height 20
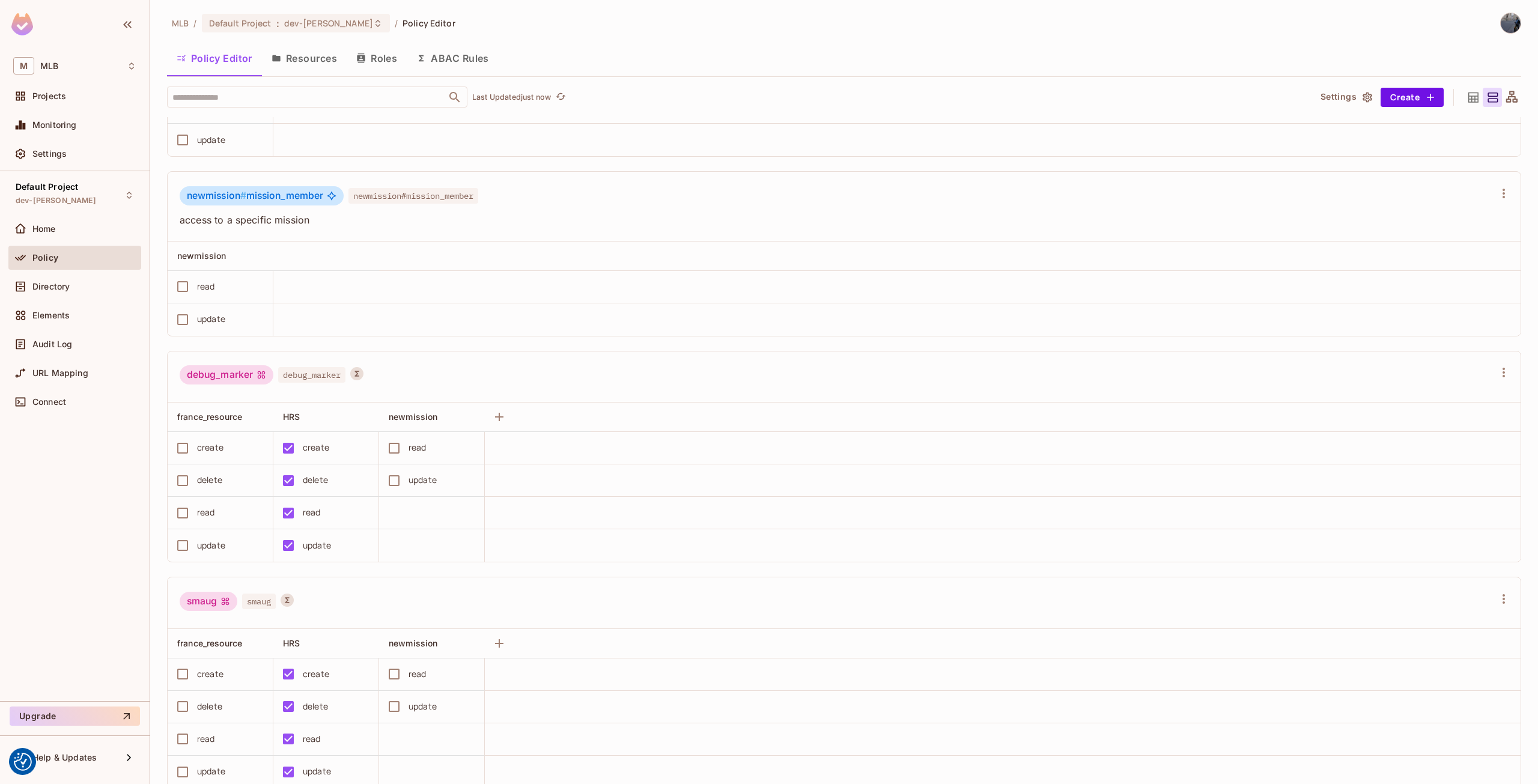
scroll to position [304, 0]
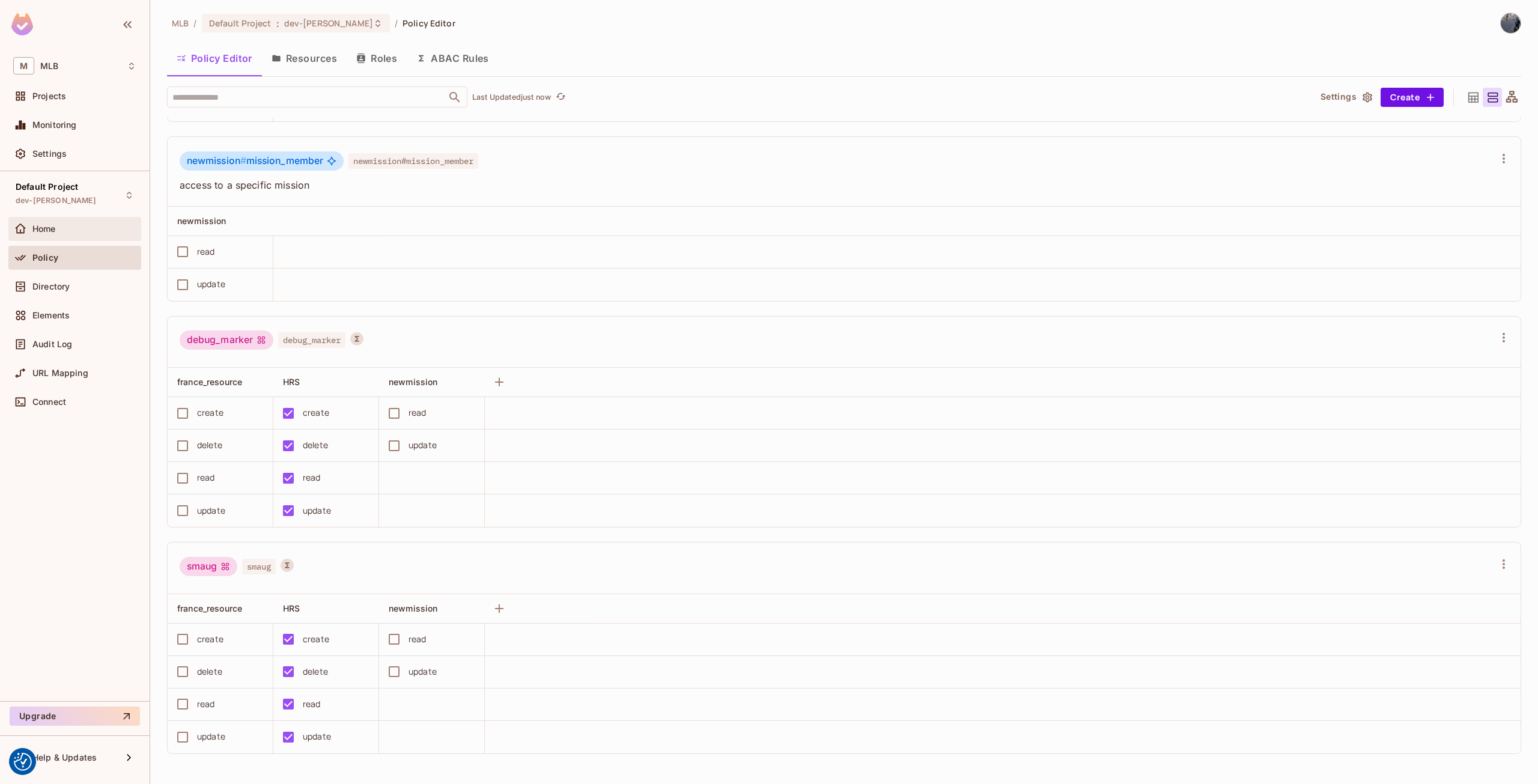
click at [90, 237] on div "Home" at bounding box center [75, 228] width 133 height 24
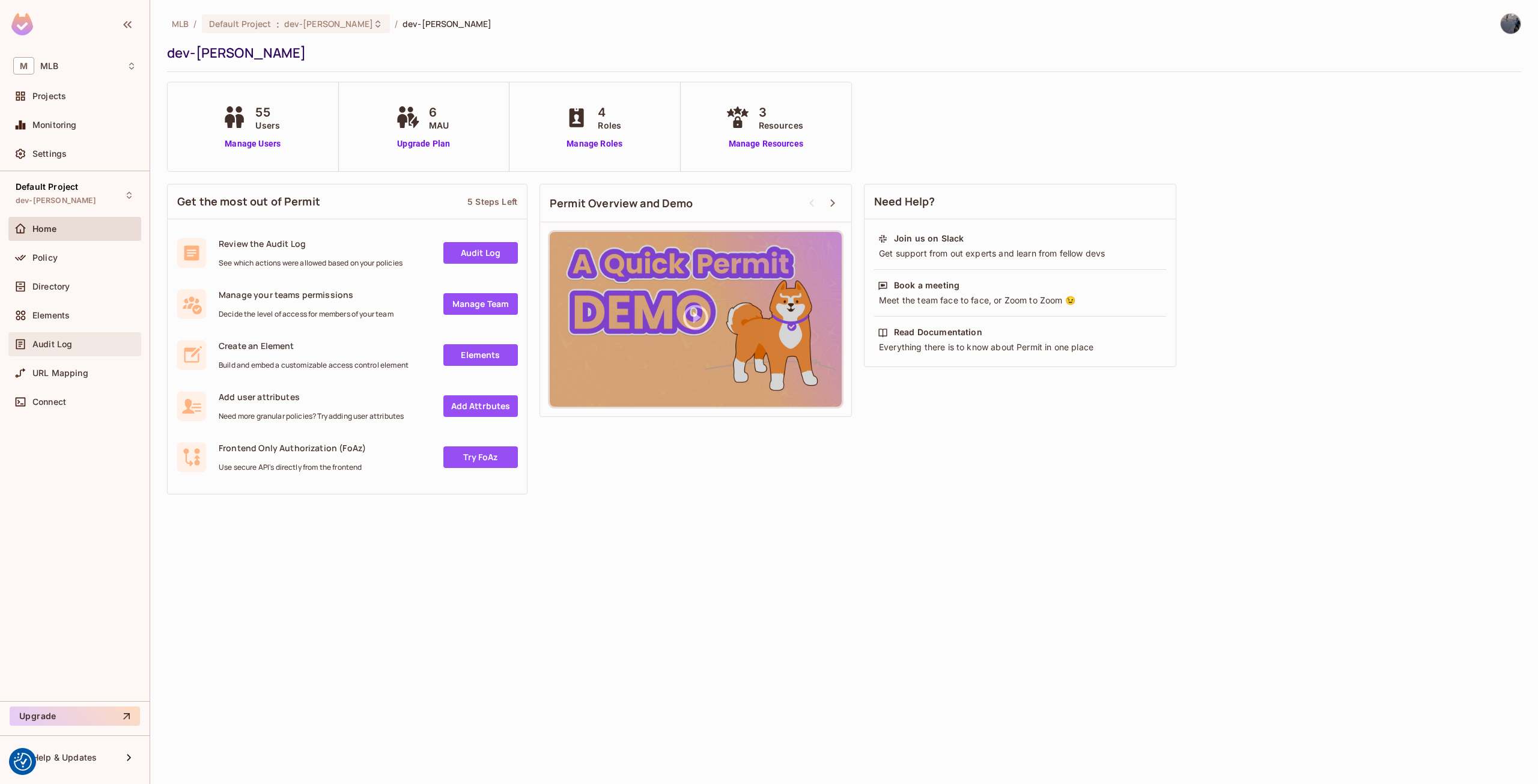
click at [63, 338] on div "Audit Log" at bounding box center [75, 344] width 123 height 15
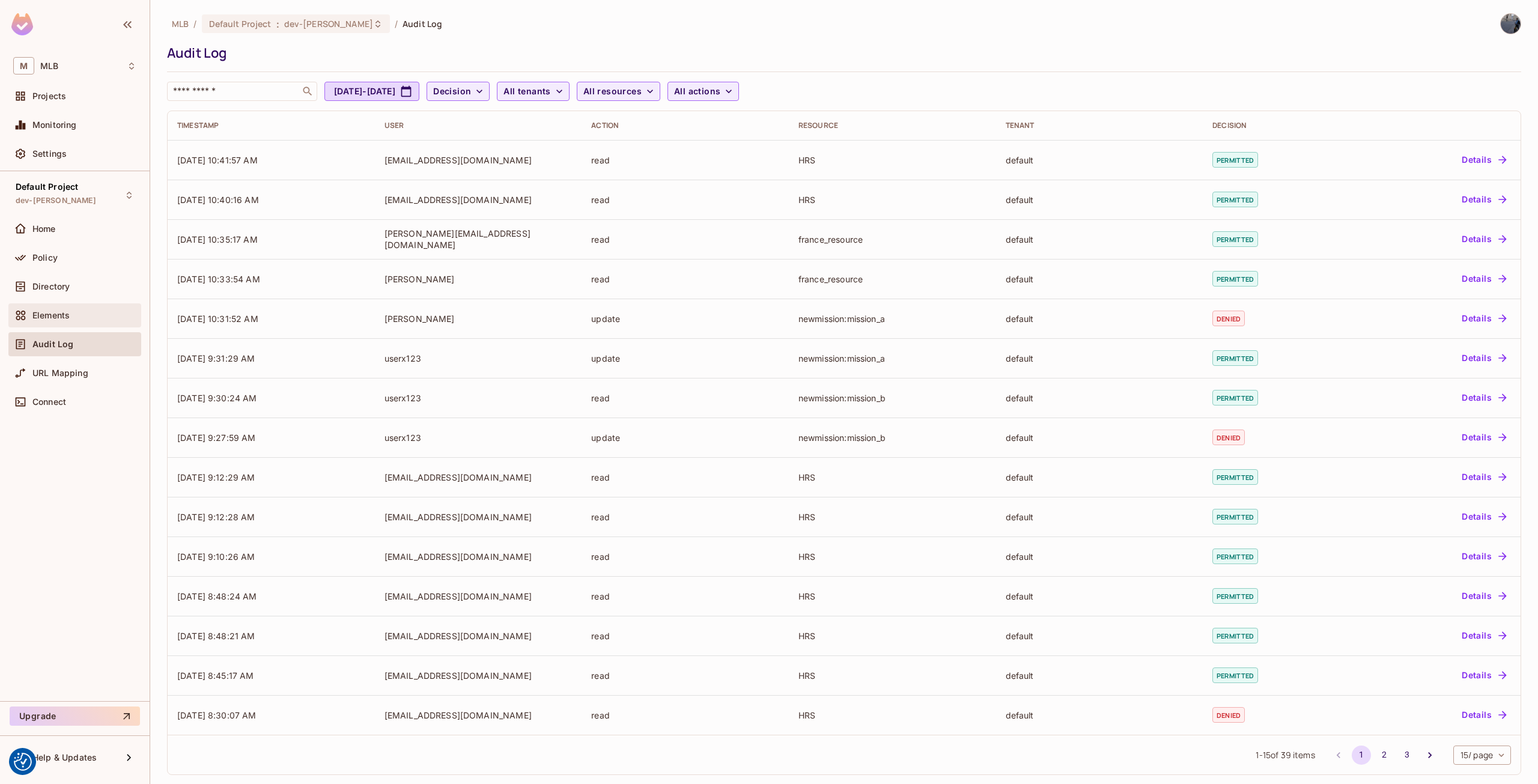
click at [54, 319] on span "Elements" at bounding box center [51, 315] width 37 height 10
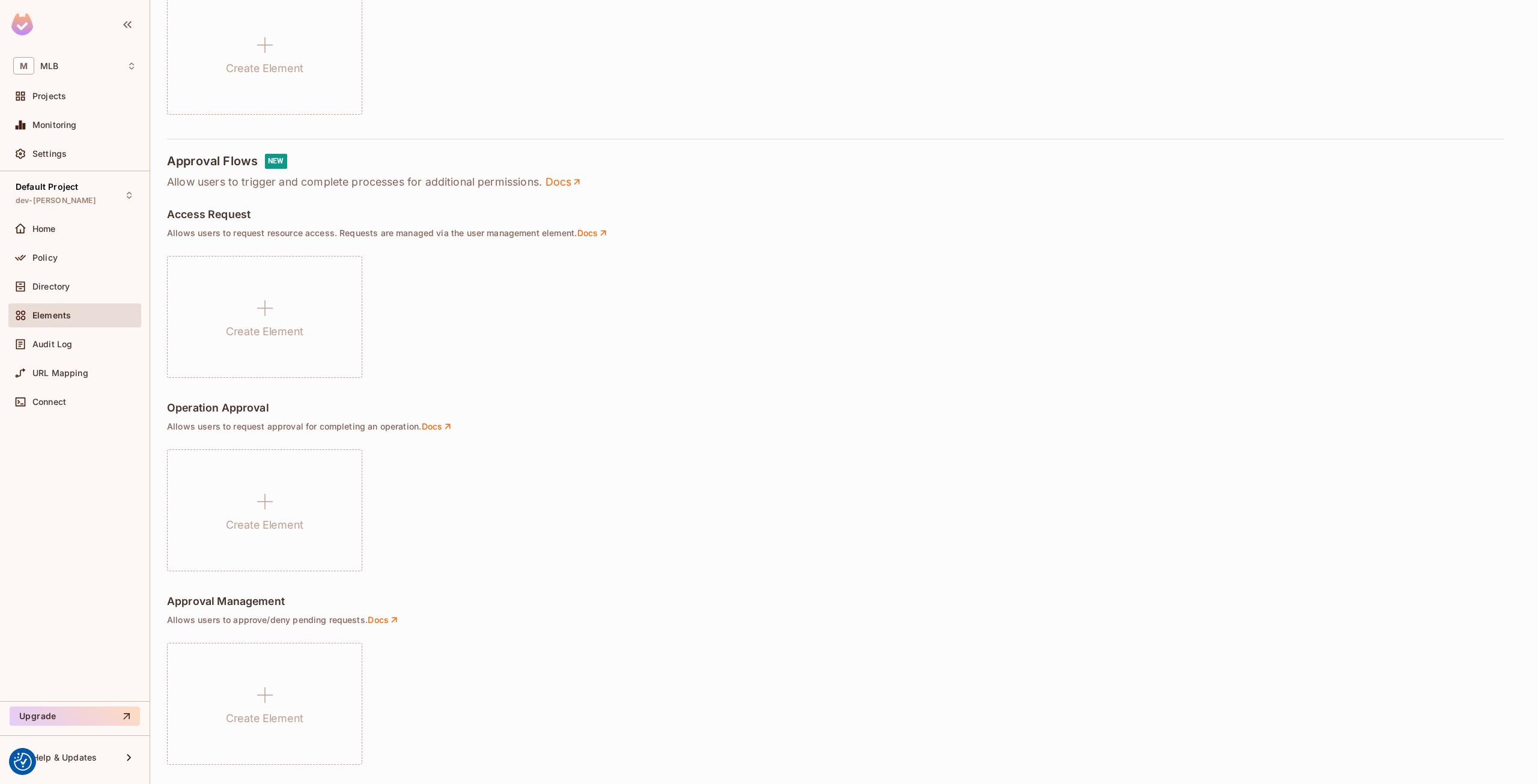
scroll to position [388, 0]
click at [387, 611] on link "Docs" at bounding box center [383, 614] width 32 height 11
